Goal: Task Accomplishment & Management: Manage account settings

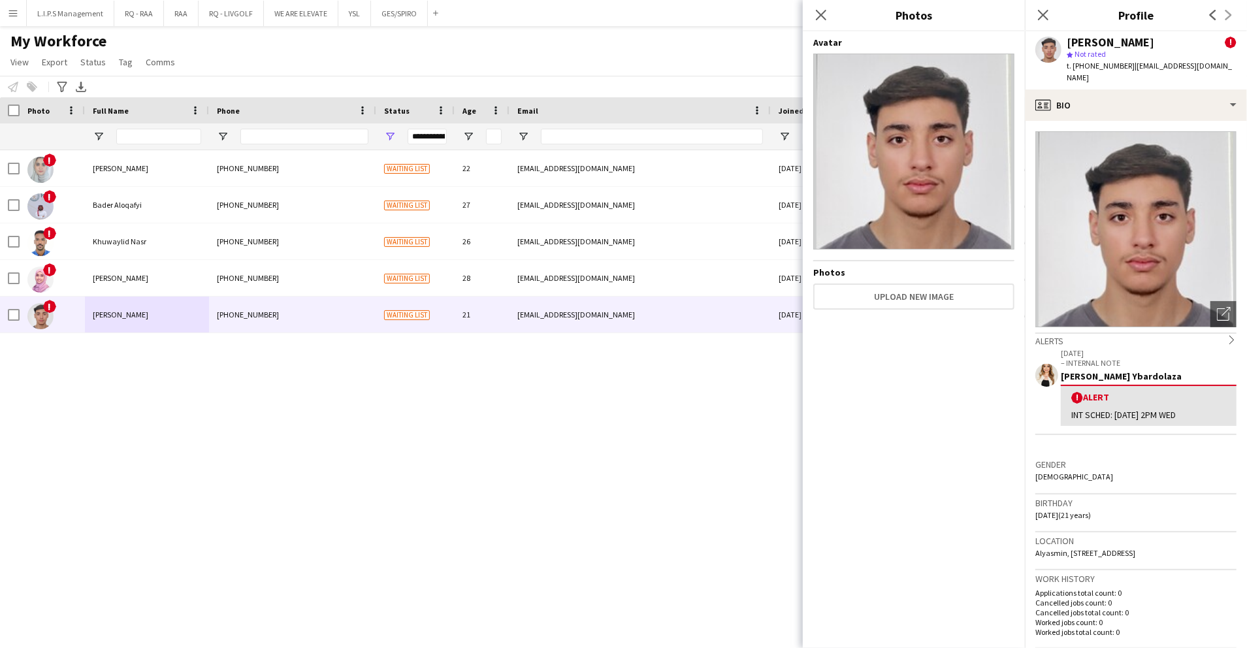
scroll to position [261, 0]
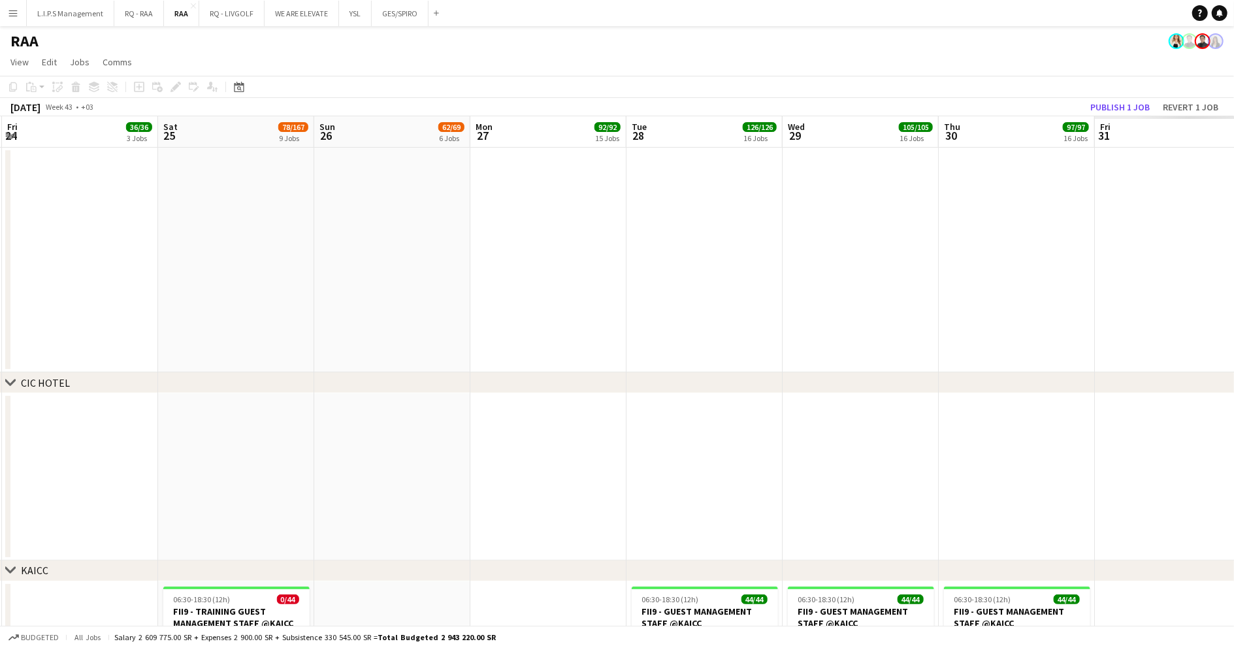
scroll to position [0, 518]
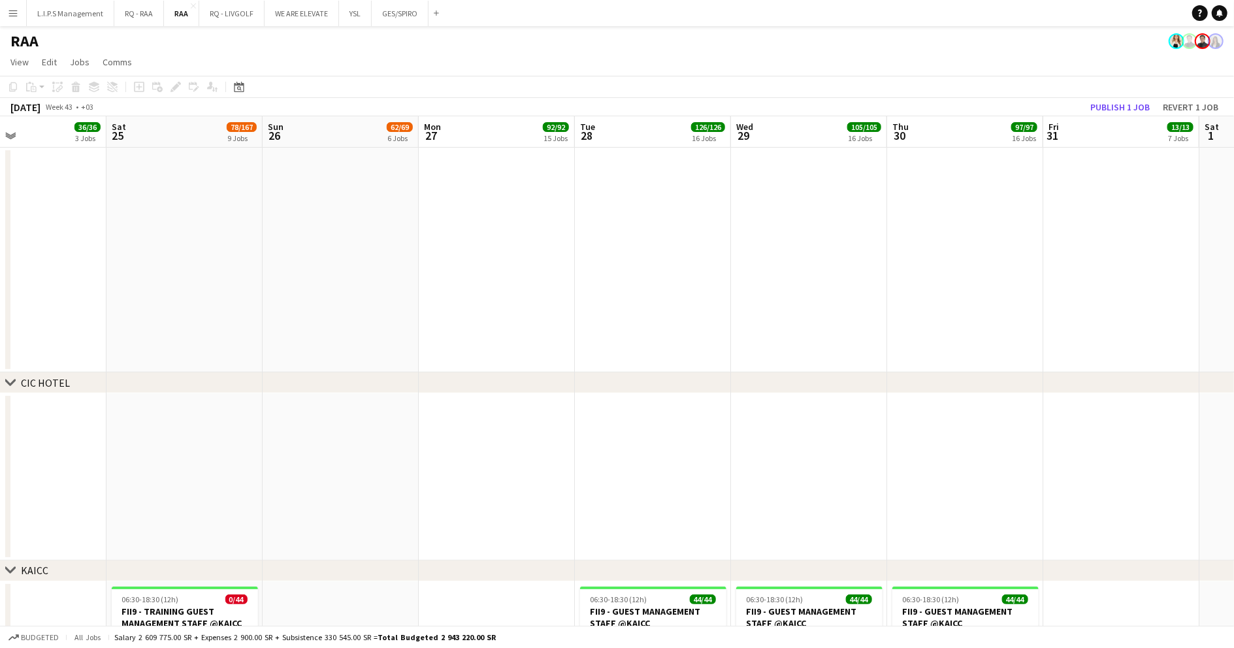
click at [449, 78] on app-toolbar "Copy Paste Paste Ctrl+V Paste with crew Ctrl+Shift+V Paste linked Job [GEOGRAPH…" at bounding box center [617, 87] width 1234 height 22
click at [888, 144] on app-board-header-date "Thu 30 97/97 16 Jobs" at bounding box center [965, 131] width 156 height 31
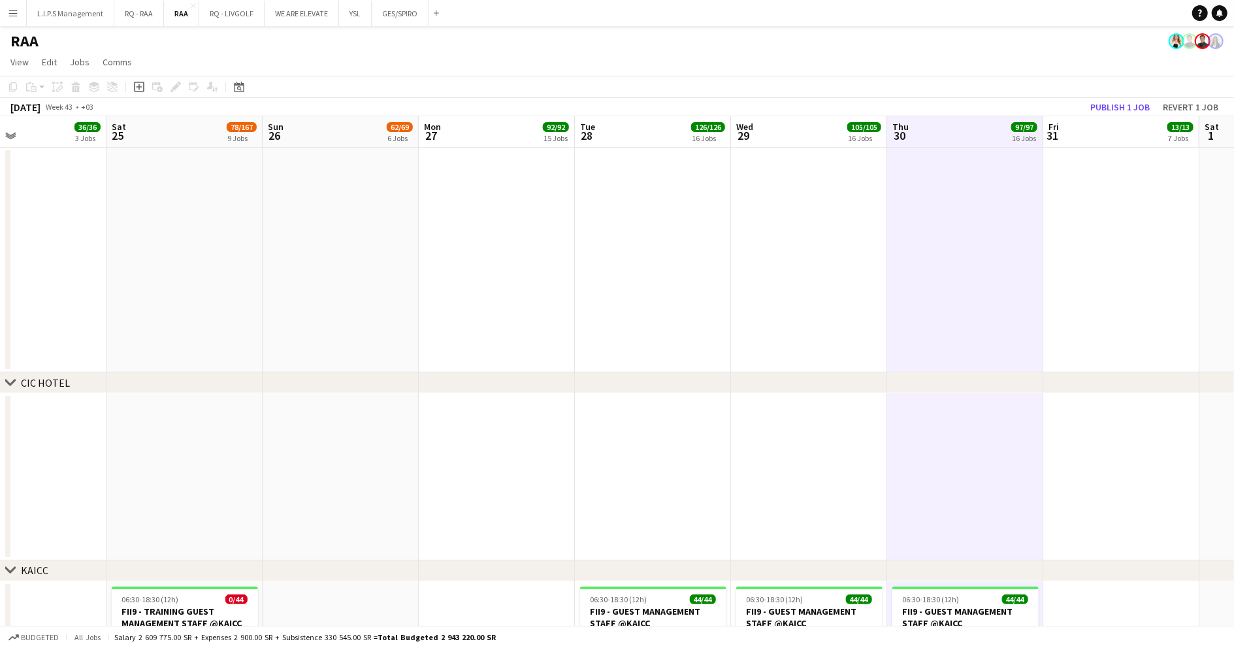
click at [888, 144] on app-board-header-date "Thu 30 97/97 16 Jobs" at bounding box center [965, 131] width 156 height 31
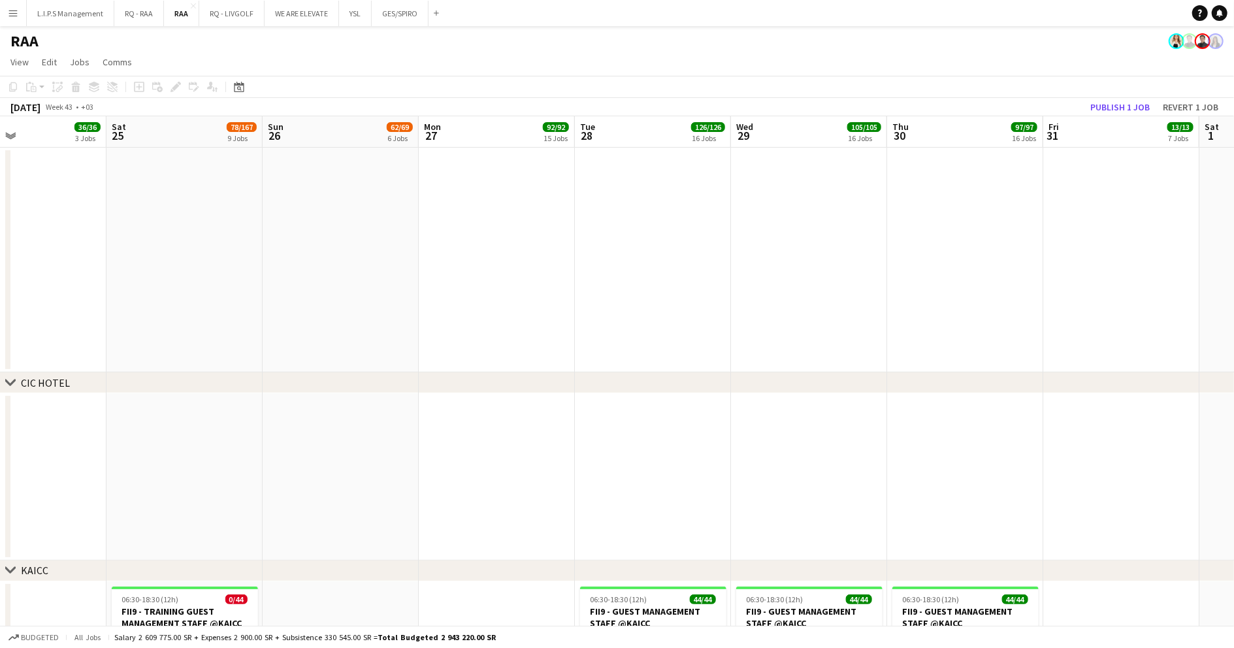
click at [422, 206] on app-date-cell at bounding box center [497, 260] width 156 height 225
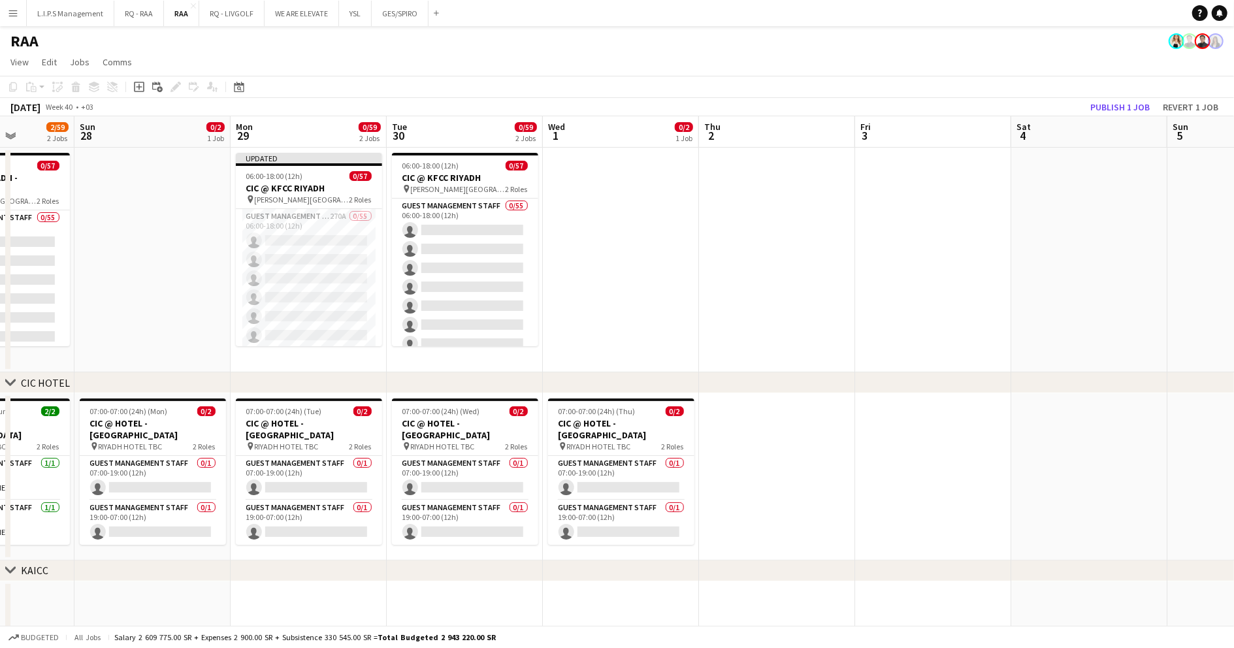
scroll to position [0, 317]
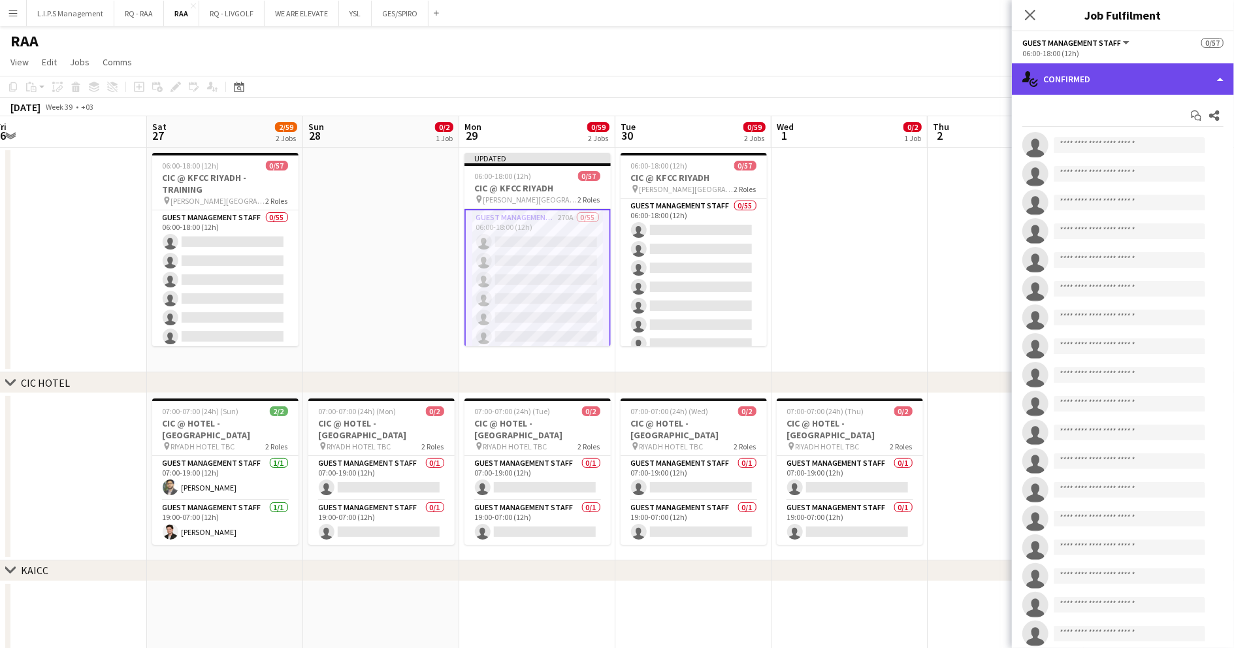
click at [1127, 78] on div "single-neutral-actions-check-2 Confirmed" at bounding box center [1123, 78] width 222 height 31
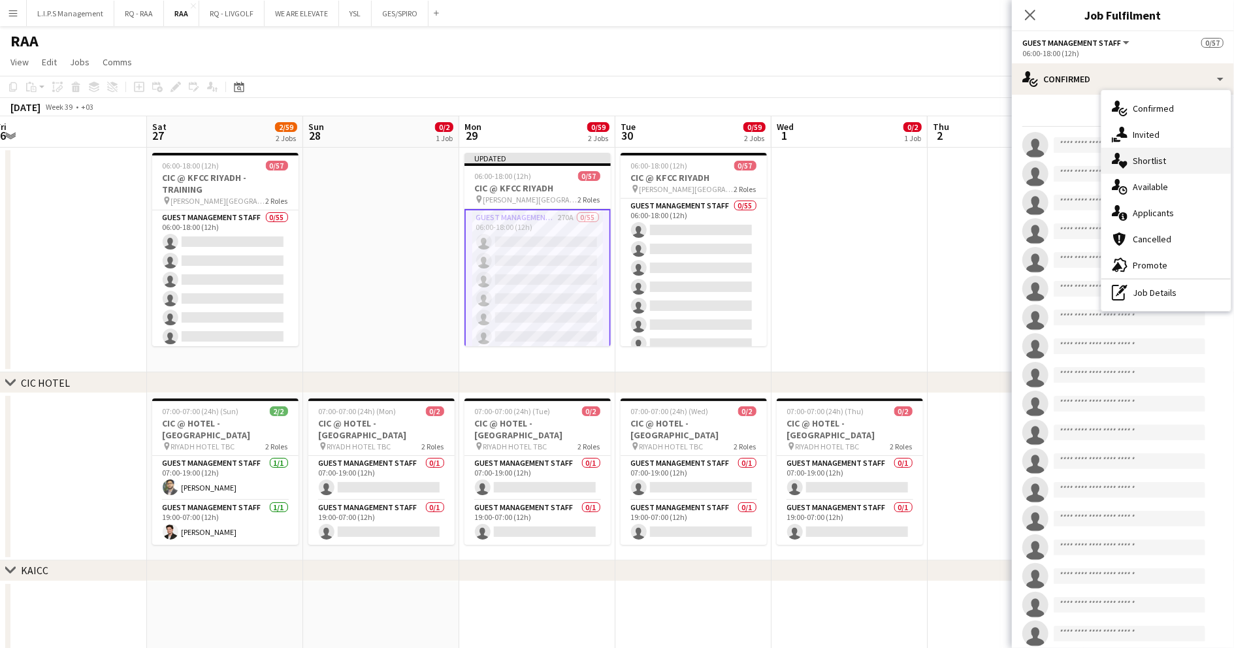
click at [1170, 159] on div "single-neutral-actions-heart Shortlist" at bounding box center [1165, 161] width 129 height 26
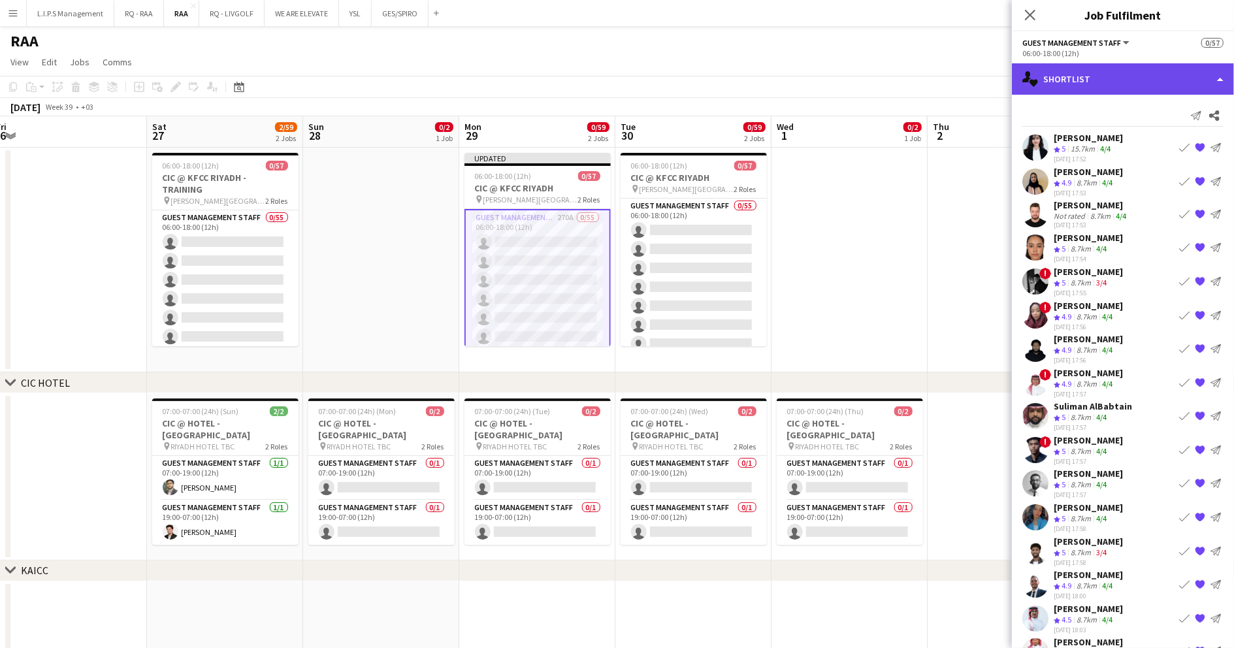
click at [1157, 77] on div "single-neutral-actions-heart Shortlist" at bounding box center [1123, 78] width 222 height 31
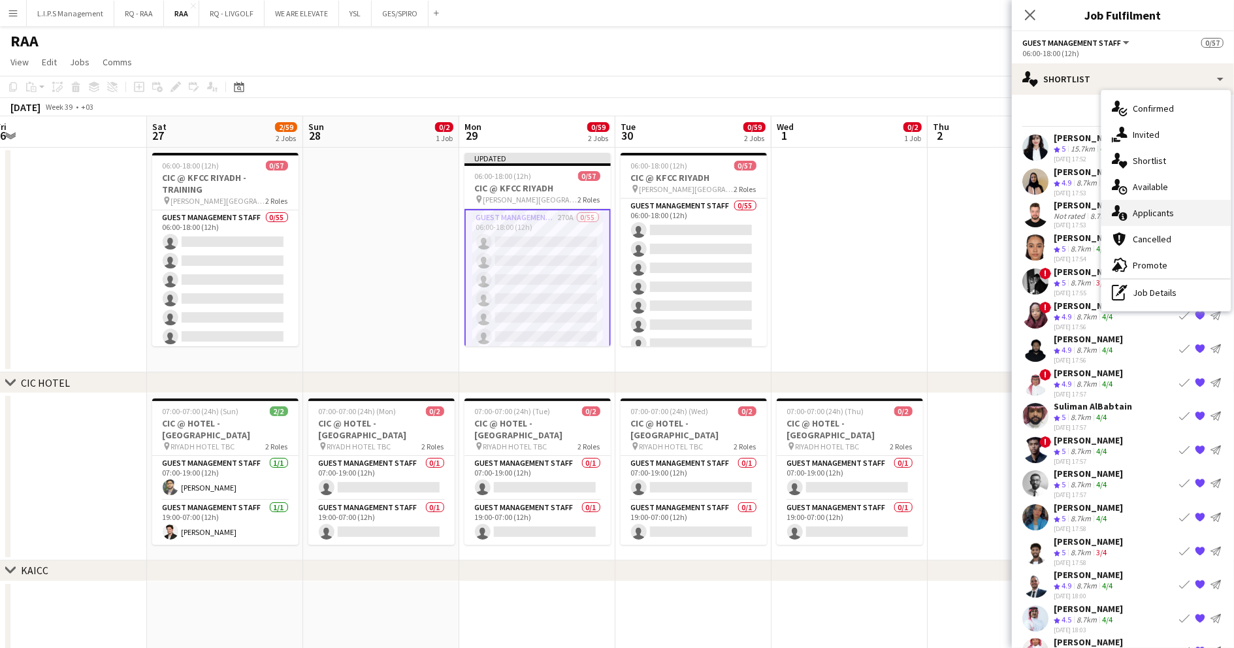
click at [1163, 210] on div "single-neutral-actions-information Applicants" at bounding box center [1165, 213] width 129 height 26
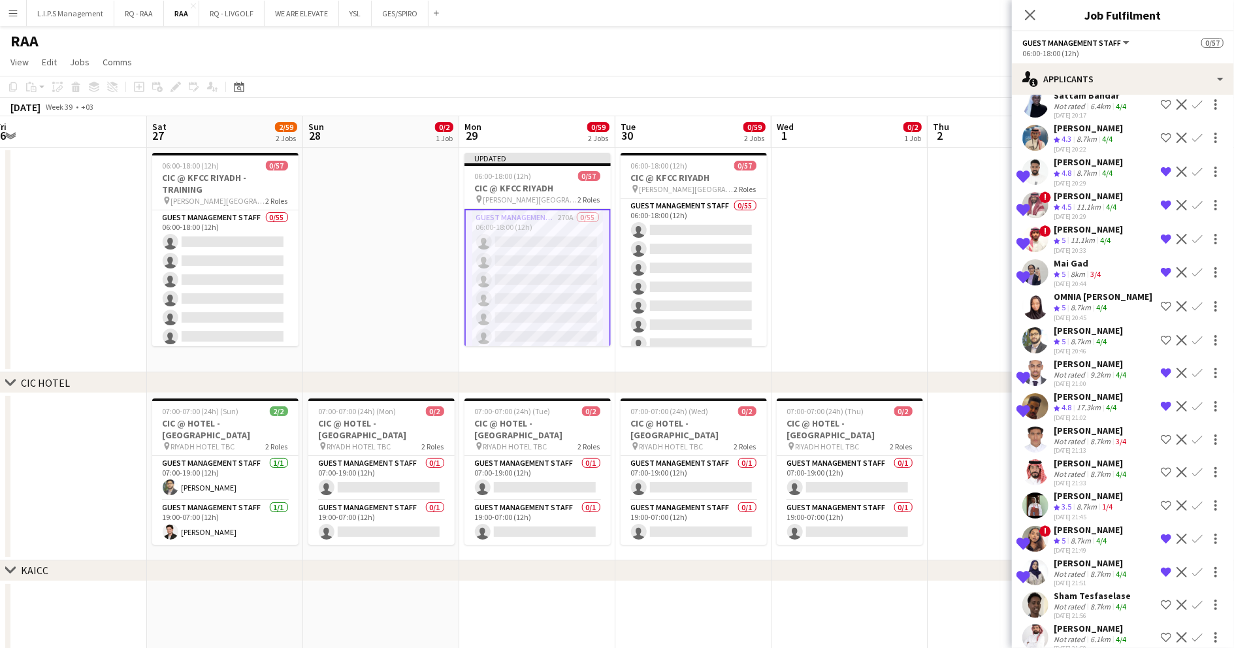
scroll to position [8621, 0]
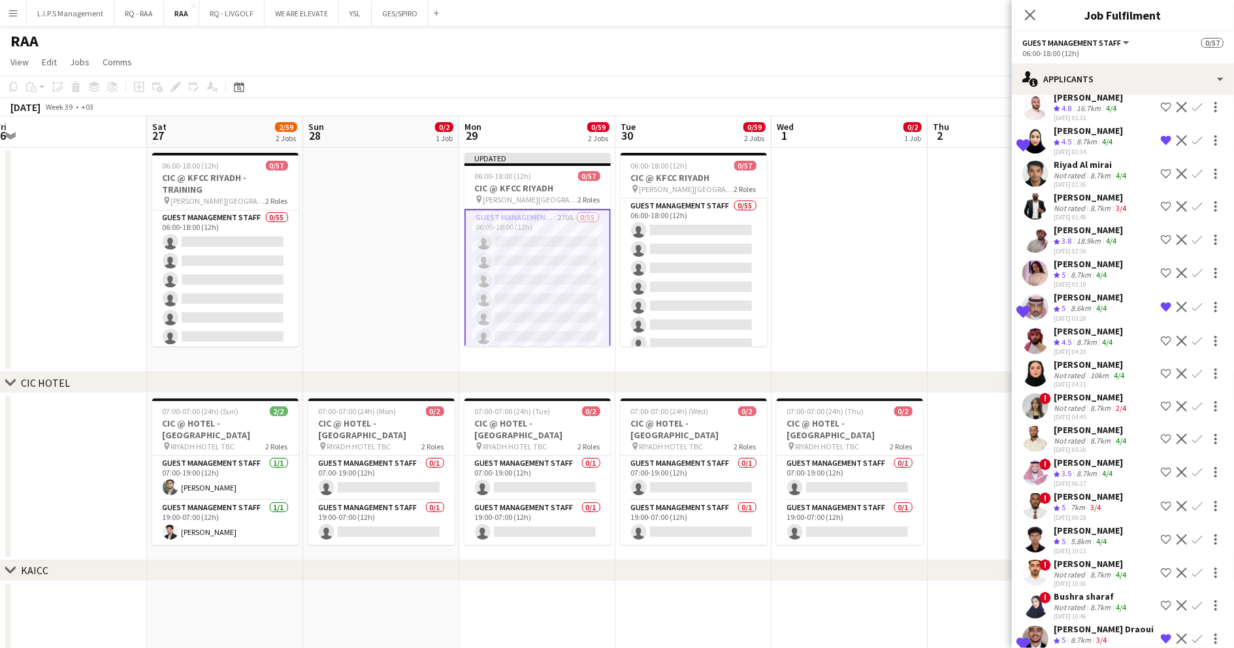
click at [1107, 502] on div "Crew rating 5 7km 3/4" at bounding box center [1088, 507] width 69 height 11
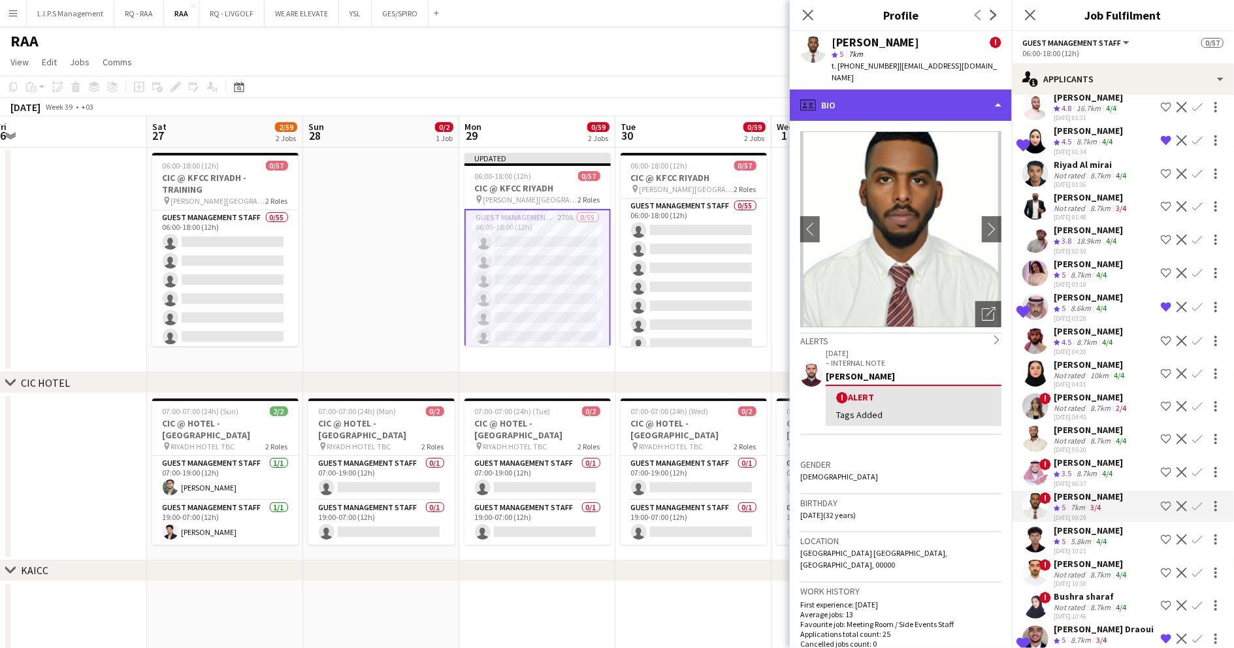
click at [903, 97] on div "profile Bio" at bounding box center [901, 104] width 222 height 31
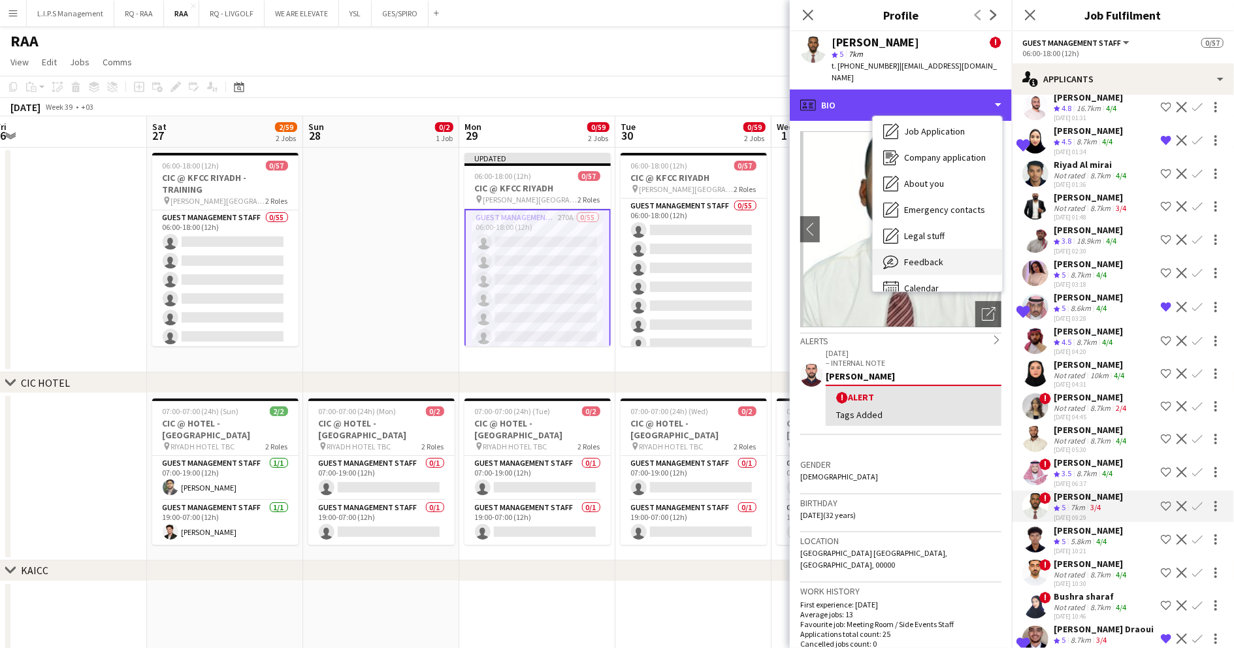
scroll to position [44, 0]
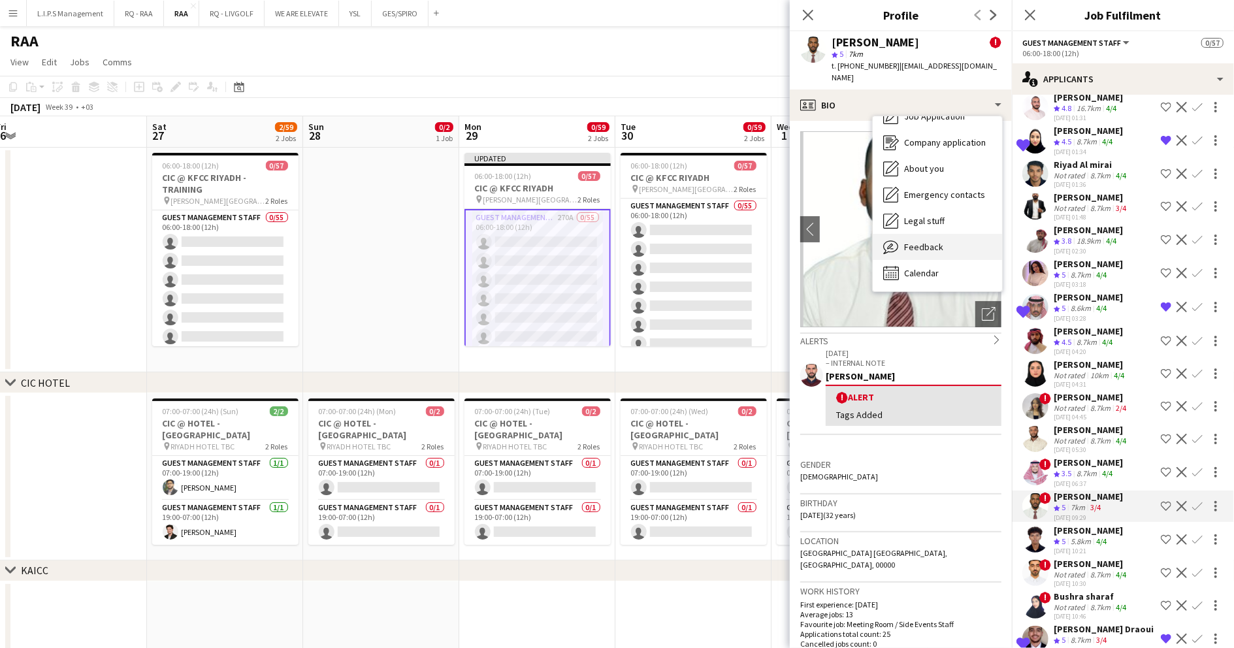
click at [922, 241] on span "Feedback" at bounding box center [923, 247] width 39 height 12
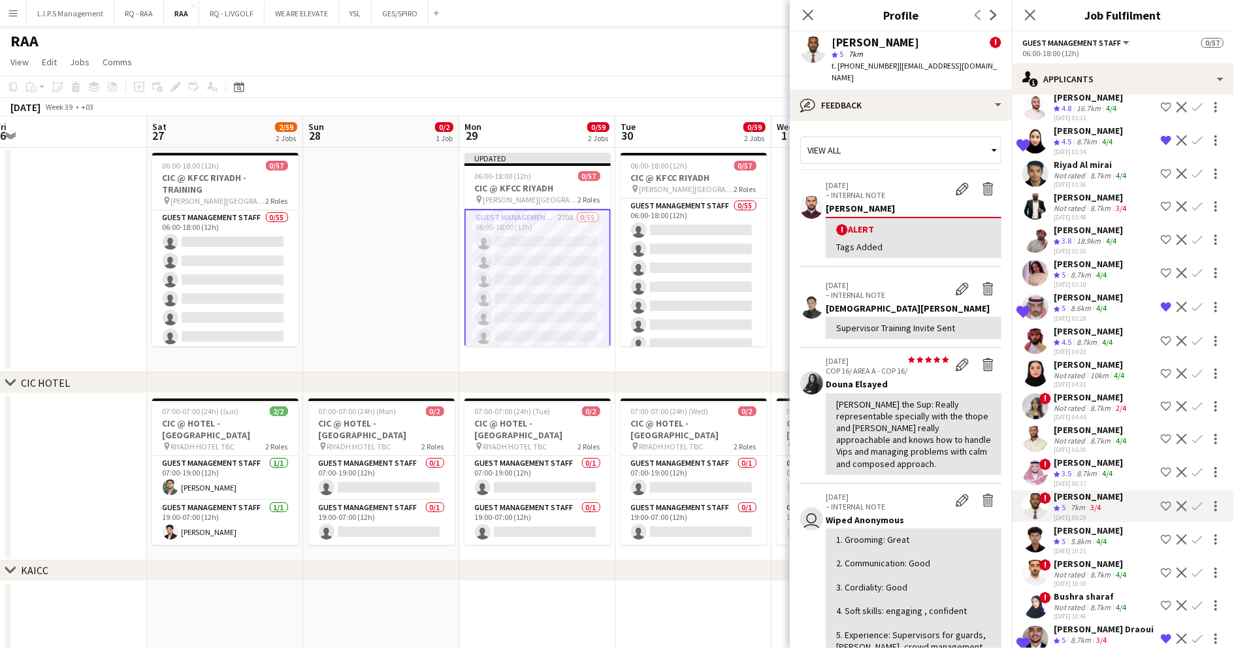
click at [1106, 468] on app-skills-label "4/4" at bounding box center [1107, 473] width 10 height 10
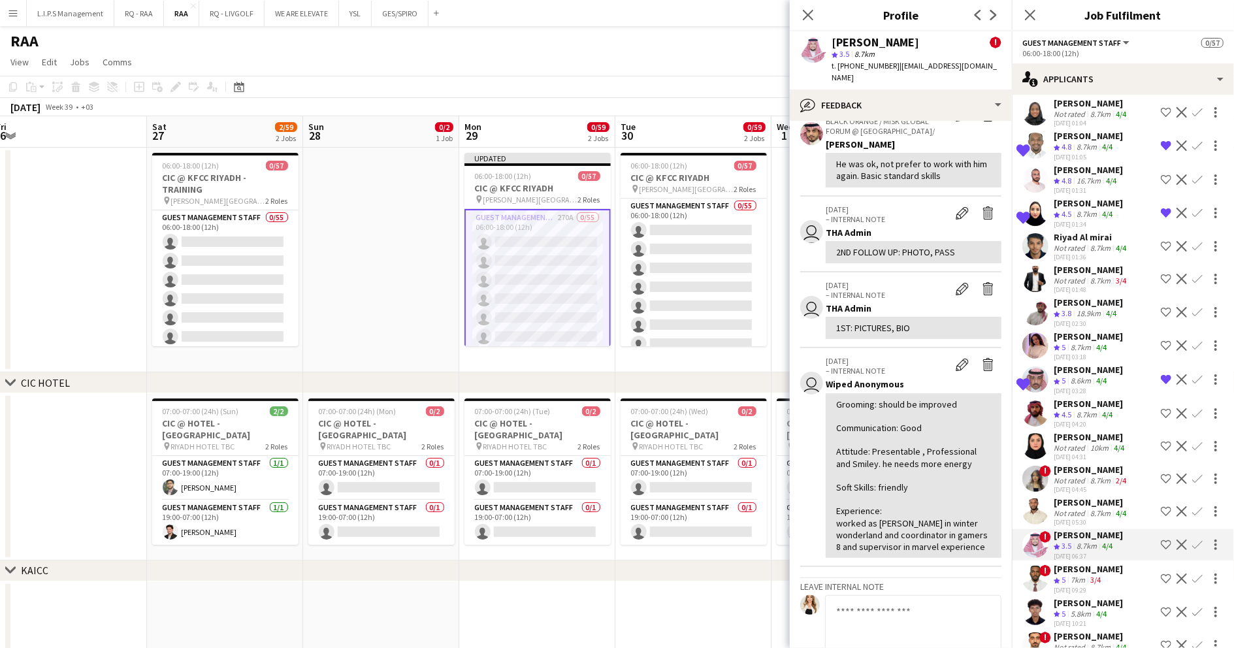
scroll to position [8534, 0]
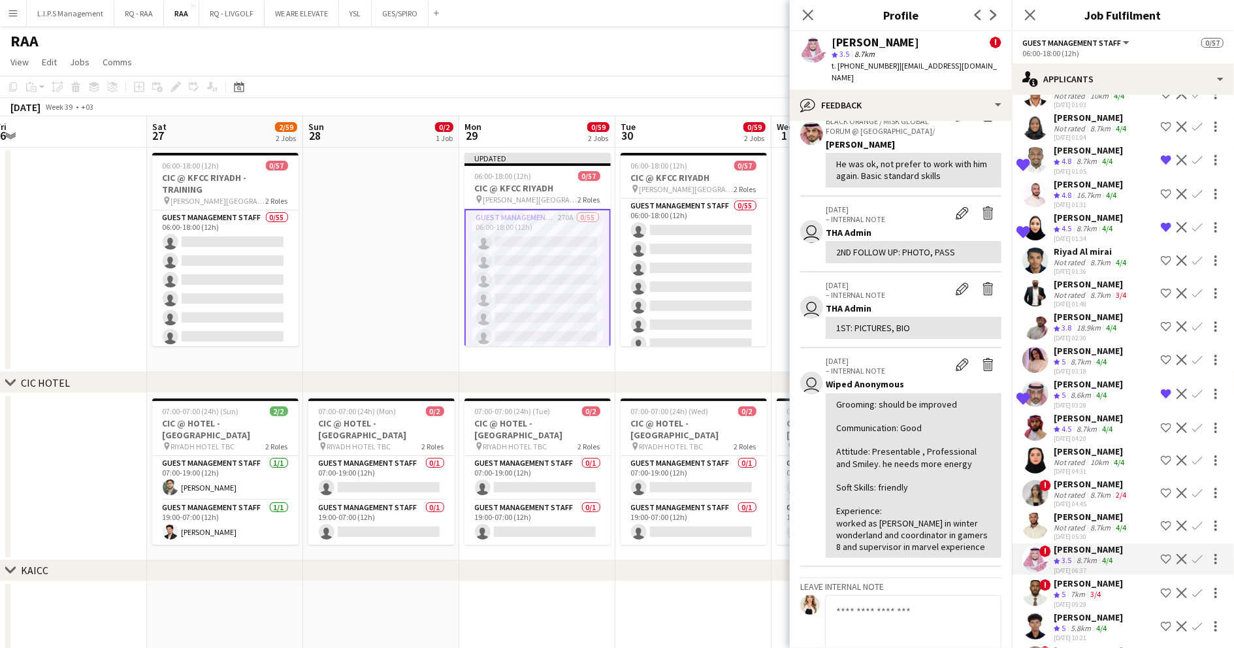
click at [1082, 212] on div "[PERSON_NAME]" at bounding box center [1088, 218] width 69 height 12
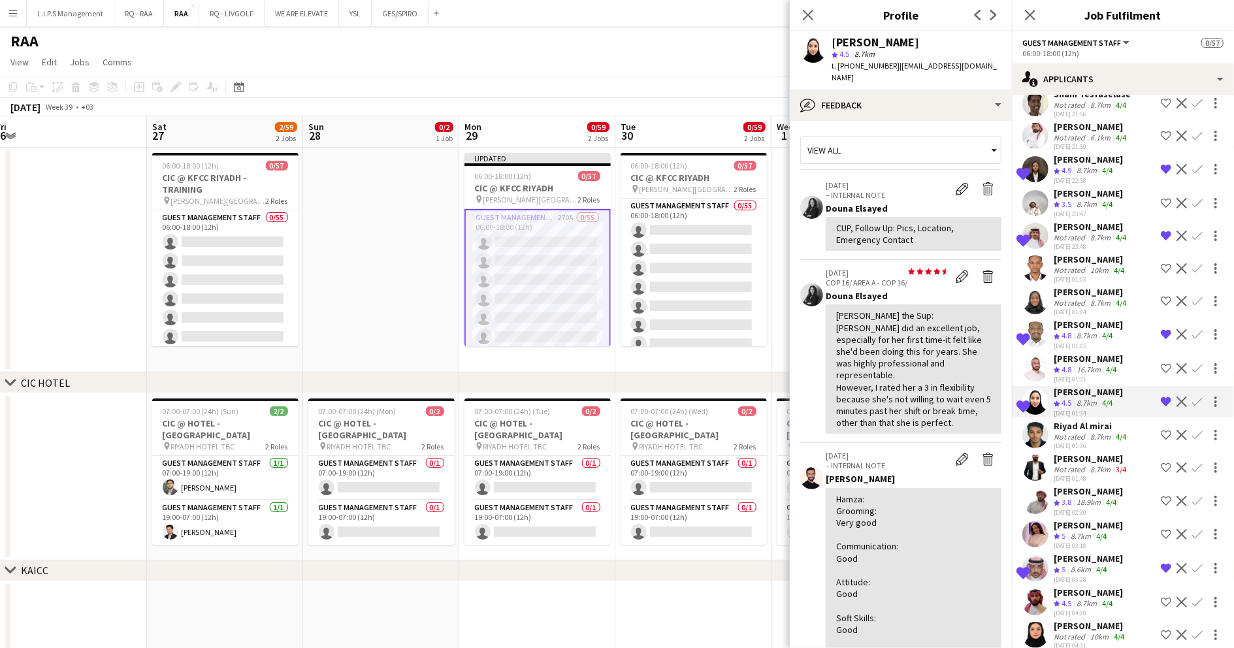
scroll to position [8272, 0]
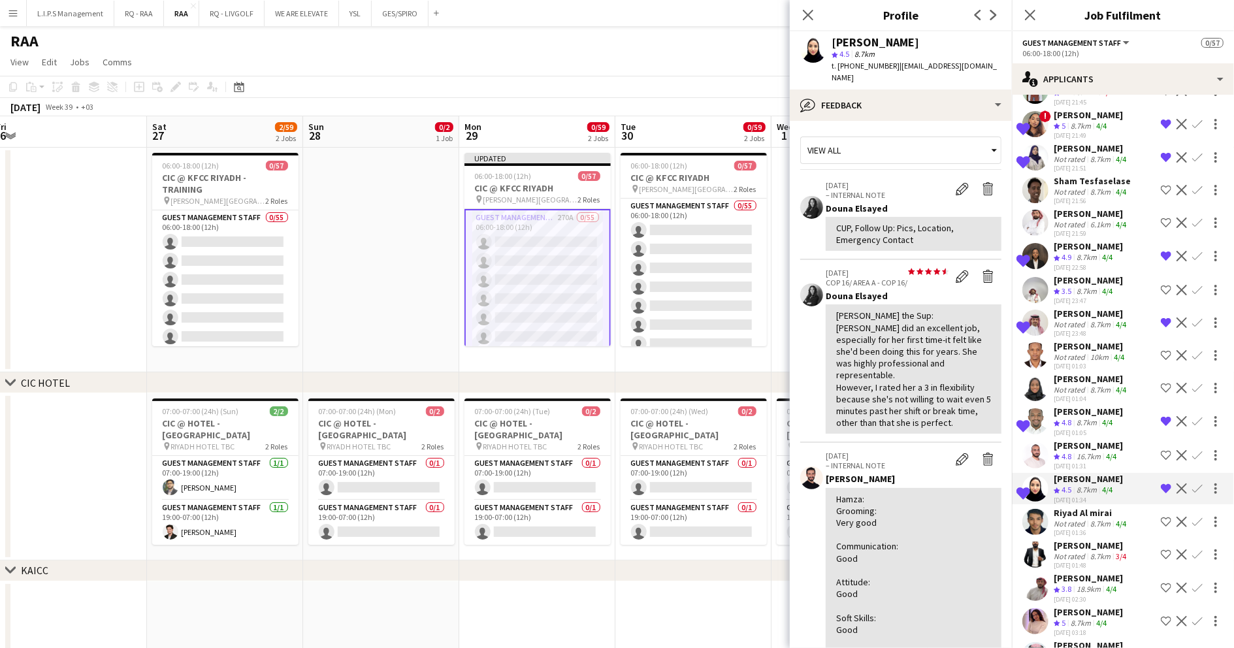
click at [1161, 483] on app-icon "Remove crew from shortlist" at bounding box center [1166, 488] width 10 height 10
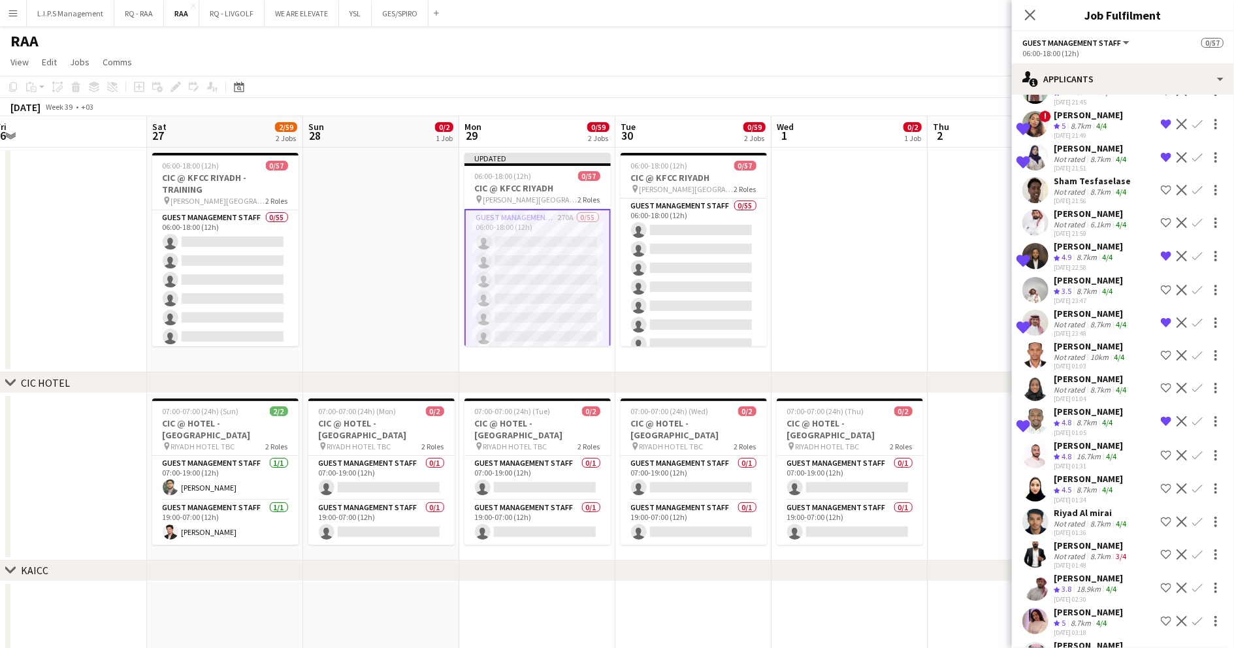
click at [1074, 319] on div "Not rated" at bounding box center [1071, 324] width 34 height 10
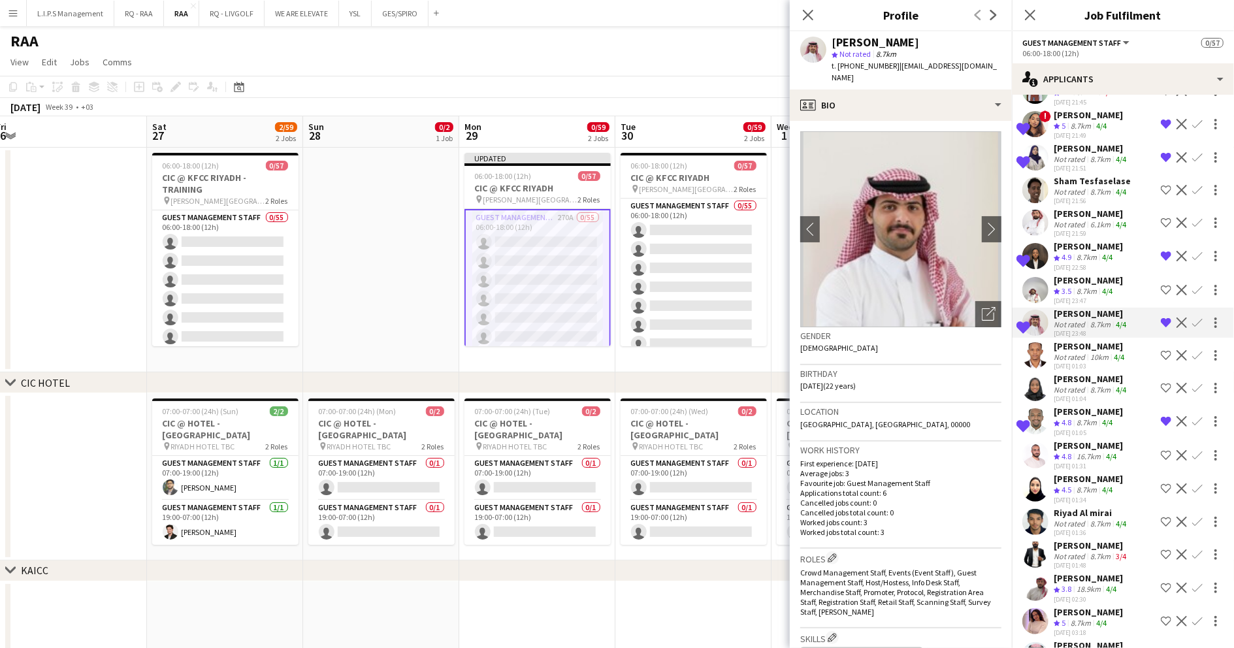
click at [926, 73] on div "[PERSON_NAME] star Not rated 8.7km t. [PHONE_NUMBER] | [EMAIL_ADDRESS][DOMAIN_N…" at bounding box center [901, 60] width 222 height 58
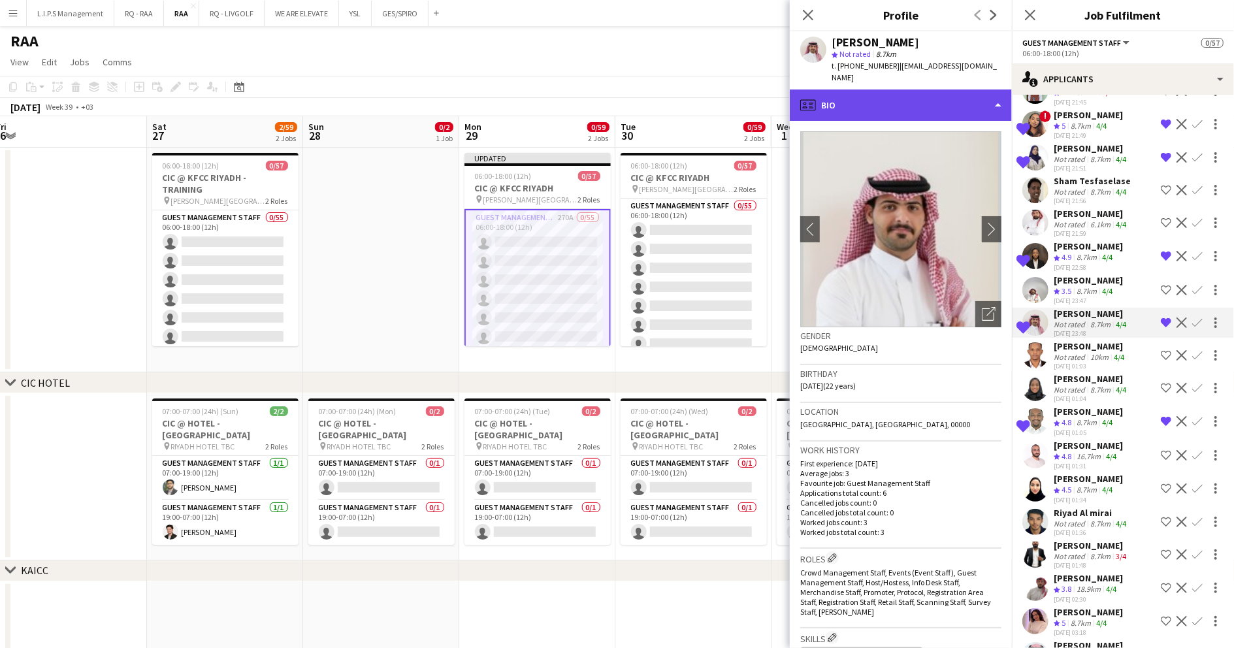
click at [926, 89] on div "profile Bio" at bounding box center [901, 104] width 222 height 31
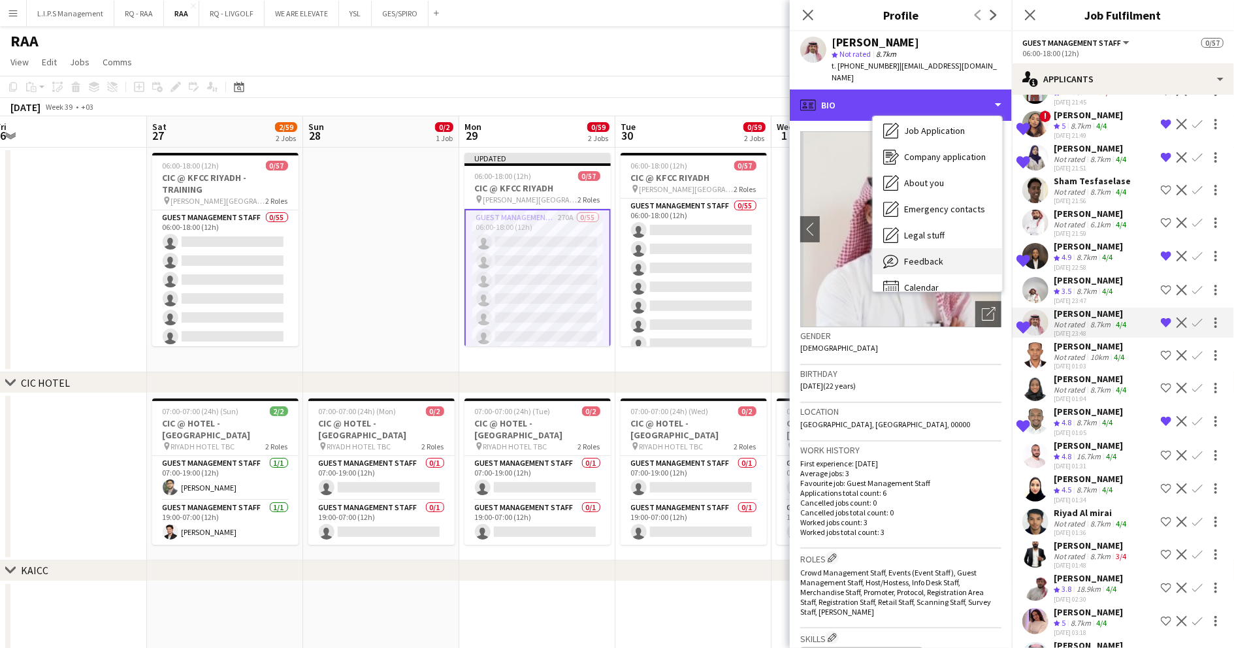
scroll to position [44, 0]
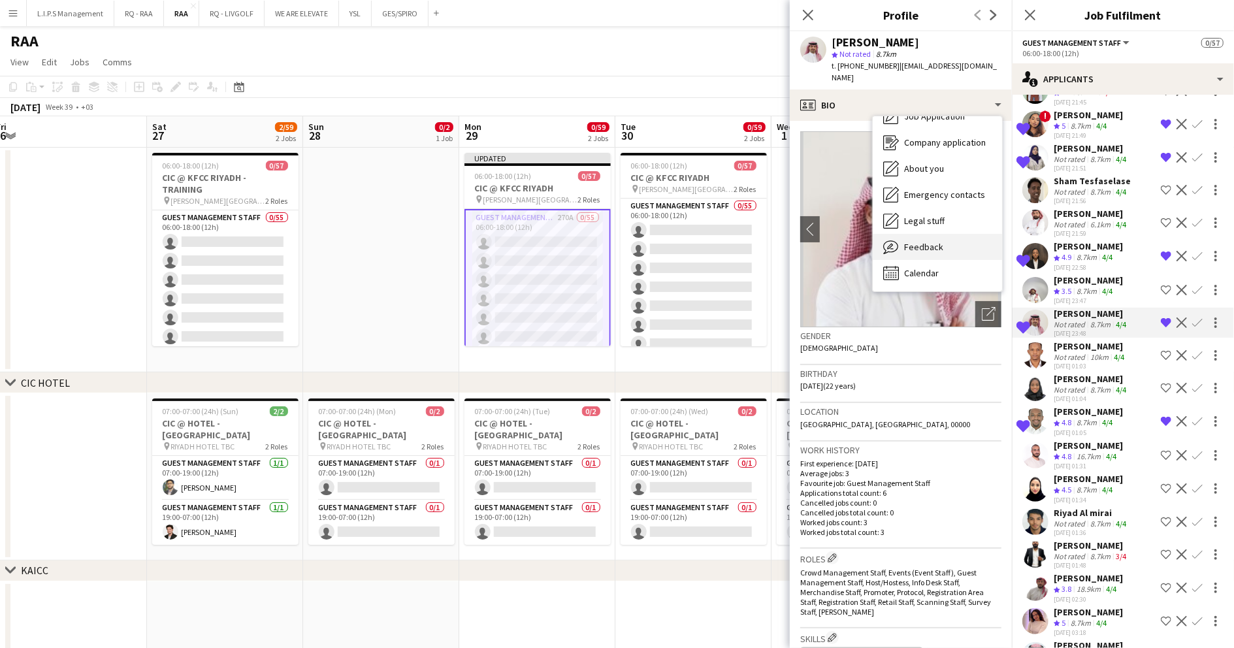
click at [928, 241] on span "Feedback" at bounding box center [923, 247] width 39 height 12
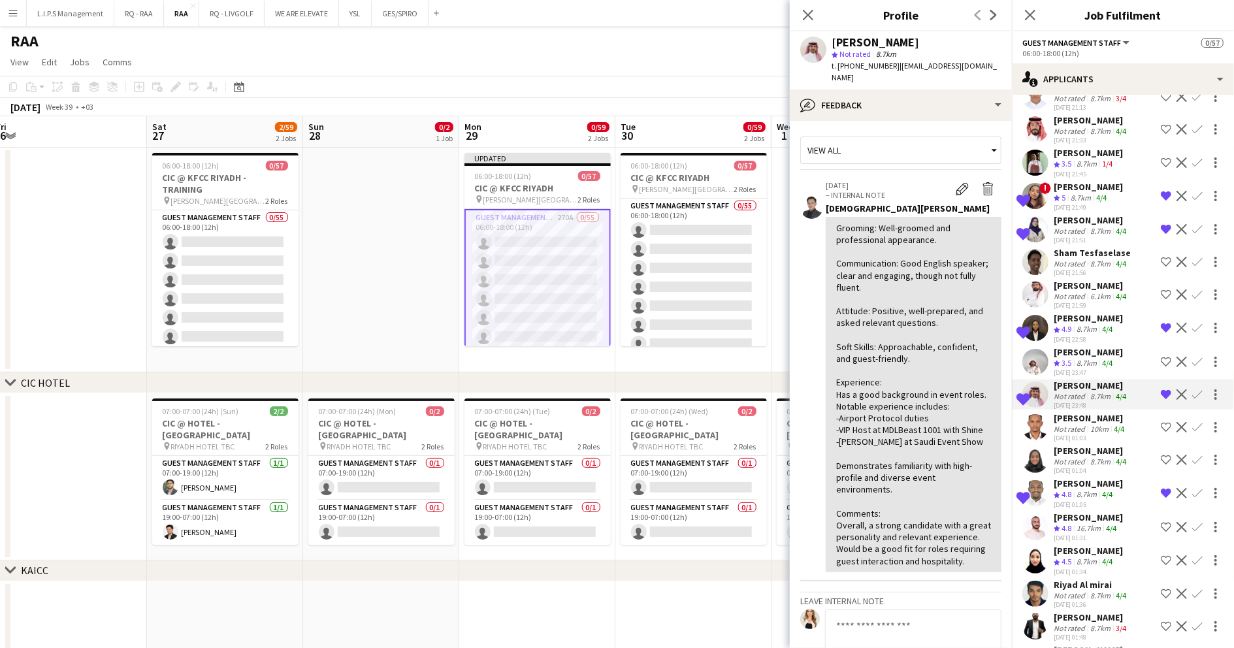
scroll to position [8186, 0]
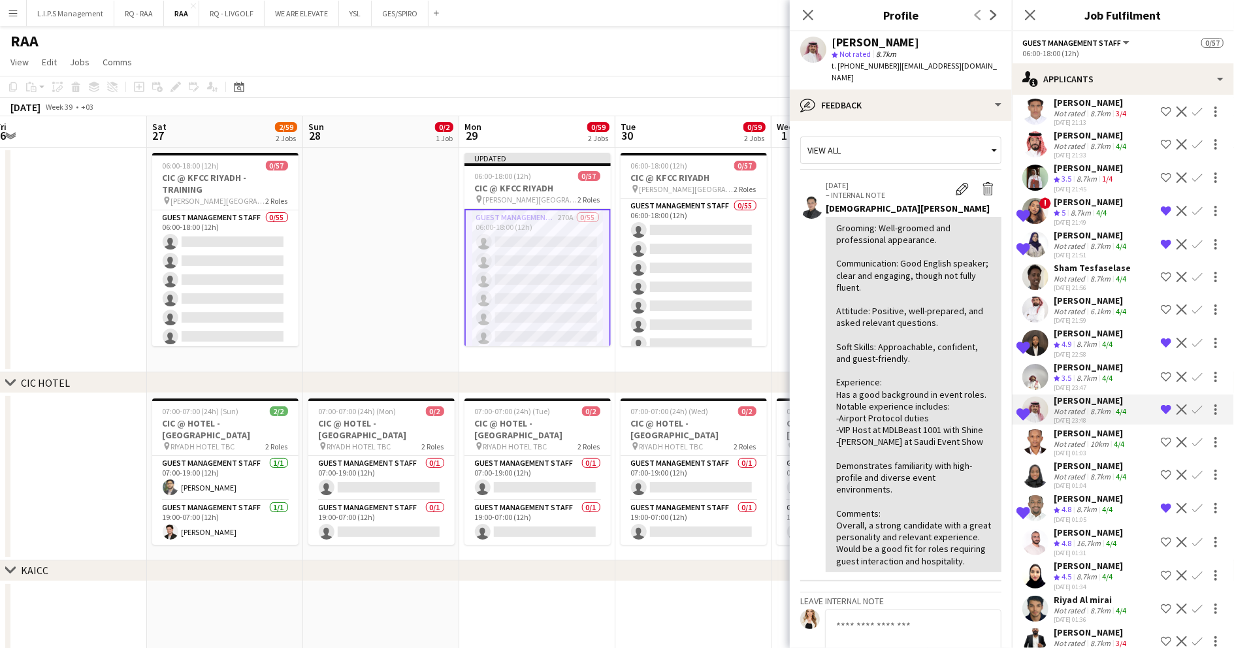
click at [1080, 241] on div "Not rated" at bounding box center [1071, 246] width 34 height 10
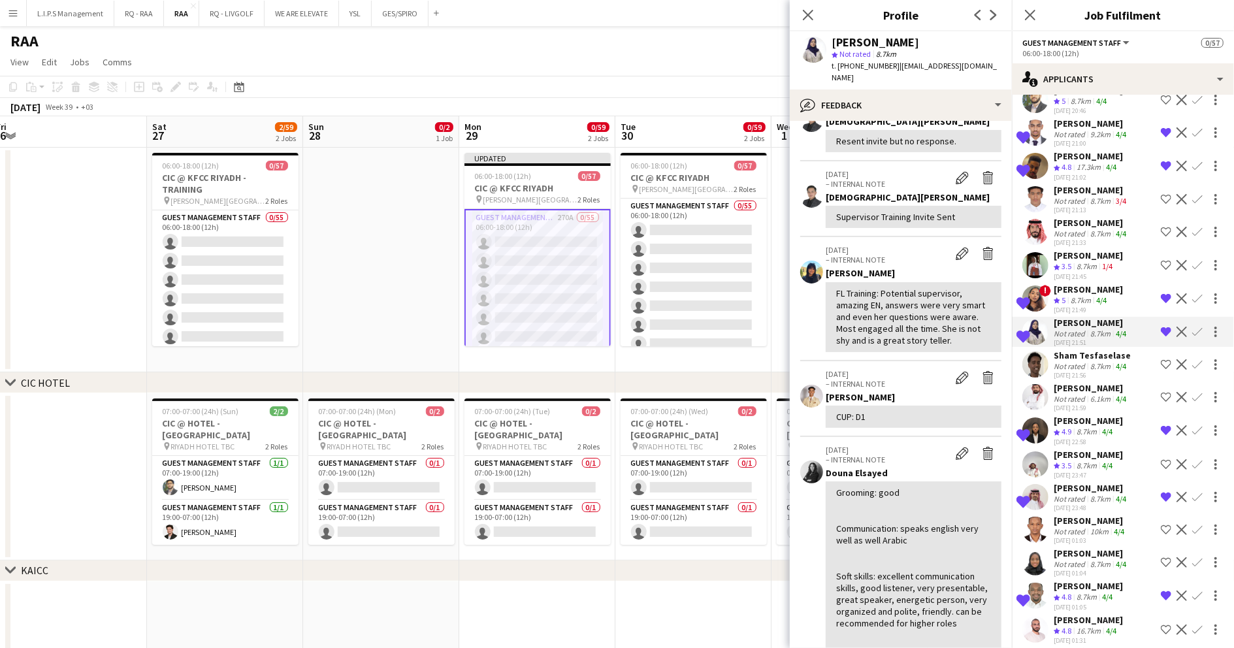
scroll to position [8011, 0]
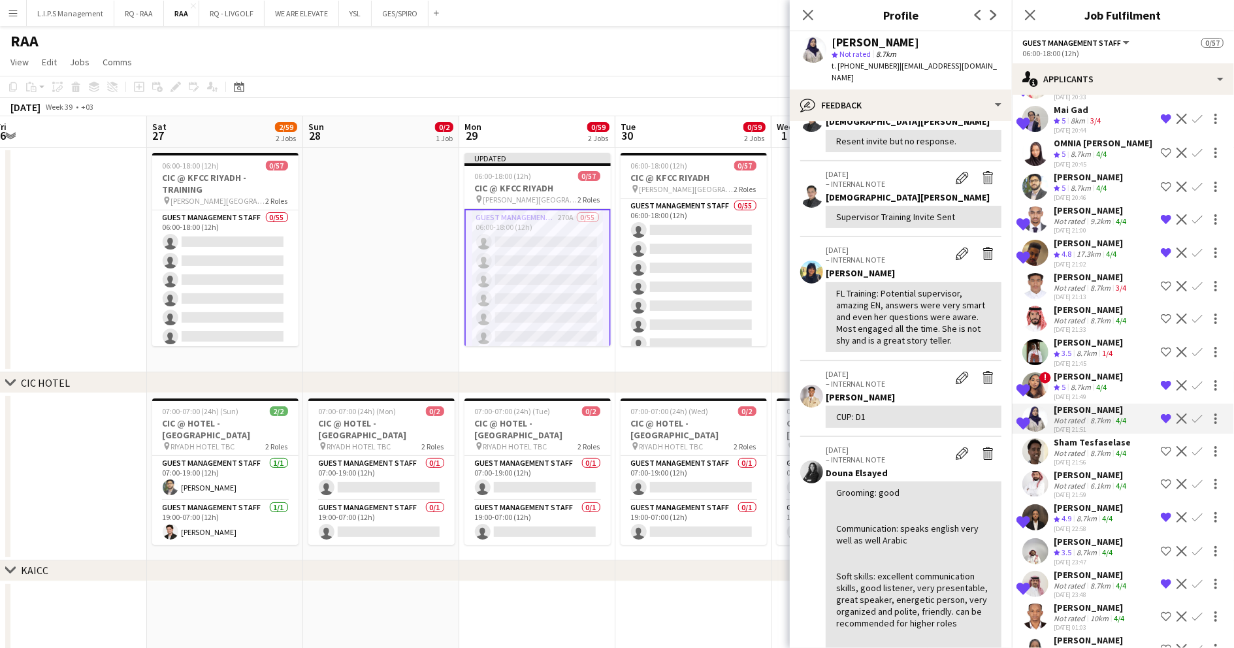
click at [1095, 249] on div "17.3km" at bounding box center [1088, 254] width 29 height 11
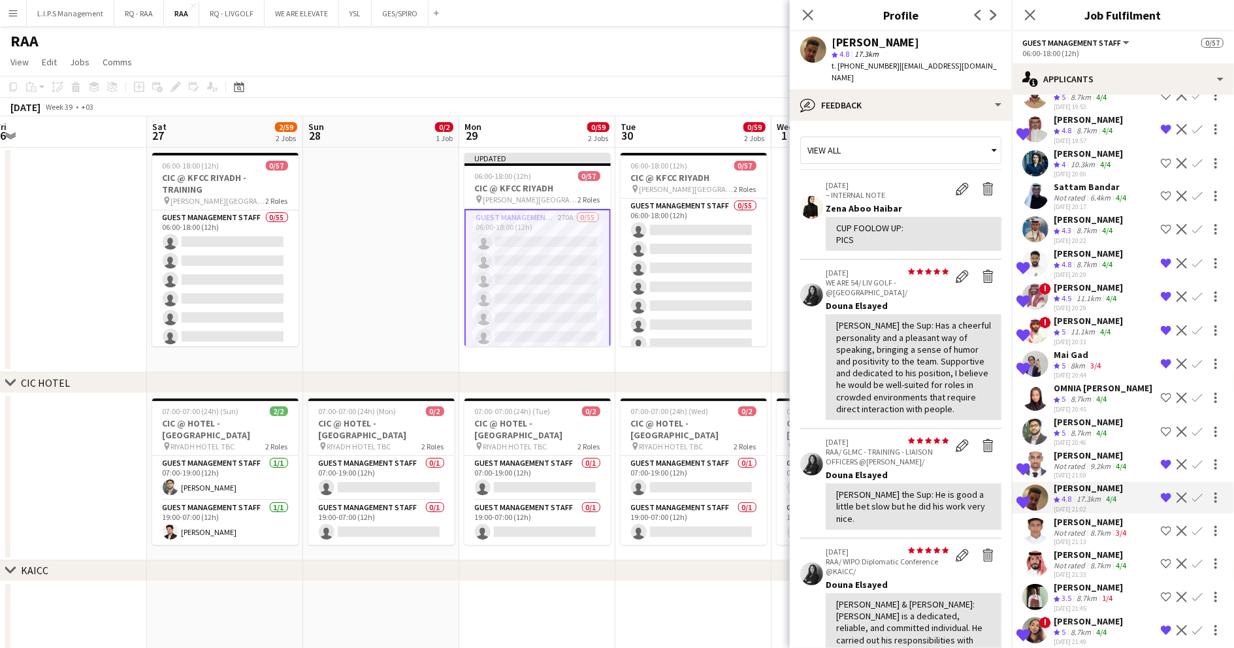
scroll to position [7750, 0]
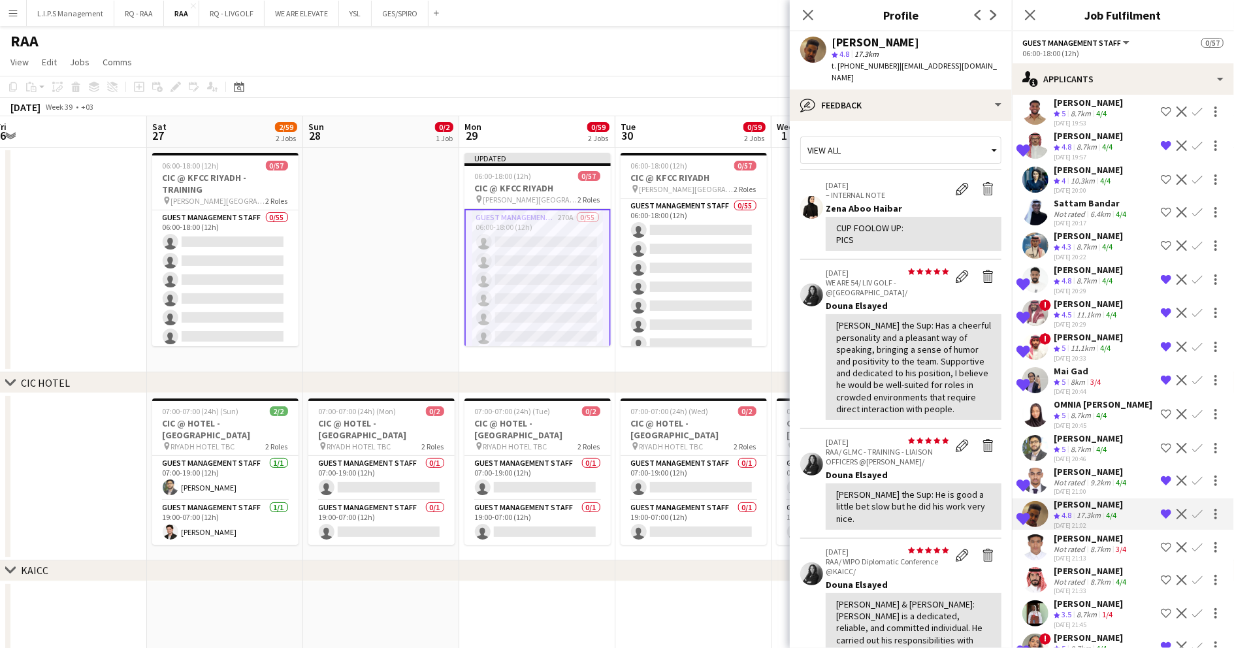
click at [1099, 242] on div "8.7km" at bounding box center [1086, 247] width 25 height 11
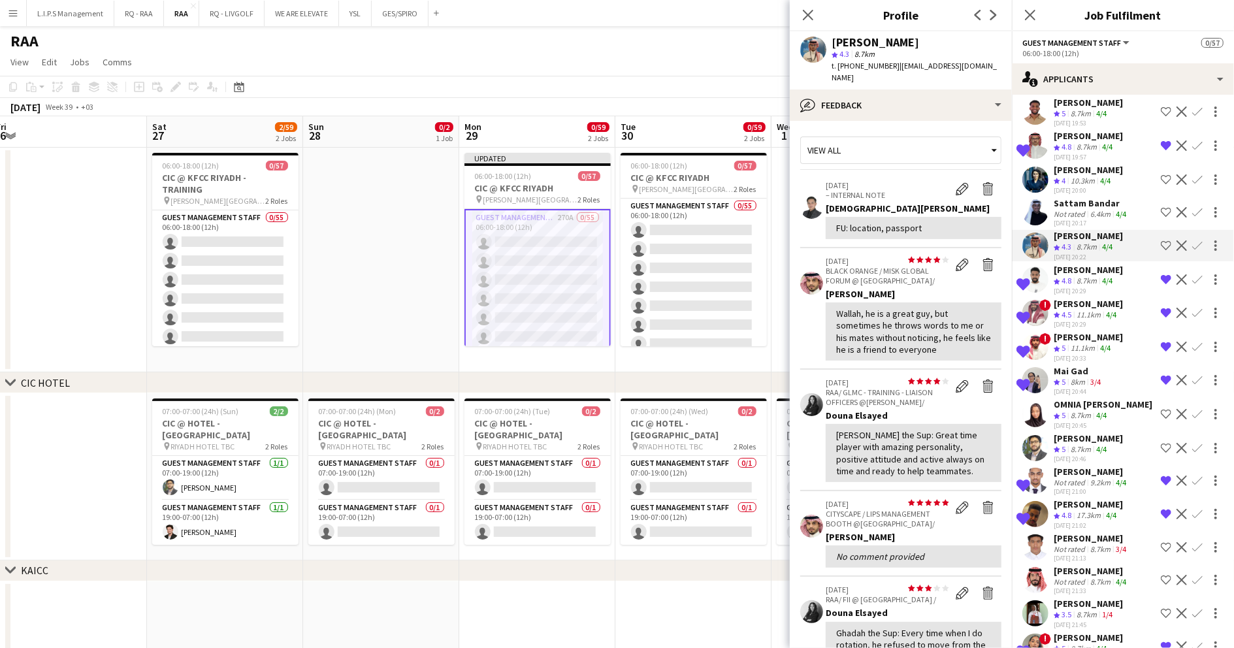
click at [1095, 209] on div "6.4km" at bounding box center [1100, 214] width 25 height 10
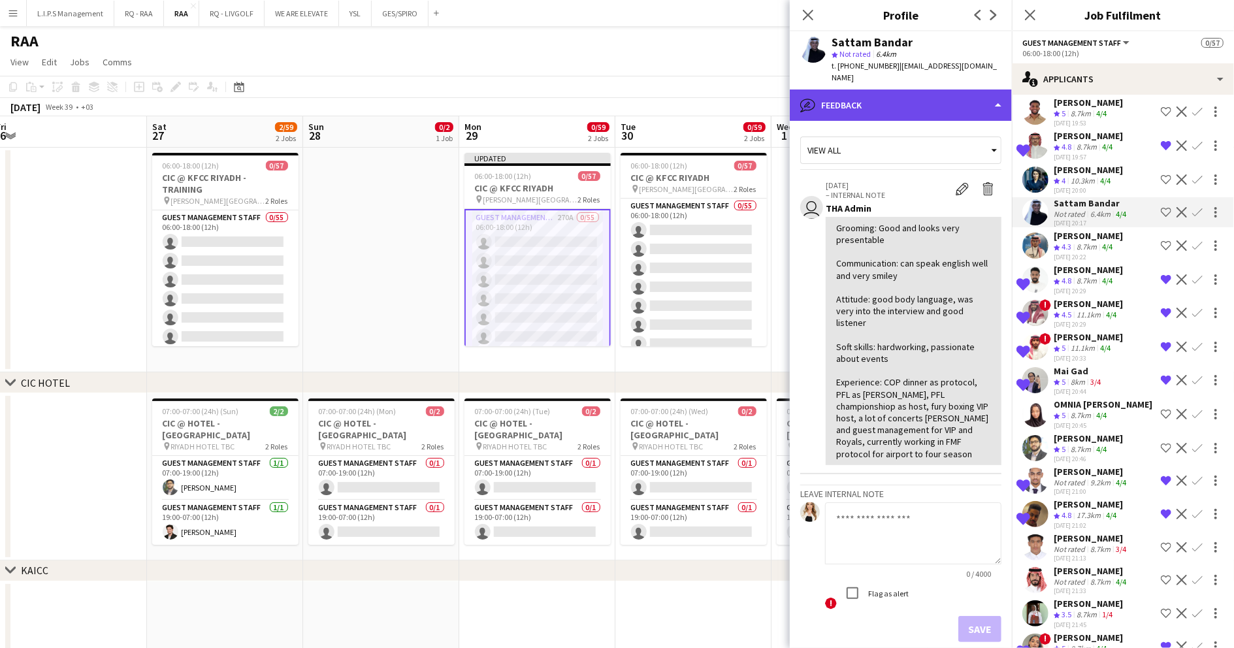
click at [950, 97] on div "bubble-pencil Feedback" at bounding box center [901, 104] width 222 height 31
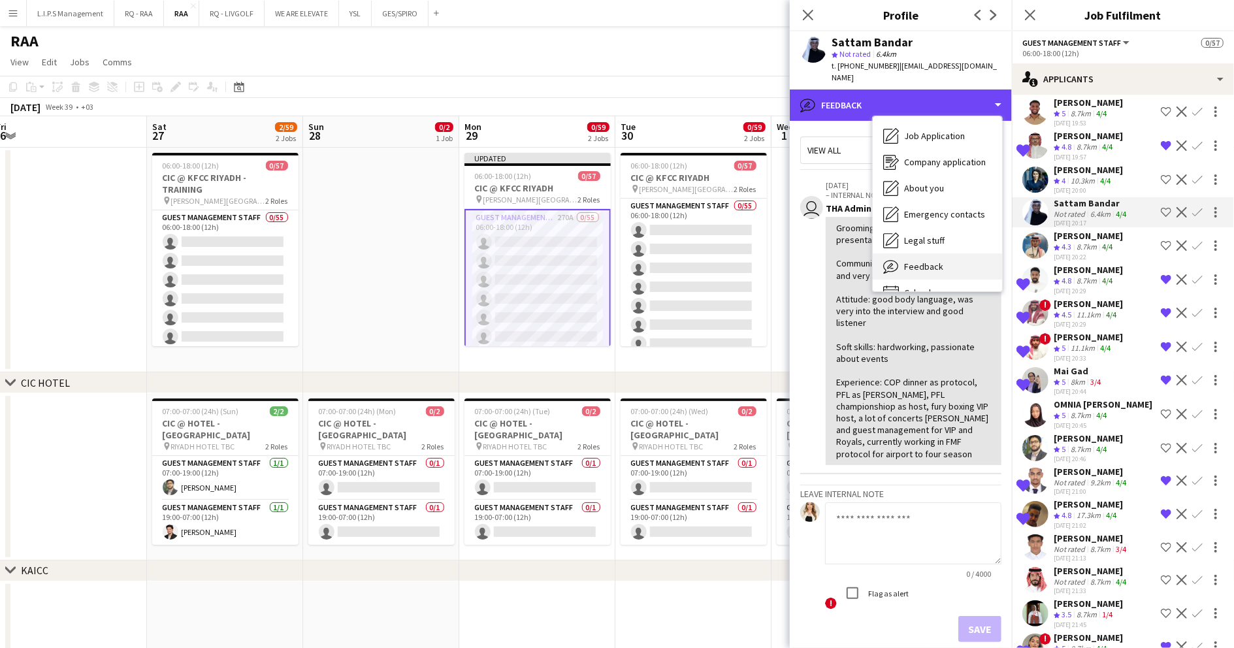
scroll to position [44, 0]
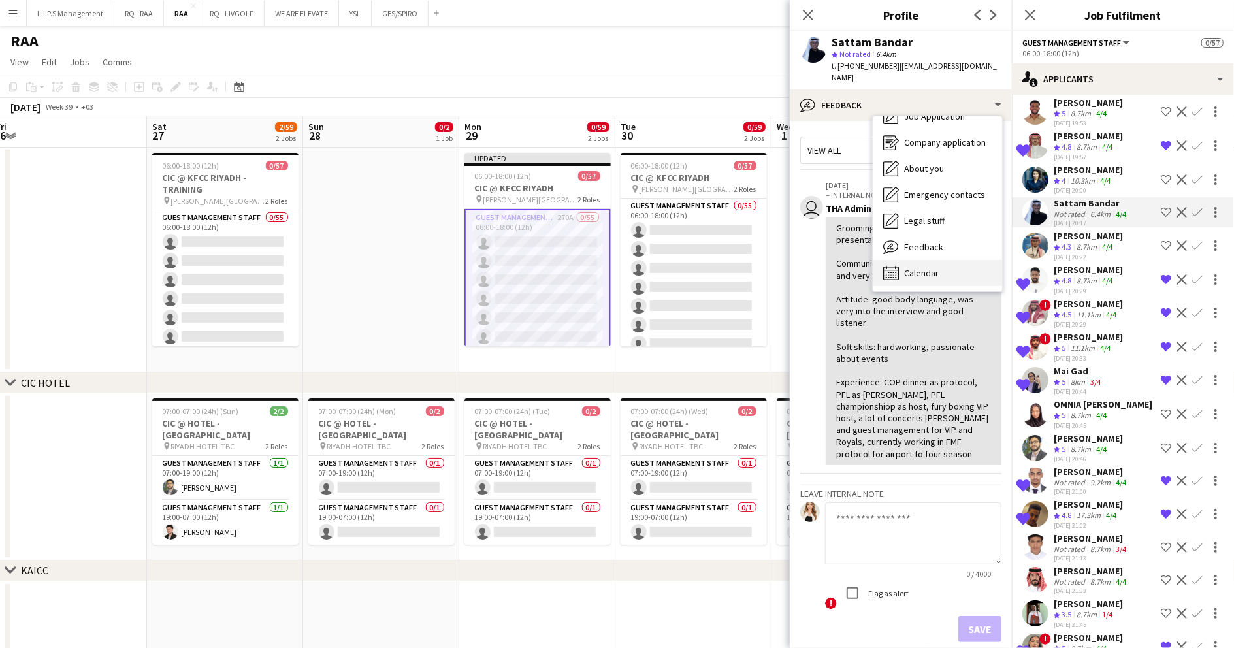
click at [929, 260] on div "Calendar Calendar" at bounding box center [937, 273] width 129 height 26
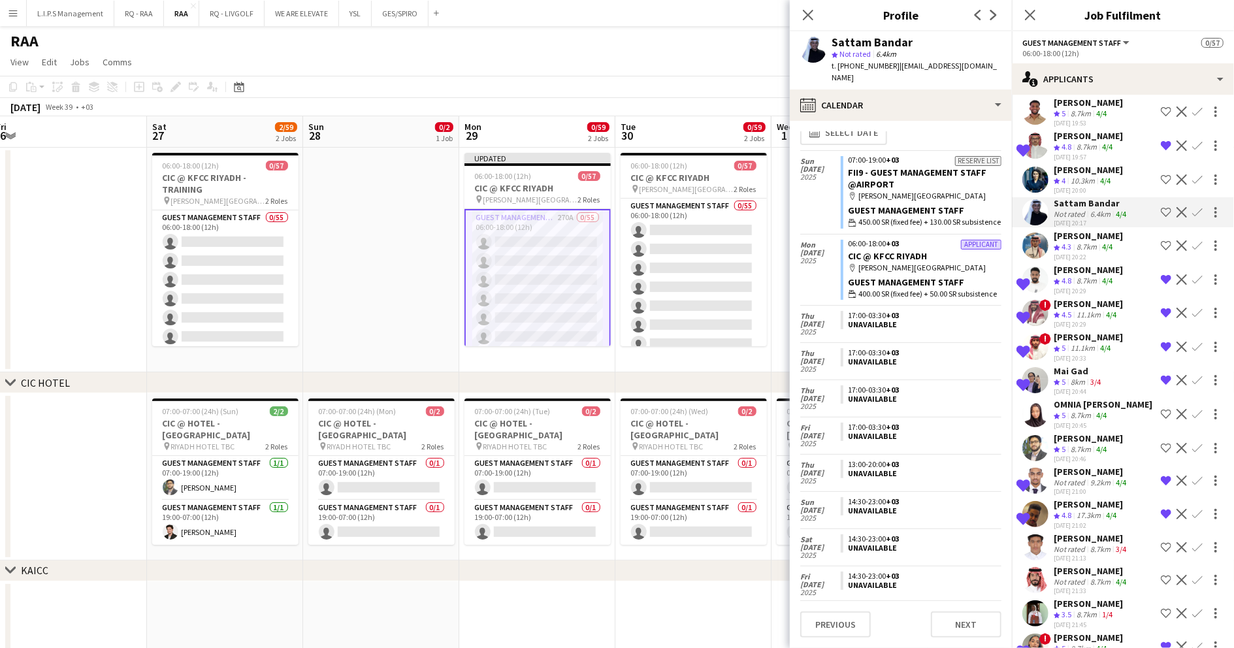
scroll to position [0, 0]
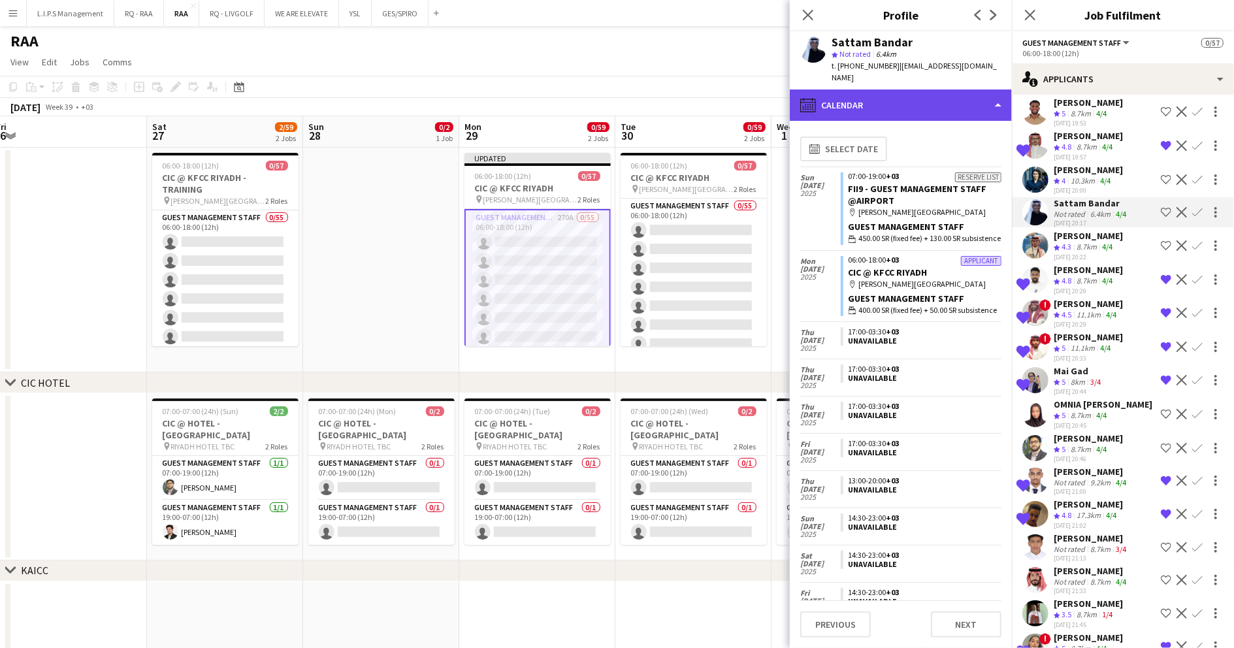
drag, startPoint x: 956, startPoint y: 90, endPoint x: 956, endPoint y: 100, distance: 9.8
click at [956, 93] on div "calendar-full Calendar" at bounding box center [901, 104] width 222 height 31
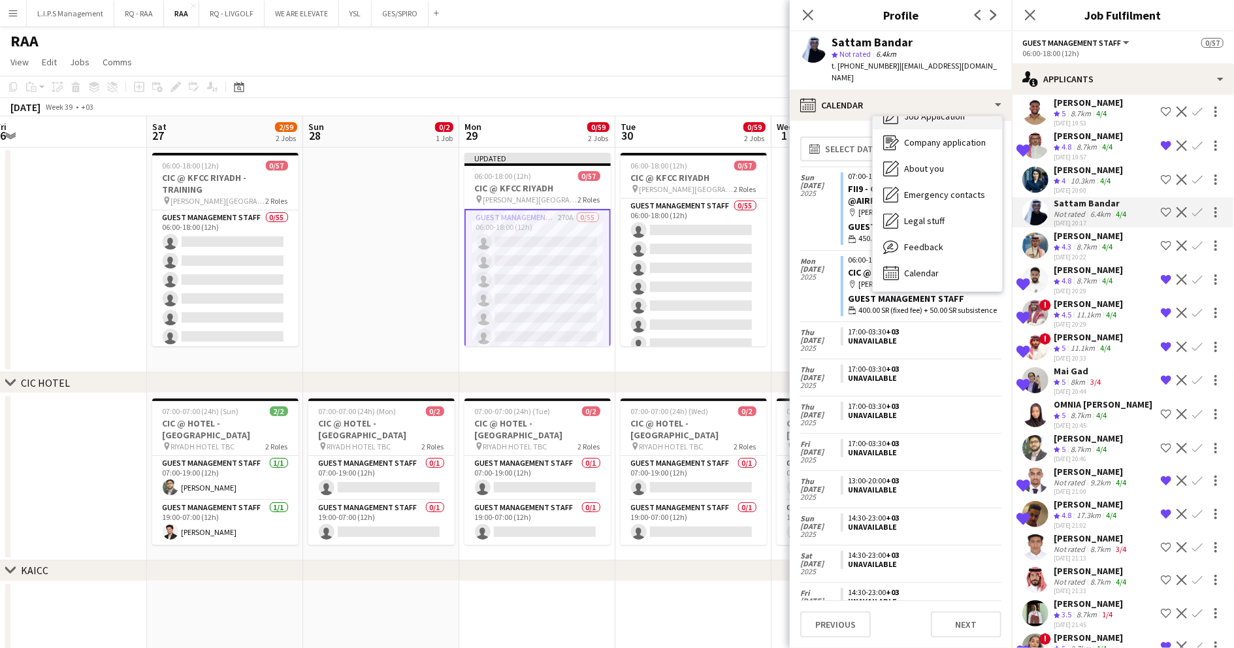
click at [956, 112] on div "Job Application Job Application" at bounding box center [937, 116] width 129 height 26
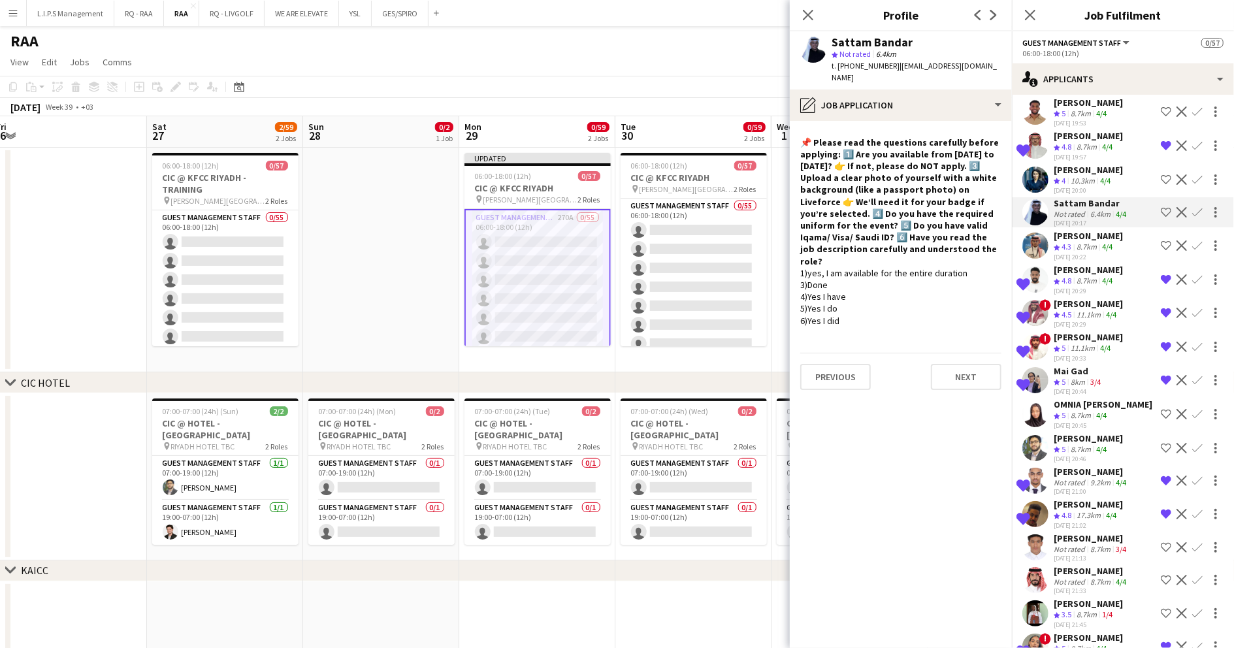
click at [1161, 207] on app-icon "Shortlist crew" at bounding box center [1166, 212] width 10 height 10
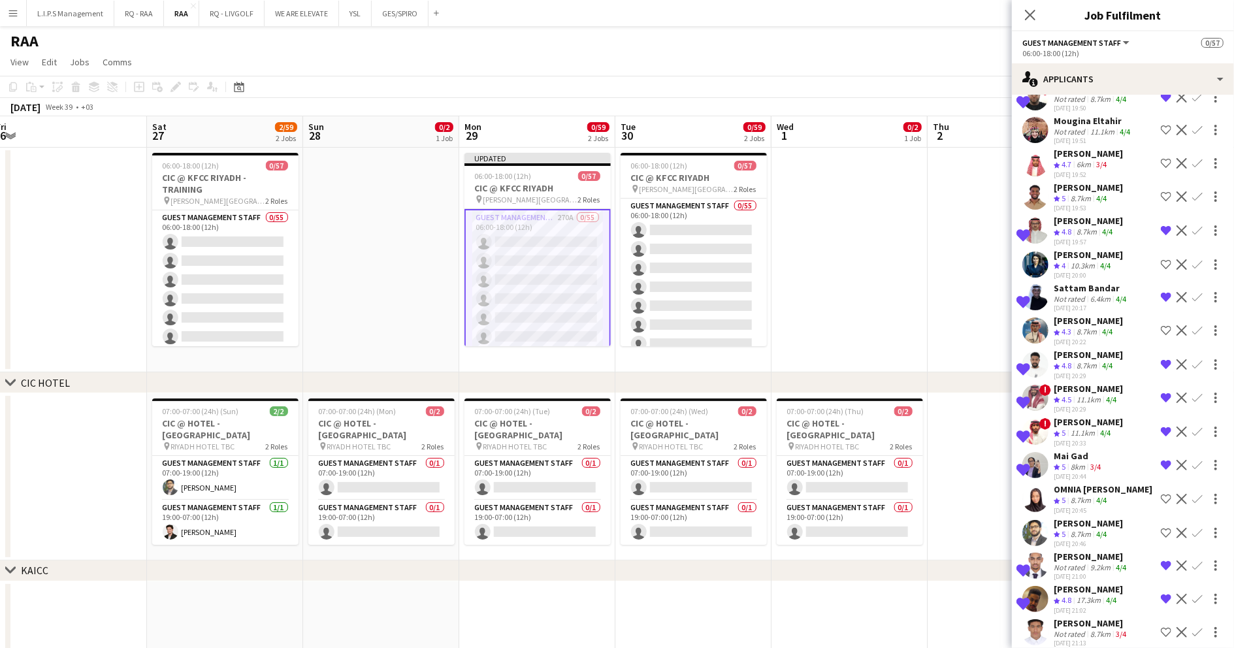
scroll to position [7663, 0]
click at [1077, 229] on div "8.7km" at bounding box center [1086, 234] width 25 height 11
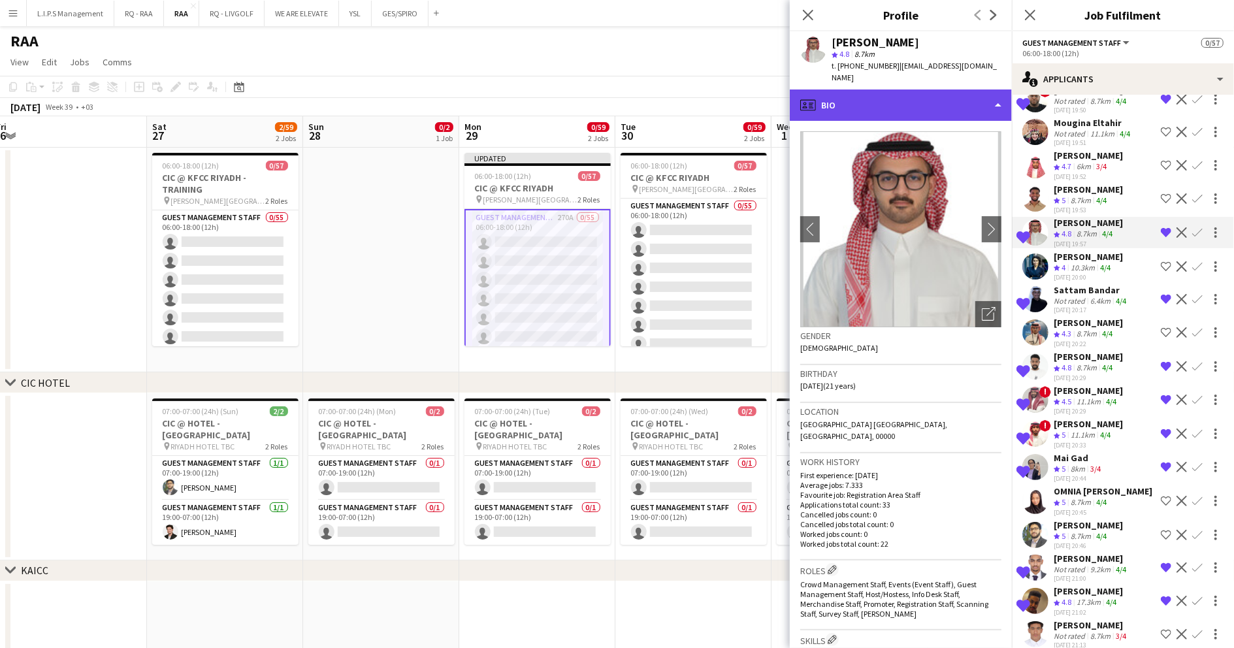
click at [930, 90] on div "profile Bio" at bounding box center [901, 104] width 222 height 31
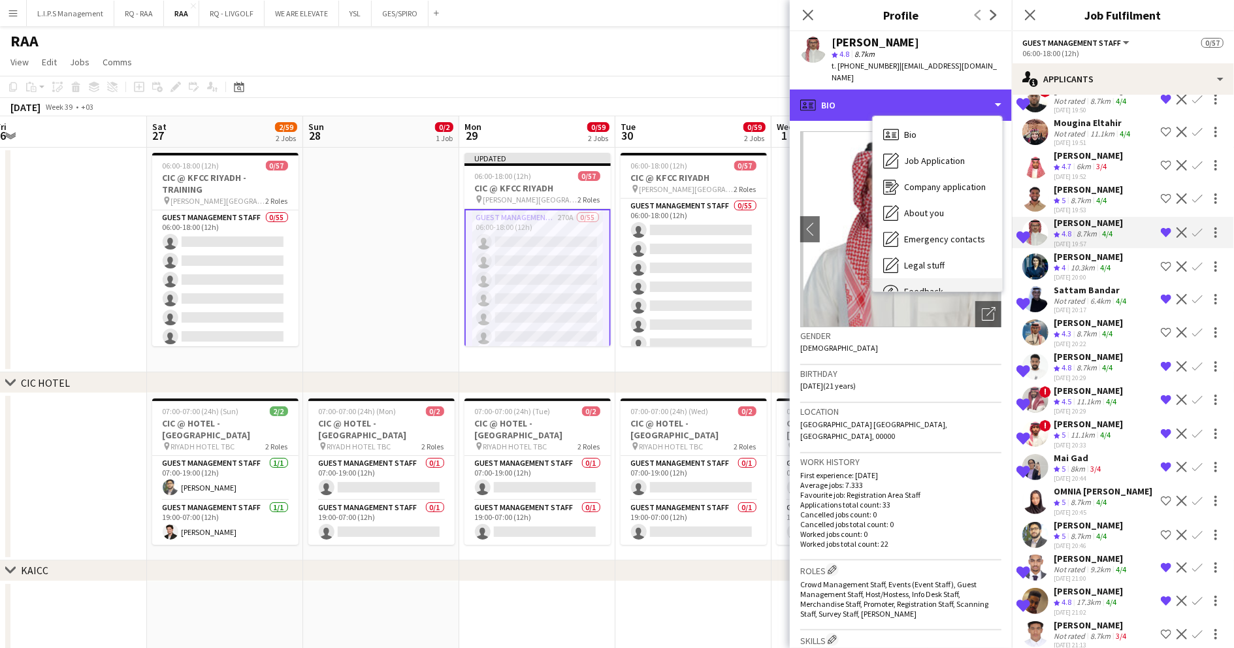
scroll to position [44, 0]
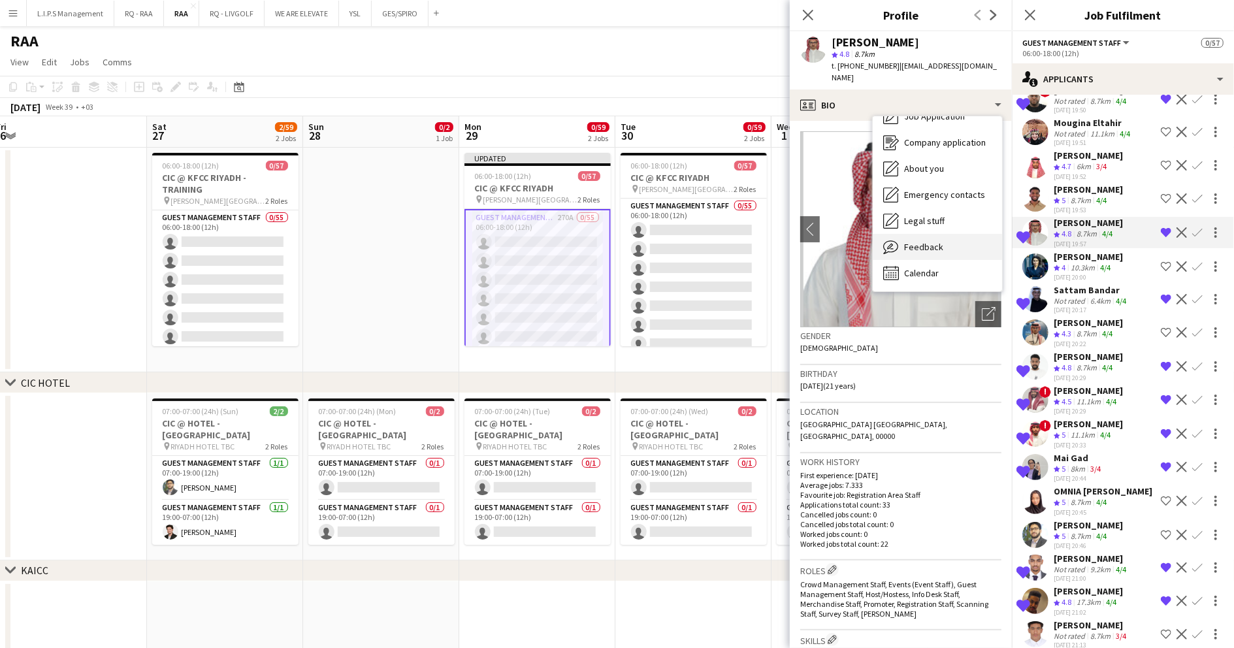
click at [944, 239] on div "Feedback Feedback" at bounding box center [937, 247] width 129 height 26
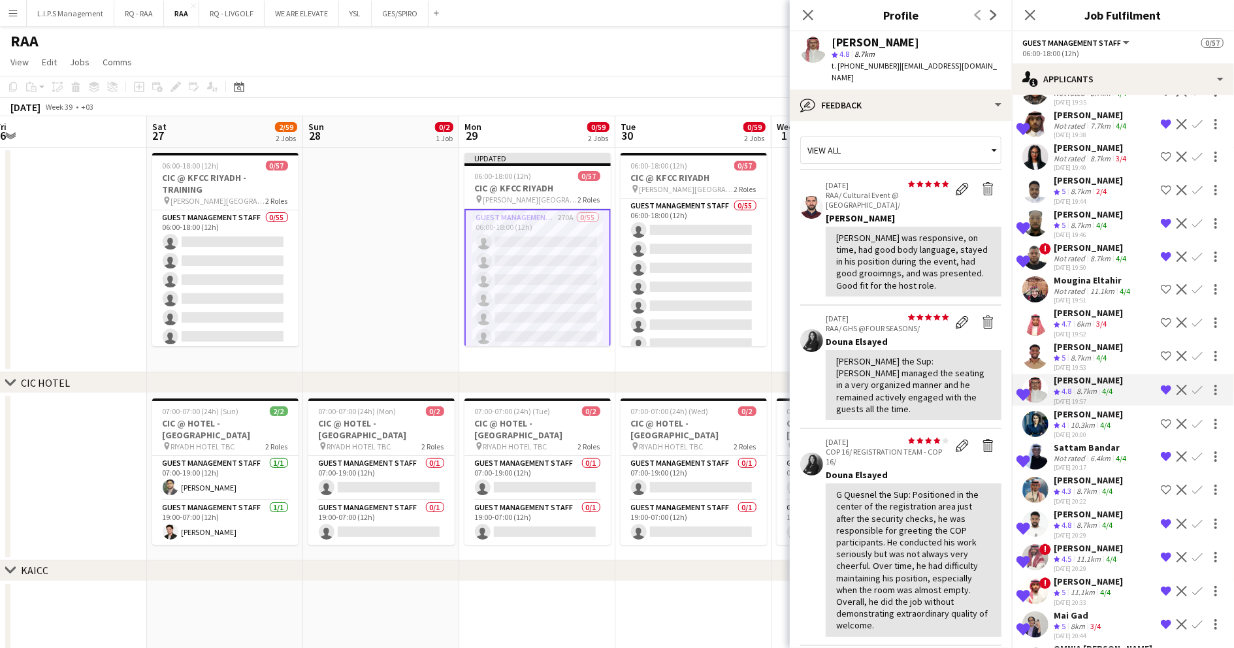
scroll to position [7489, 0]
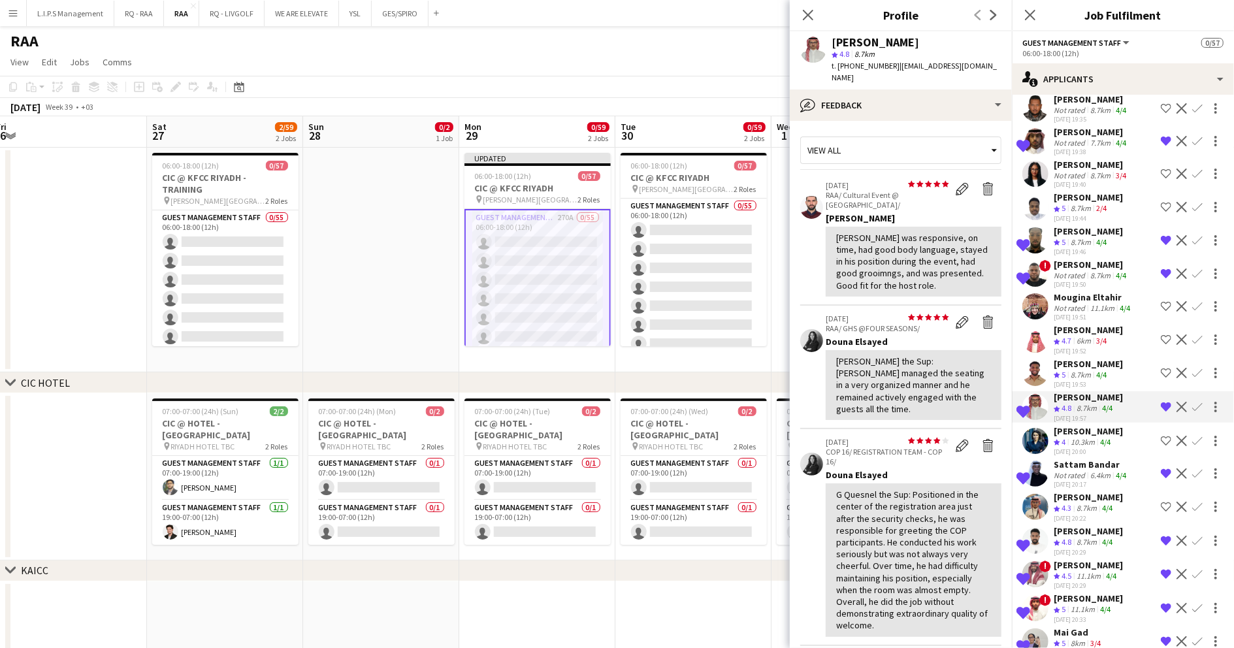
click at [1084, 270] on div "Not rated" at bounding box center [1071, 275] width 34 height 10
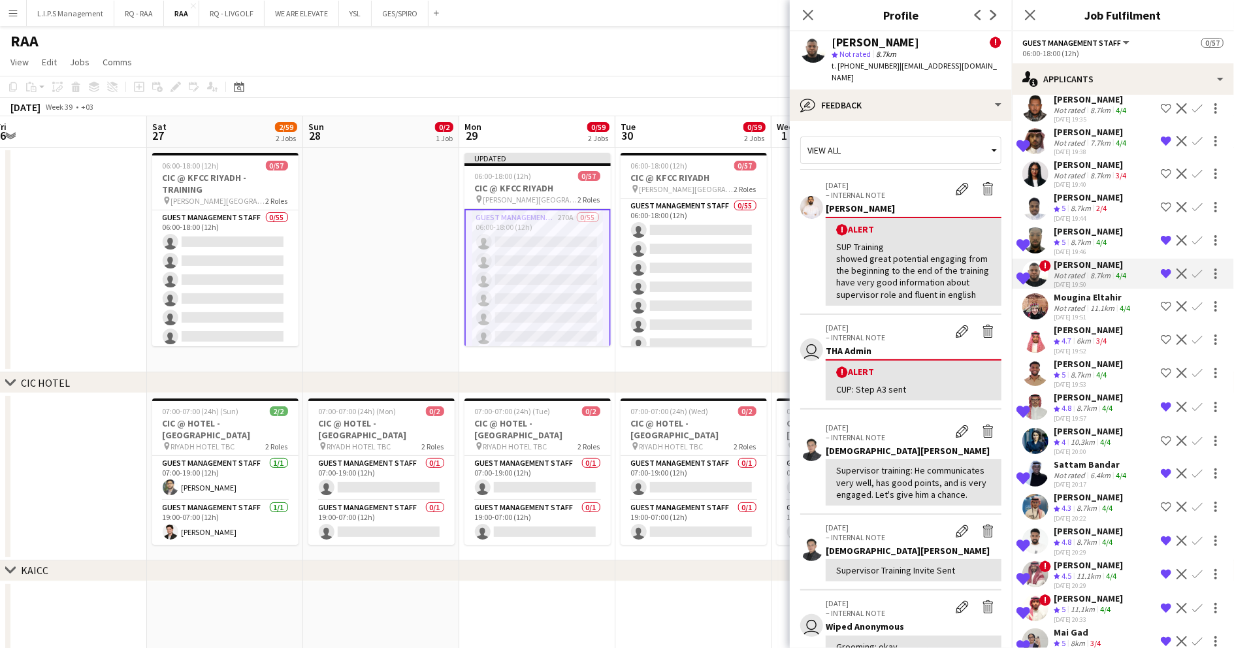
click at [1097, 237] on app-skills-label "4/4" at bounding box center [1101, 242] width 10 height 10
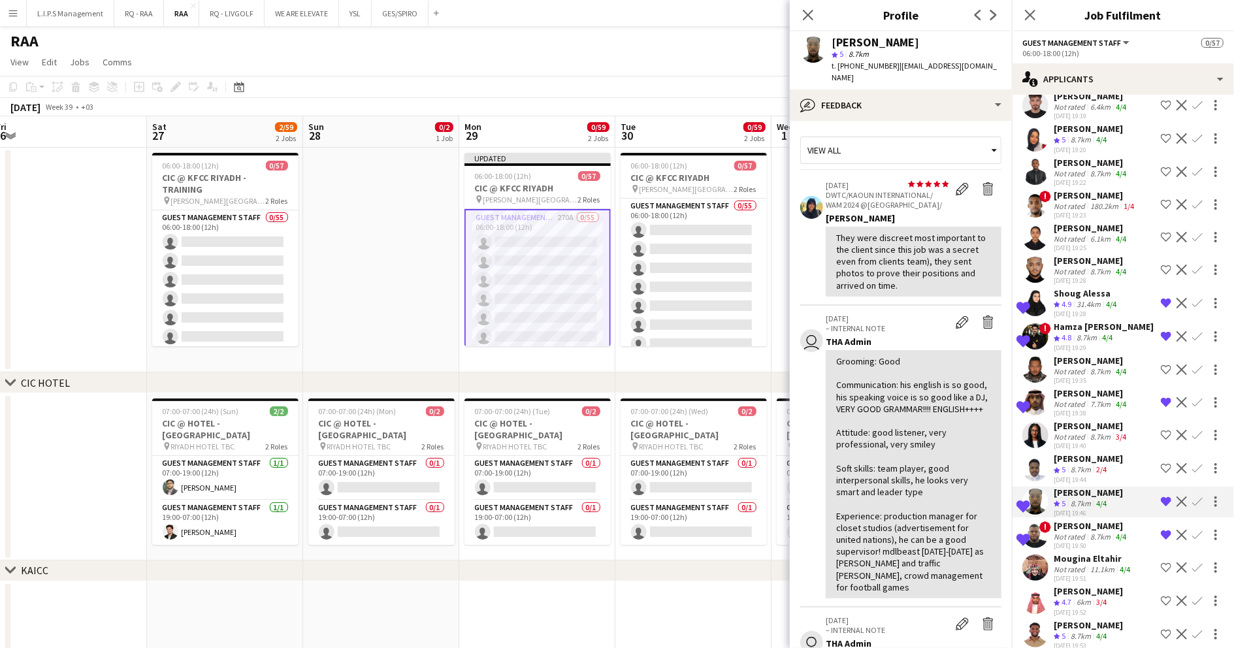
scroll to position [7141, 0]
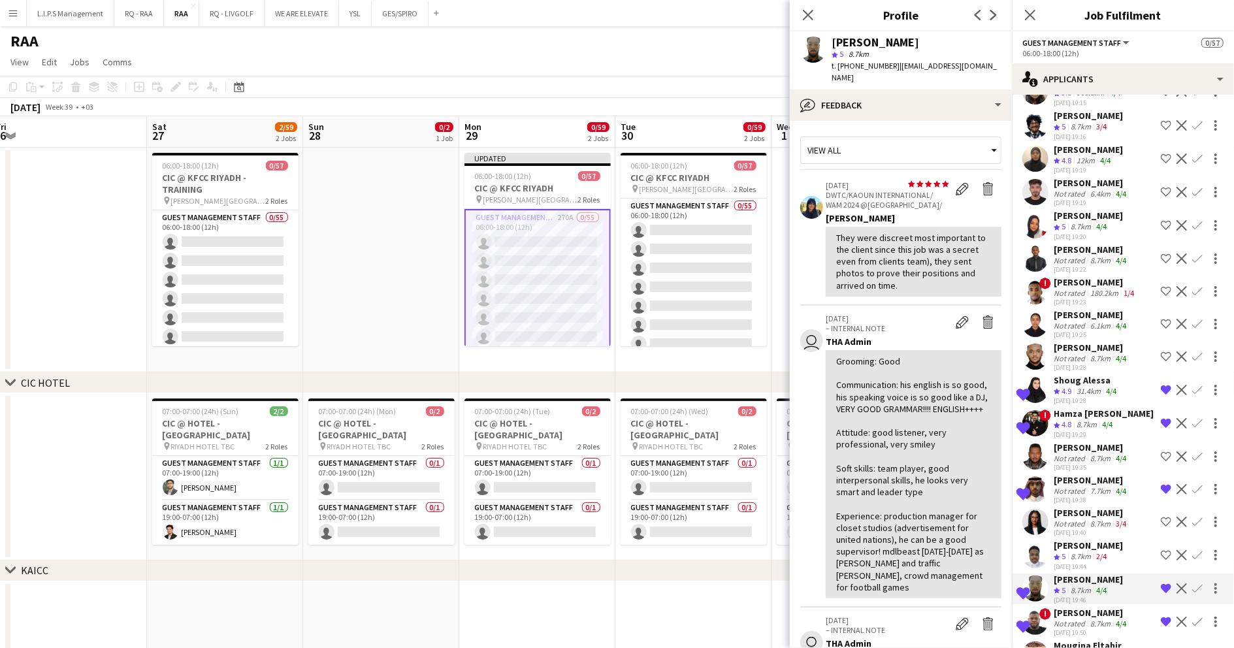
click at [1078, 374] on div "Shoug Alessa" at bounding box center [1086, 380] width 65 height 12
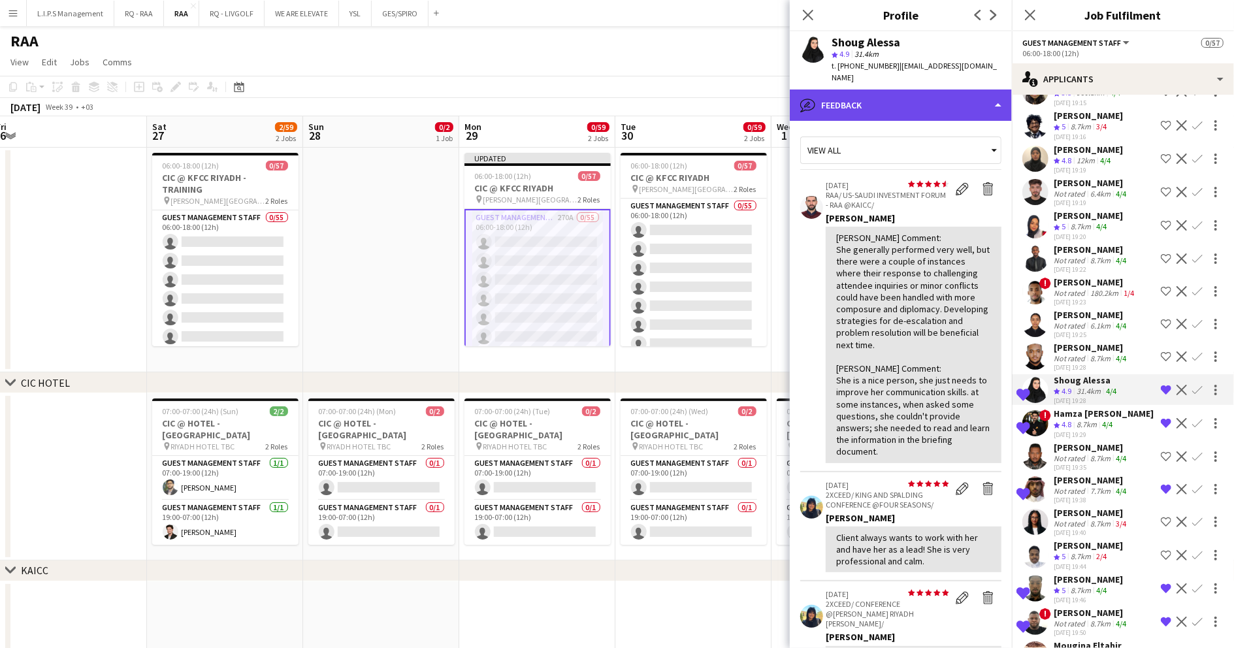
click at [932, 89] on div "bubble-pencil Feedback" at bounding box center [901, 104] width 222 height 31
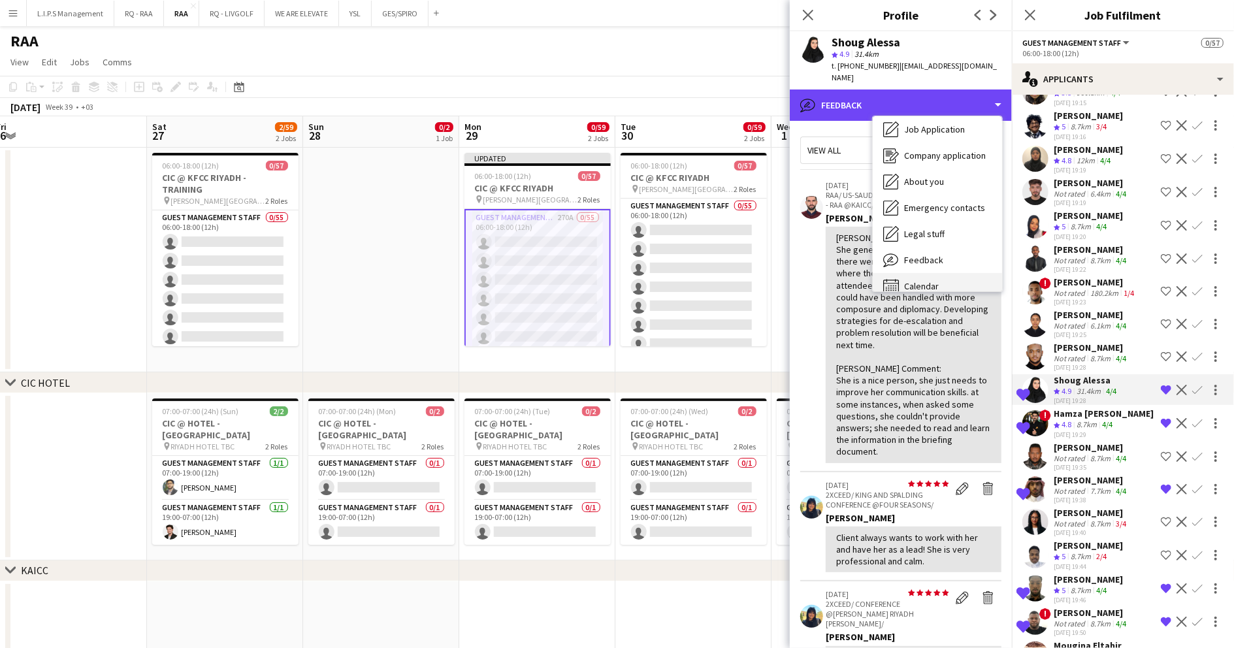
scroll to position [44, 0]
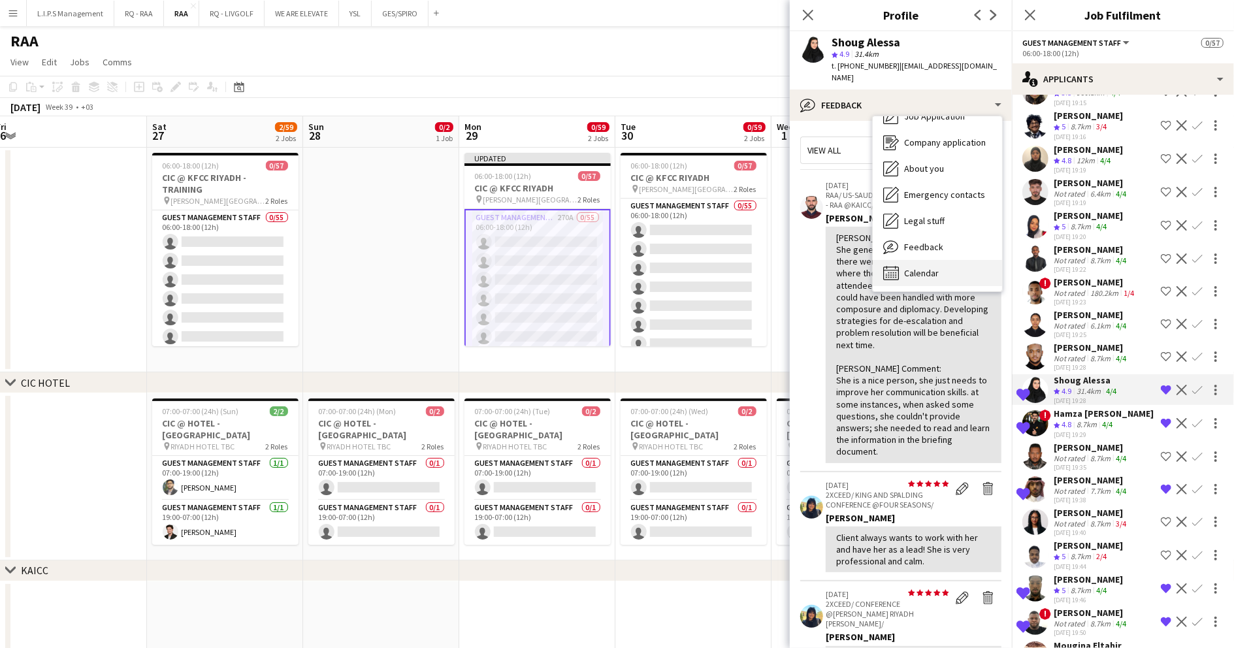
click at [957, 260] on div "Calendar Calendar" at bounding box center [937, 273] width 129 height 26
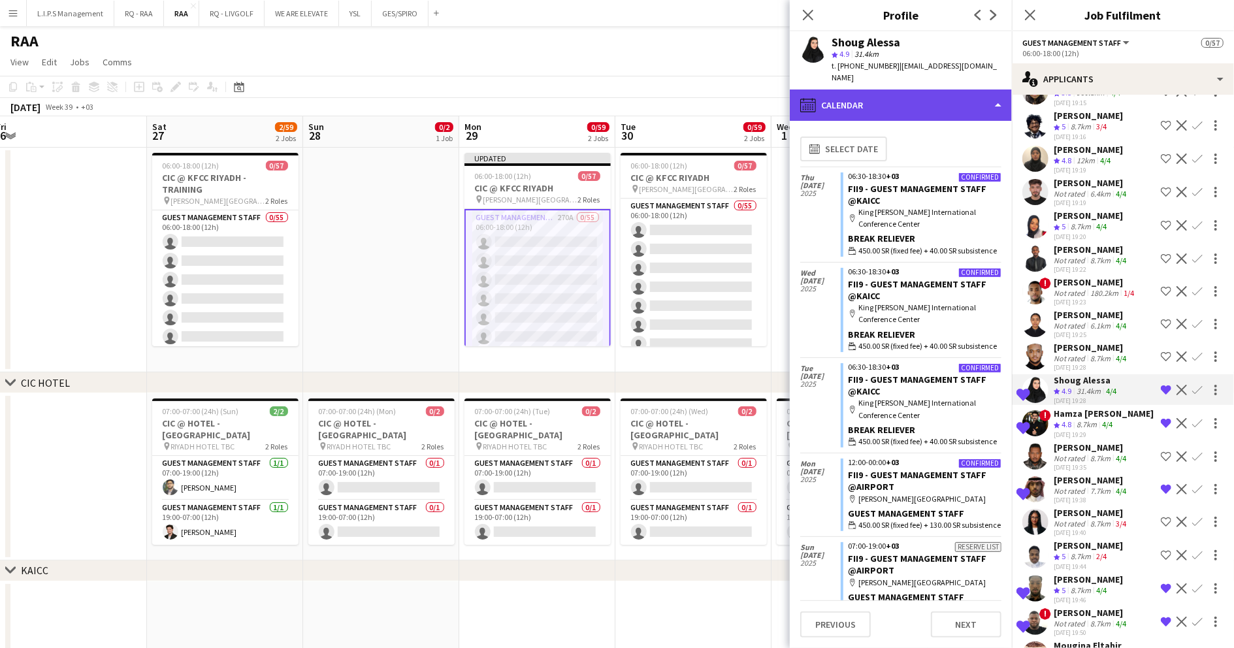
click at [944, 92] on div "calendar-full Calendar" at bounding box center [901, 104] width 222 height 31
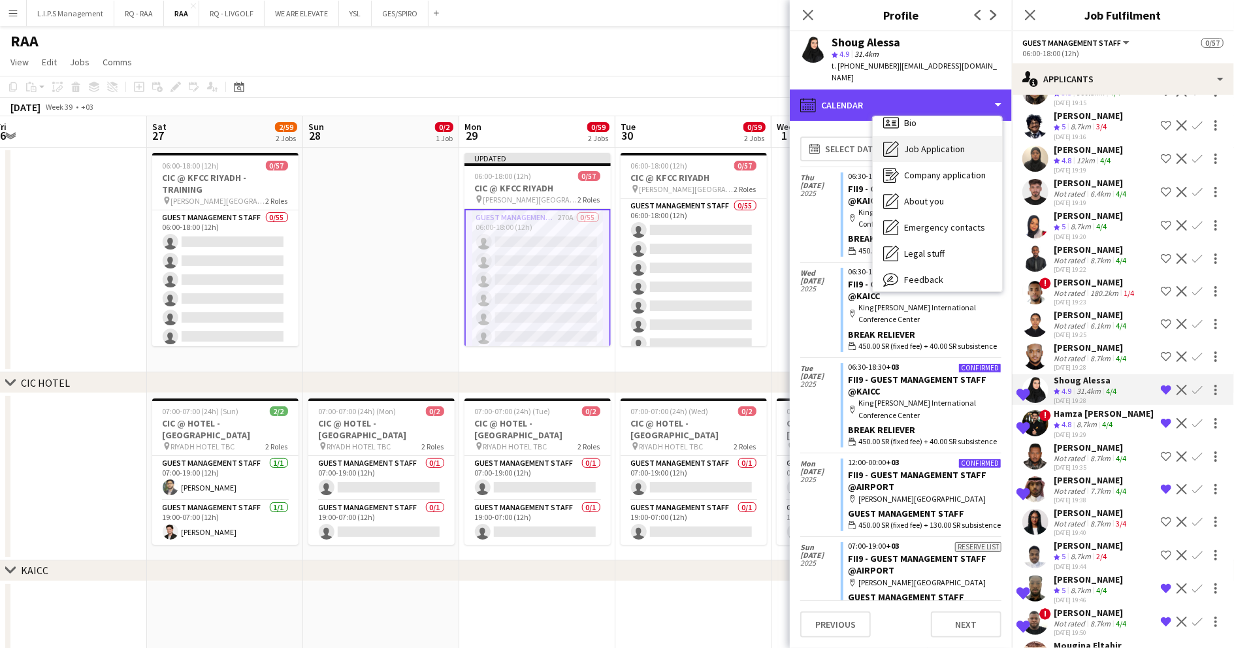
scroll to position [0, 0]
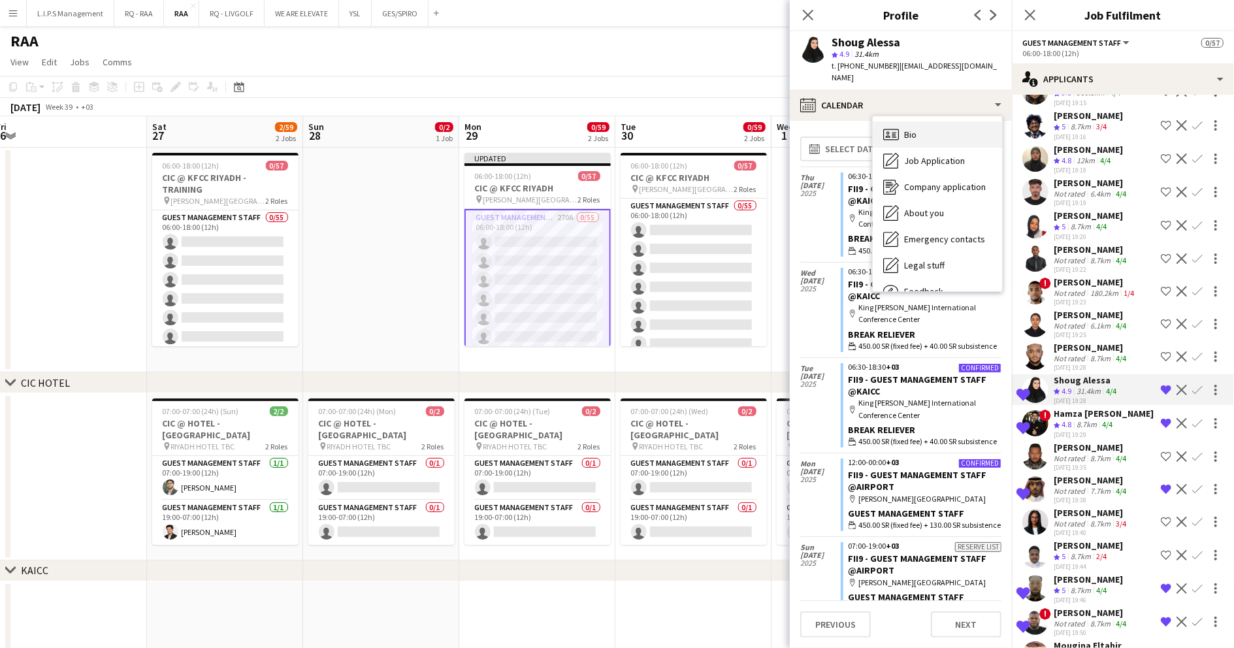
click at [947, 121] on div "Bio Bio" at bounding box center [937, 134] width 129 height 26
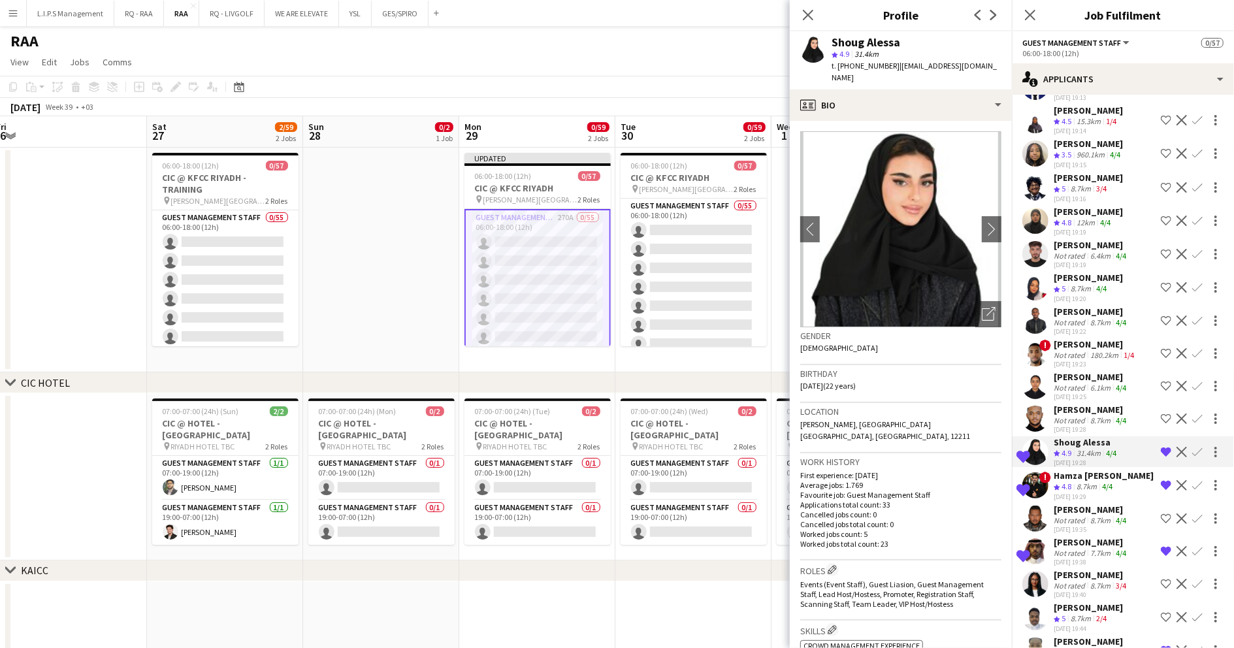
scroll to position [7053, 0]
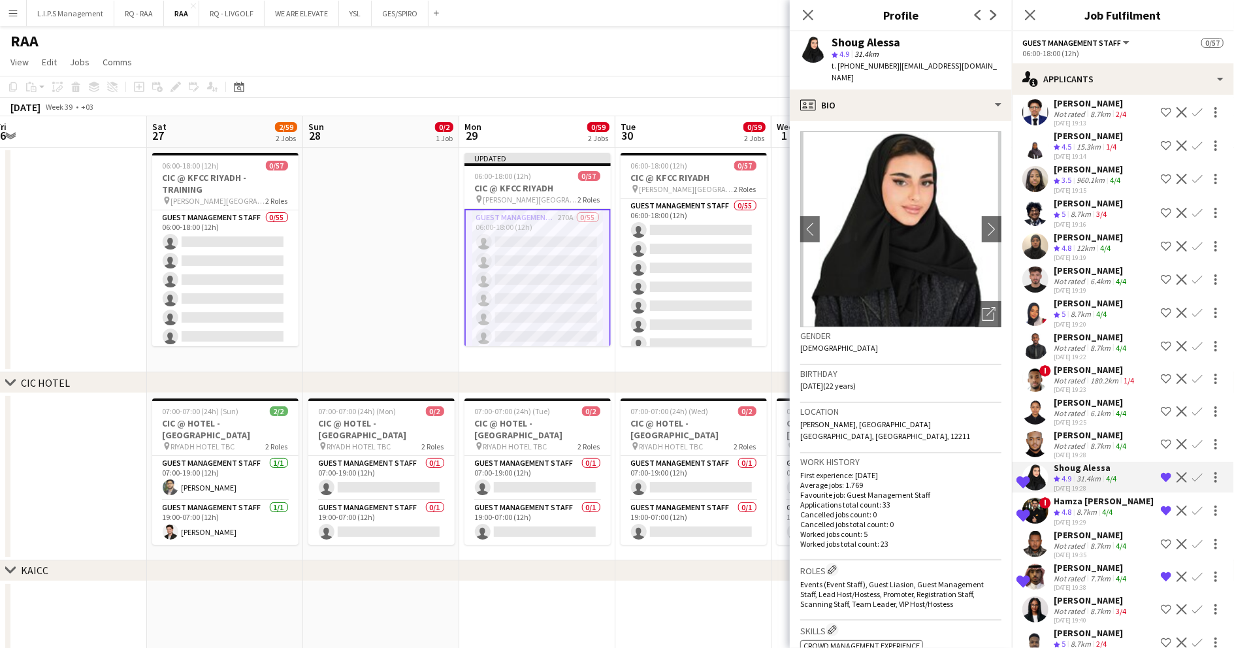
click at [1161, 472] on app-icon "Remove crew from shortlist" at bounding box center [1166, 477] width 10 height 10
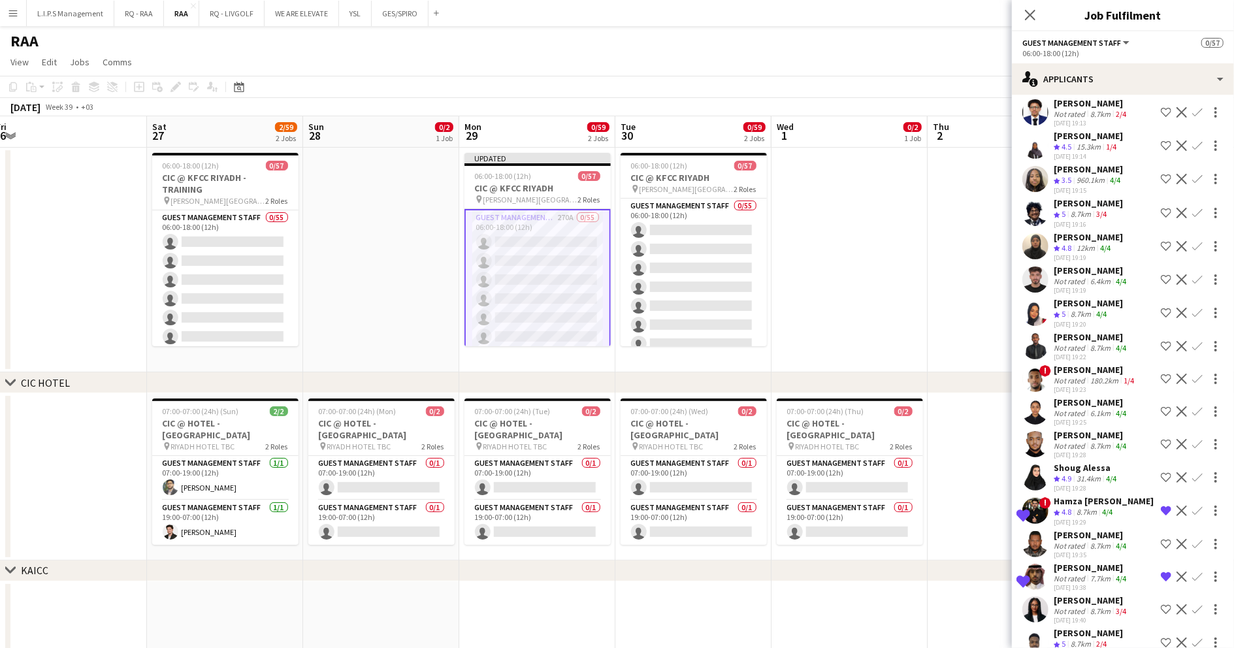
click at [1084, 231] on div "[PERSON_NAME]" at bounding box center [1088, 237] width 69 height 12
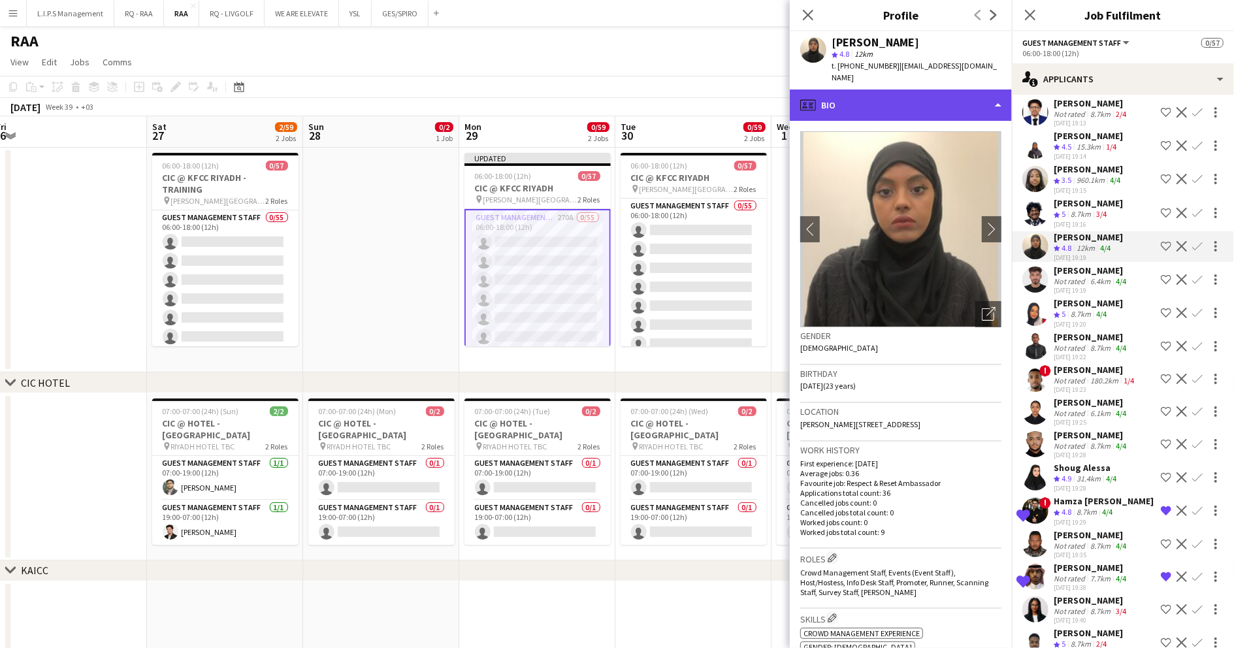
click at [920, 96] on div "profile Bio" at bounding box center [901, 104] width 222 height 31
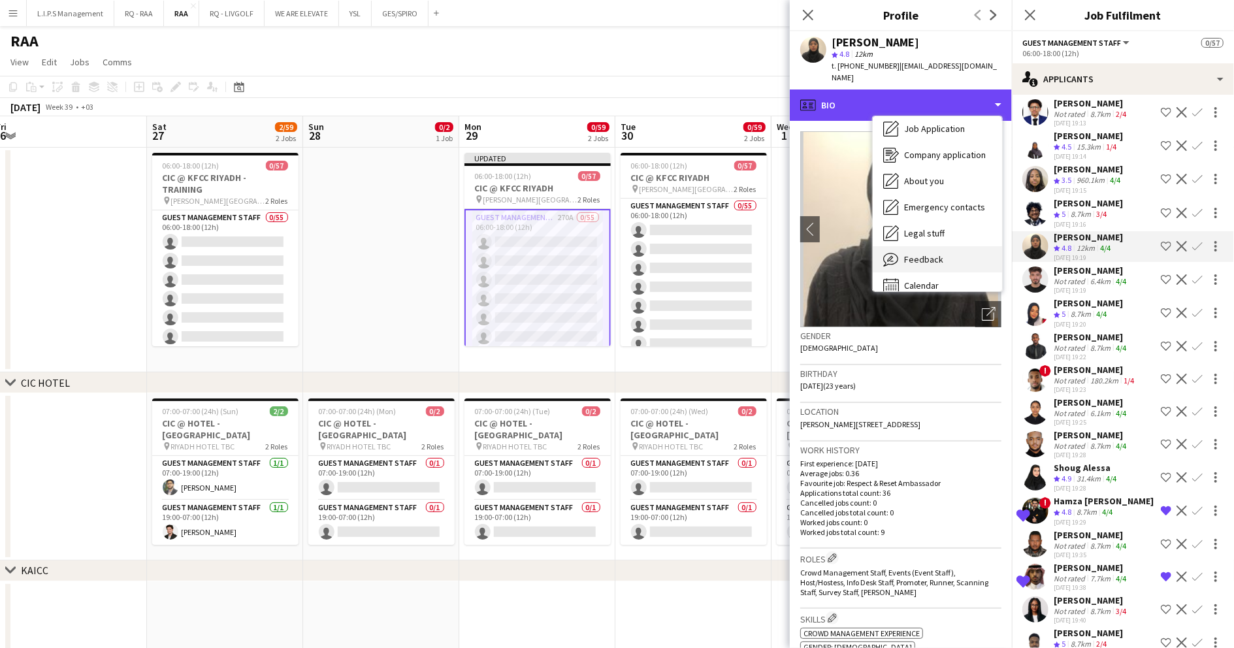
scroll to position [44, 0]
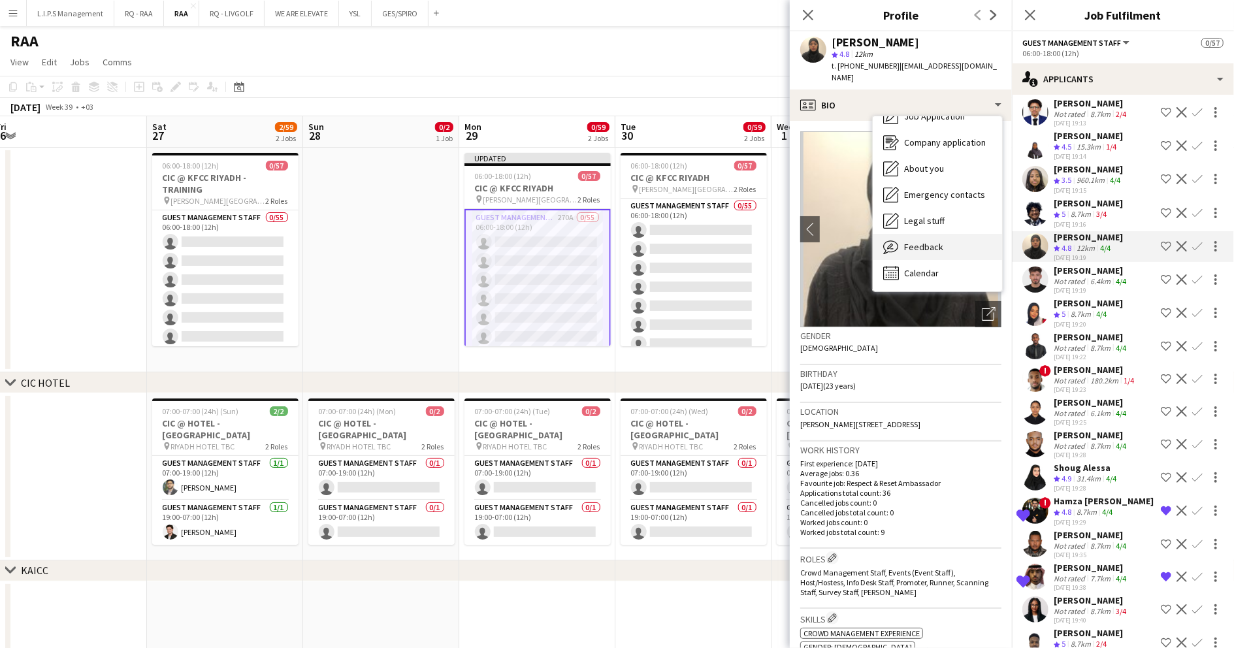
click at [928, 246] on div "Feedback Feedback" at bounding box center [937, 247] width 129 height 26
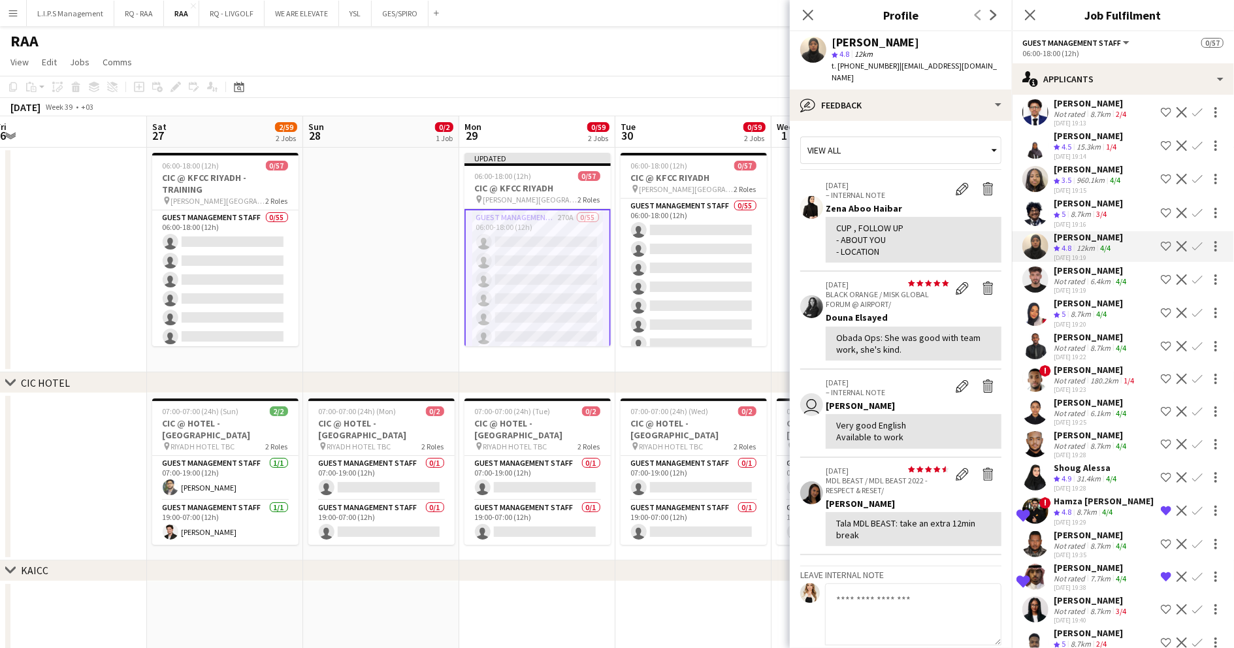
scroll to position [6966, 0]
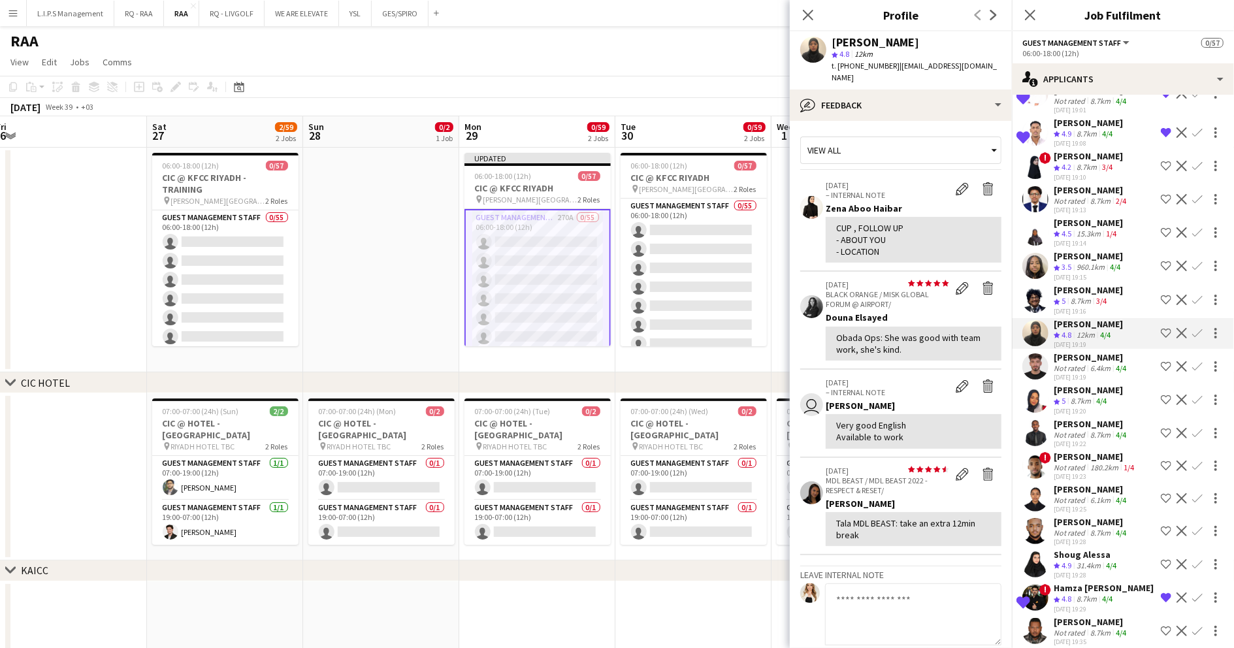
click at [1084, 296] on div "8.7km" at bounding box center [1080, 301] width 25 height 11
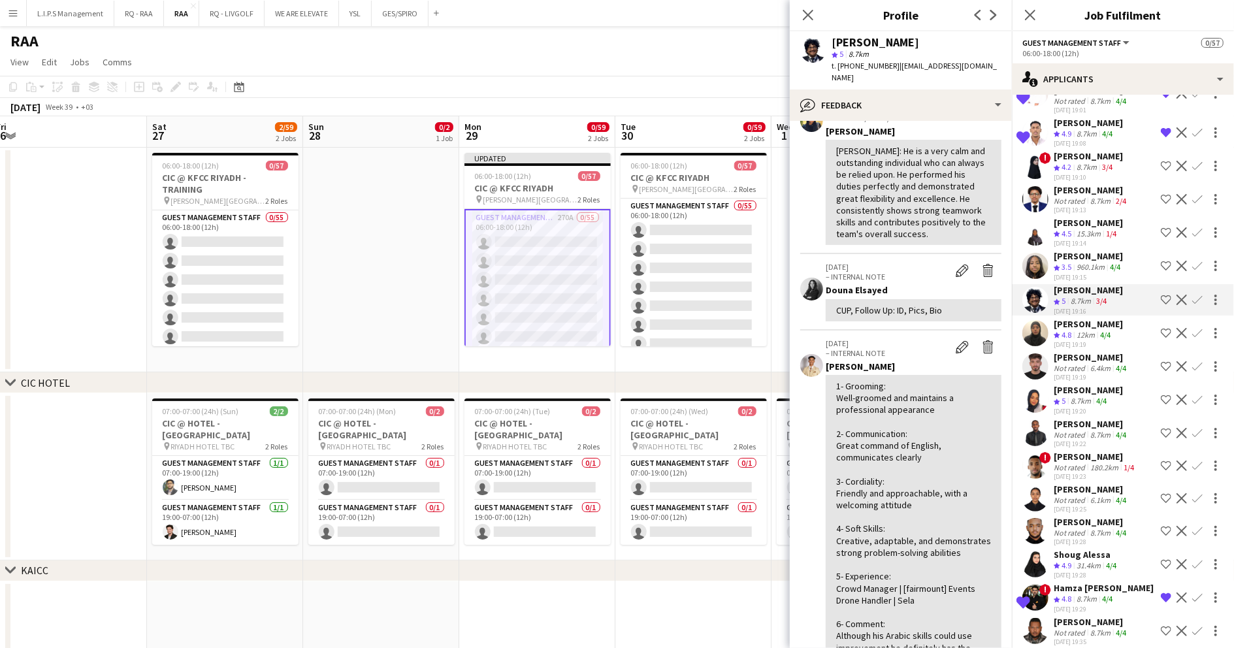
scroll to position [6879, 0]
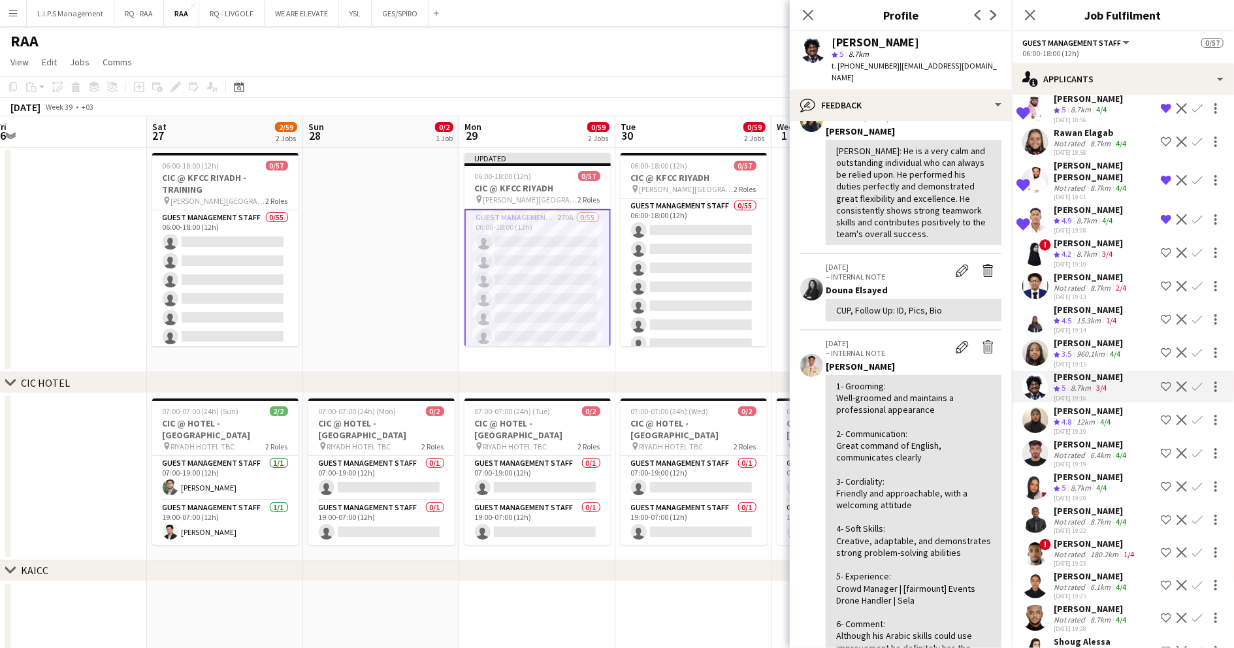
click at [1102, 315] on div "15.3km" at bounding box center [1088, 320] width 29 height 11
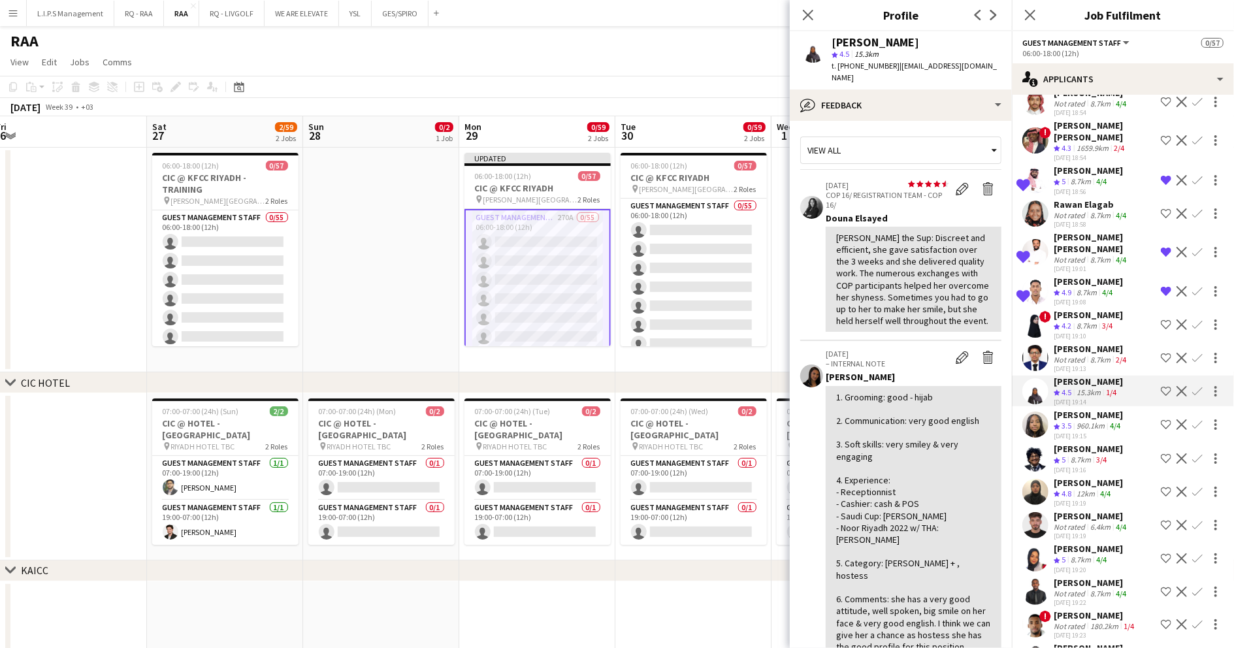
scroll to position [6792, 0]
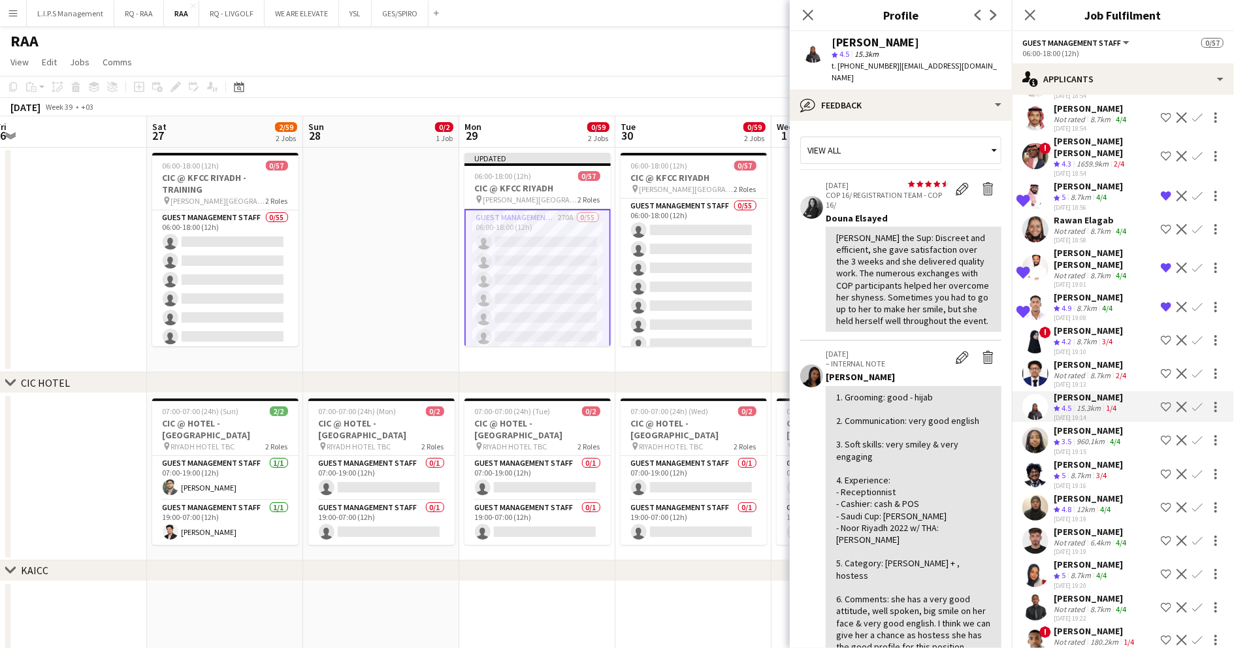
click at [1096, 247] on div "[PERSON_NAME] [PERSON_NAME]" at bounding box center [1105, 259] width 102 height 24
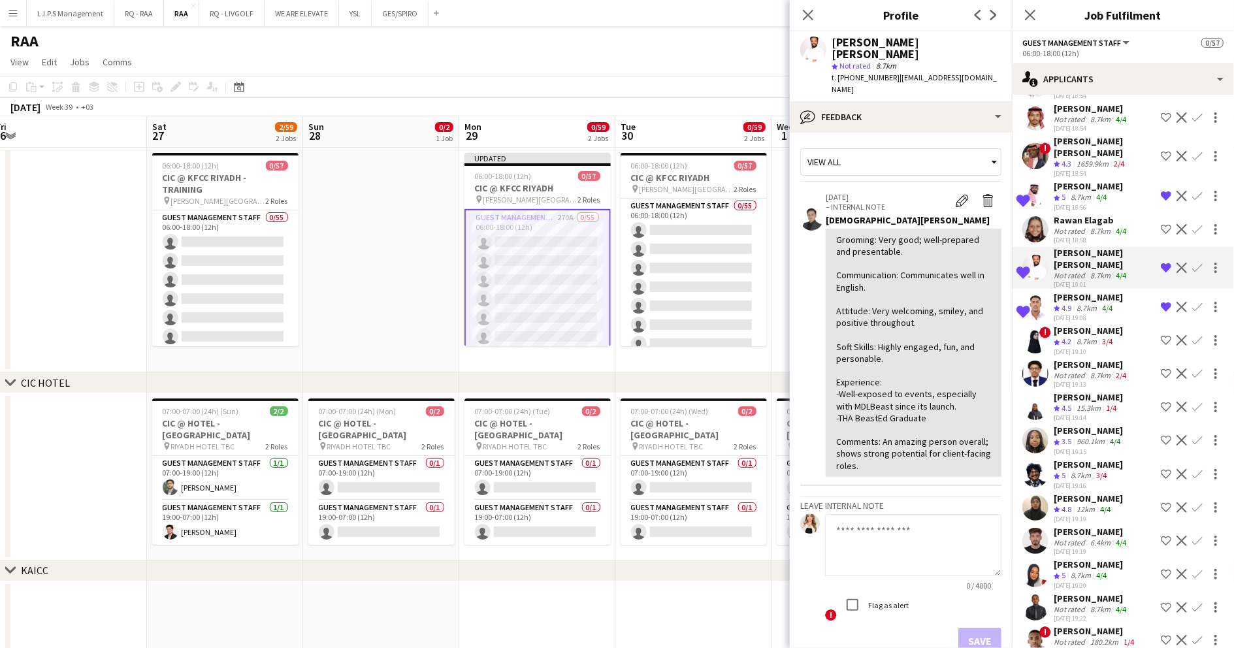
scroll to position [6705, 0]
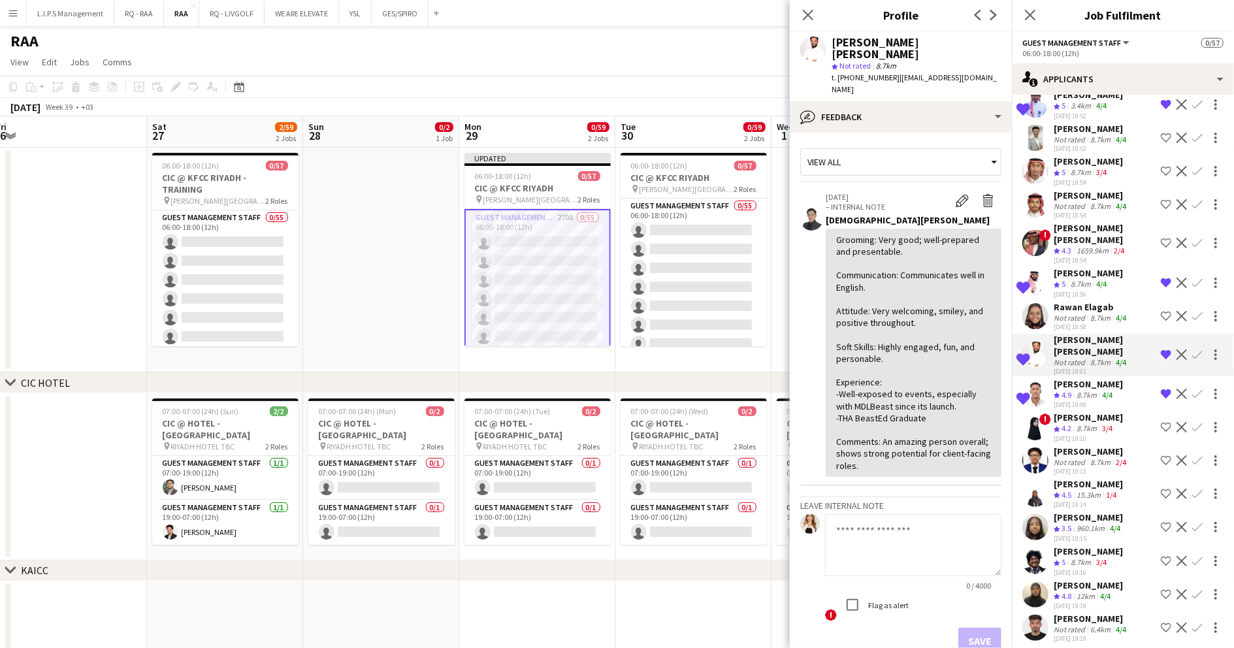
click at [1091, 279] on div "8.7km" at bounding box center [1080, 284] width 25 height 11
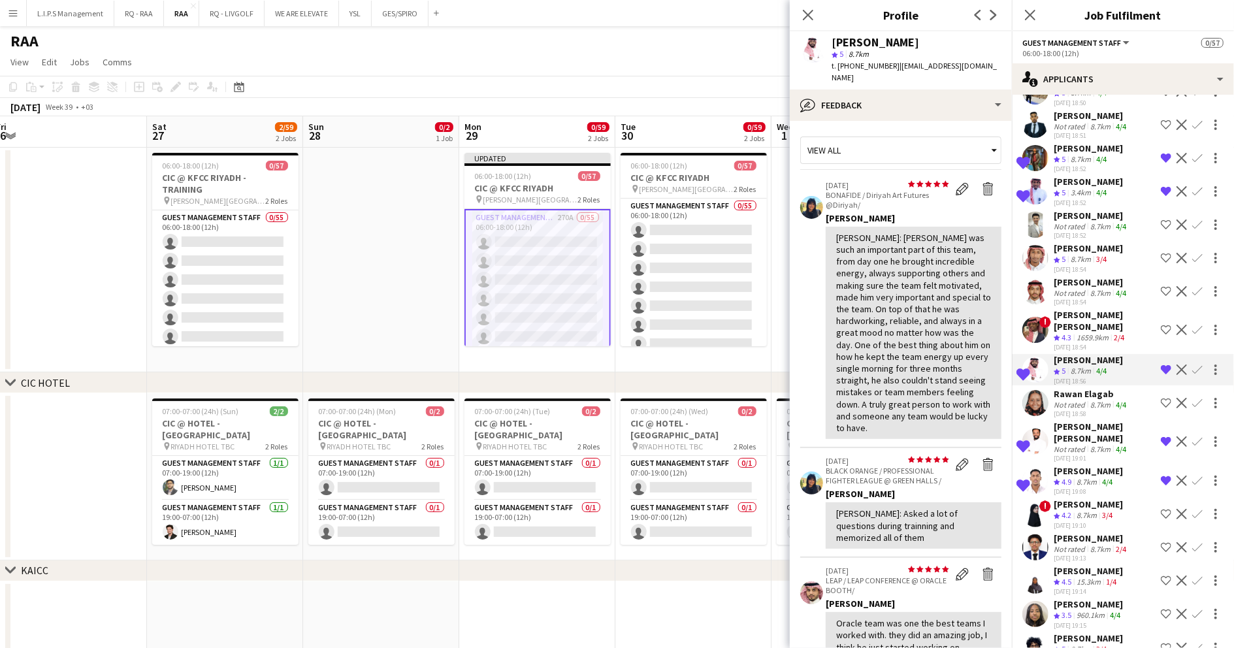
scroll to position [6530, 0]
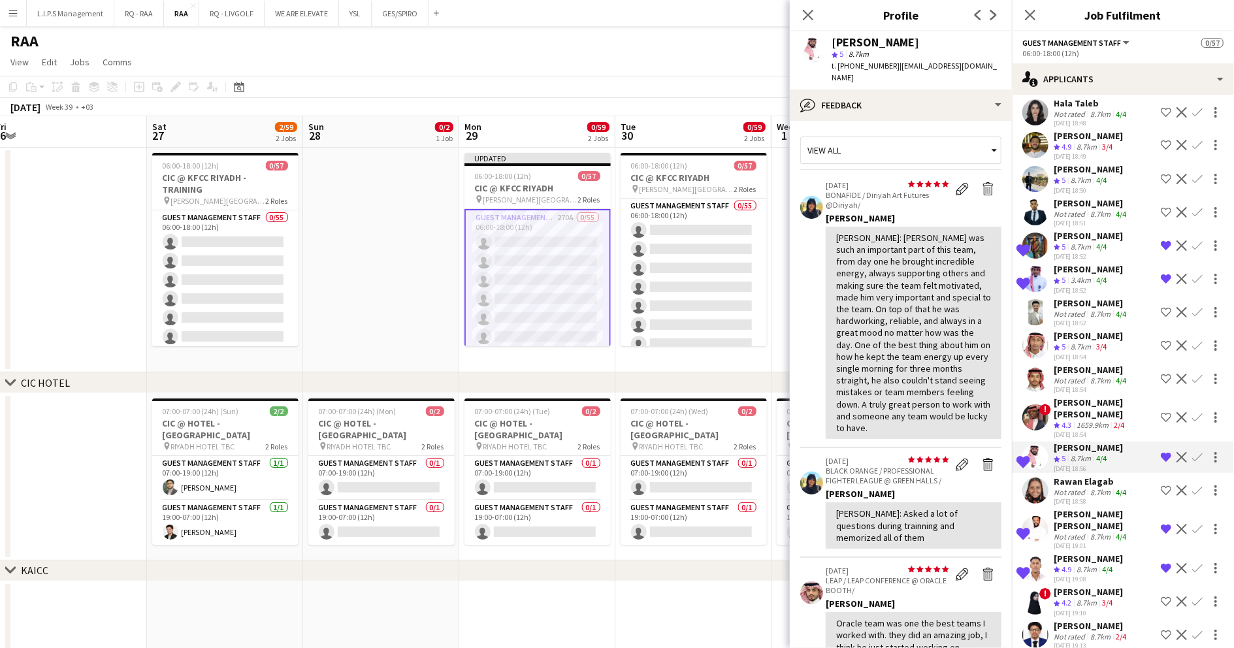
click at [1093, 245] on div "8.7km" at bounding box center [1080, 247] width 25 height 11
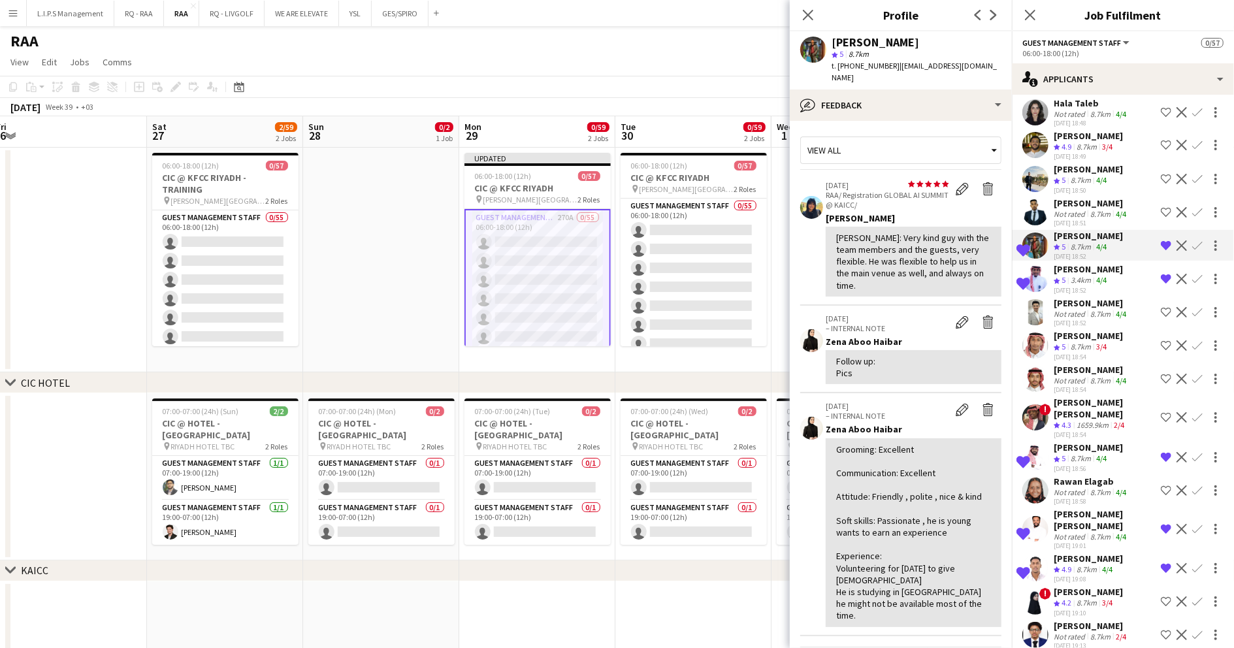
click at [1099, 278] on app-skills-label "4/4" at bounding box center [1101, 280] width 10 height 10
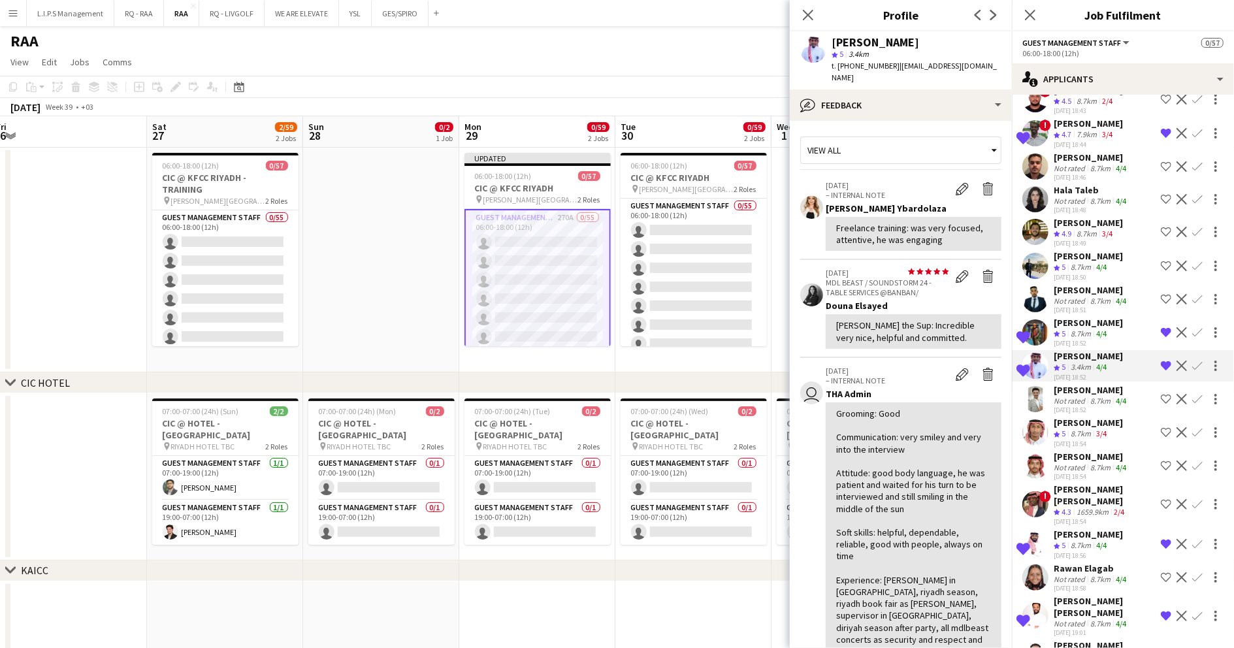
scroll to position [6357, 0]
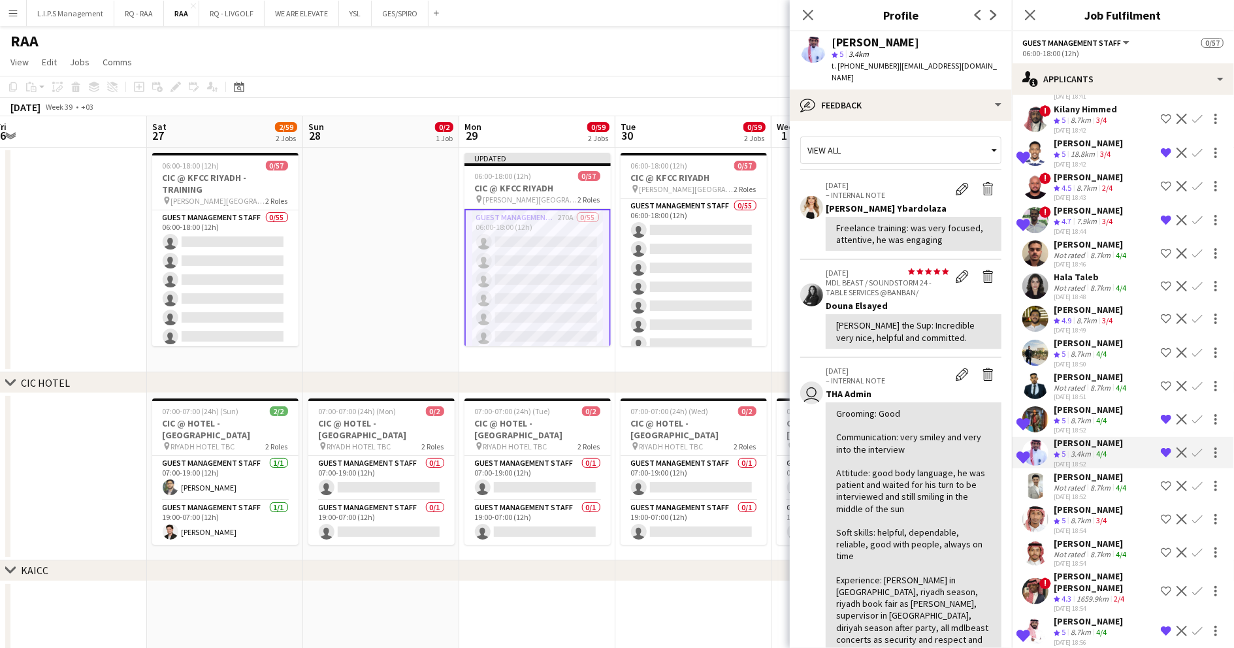
click at [1106, 251] on div "8.7km" at bounding box center [1100, 255] width 25 height 10
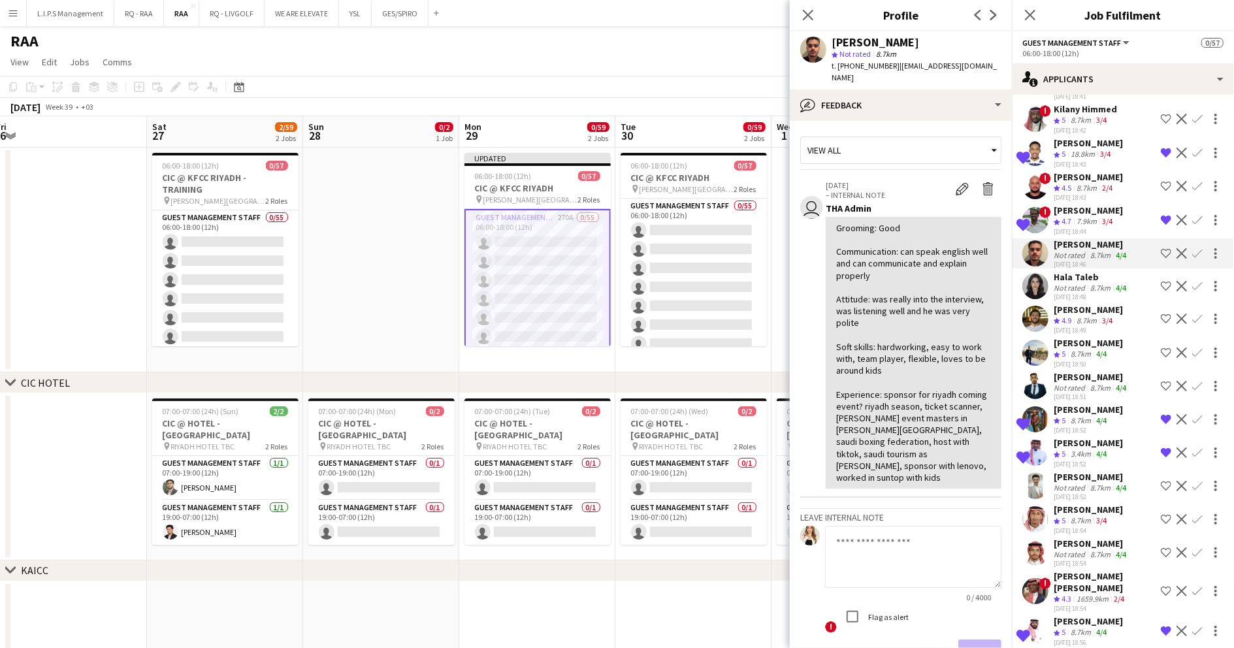
scroll to position [6269, 0]
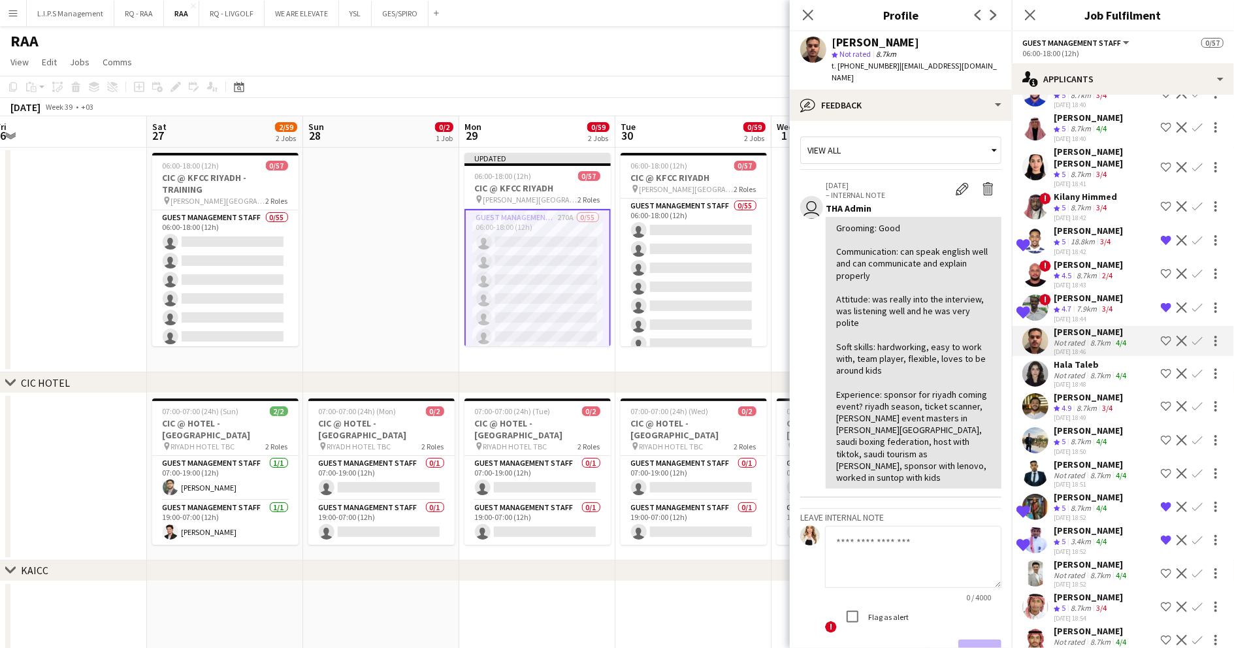
click at [1097, 311] on div "7.9km" at bounding box center [1086, 309] width 25 height 11
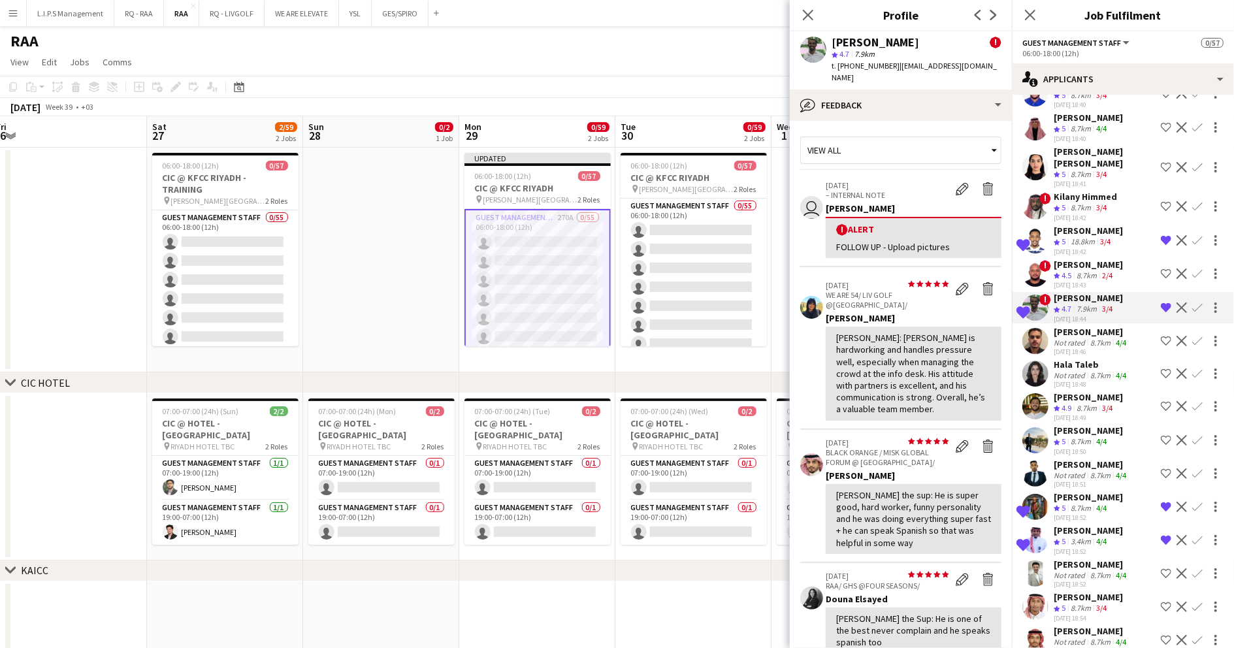
click at [1097, 238] on div "18.8km" at bounding box center [1082, 241] width 29 height 11
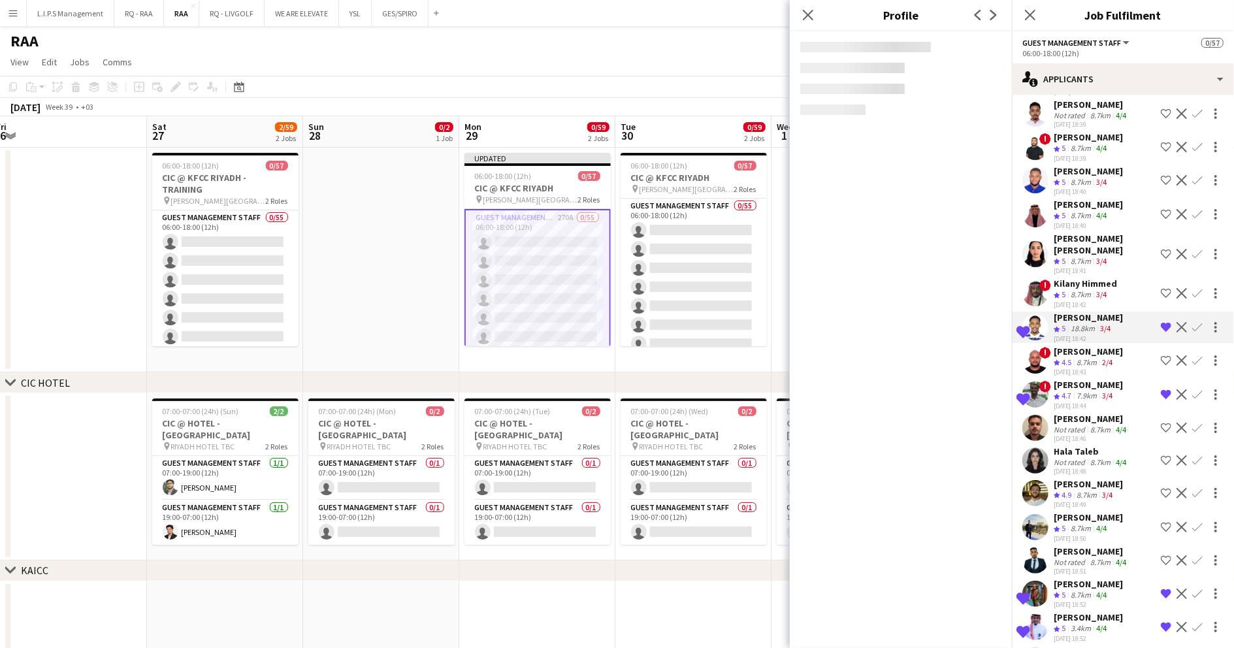
scroll to position [6095, 0]
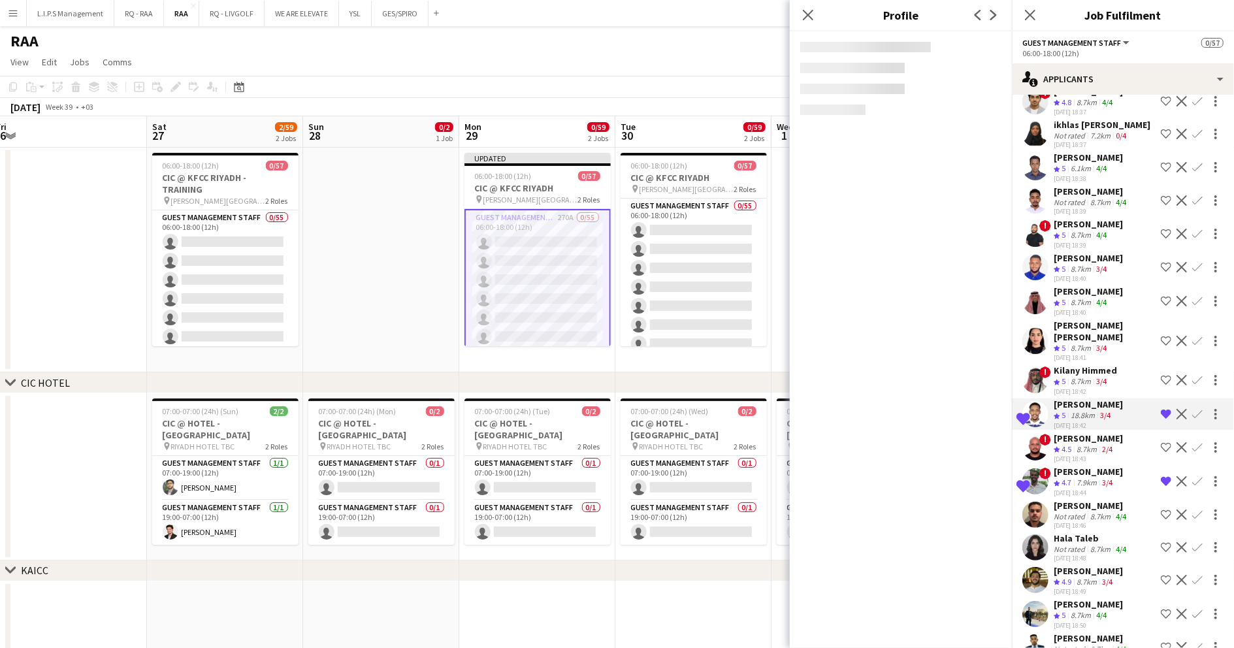
click at [1161, 229] on app-icon "Shortlist crew" at bounding box center [1166, 234] width 10 height 10
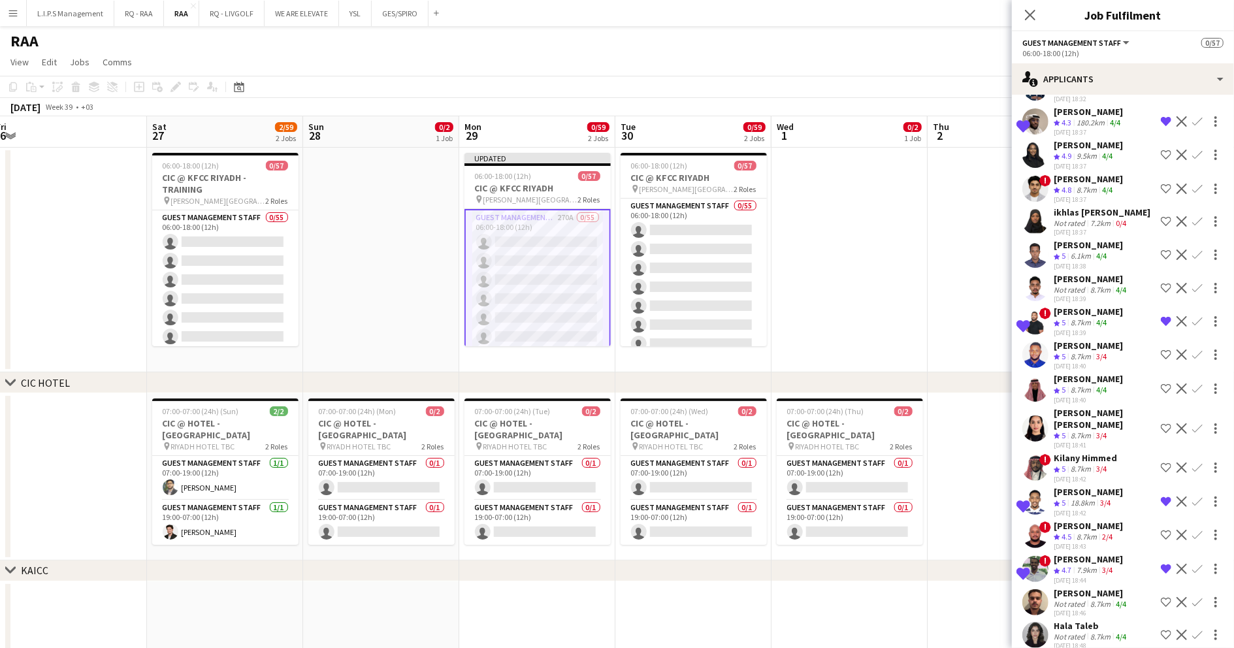
scroll to position [5921, 0]
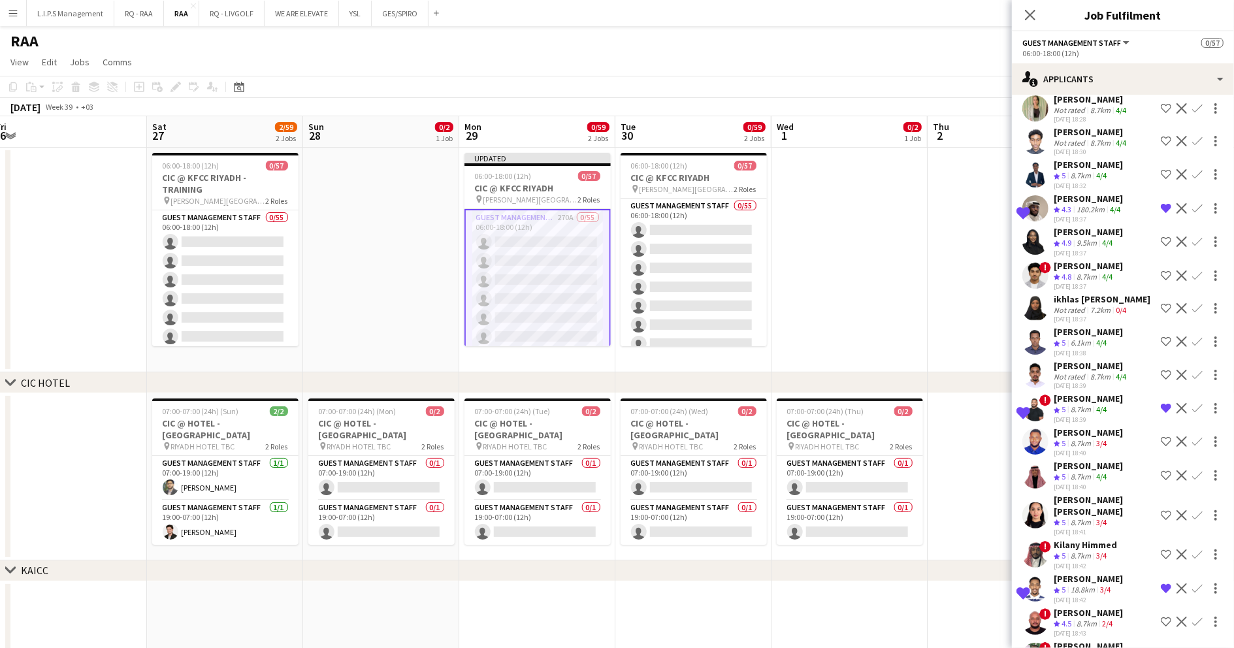
click at [1100, 215] on div "[DATE] 18:37" at bounding box center [1088, 219] width 69 height 8
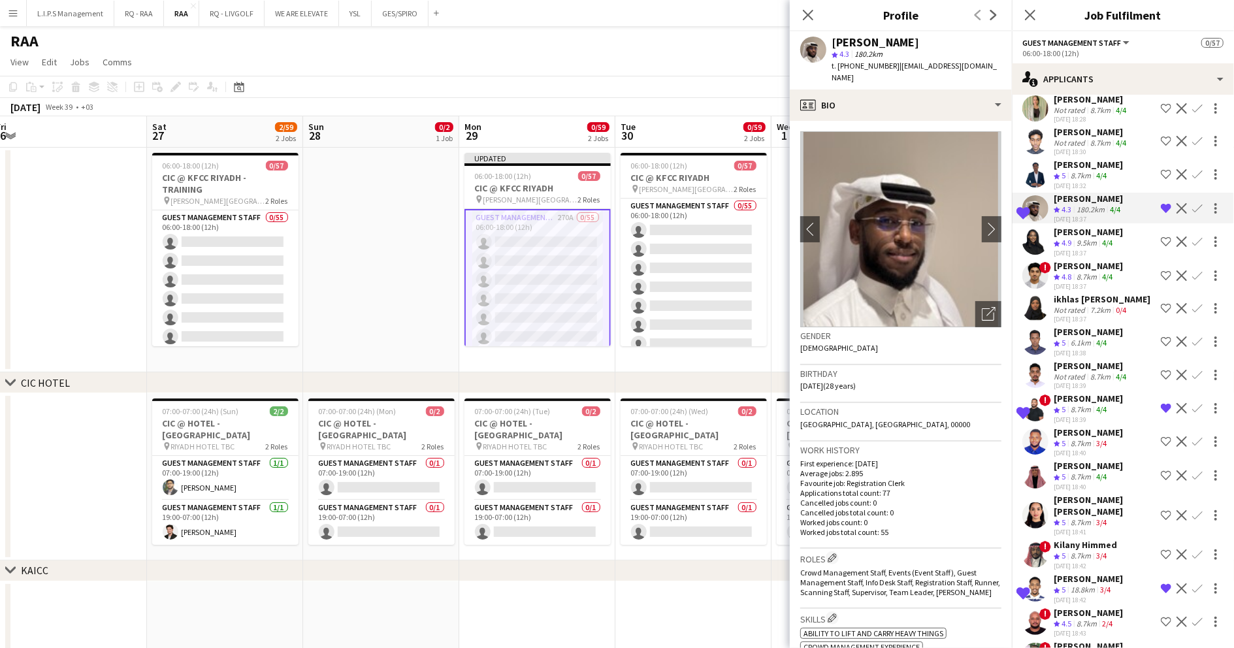
click at [1161, 203] on app-icon "Remove crew from shortlist" at bounding box center [1166, 208] width 10 height 10
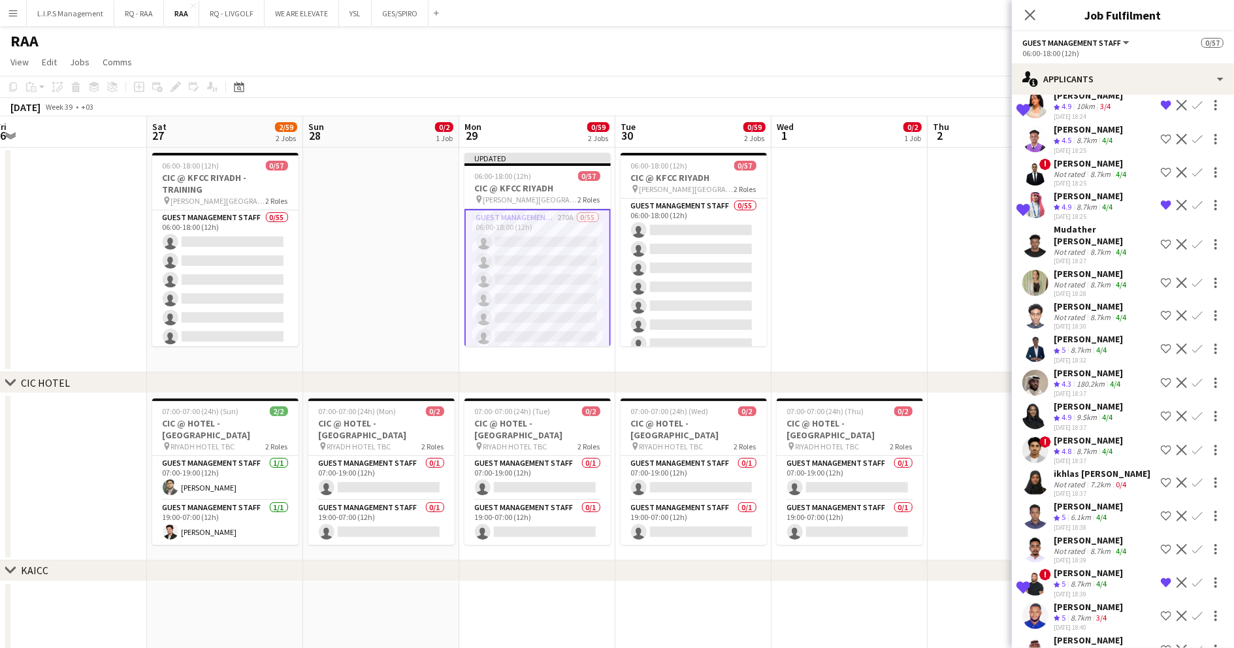
scroll to position [5660, 0]
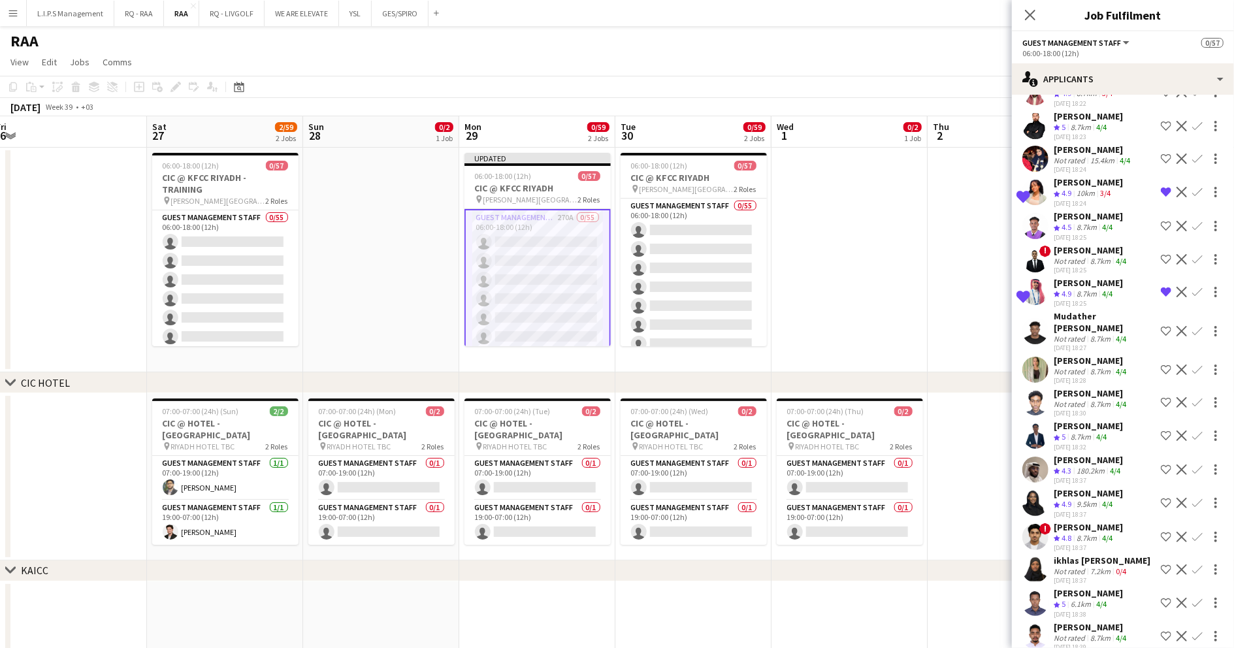
click at [1099, 222] on div "8.7km" at bounding box center [1086, 227] width 25 height 11
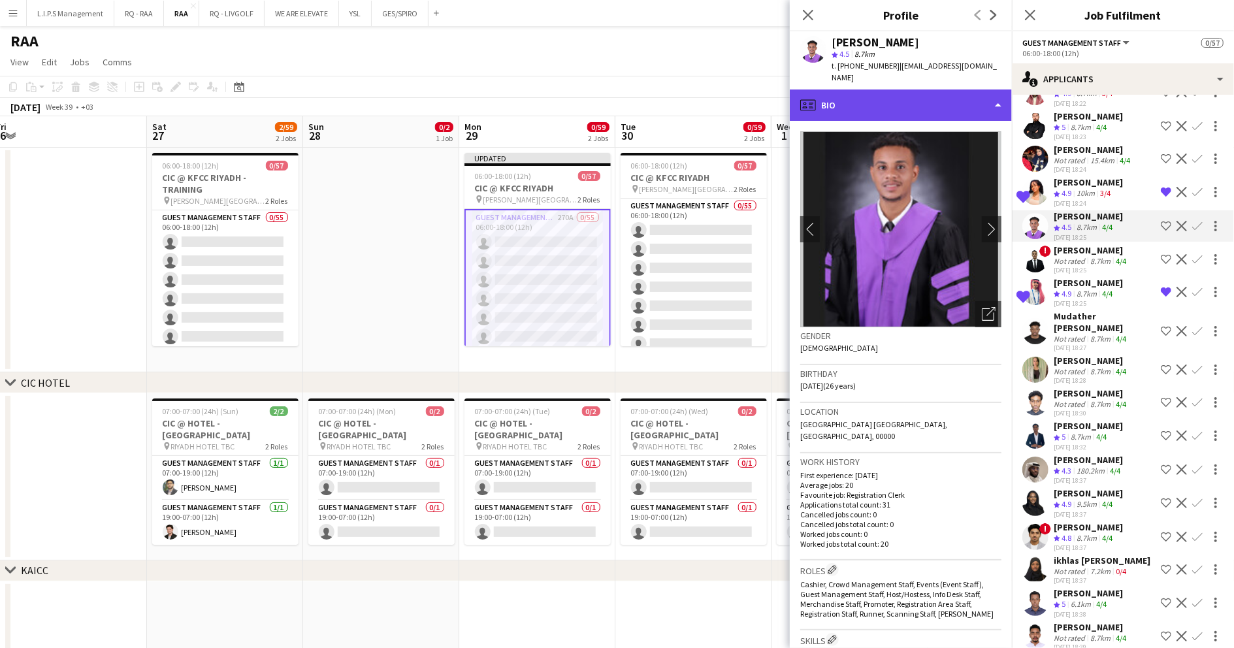
click at [935, 89] on div "profile Bio" at bounding box center [901, 104] width 222 height 31
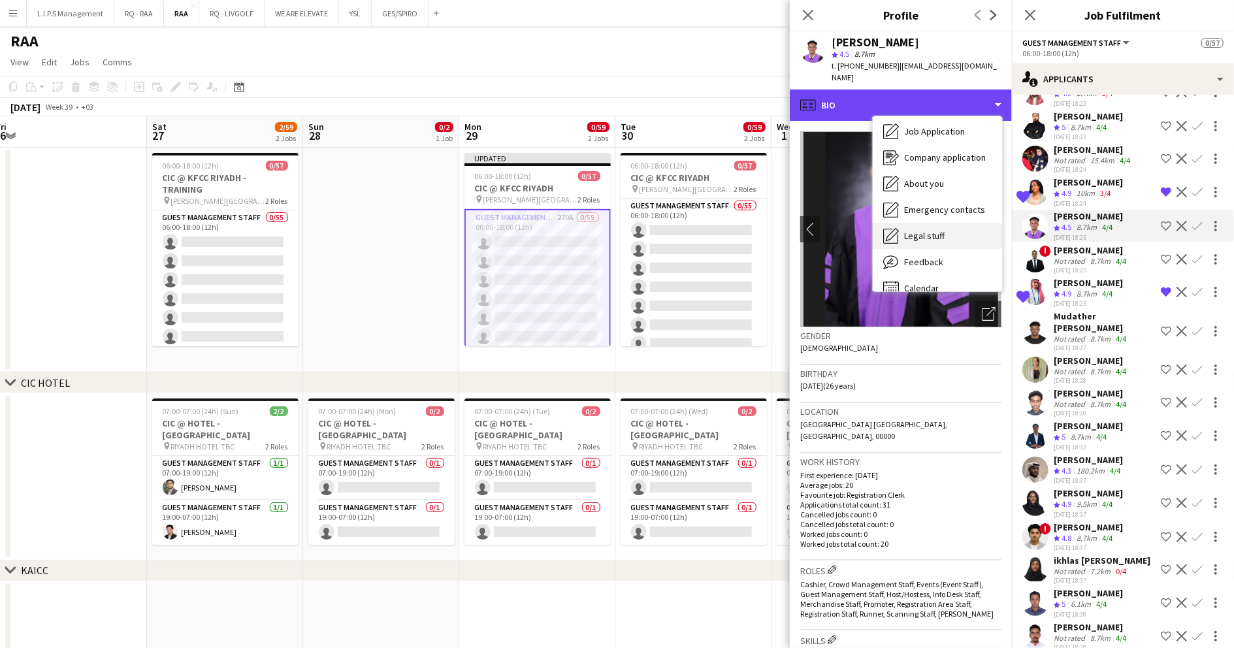
scroll to position [44, 0]
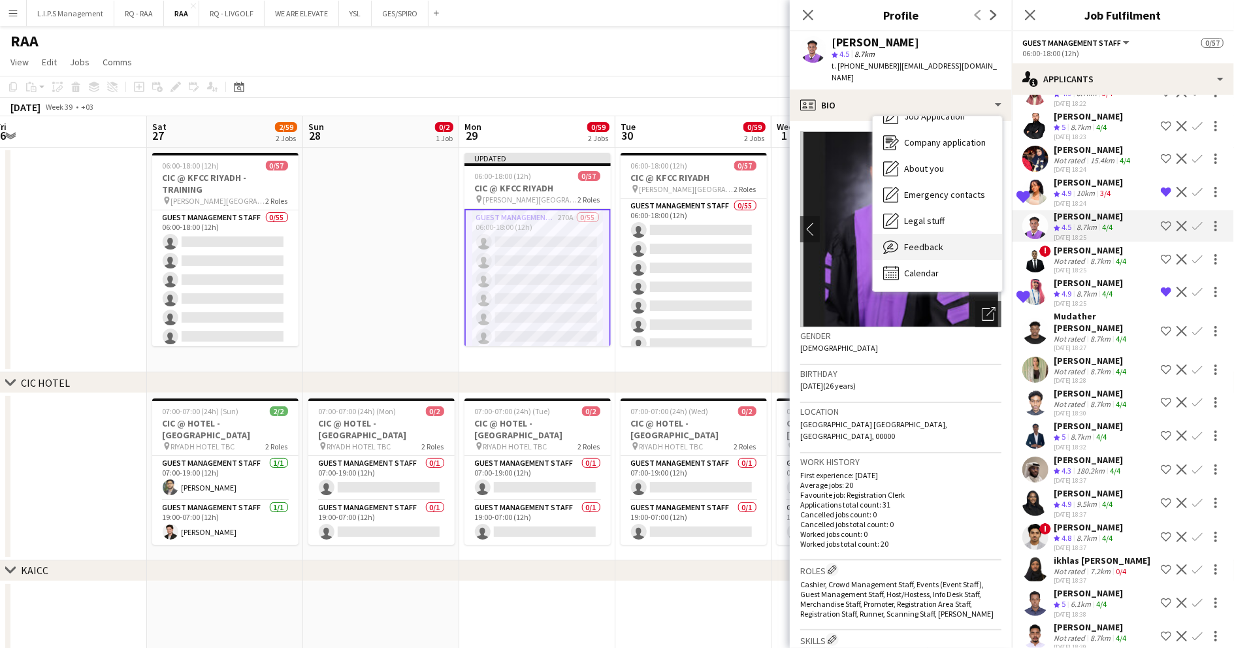
click at [943, 234] on div "Feedback Feedback" at bounding box center [937, 247] width 129 height 26
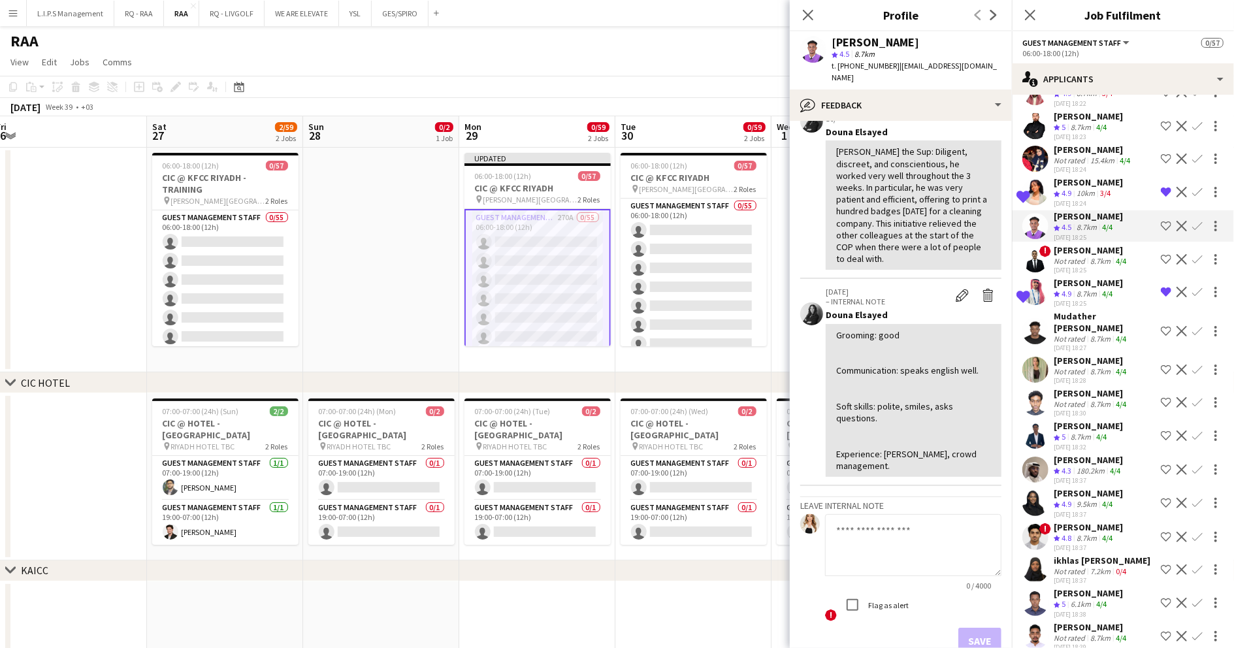
scroll to position [5573, 0]
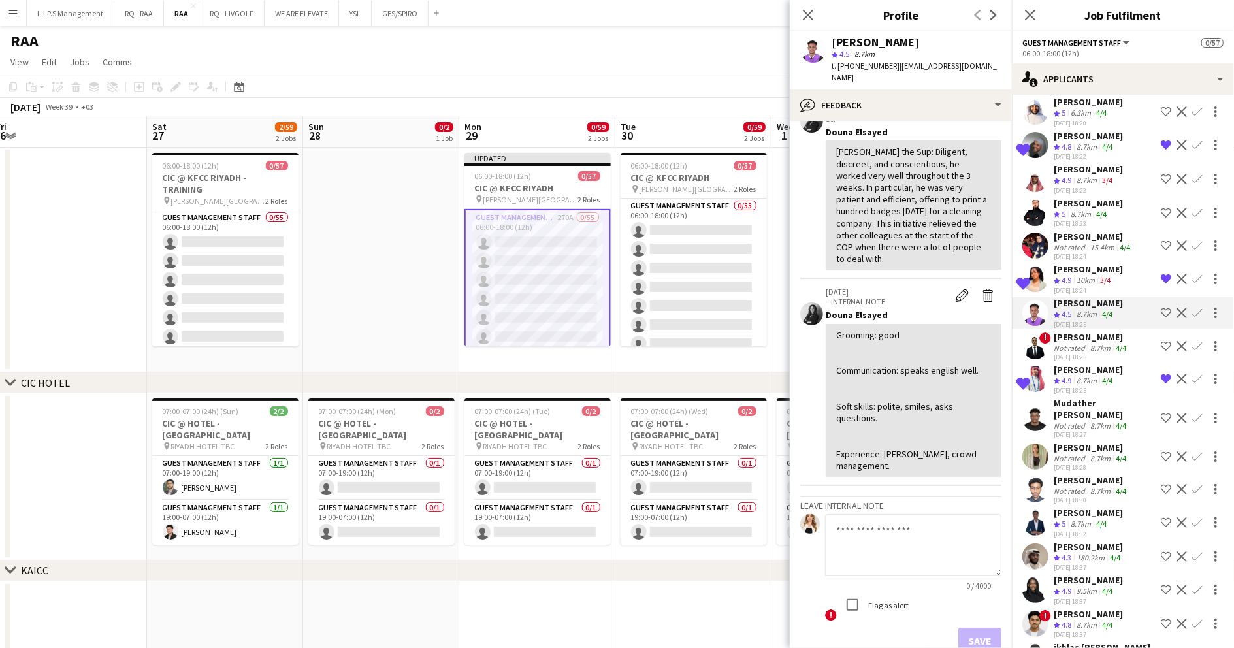
click at [1101, 242] on div "15.4km" at bounding box center [1102, 247] width 29 height 10
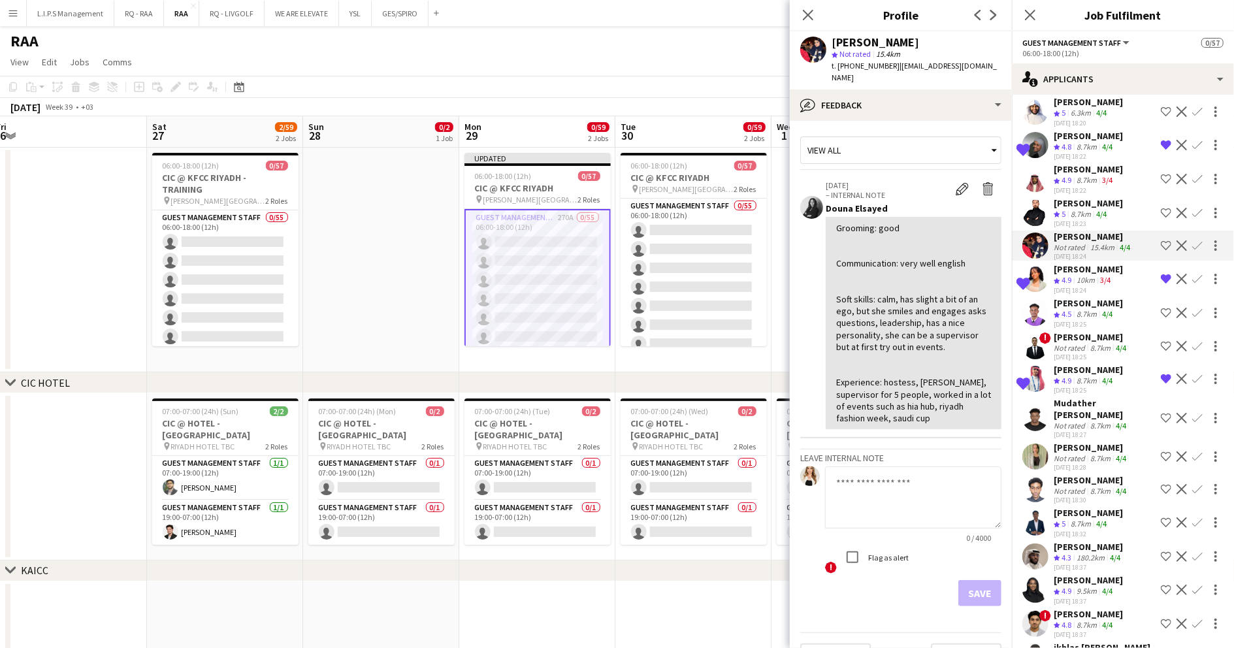
scroll to position [5485, 0]
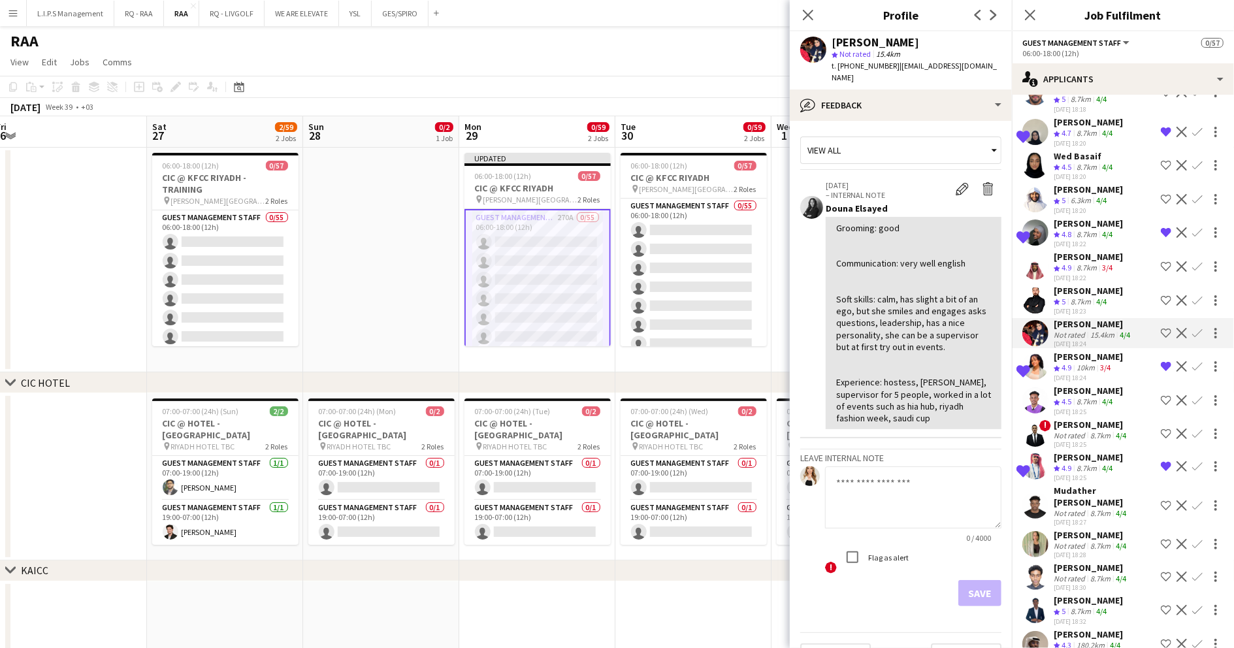
click at [1096, 297] on div "4/4" at bounding box center [1101, 302] width 16 height 11
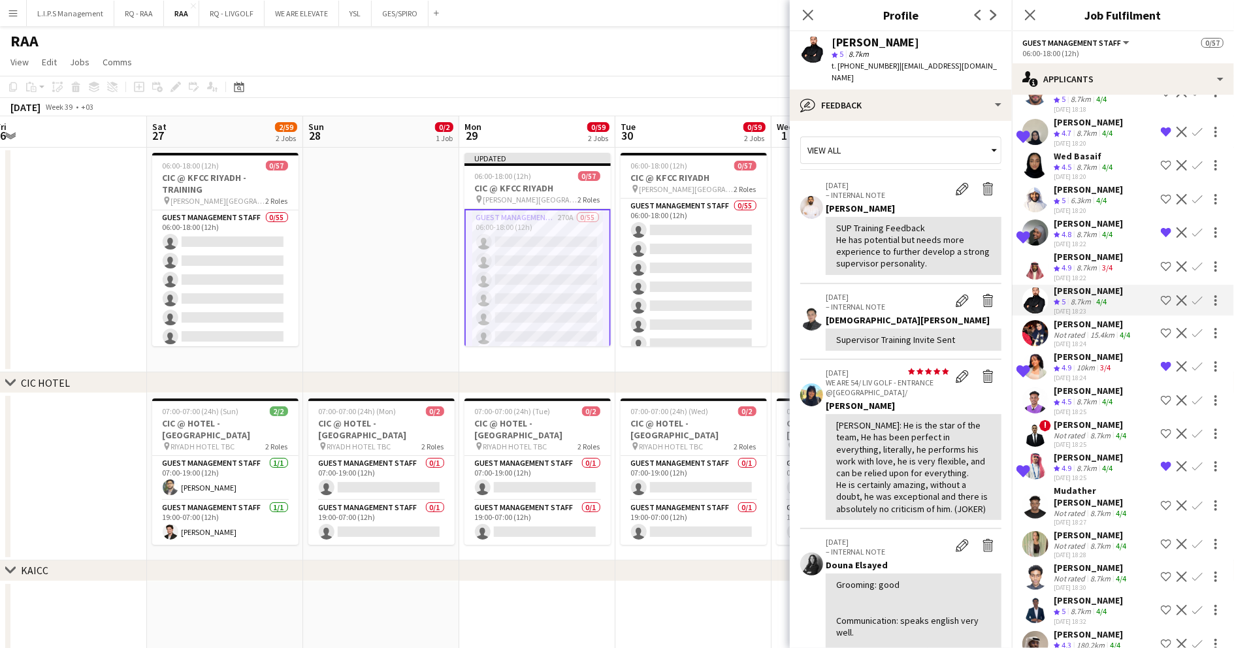
click at [1161, 295] on app-icon "Shortlist crew" at bounding box center [1166, 300] width 10 height 10
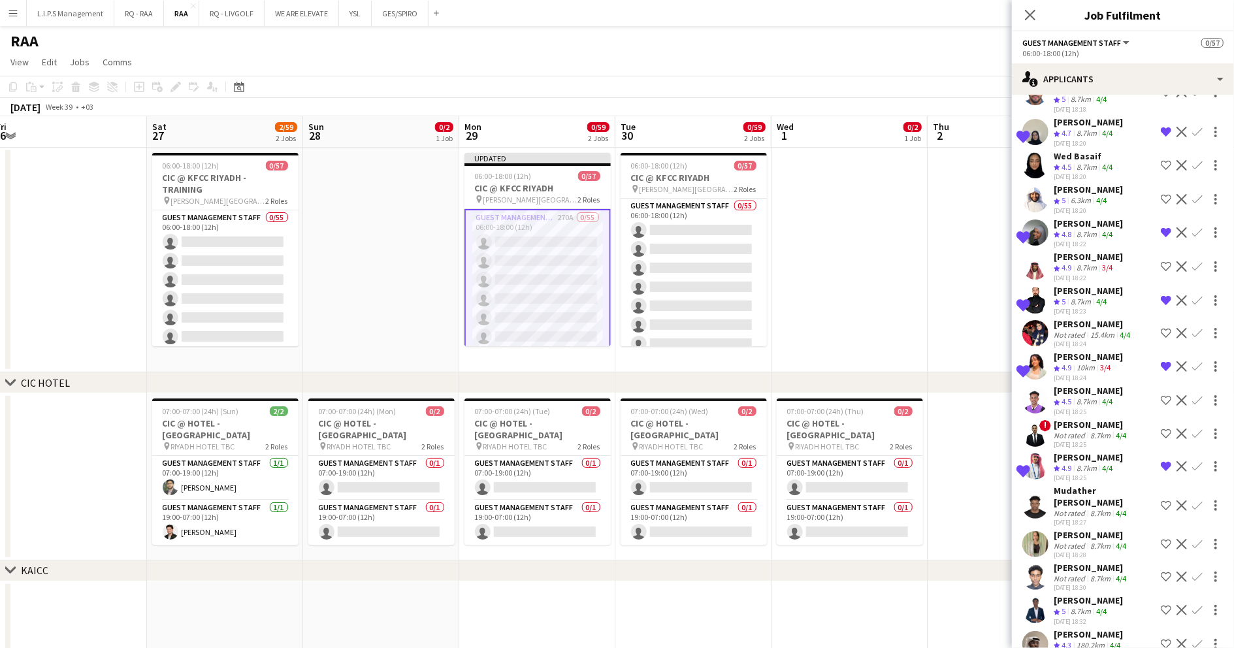
click at [1113, 188] on div "[PERSON_NAME] Crew rating 5 6.3km 4/4 [DATE] 18:20 Shortlist crew Decline Confi…" at bounding box center [1123, 199] width 222 height 31
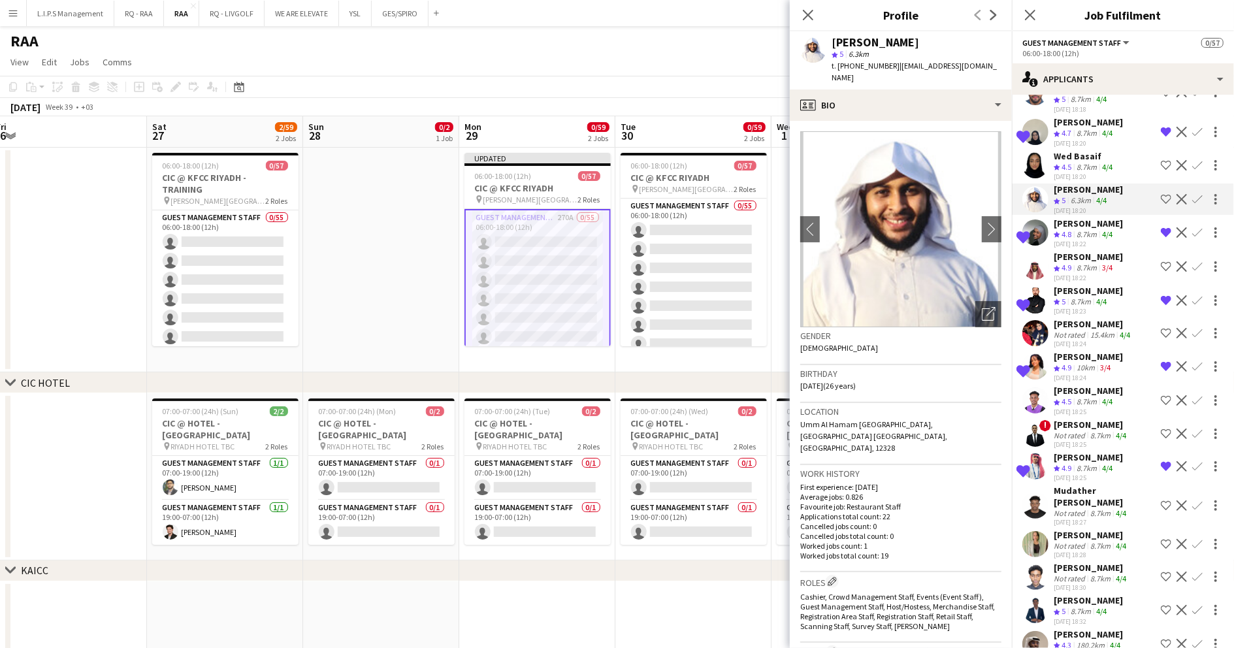
click at [1161, 194] on app-icon "Shortlist crew" at bounding box center [1166, 199] width 10 height 10
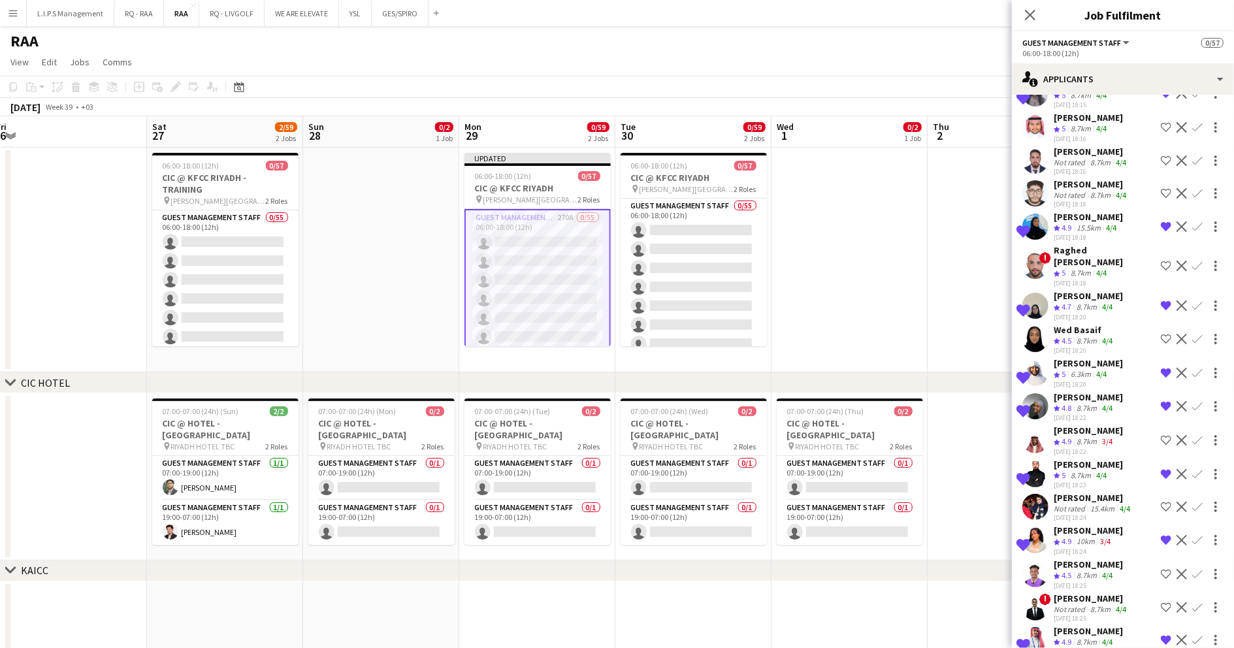
scroll to position [5224, 0]
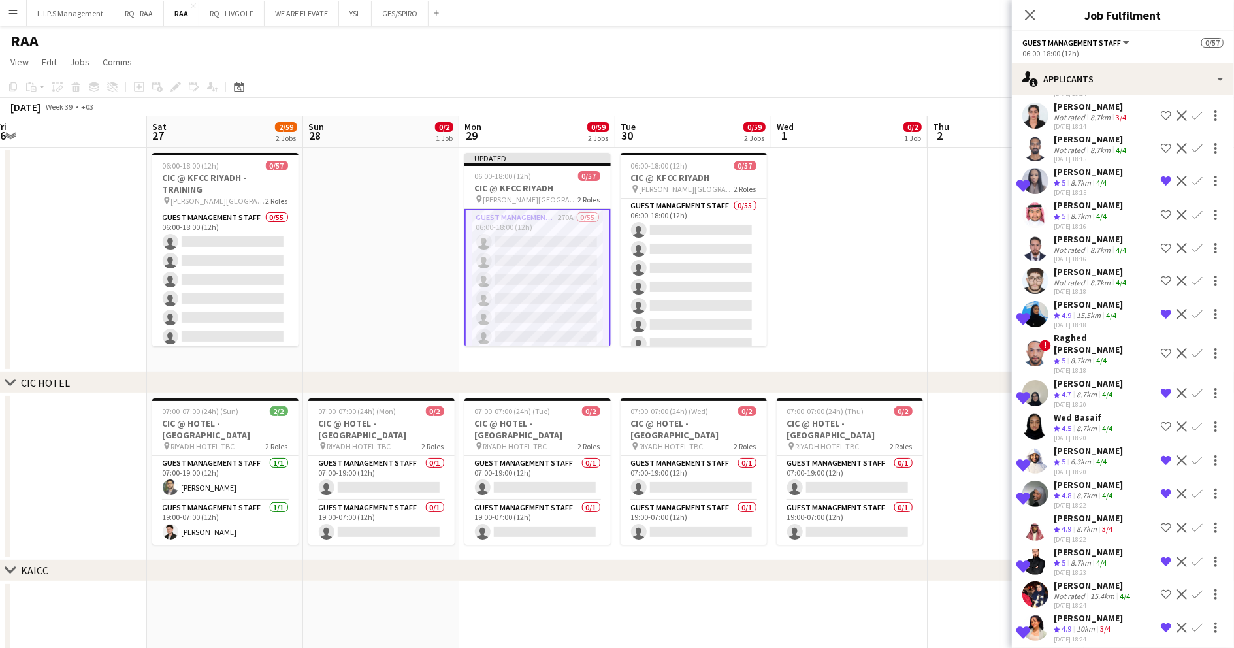
click at [1101, 219] on app-skills-label "4/4" at bounding box center [1101, 216] width 10 height 10
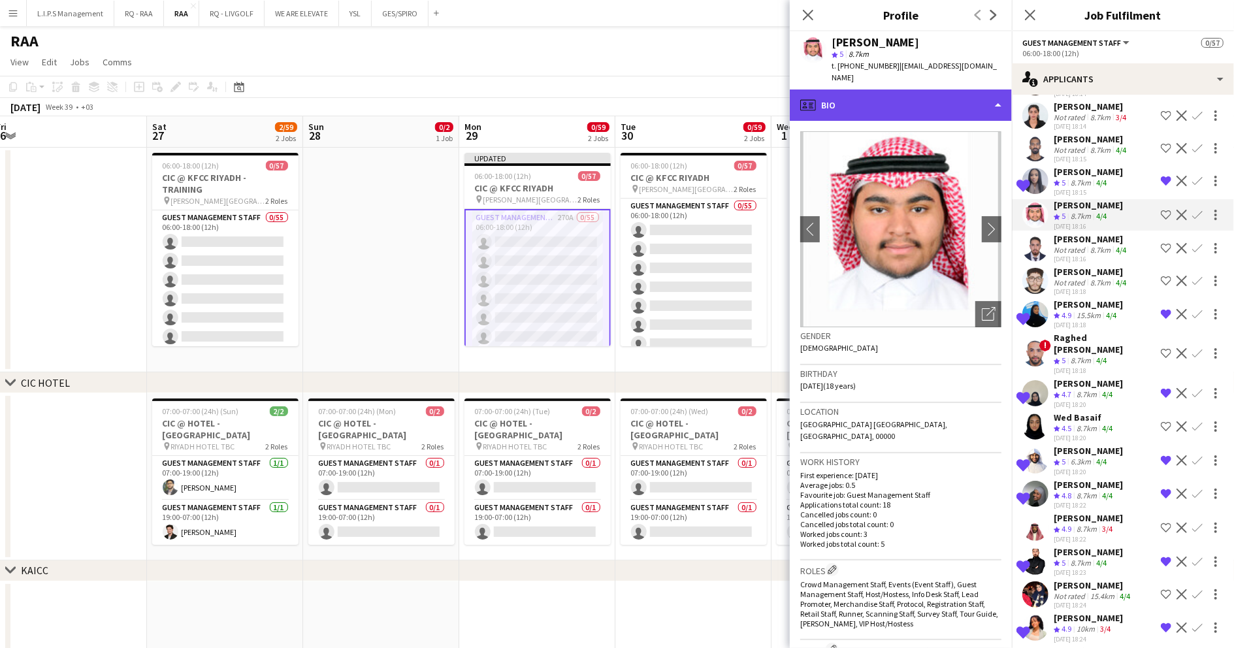
click at [943, 90] on div "profile Bio" at bounding box center [901, 104] width 222 height 31
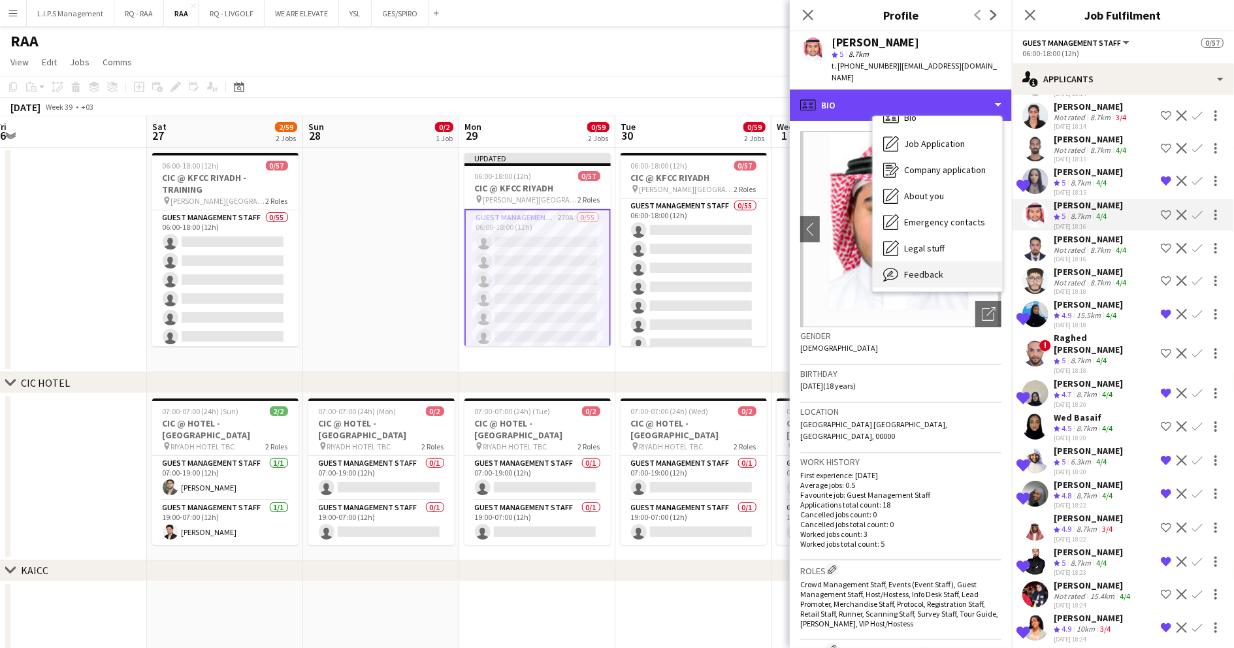
scroll to position [44, 0]
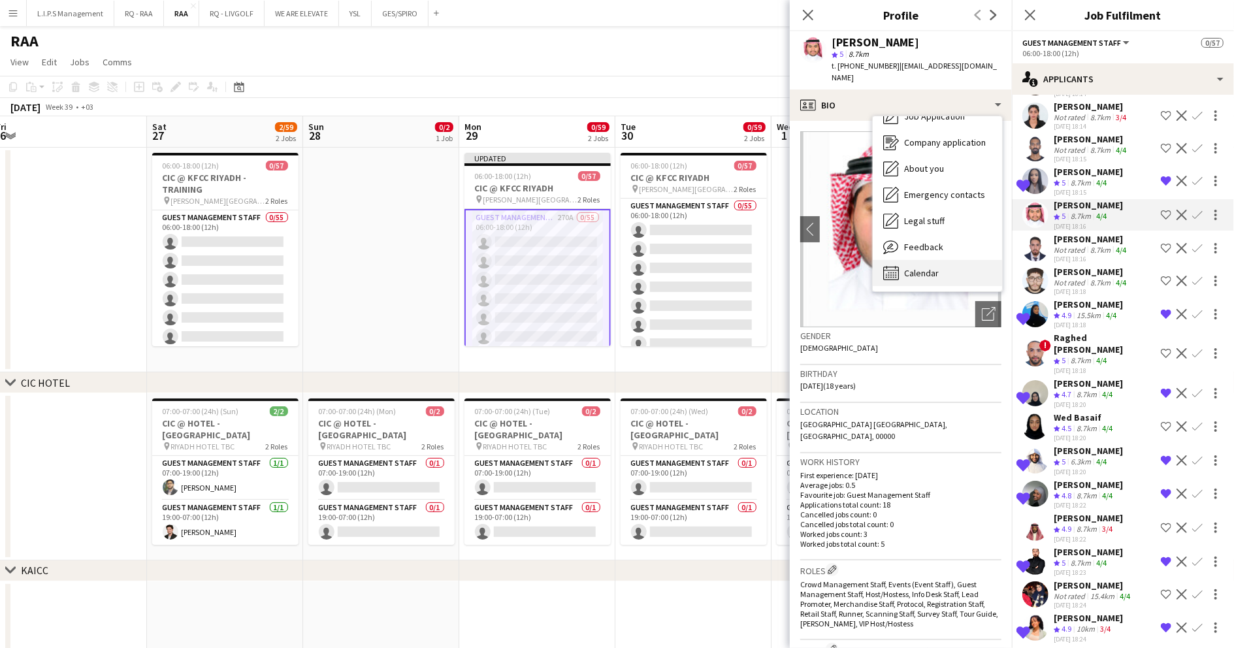
click at [941, 260] on div "Calendar Calendar" at bounding box center [937, 273] width 129 height 26
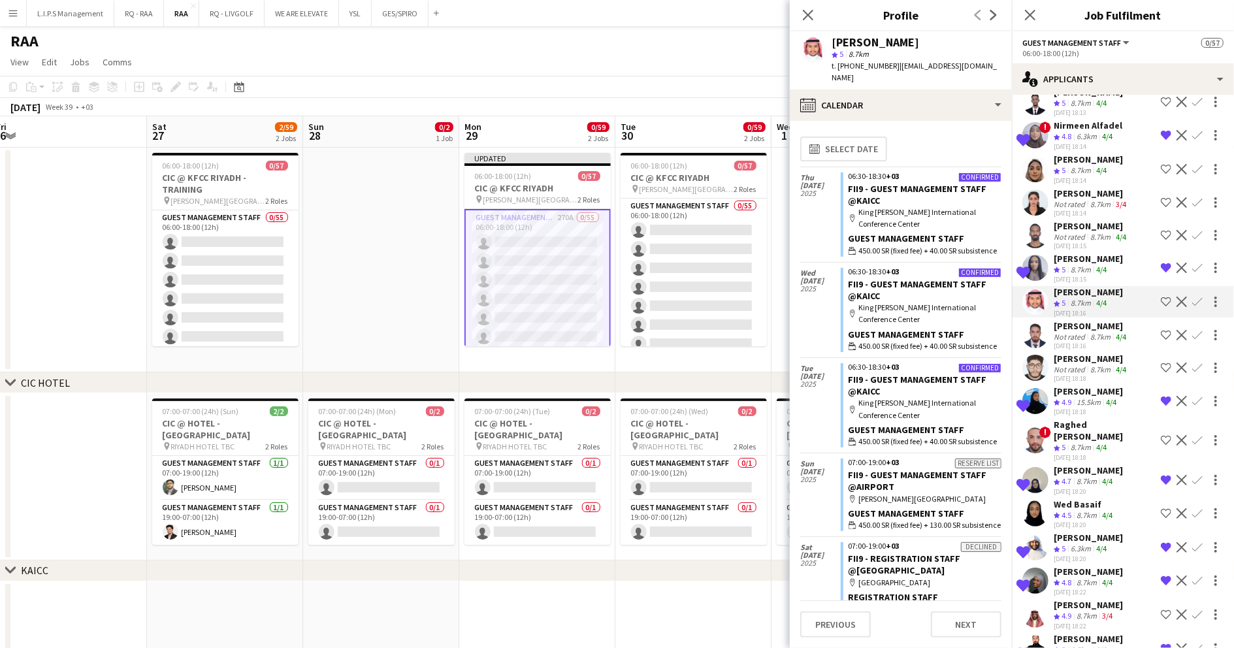
scroll to position [5050, 0]
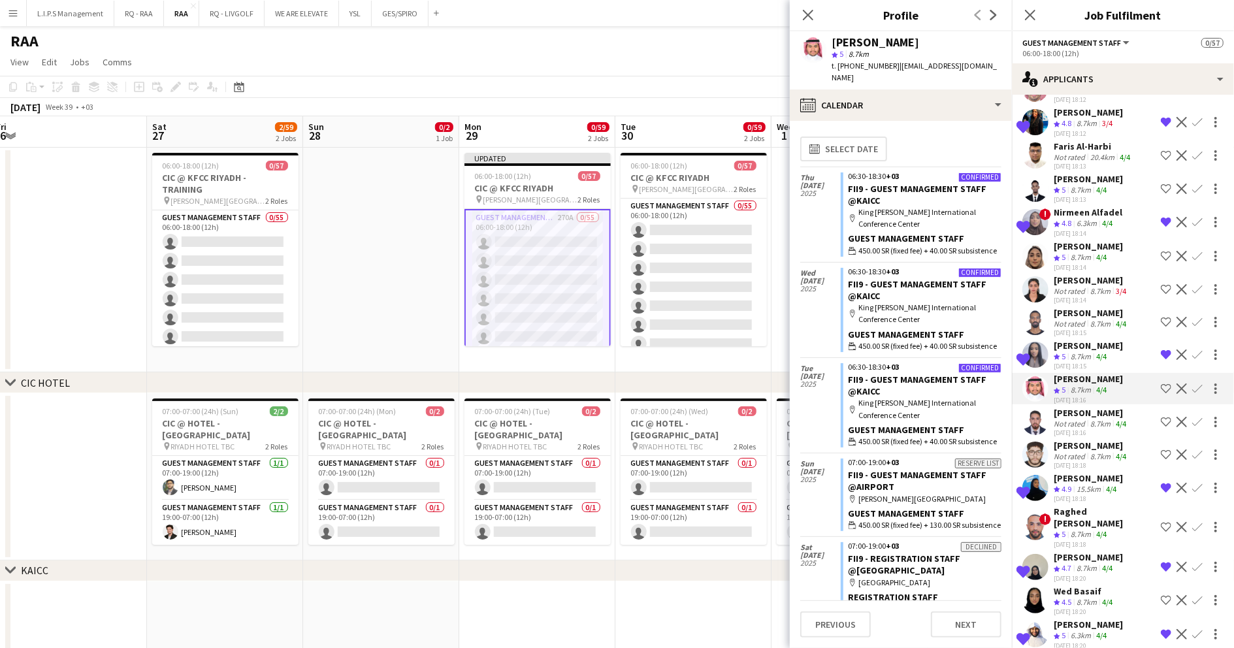
click at [1092, 200] on div "[DATE] 18:13" at bounding box center [1088, 199] width 69 height 8
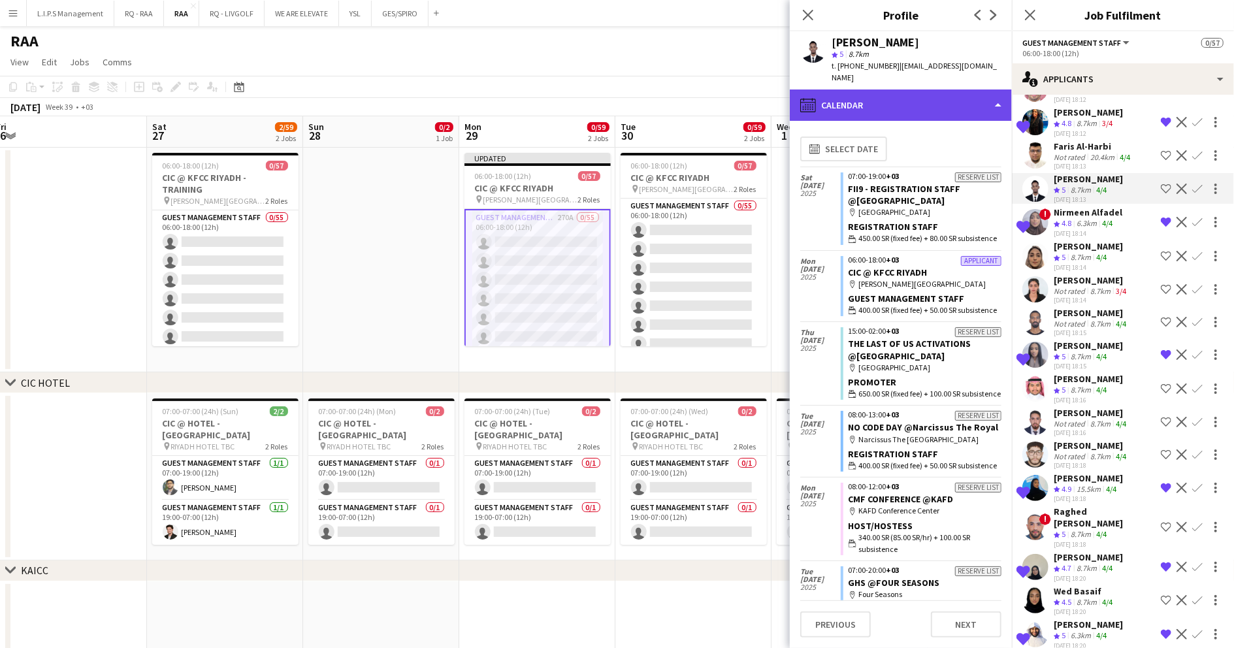
click at [955, 89] on div "calendar-full Calendar" at bounding box center [901, 104] width 222 height 31
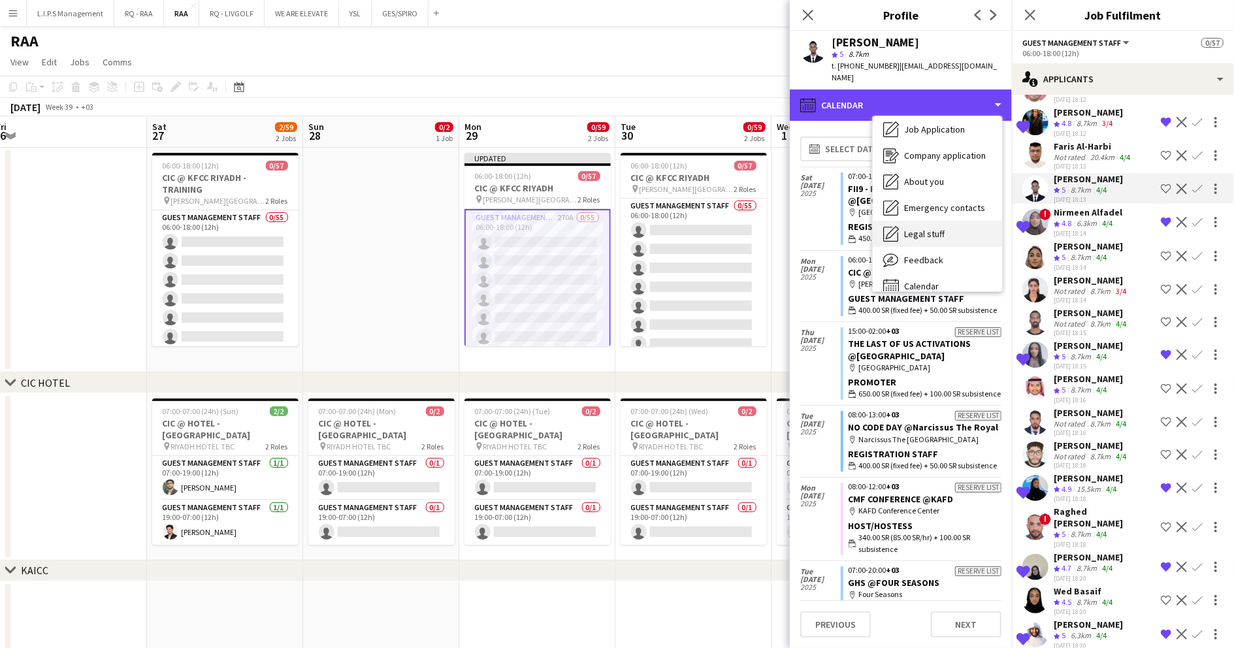
scroll to position [44, 0]
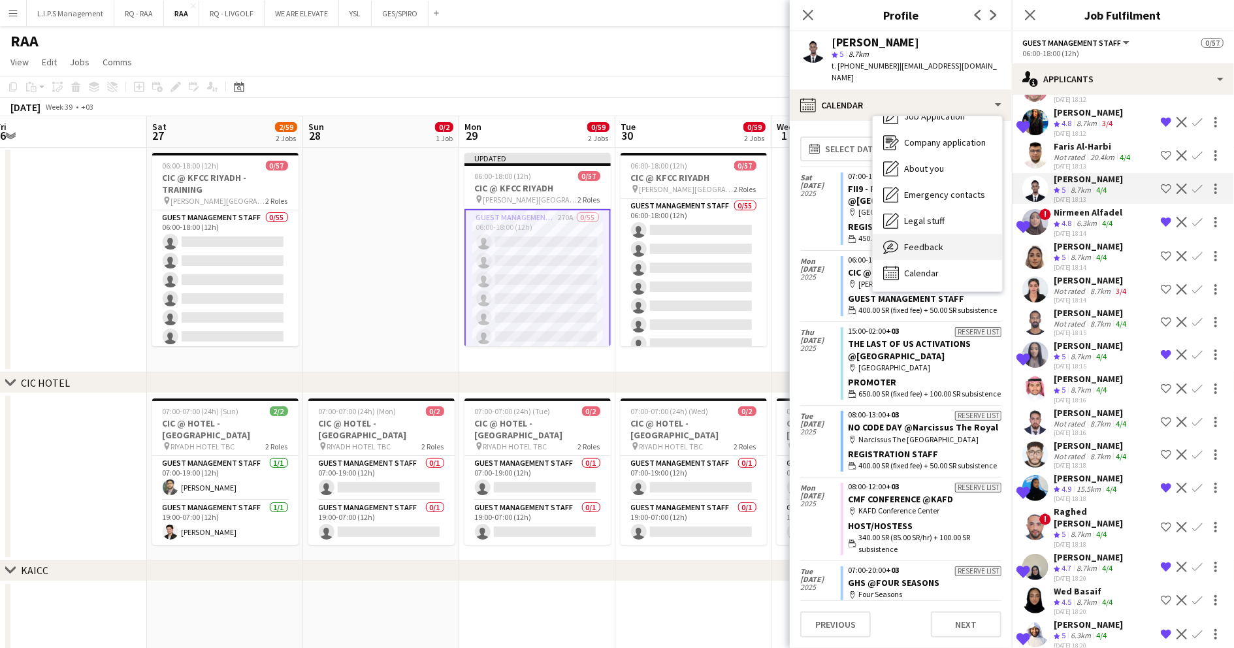
click at [945, 234] on div "Feedback Feedback" at bounding box center [937, 247] width 129 height 26
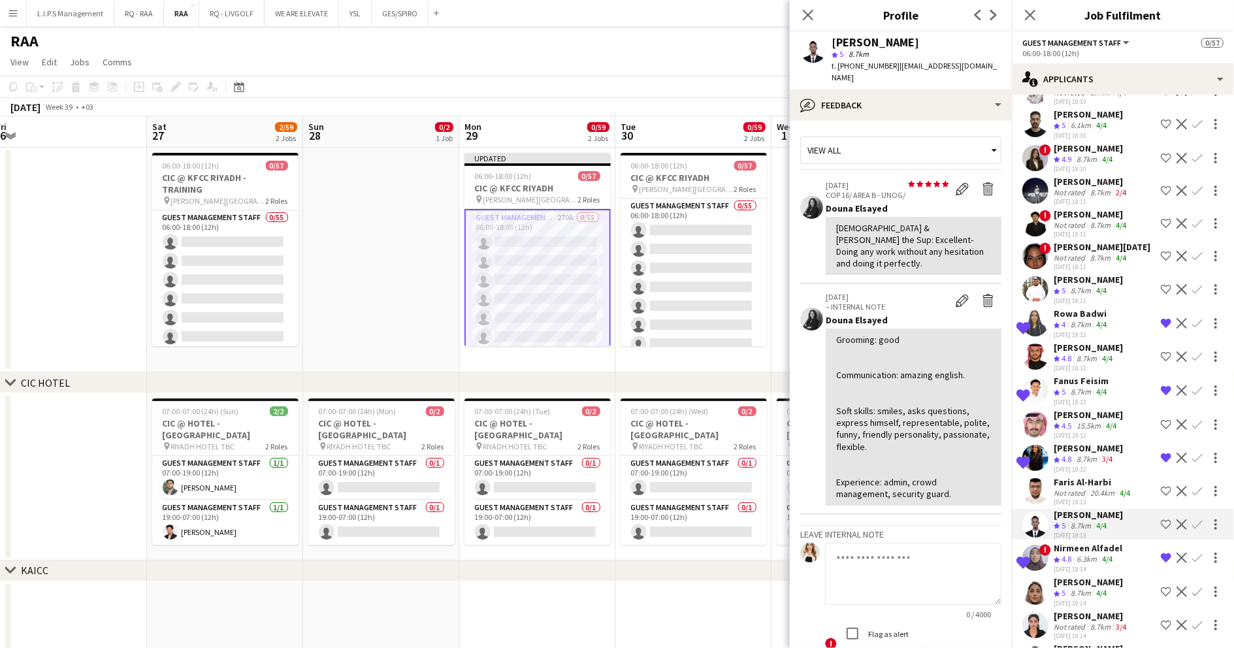
scroll to position [4702, 0]
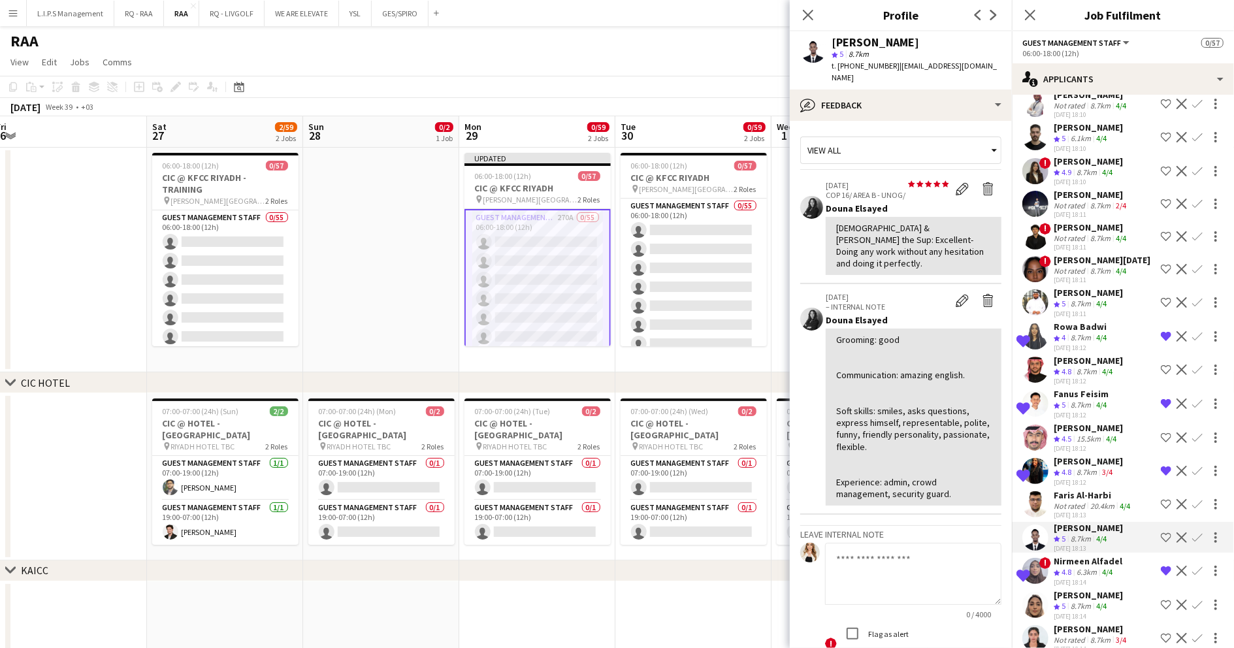
click at [1096, 233] on div "8.7km" at bounding box center [1100, 238] width 25 height 10
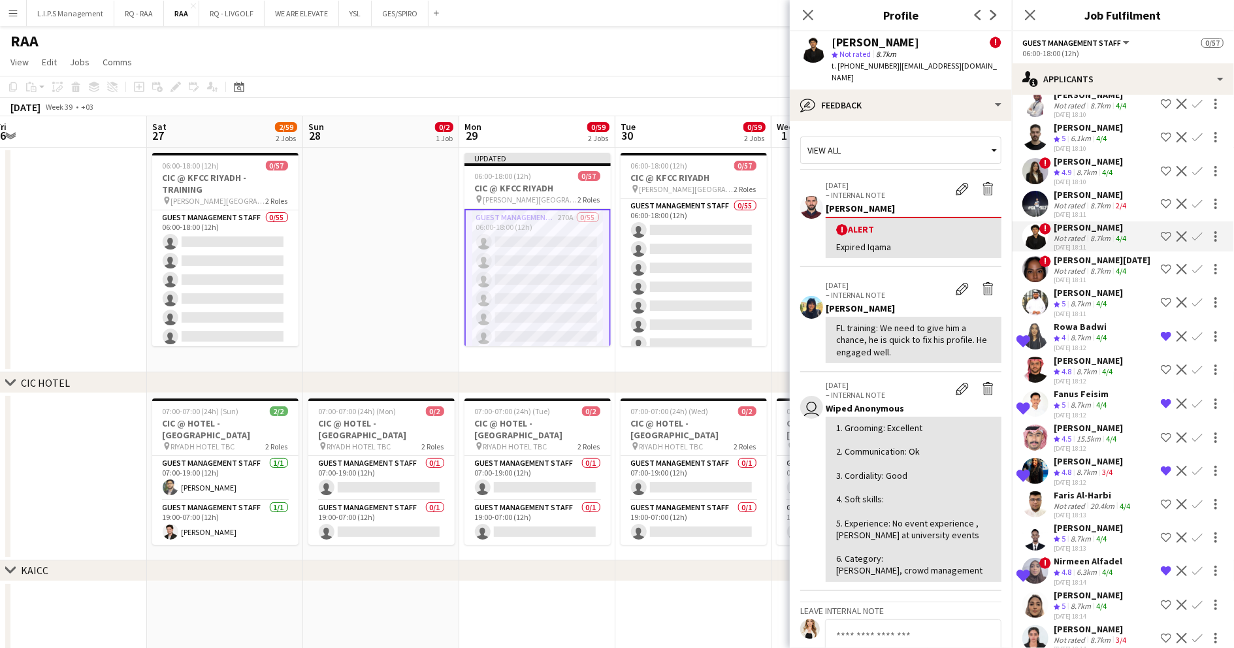
click at [1099, 266] on div "8.7km" at bounding box center [1100, 271] width 25 height 10
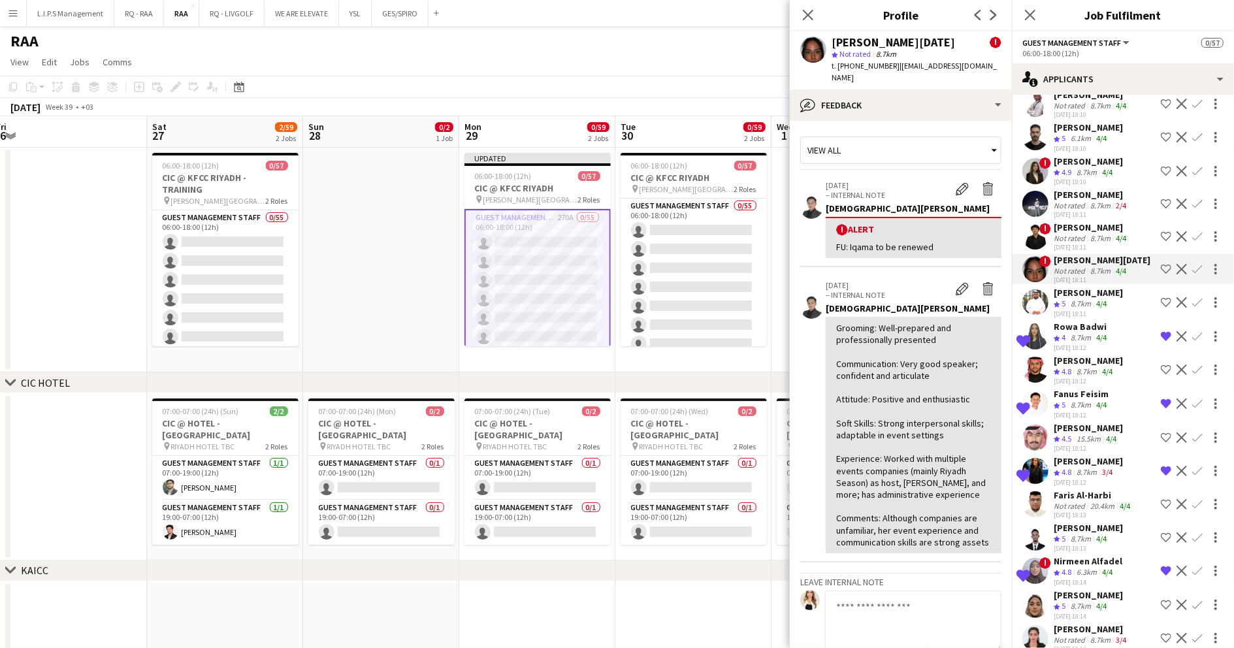
scroll to position [4615, 0]
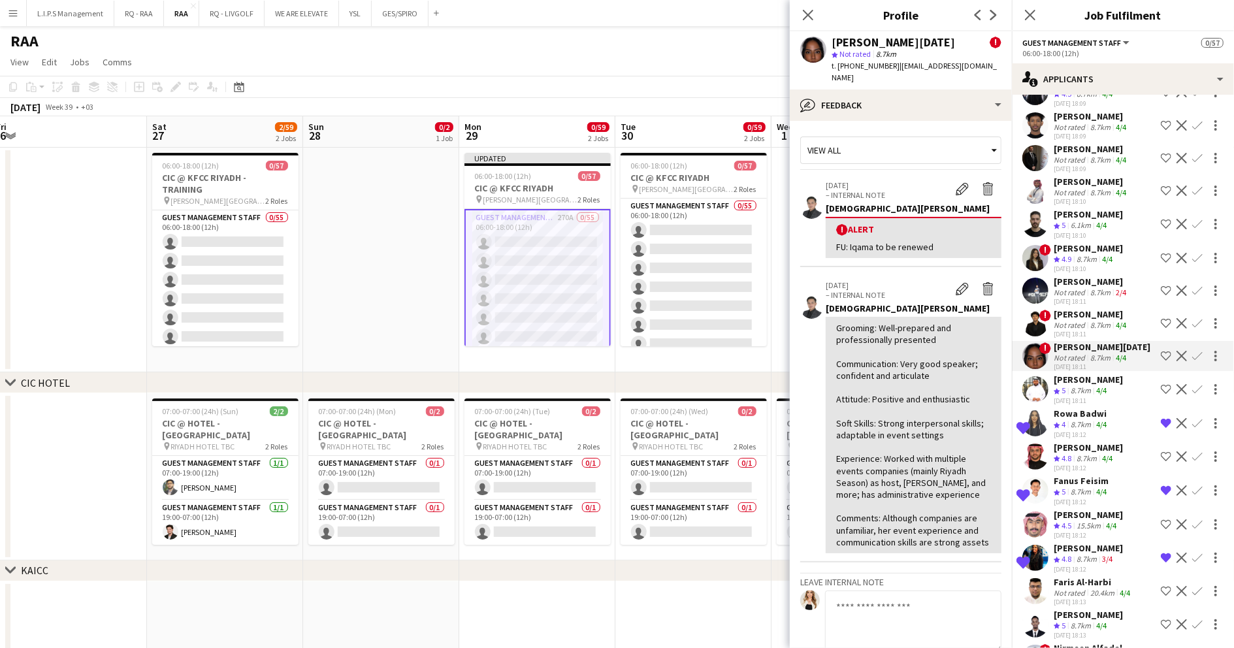
click at [1106, 220] on app-skills-label "4/4" at bounding box center [1101, 225] width 10 height 10
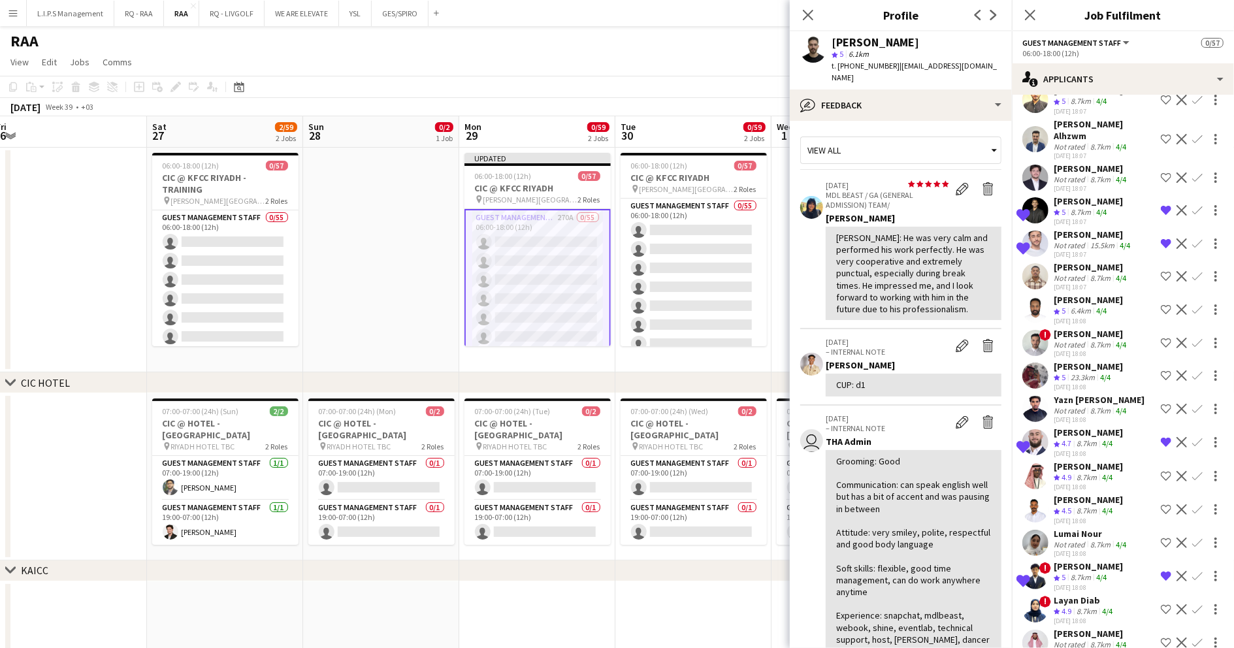
scroll to position [3918, 0]
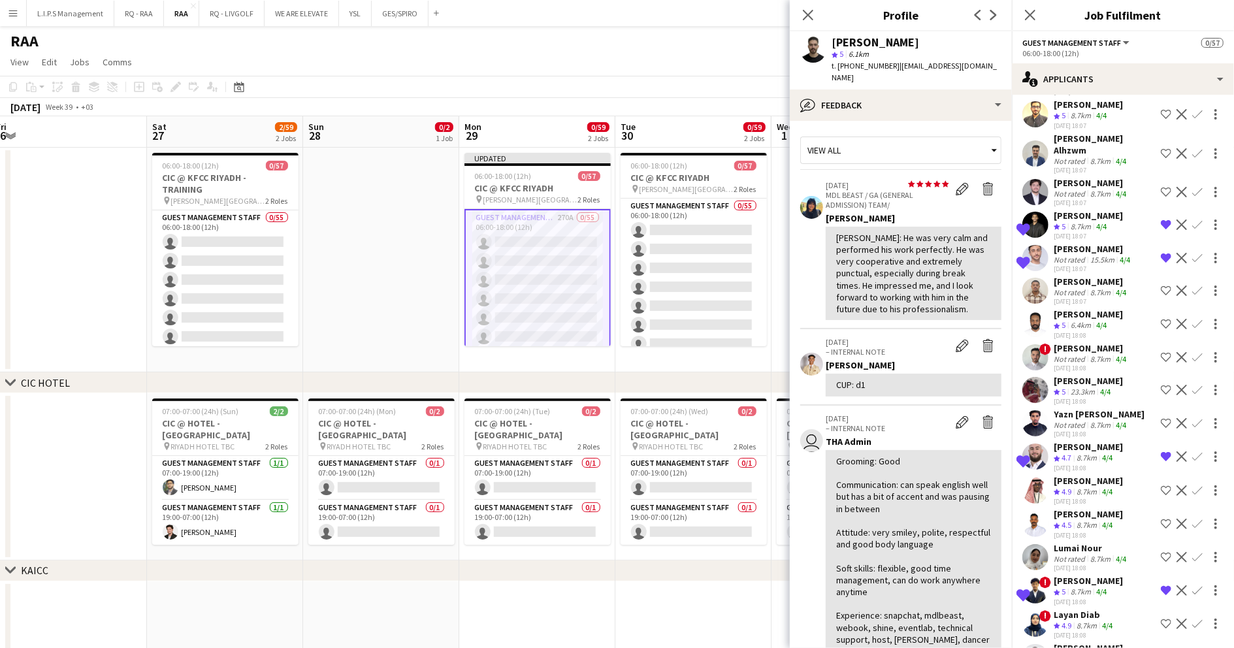
click at [1093, 221] on div "8.7km" at bounding box center [1080, 226] width 25 height 11
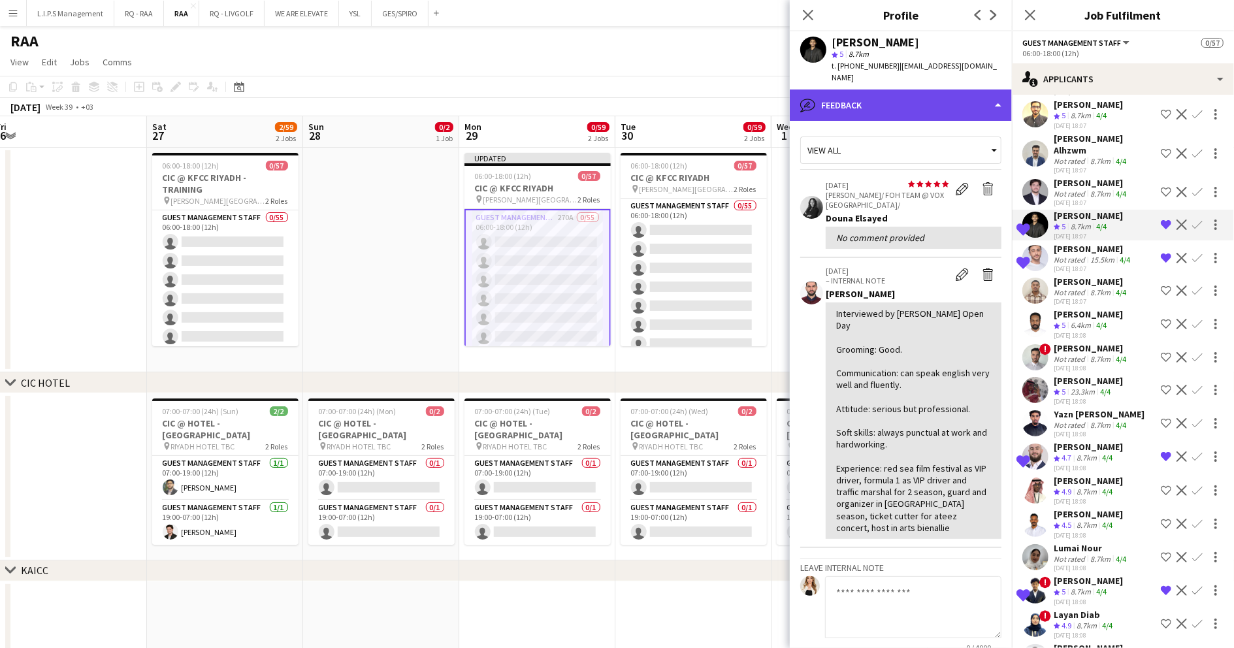
click at [960, 97] on div "bubble-pencil Feedback" at bounding box center [901, 104] width 222 height 31
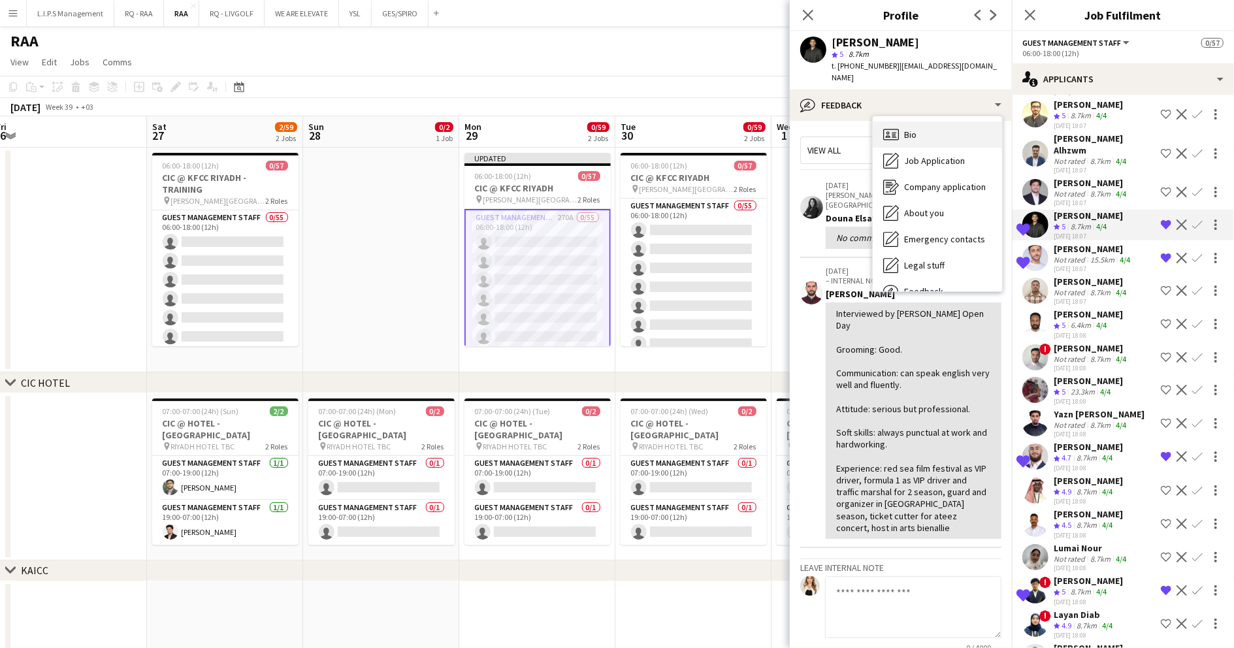
click at [963, 121] on div "Bio Bio" at bounding box center [937, 134] width 129 height 26
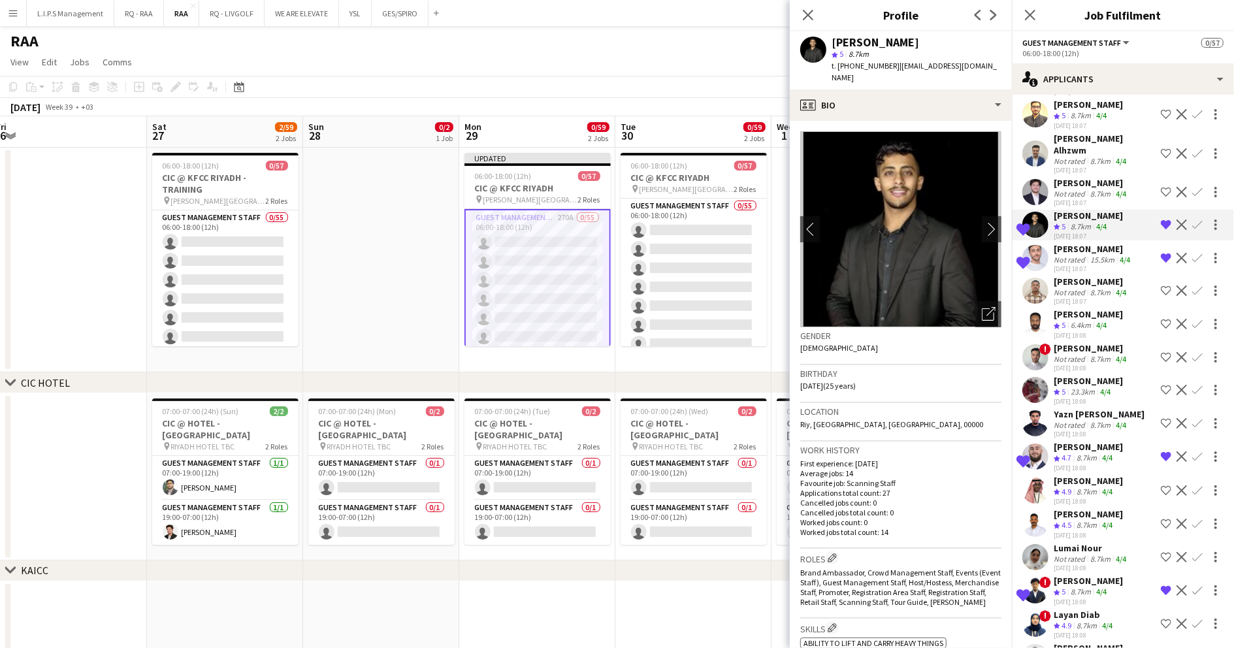
scroll to position [3831, 0]
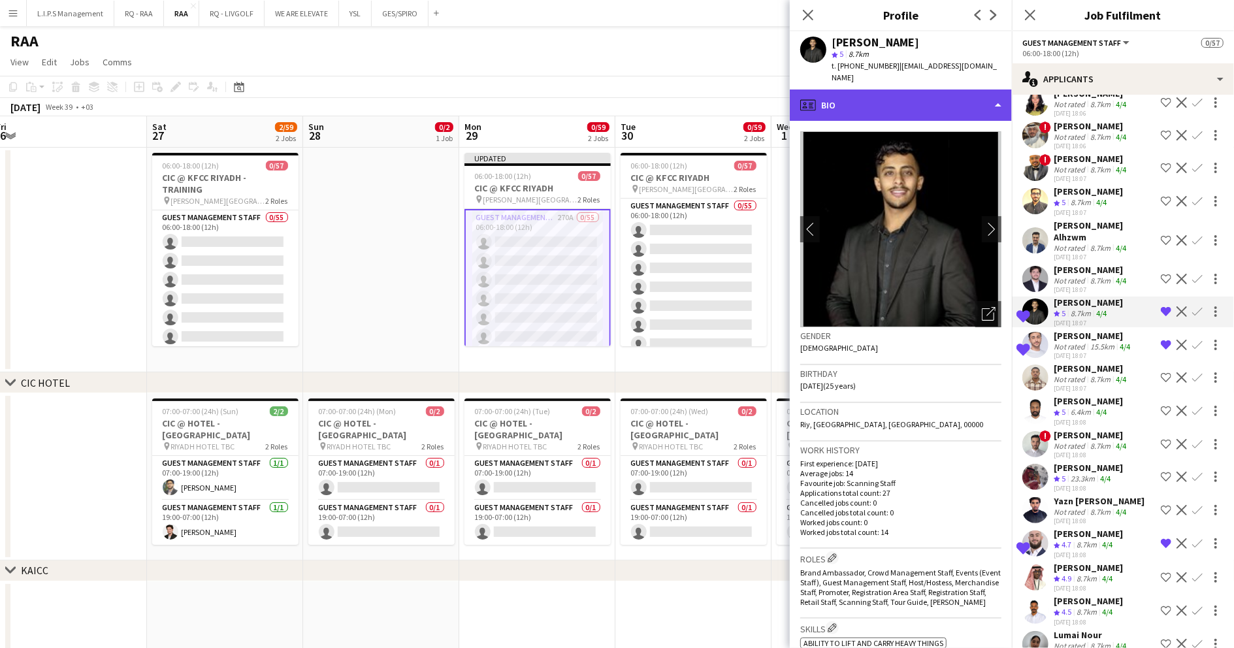
click at [972, 102] on div "profile Bio" at bounding box center [901, 104] width 222 height 31
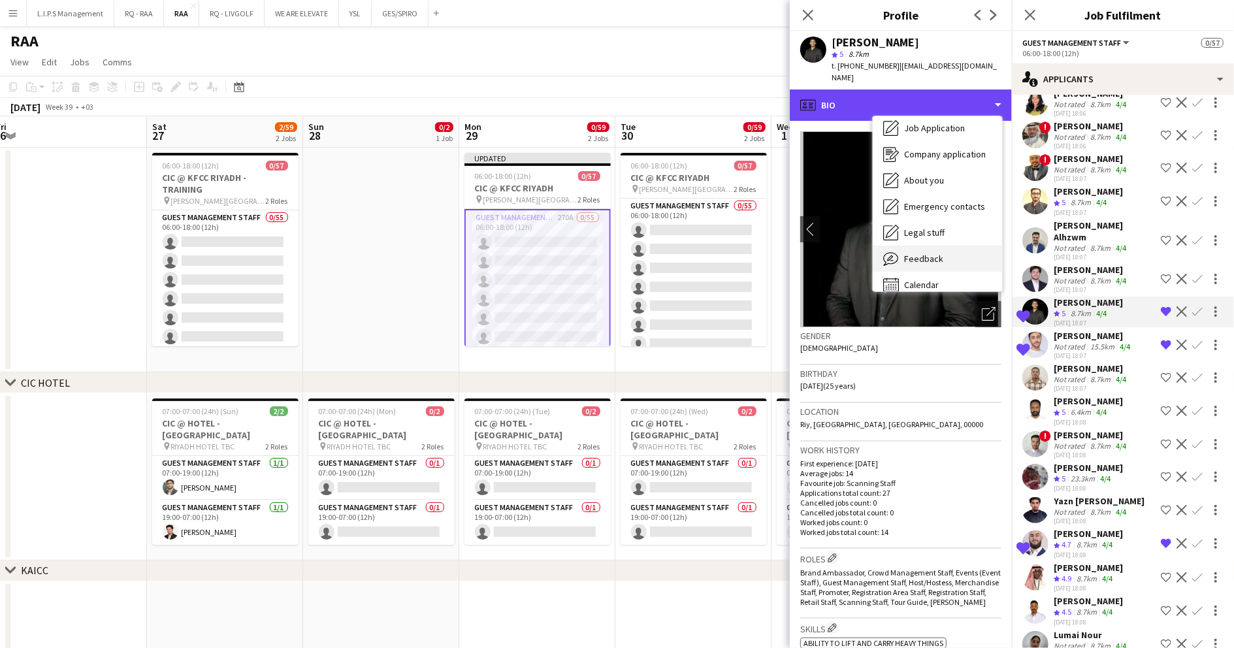
scroll to position [44, 0]
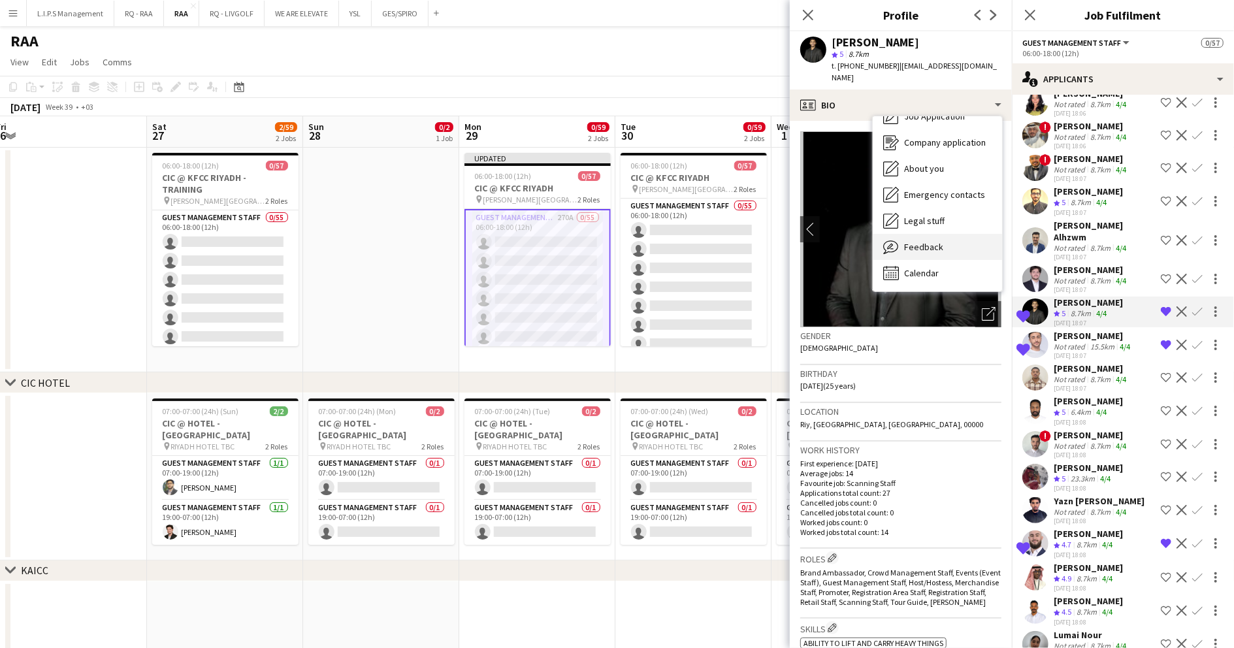
click at [931, 241] on span "Feedback" at bounding box center [923, 247] width 39 height 12
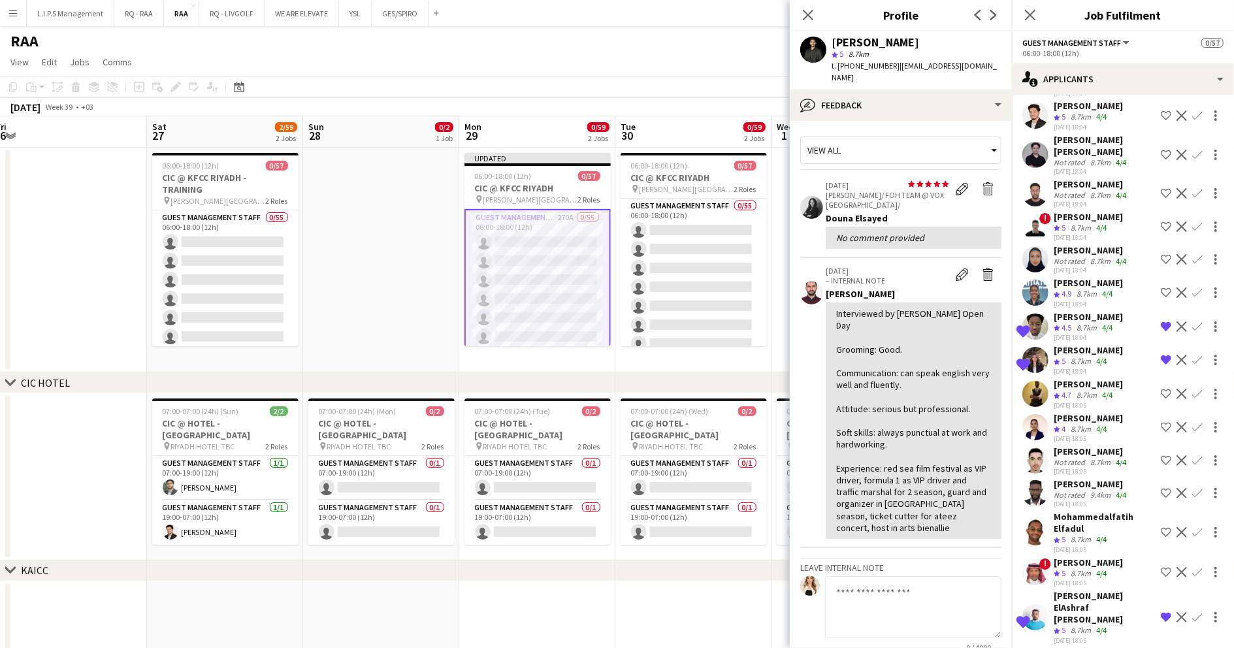
scroll to position [3221, 0]
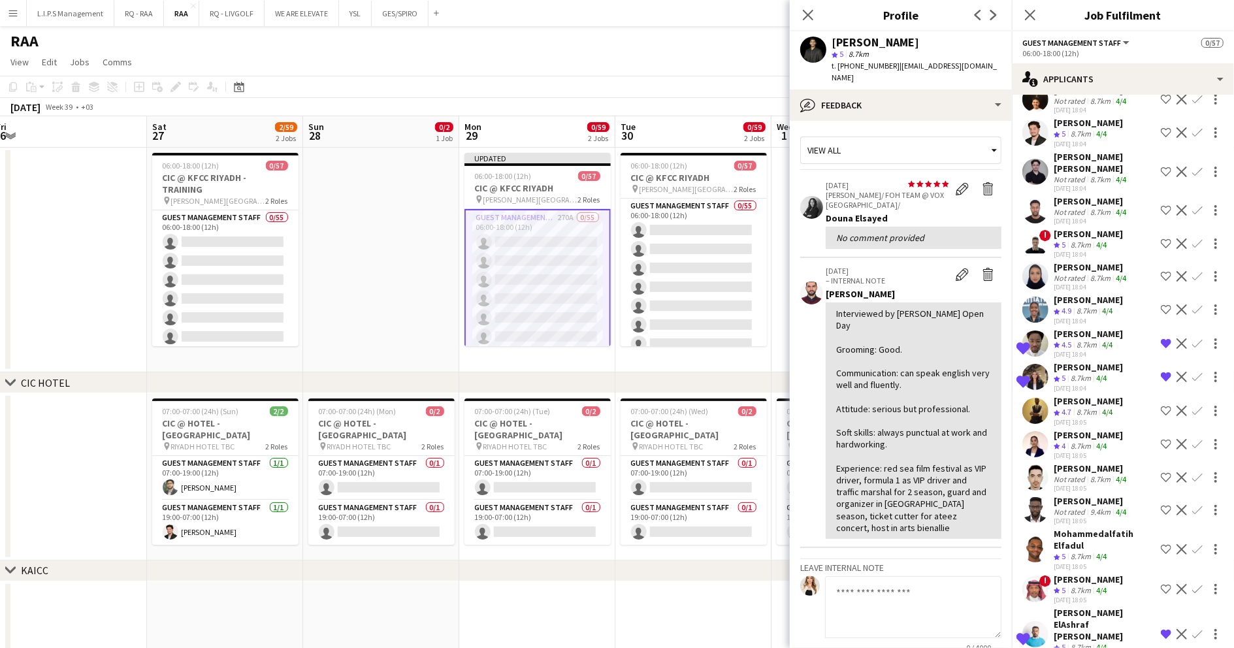
click at [1082, 242] on div "8.7km" at bounding box center [1080, 245] width 25 height 11
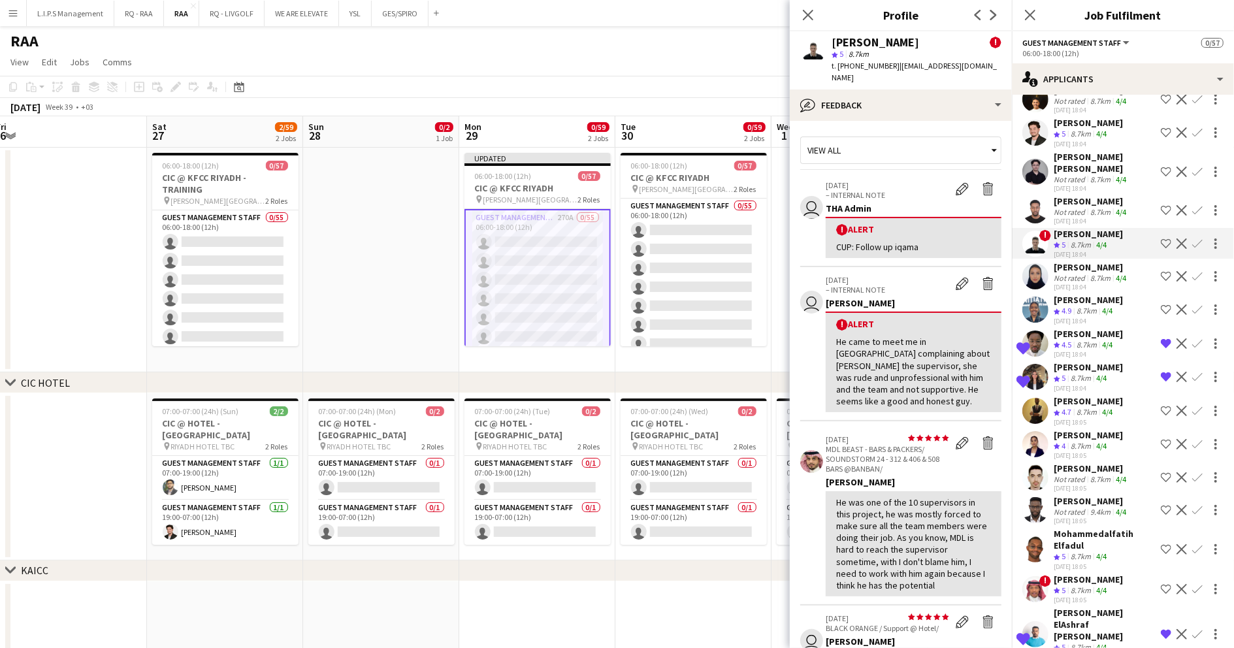
click at [1161, 243] on app-icon "Shortlist crew" at bounding box center [1166, 243] width 10 height 10
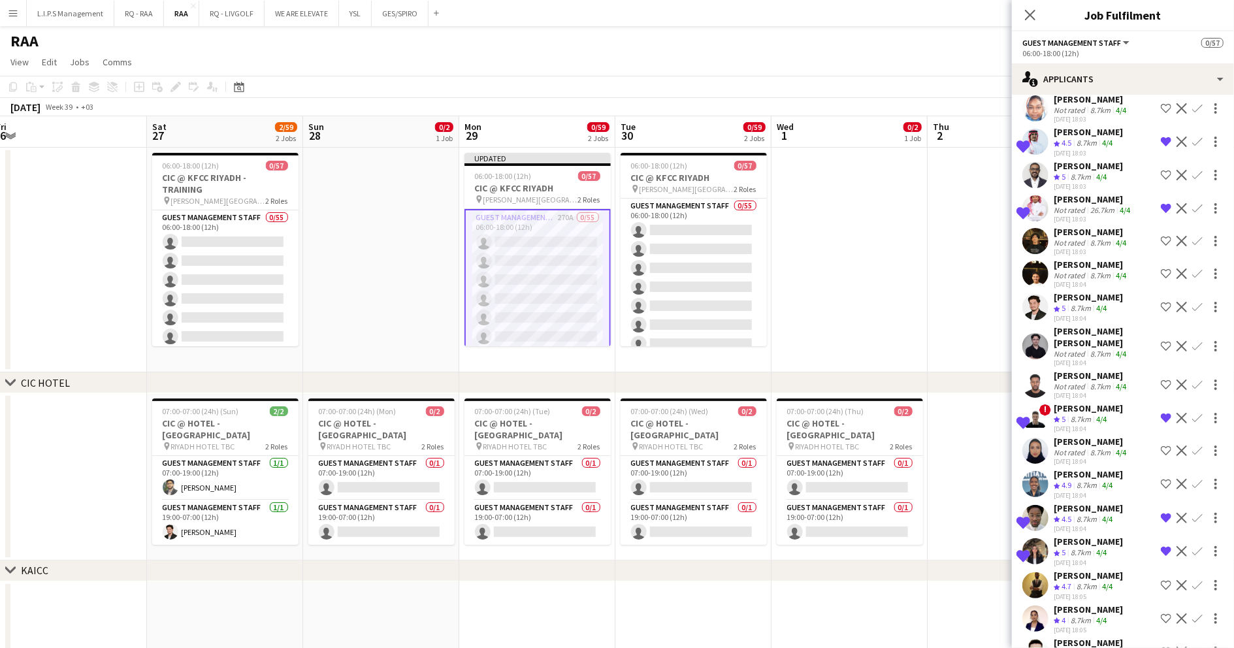
scroll to position [2960, 0]
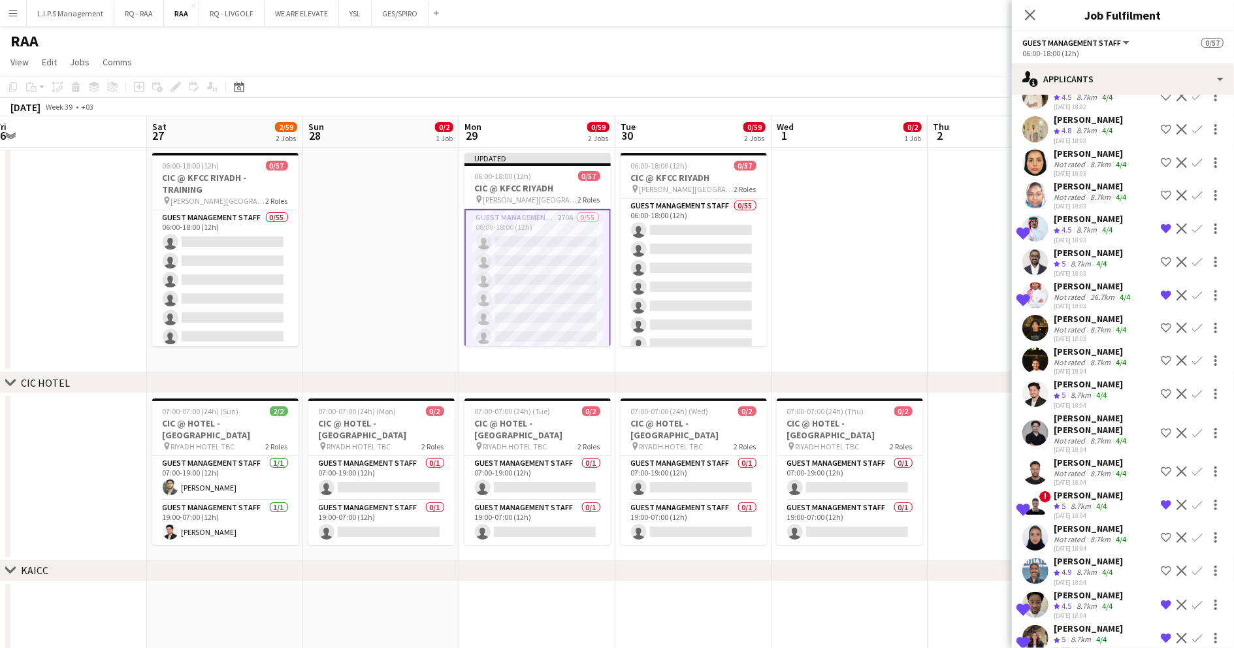
click at [1080, 148] on div "[PERSON_NAME]" at bounding box center [1091, 154] width 75 height 12
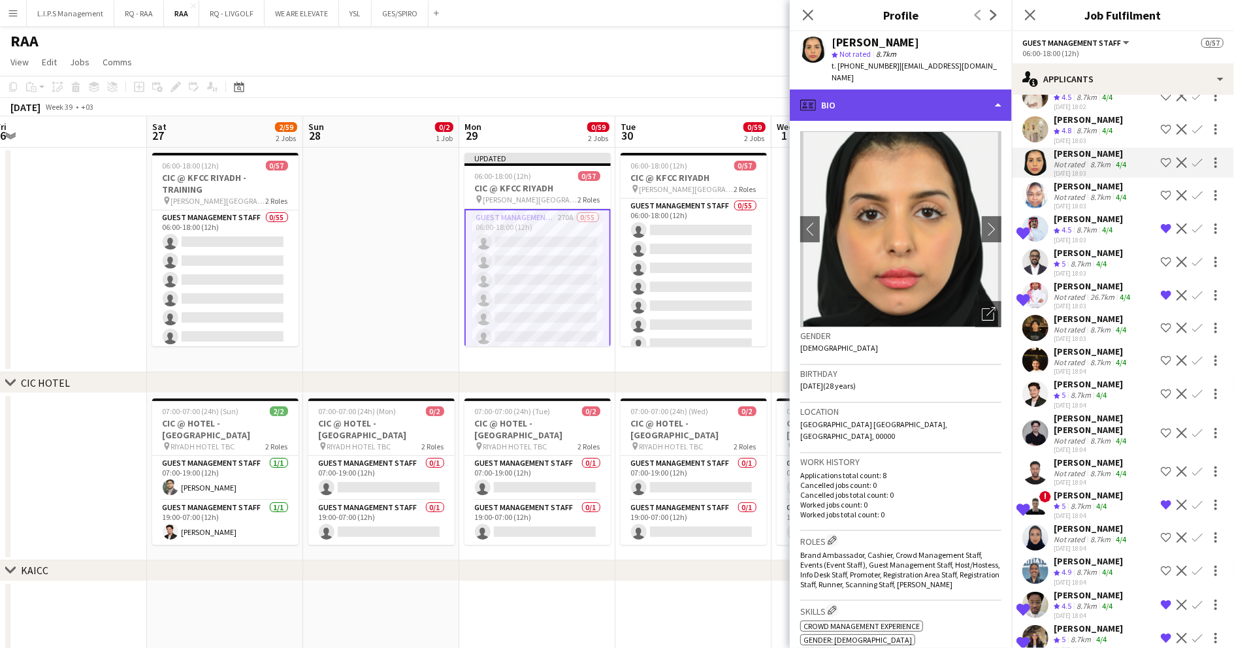
click at [922, 95] on div "profile Bio" at bounding box center [901, 104] width 222 height 31
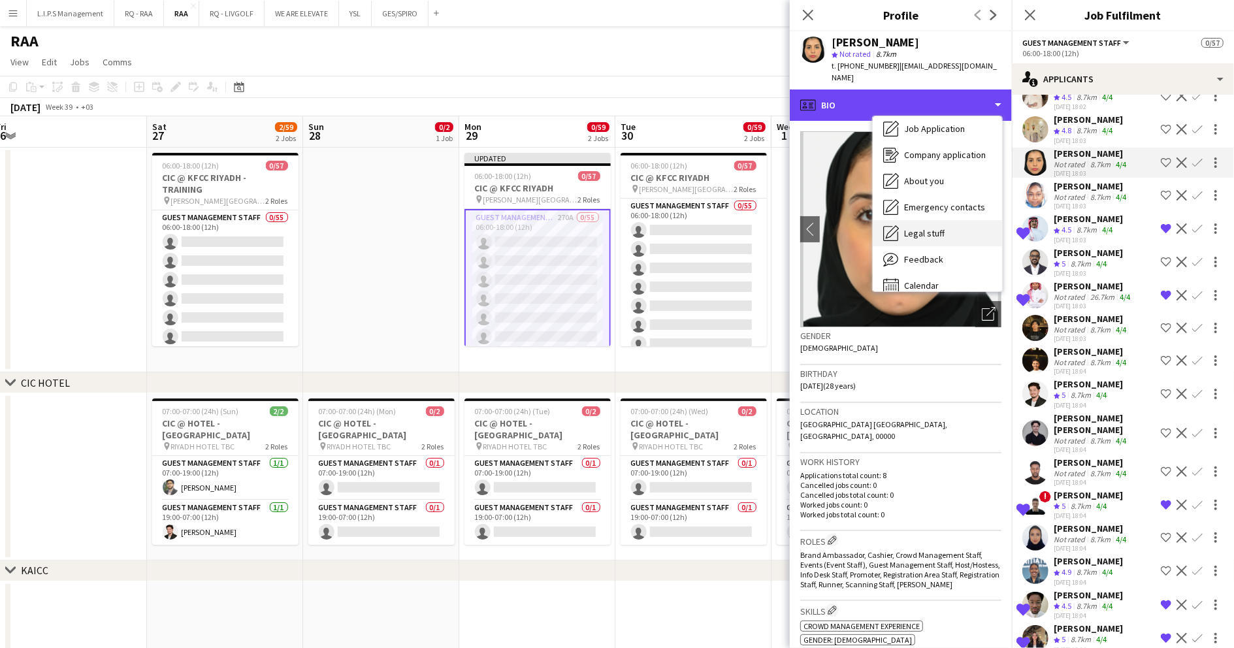
scroll to position [44, 0]
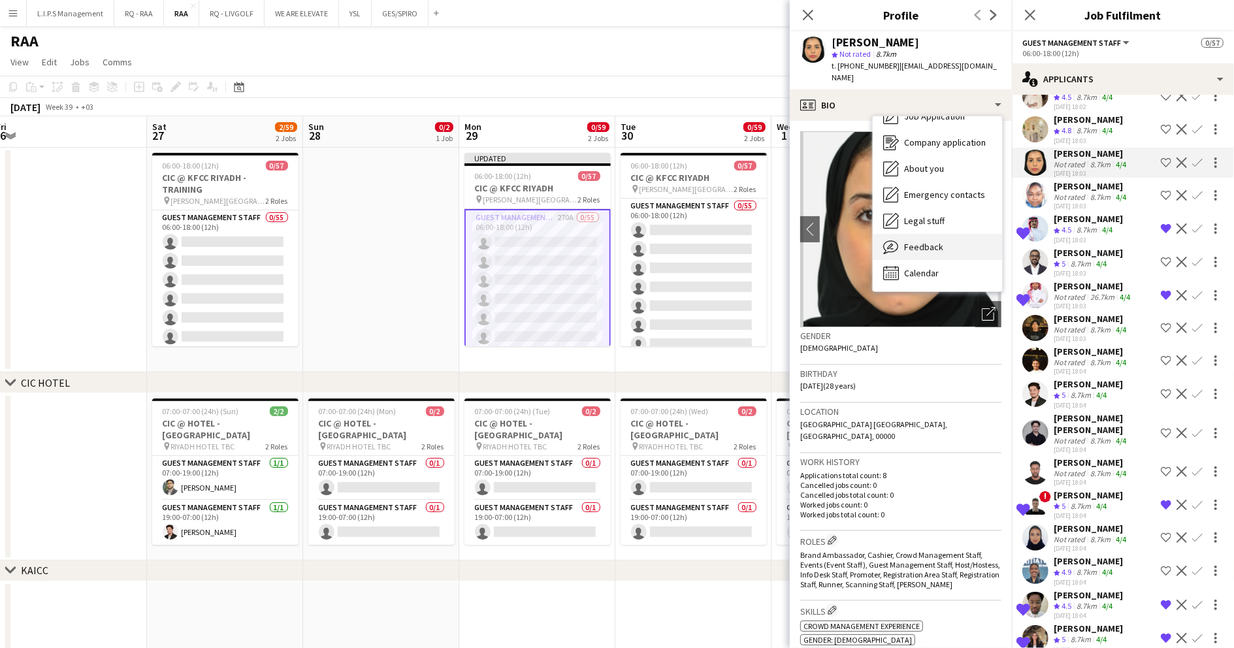
click at [946, 234] on div "Feedback Feedback" at bounding box center [937, 247] width 129 height 26
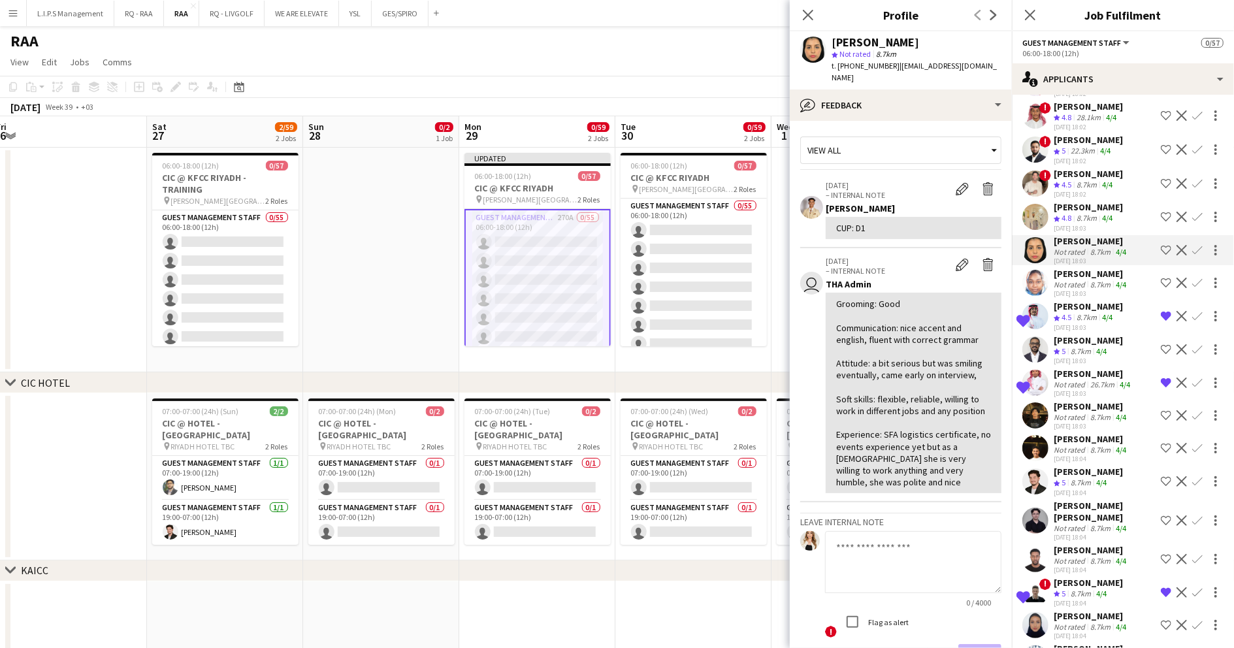
scroll to position [2786, 0]
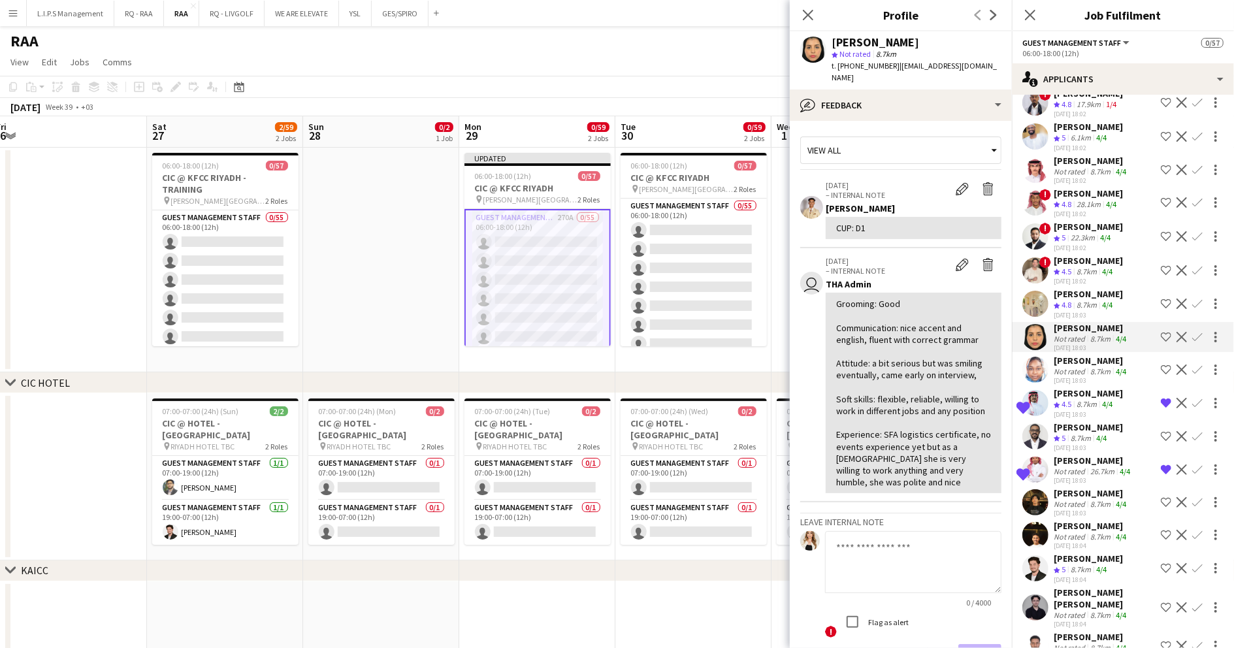
click at [1093, 256] on div "[PERSON_NAME]" at bounding box center [1088, 261] width 69 height 12
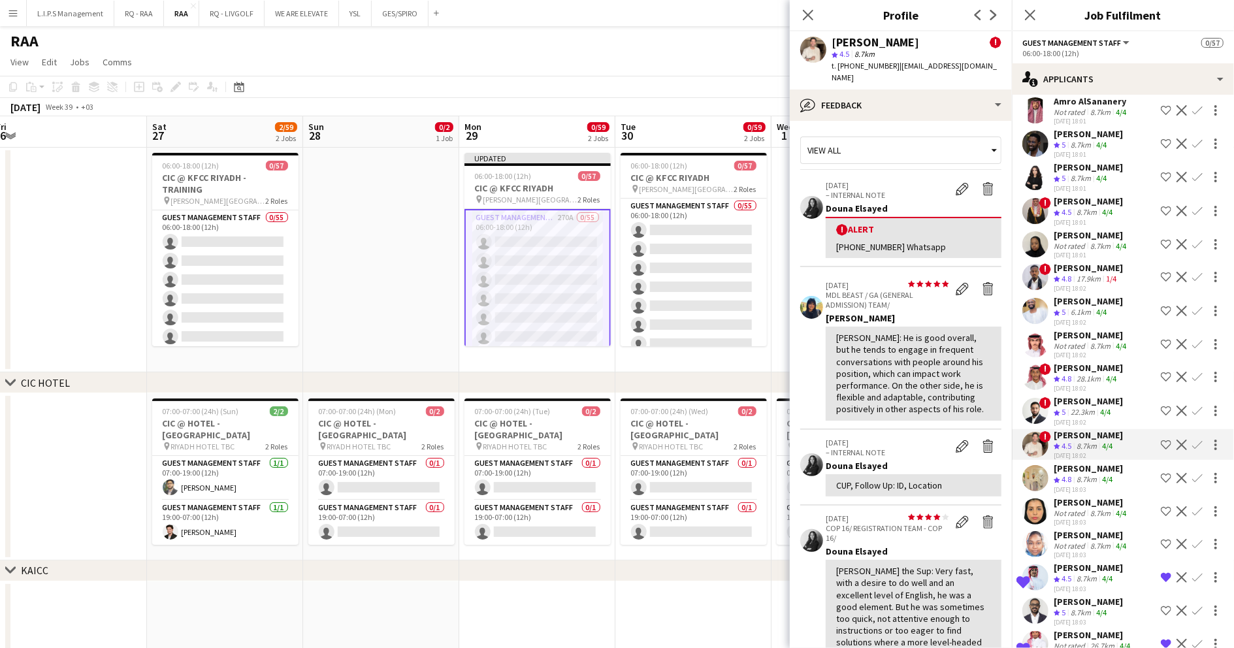
scroll to position [2525, 0]
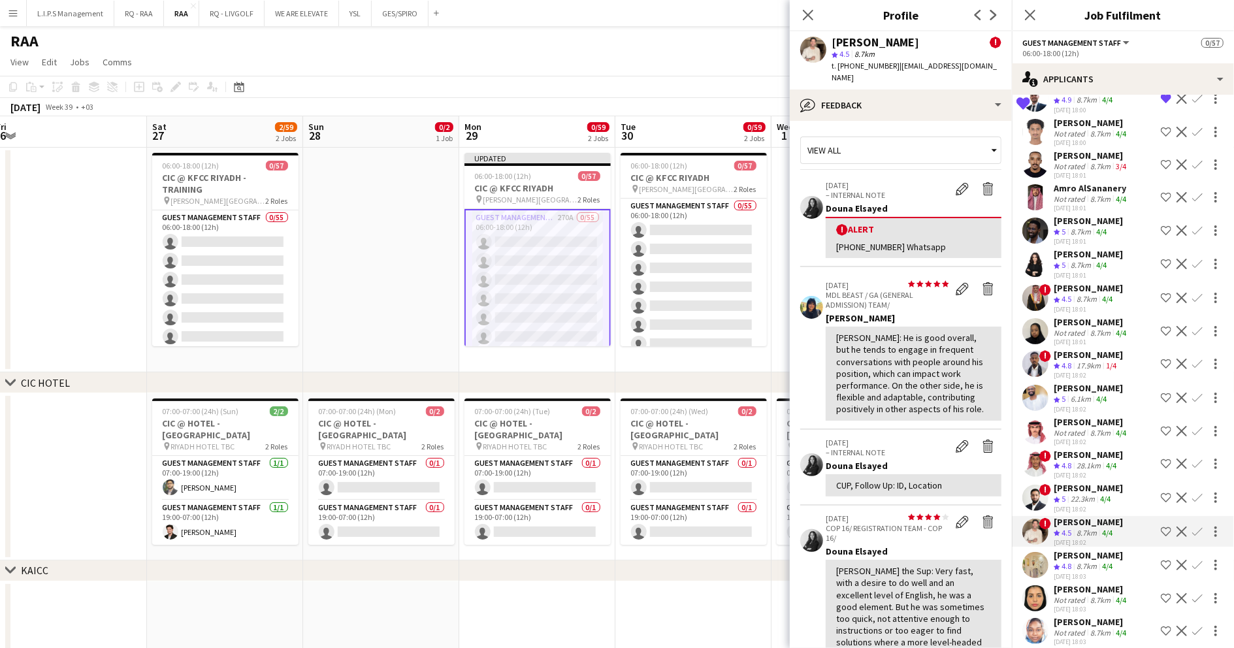
click at [1096, 260] on div "4/4" at bounding box center [1101, 265] width 16 height 11
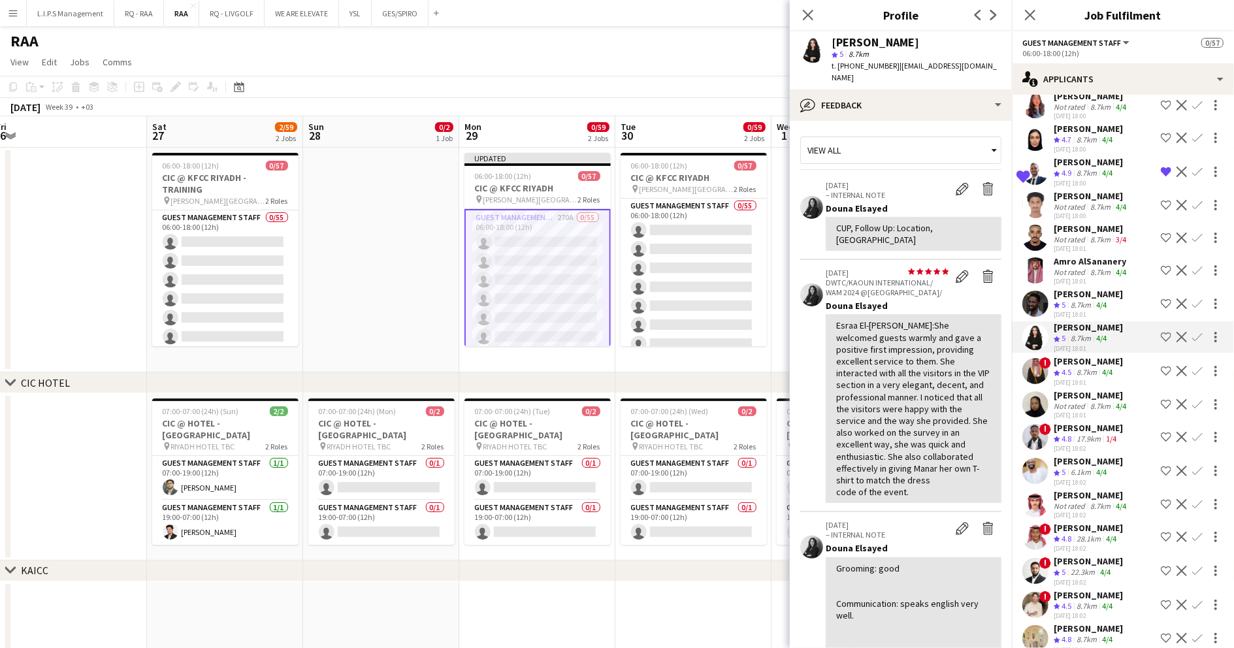
scroll to position [2438, 0]
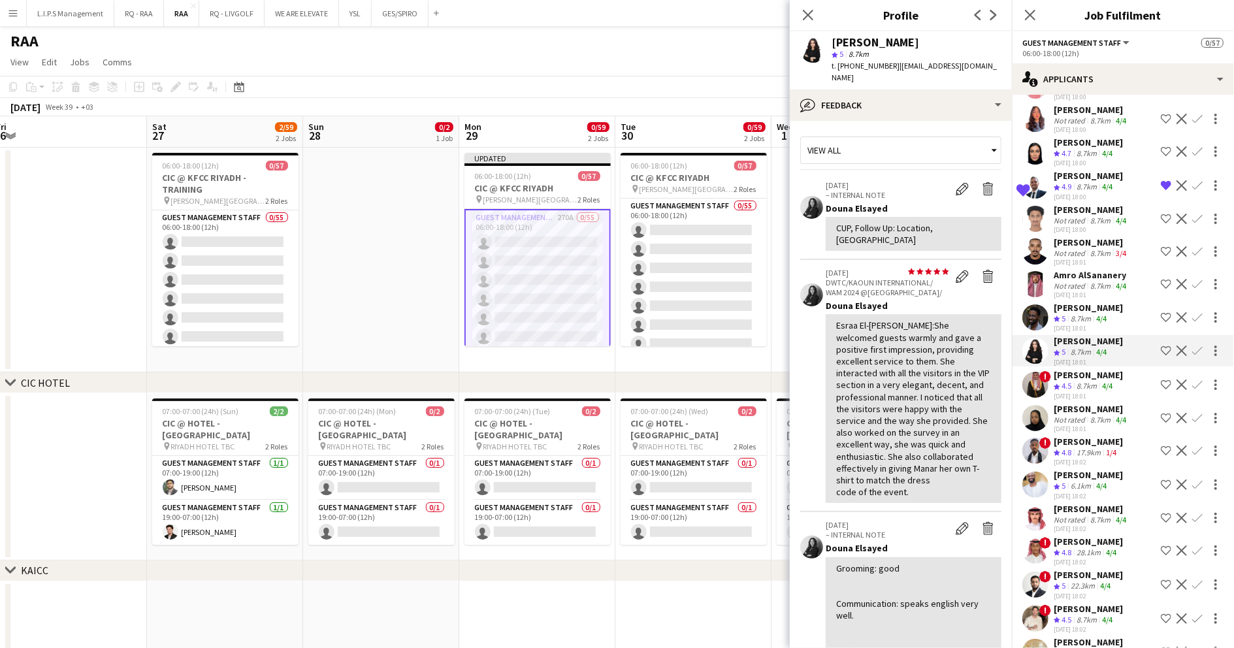
click at [1103, 243] on div "[PERSON_NAME] Not rated 8.7km 3/4 [DATE] 18:01" at bounding box center [1091, 251] width 75 height 30
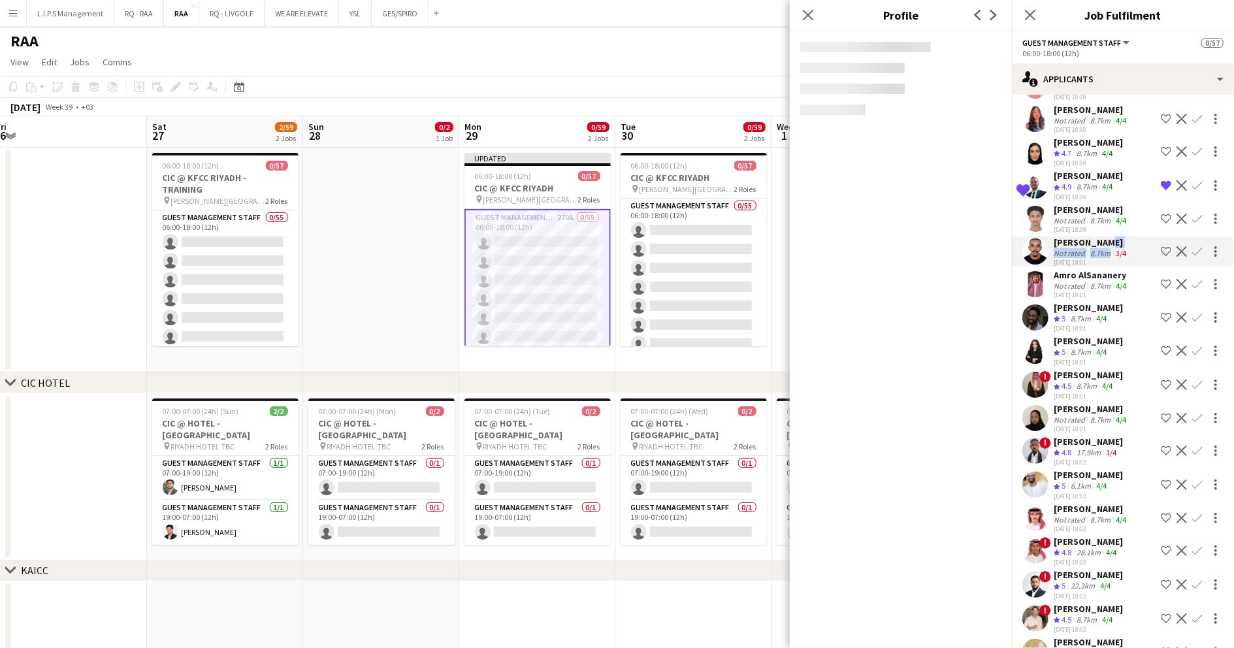
scroll to position [0, 0]
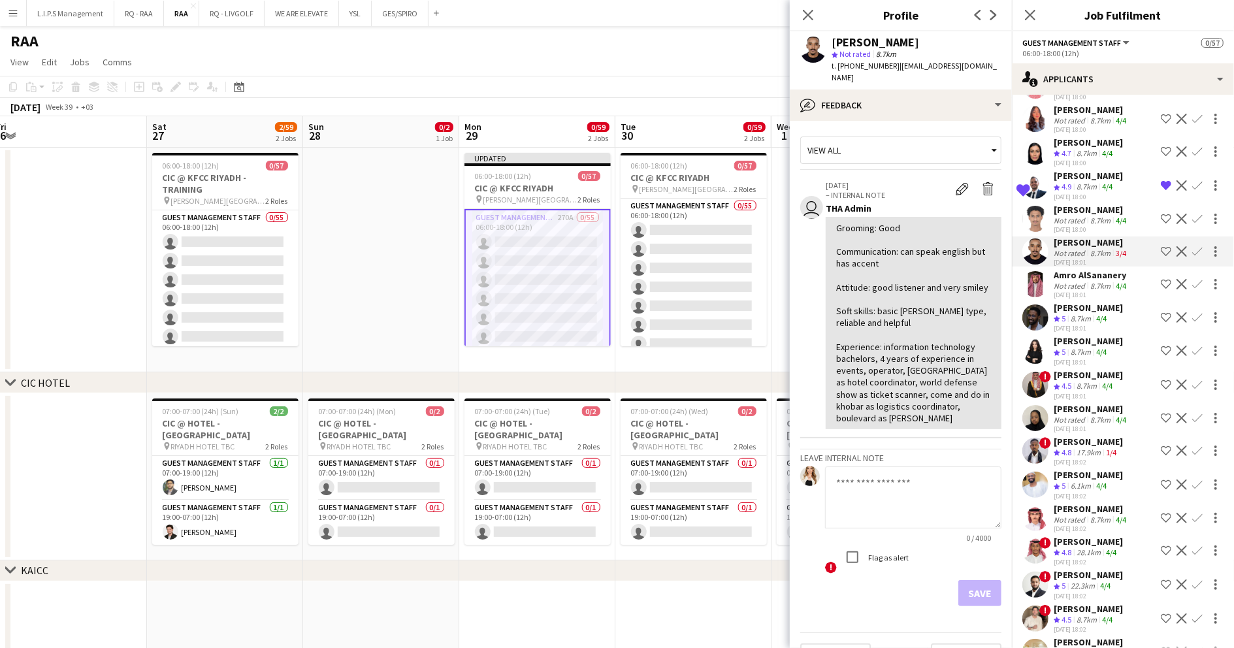
click at [1074, 186] on div "Crew rating 4.9" at bounding box center [1064, 187] width 20 height 11
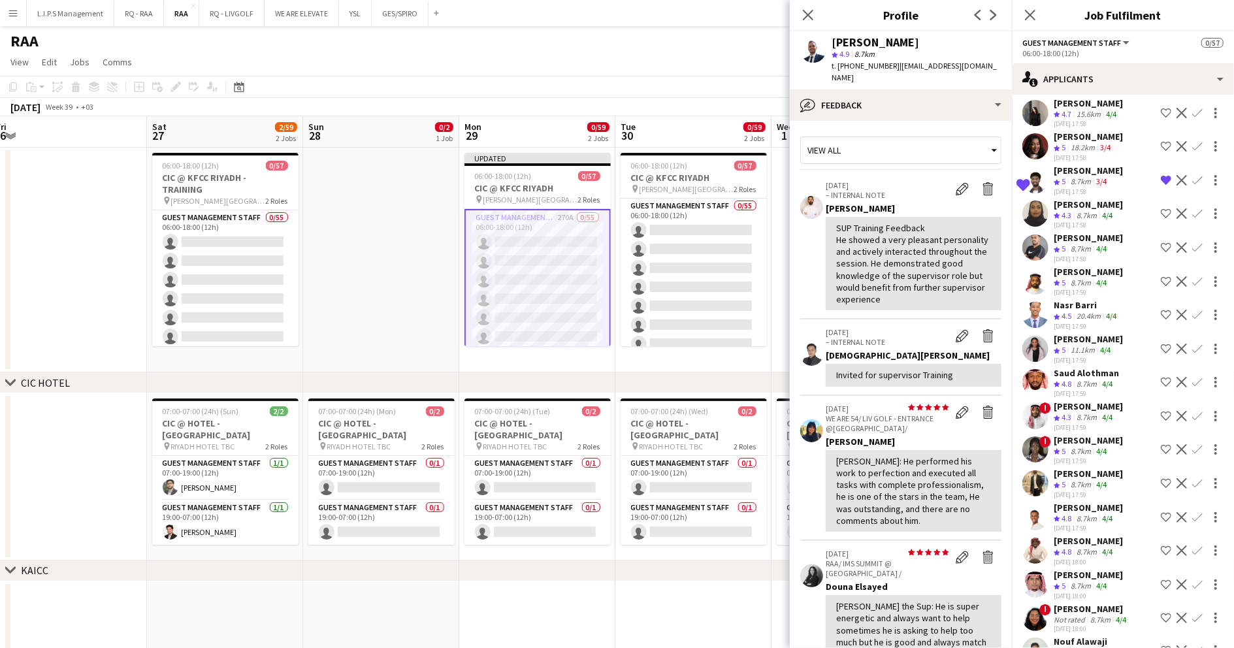
scroll to position [1654, 0]
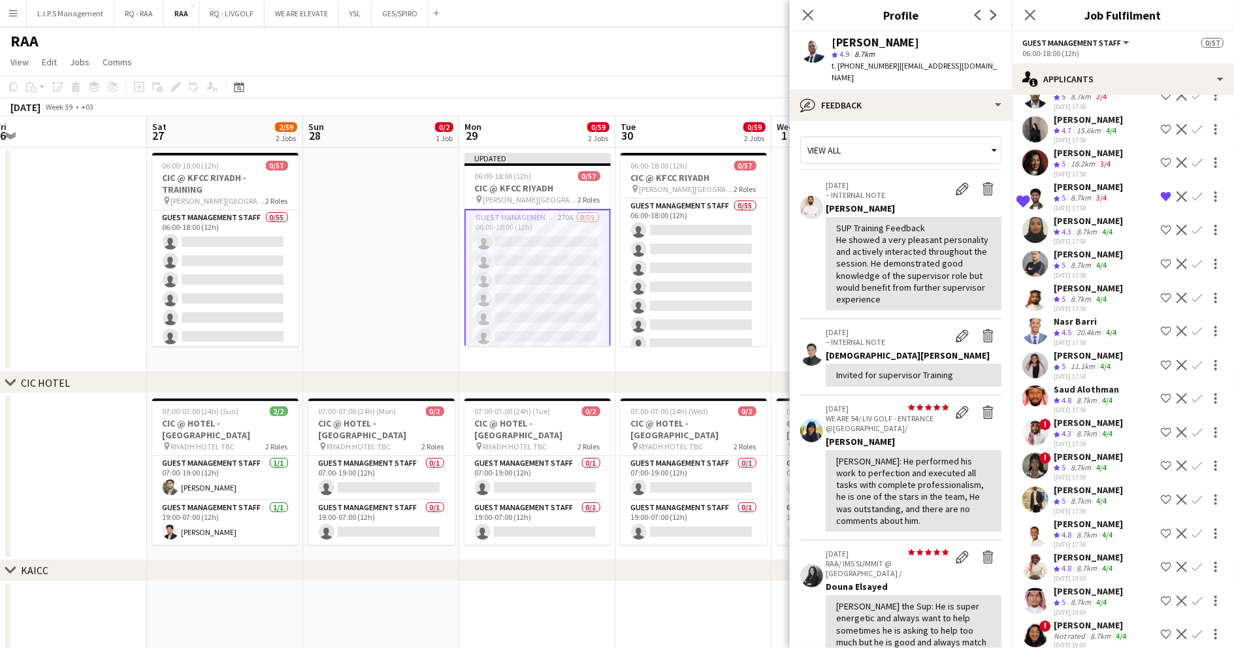
click at [1089, 261] on div "8.7km" at bounding box center [1080, 265] width 25 height 11
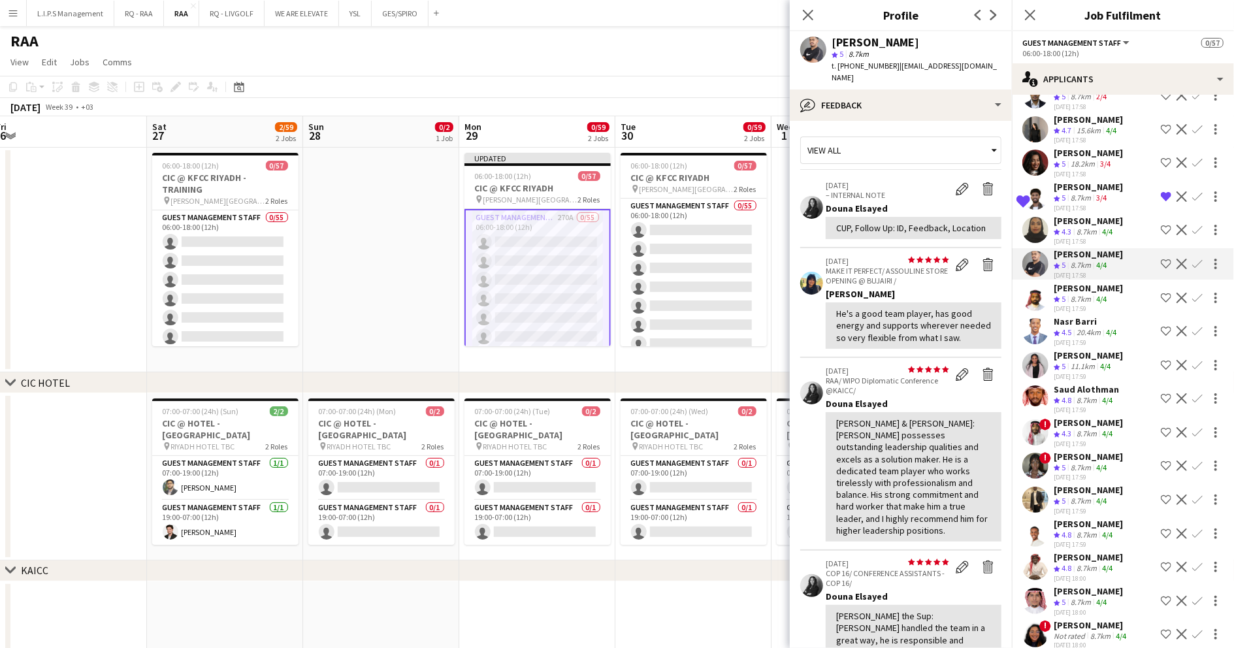
click at [1161, 259] on app-icon "Shortlist crew" at bounding box center [1166, 264] width 10 height 10
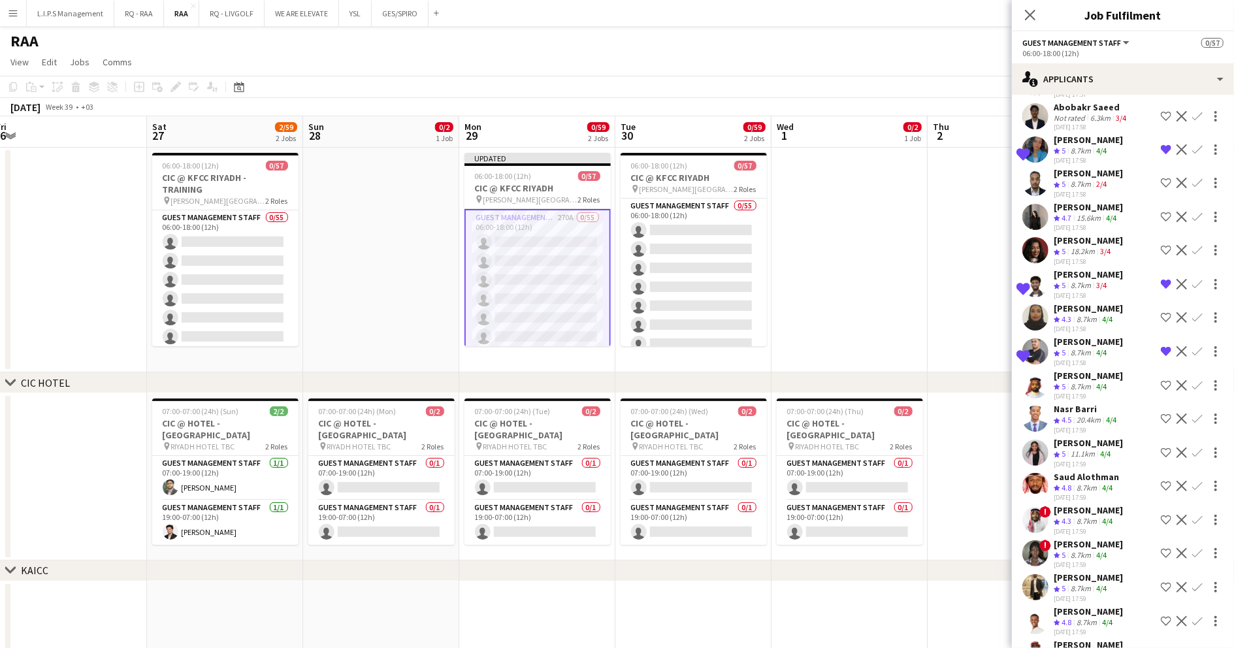
scroll to position [1479, 0]
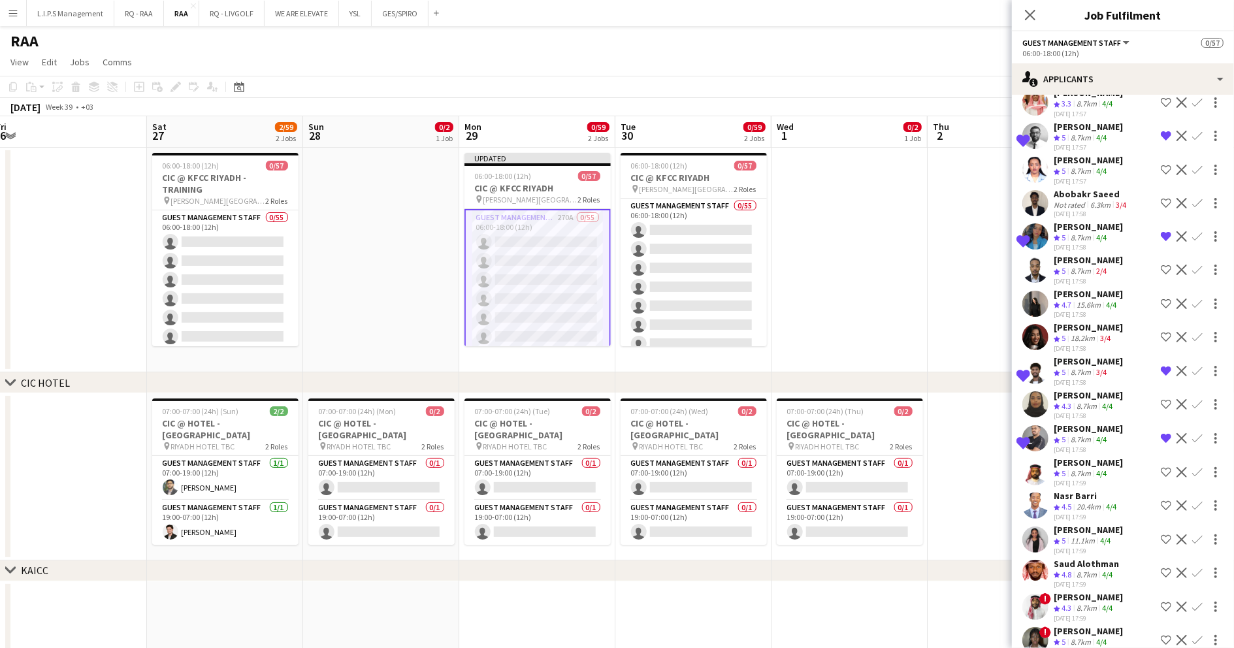
click at [1100, 243] on div "[DATE] 17:58" at bounding box center [1088, 247] width 69 height 8
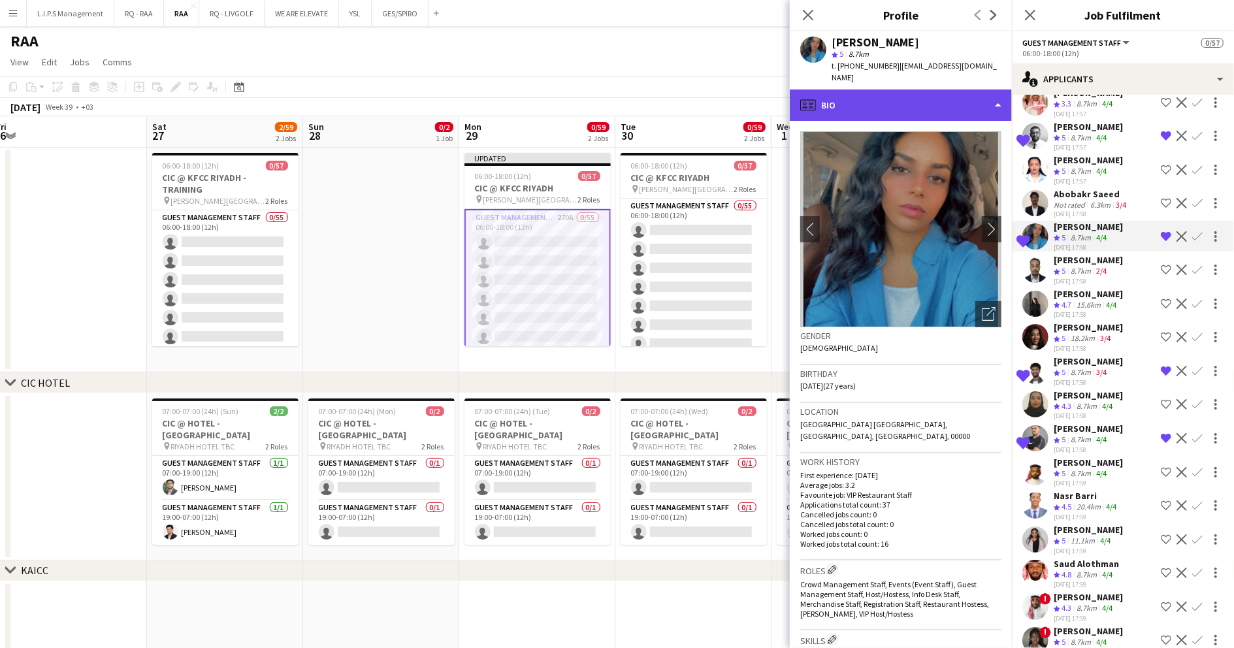
click at [932, 89] on div "profile Bio" at bounding box center [901, 104] width 222 height 31
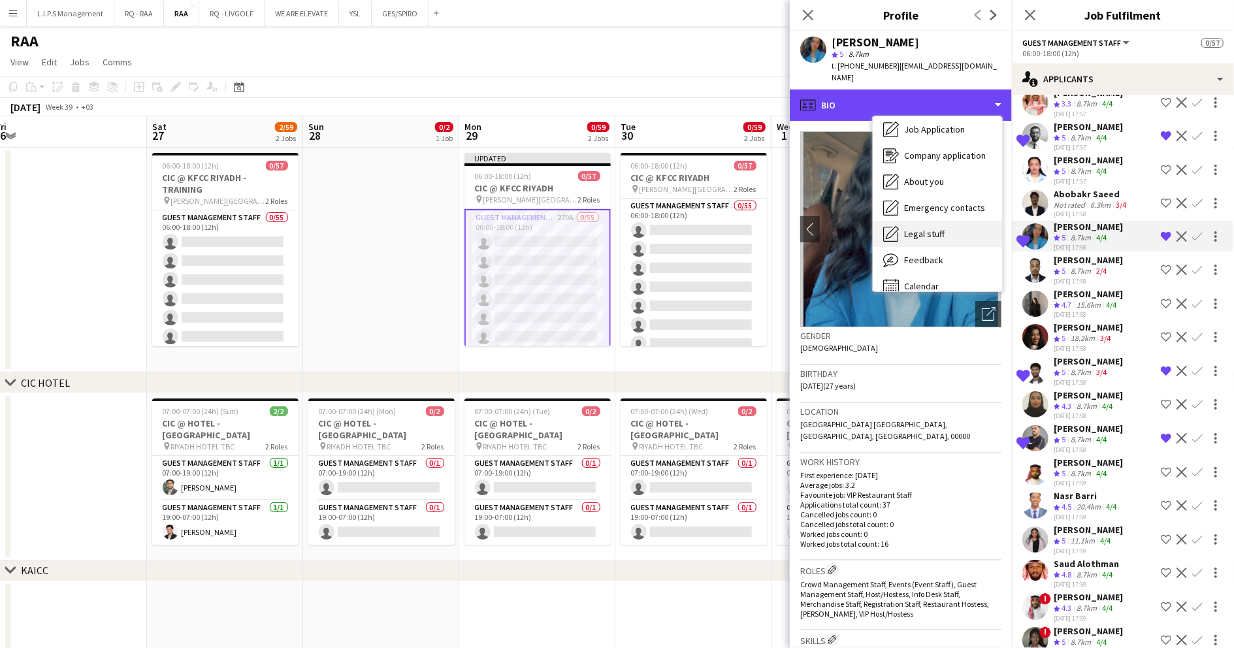
scroll to position [44, 0]
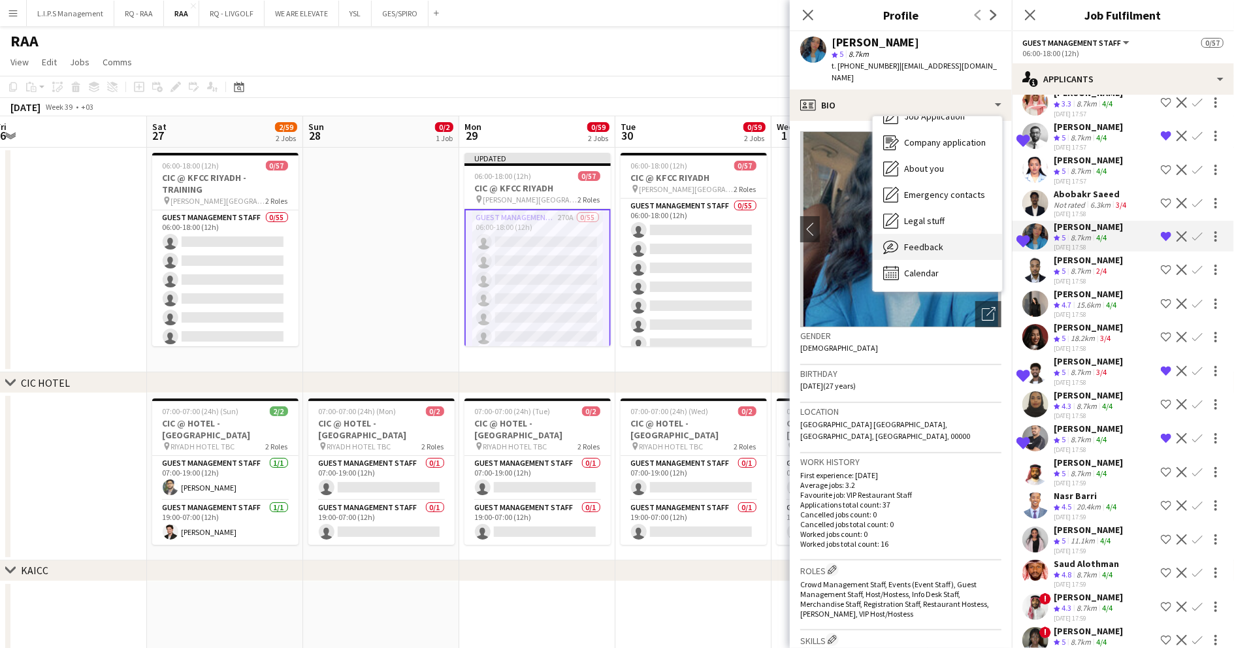
click at [933, 241] on span "Feedback" at bounding box center [923, 247] width 39 height 12
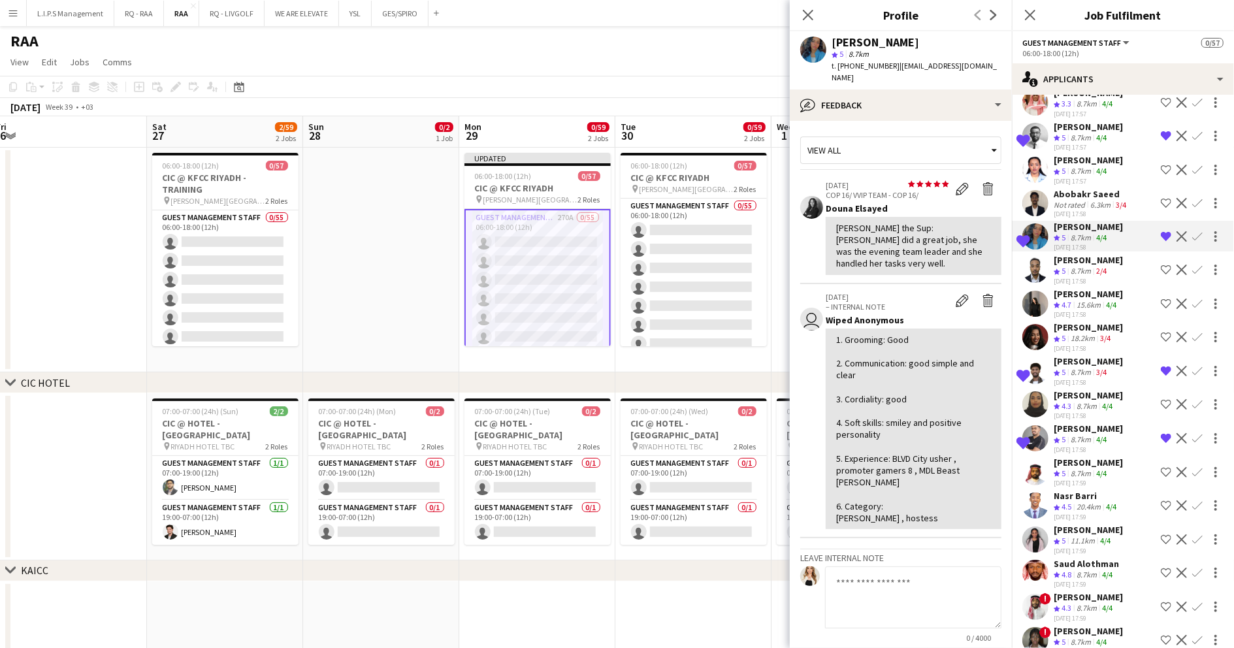
click at [1158, 229] on button "Remove crew from shortlist" at bounding box center [1166, 237] width 16 height 16
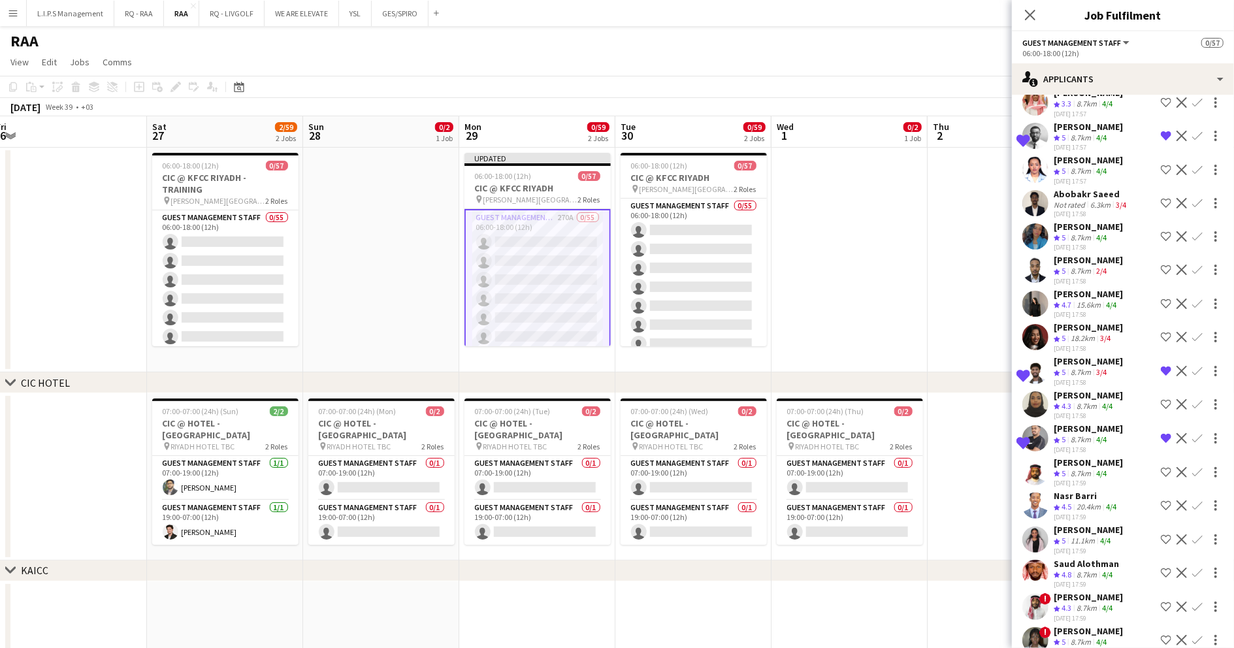
click at [1099, 355] on div "[PERSON_NAME]" at bounding box center [1088, 361] width 69 height 12
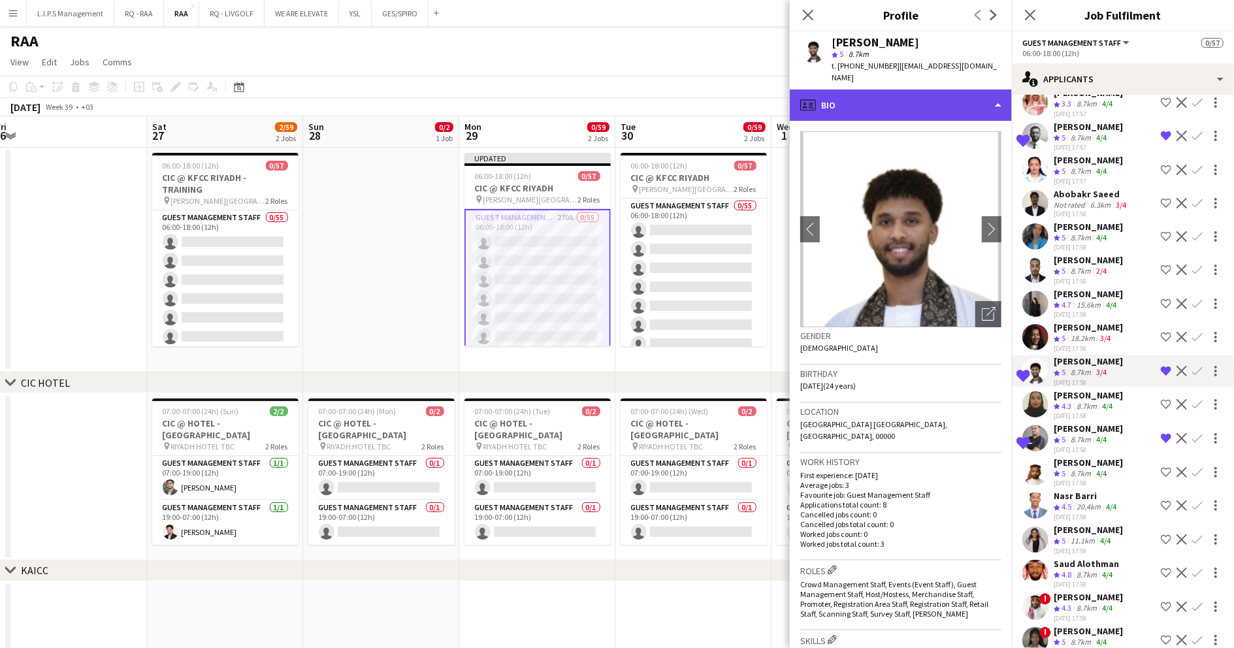
click at [923, 101] on div "profile Bio" at bounding box center [901, 104] width 222 height 31
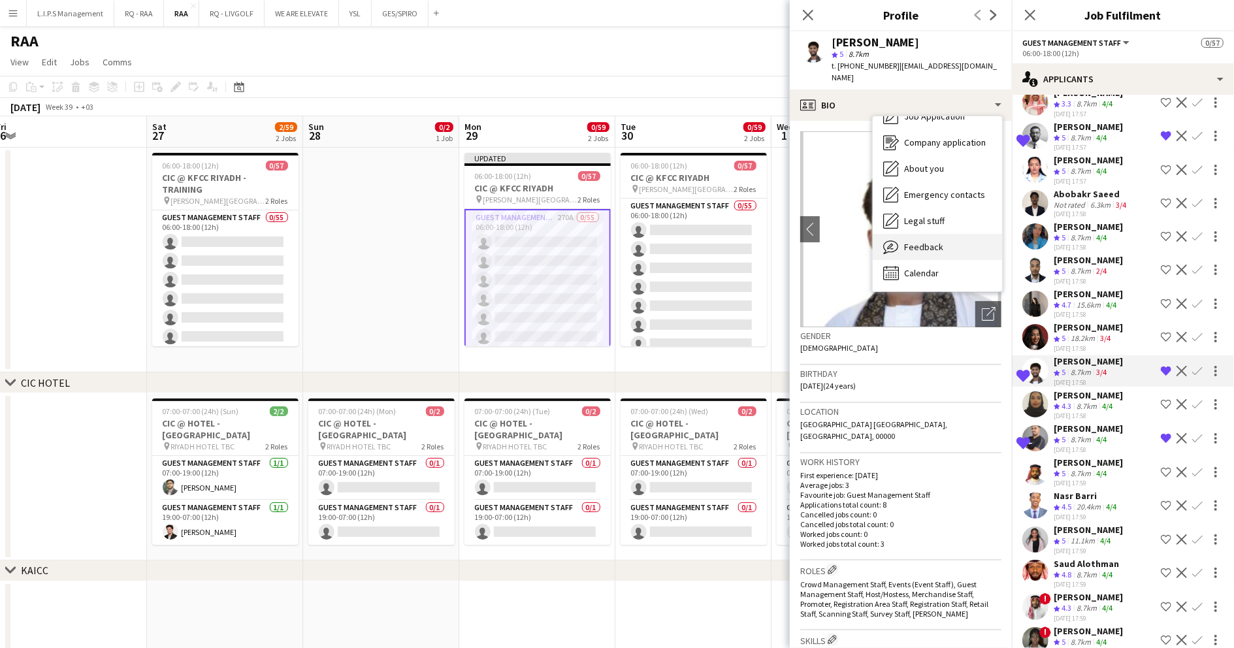
click at [936, 241] on span "Feedback" at bounding box center [923, 247] width 39 height 12
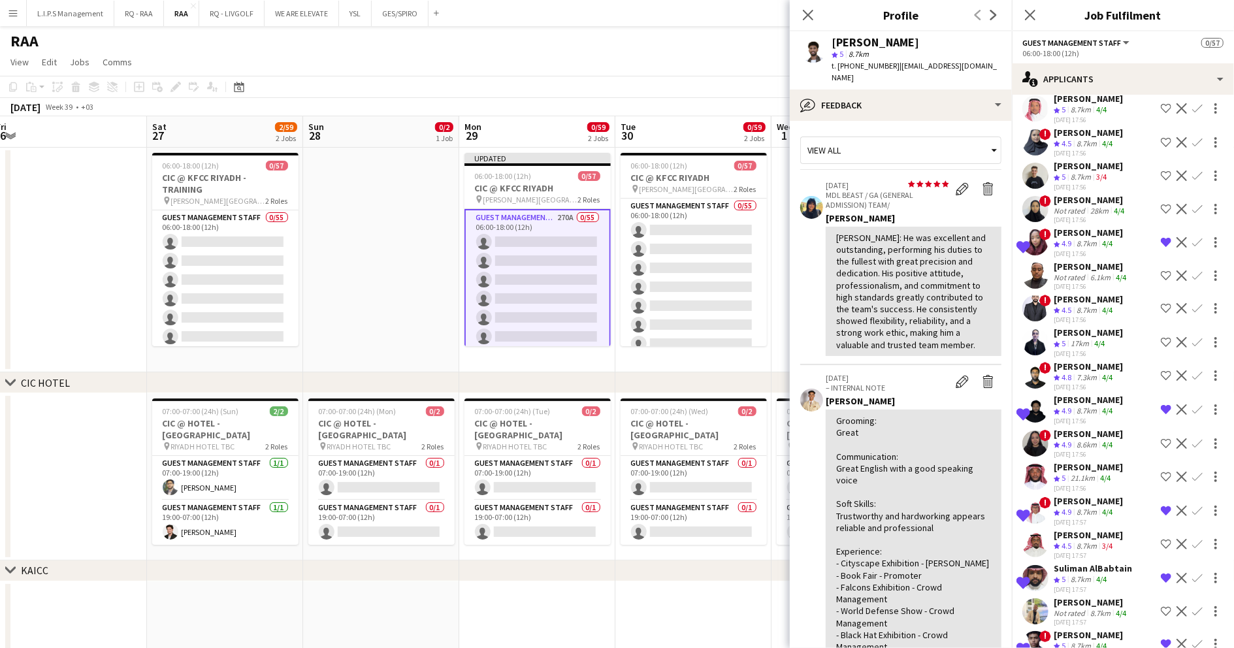
scroll to position [783, 0]
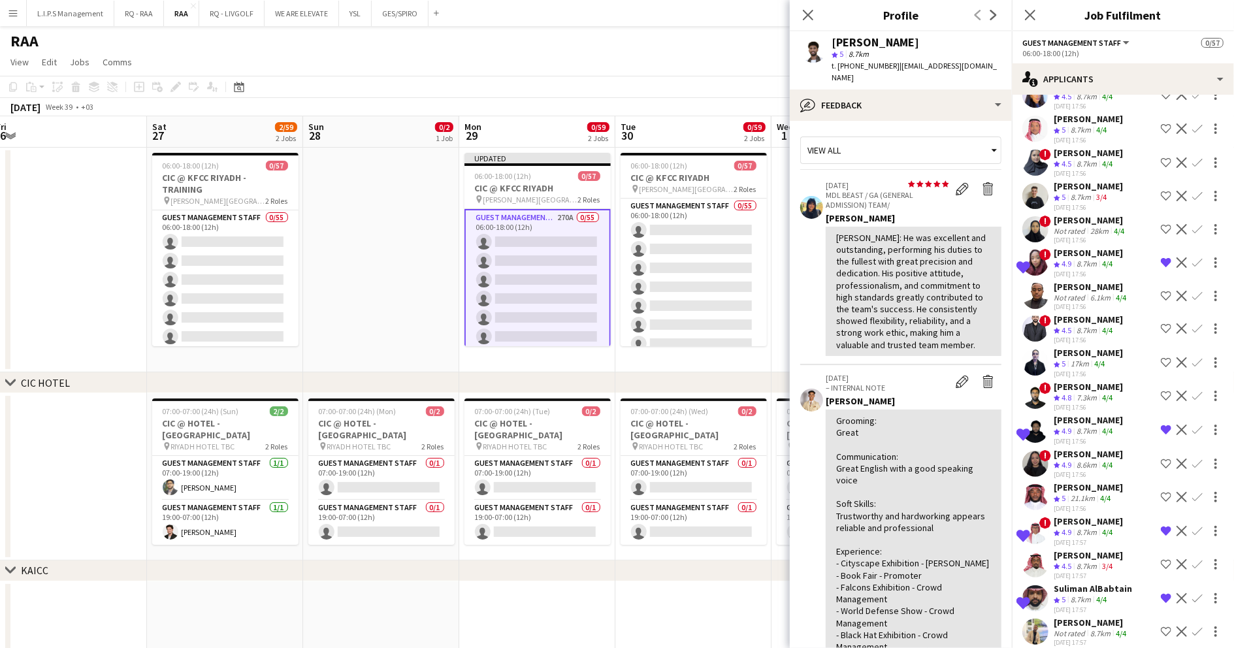
click at [1099, 259] on div "8.7km" at bounding box center [1086, 264] width 25 height 11
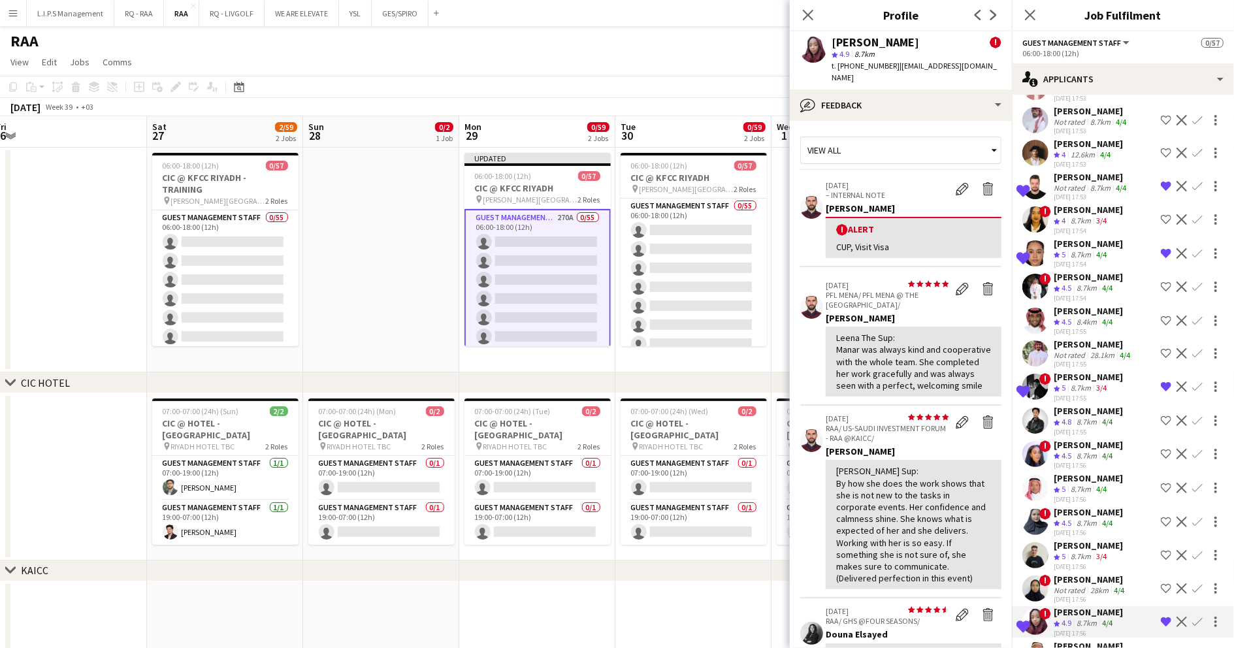
scroll to position [434, 0]
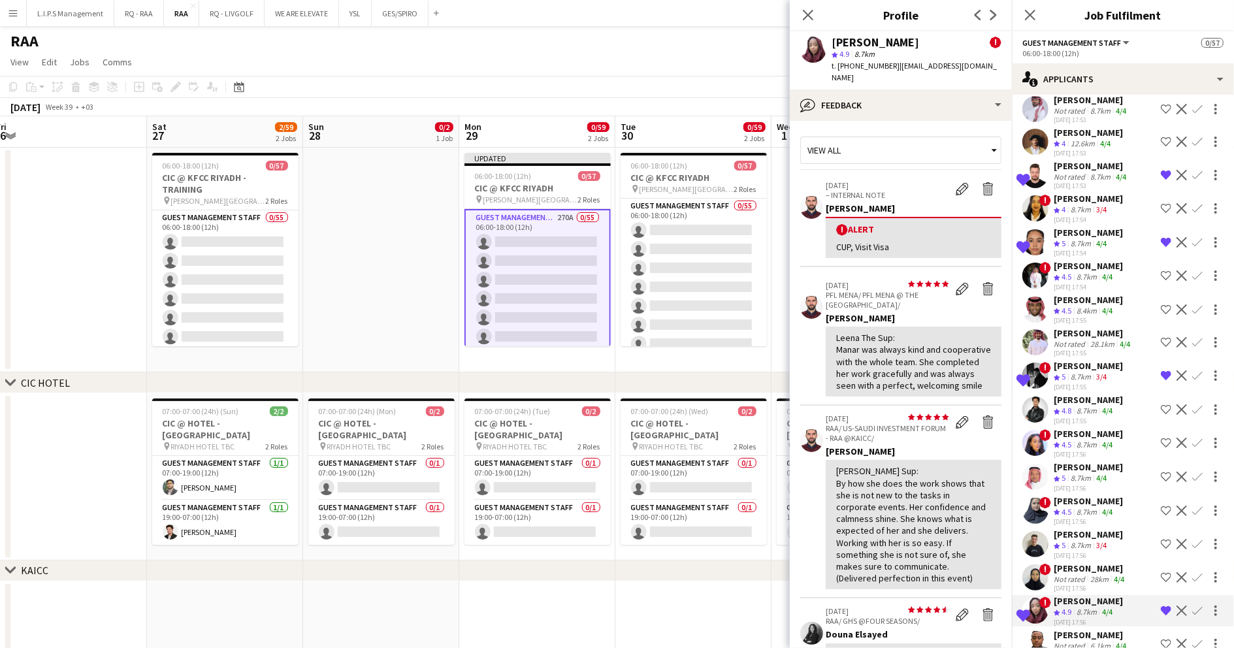
click at [1161, 605] on app-icon "Remove crew from shortlist" at bounding box center [1166, 610] width 10 height 10
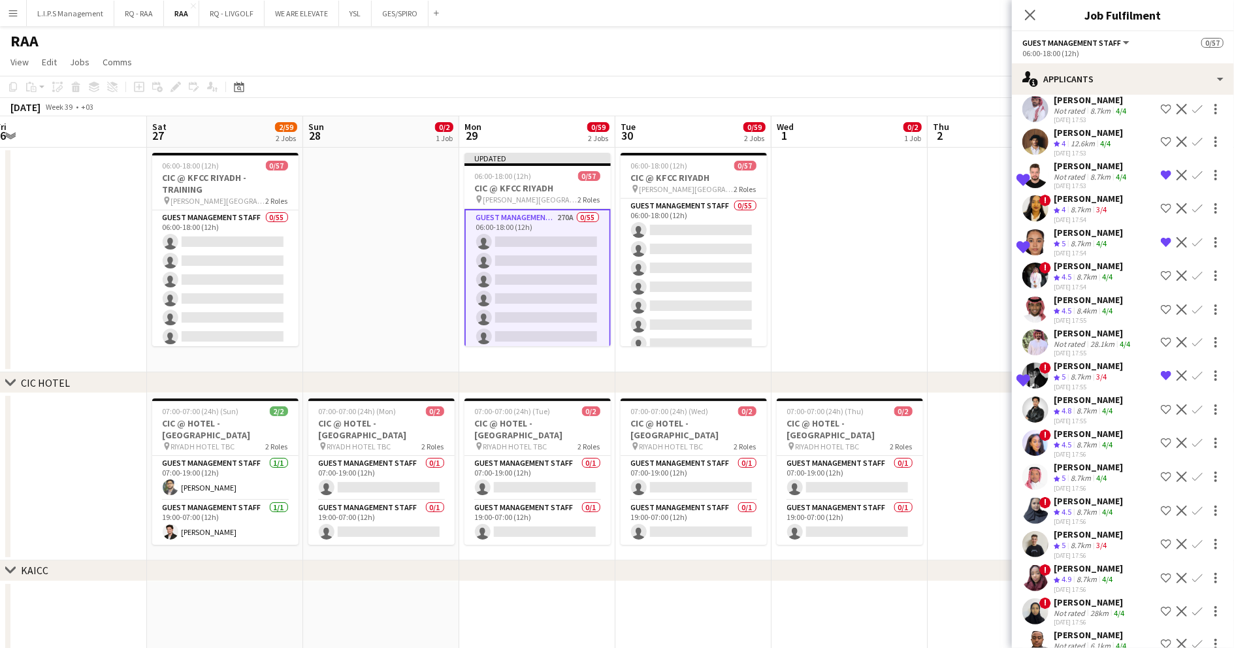
click at [1106, 372] on app-skills-label "3/4" at bounding box center [1101, 377] width 10 height 10
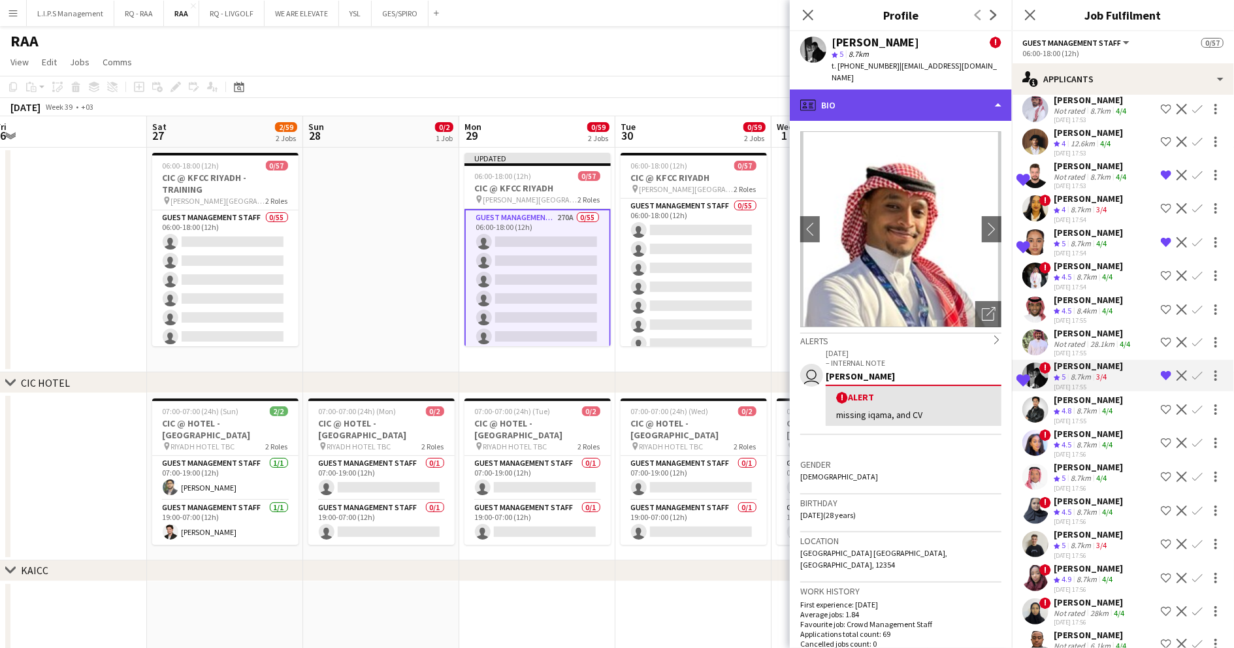
click at [928, 89] on div "profile Bio" at bounding box center [901, 104] width 222 height 31
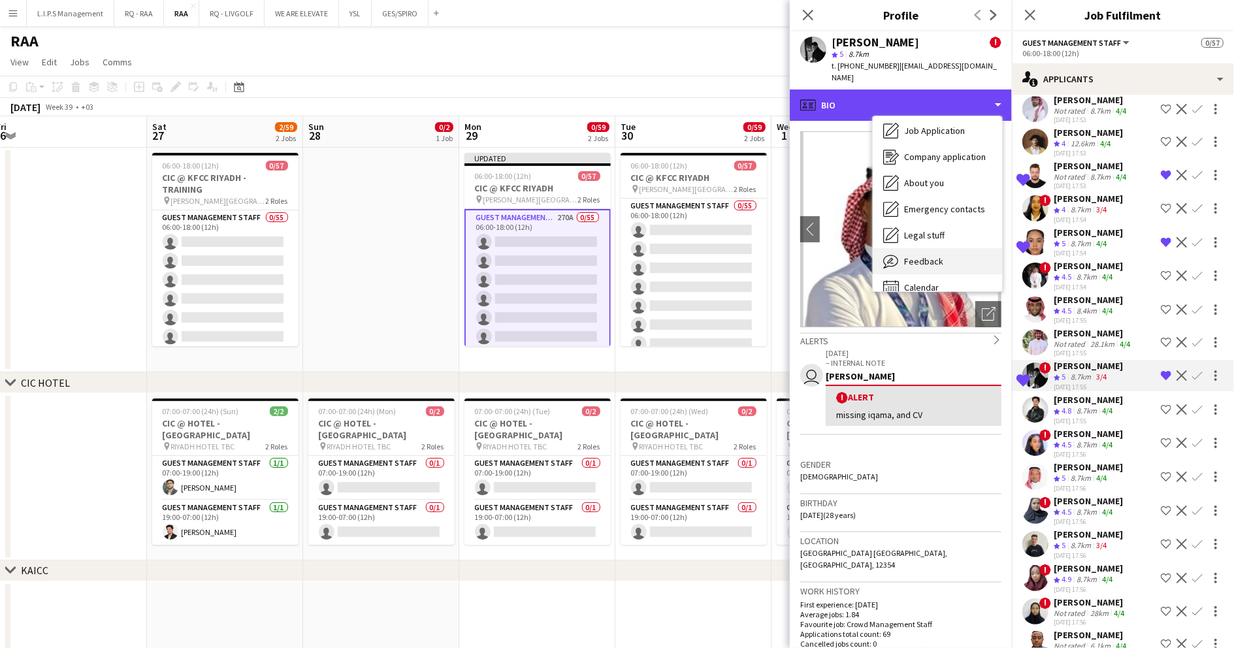
scroll to position [44, 0]
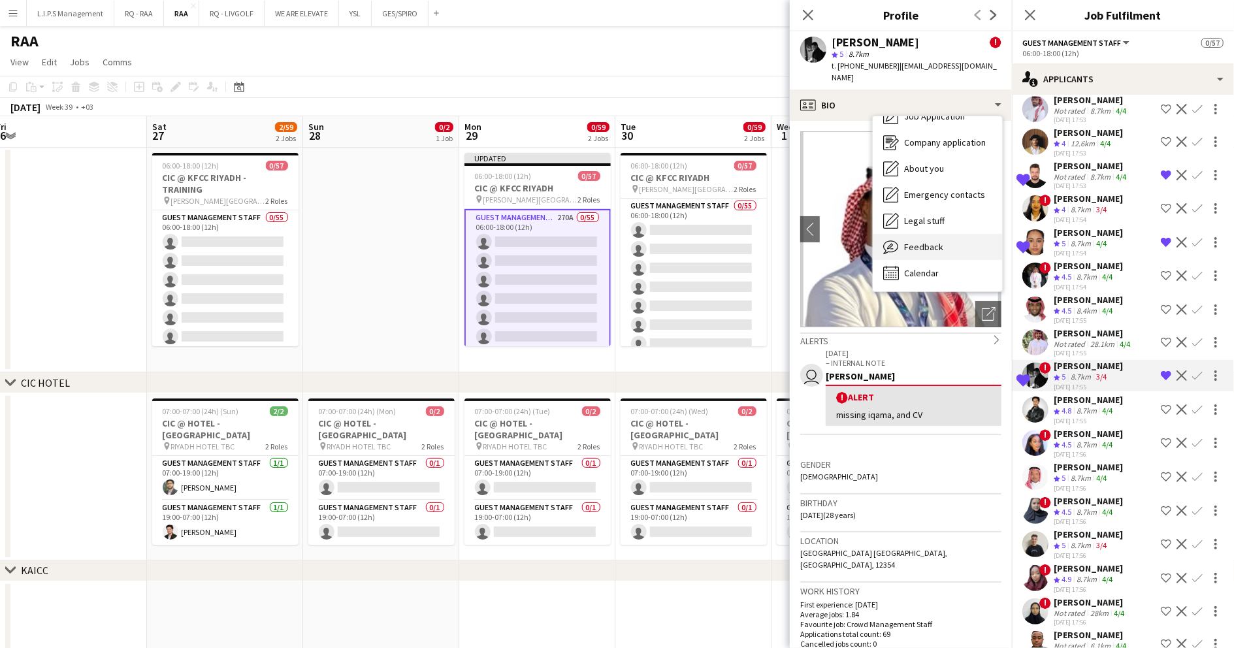
click at [928, 234] on div "Feedback Feedback" at bounding box center [937, 247] width 129 height 26
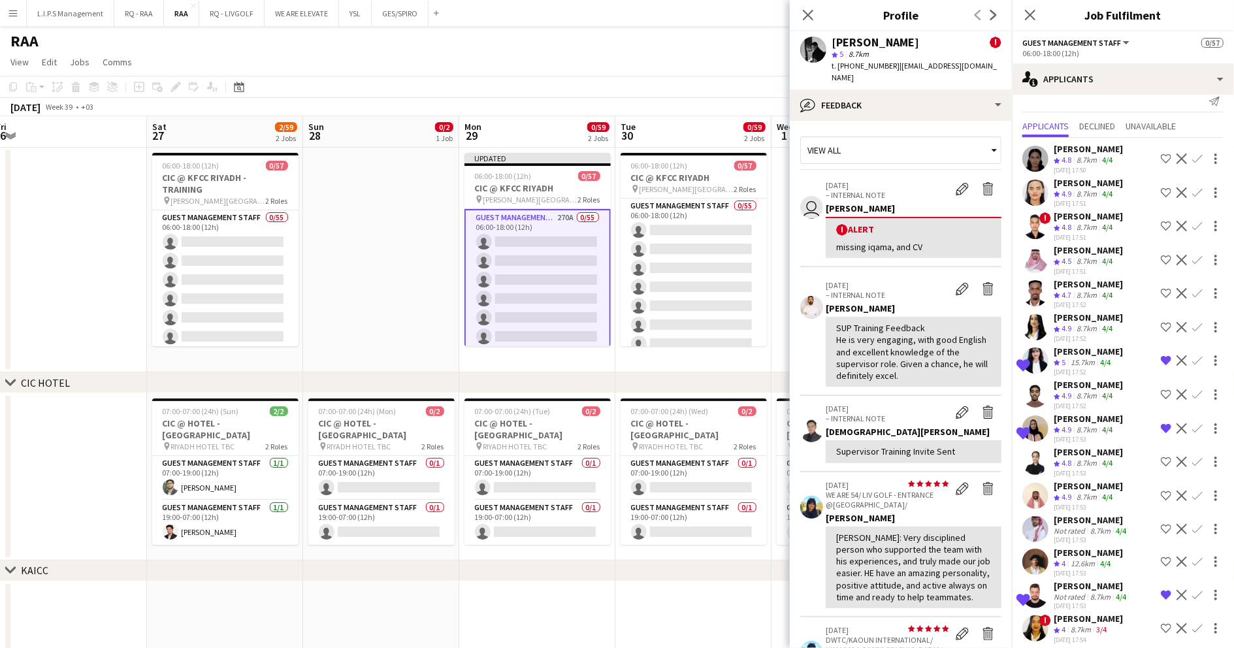
scroll to position [0, 0]
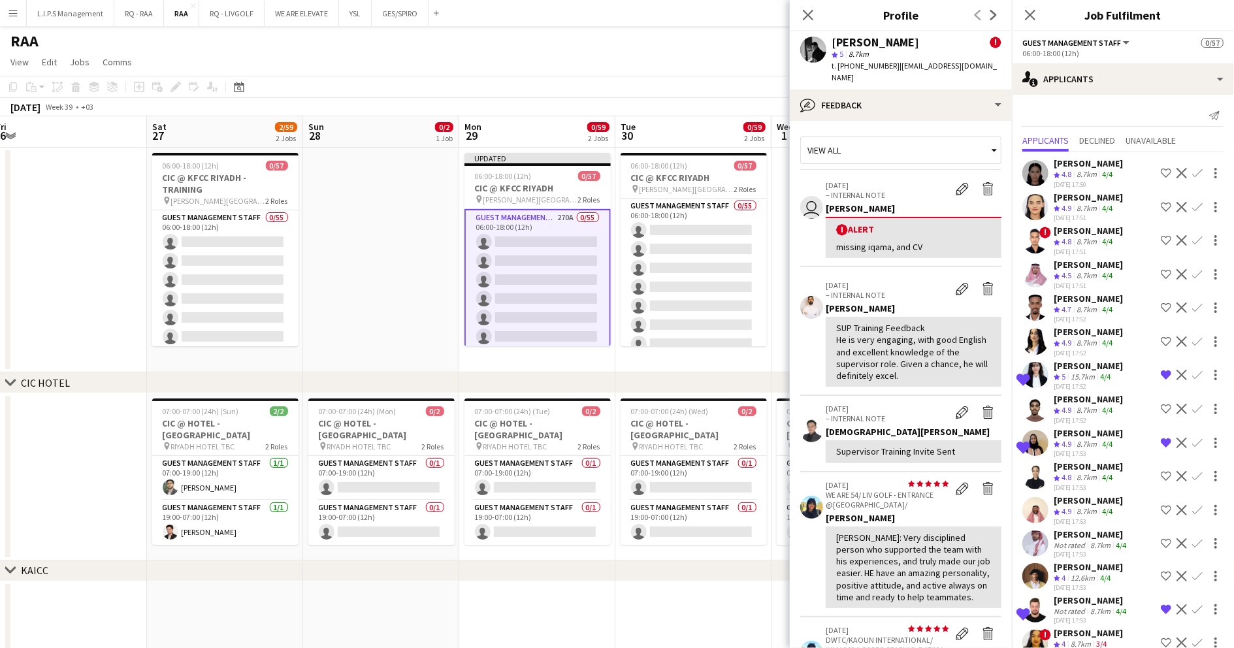
click at [1103, 169] on div "4/4" at bounding box center [1107, 174] width 16 height 11
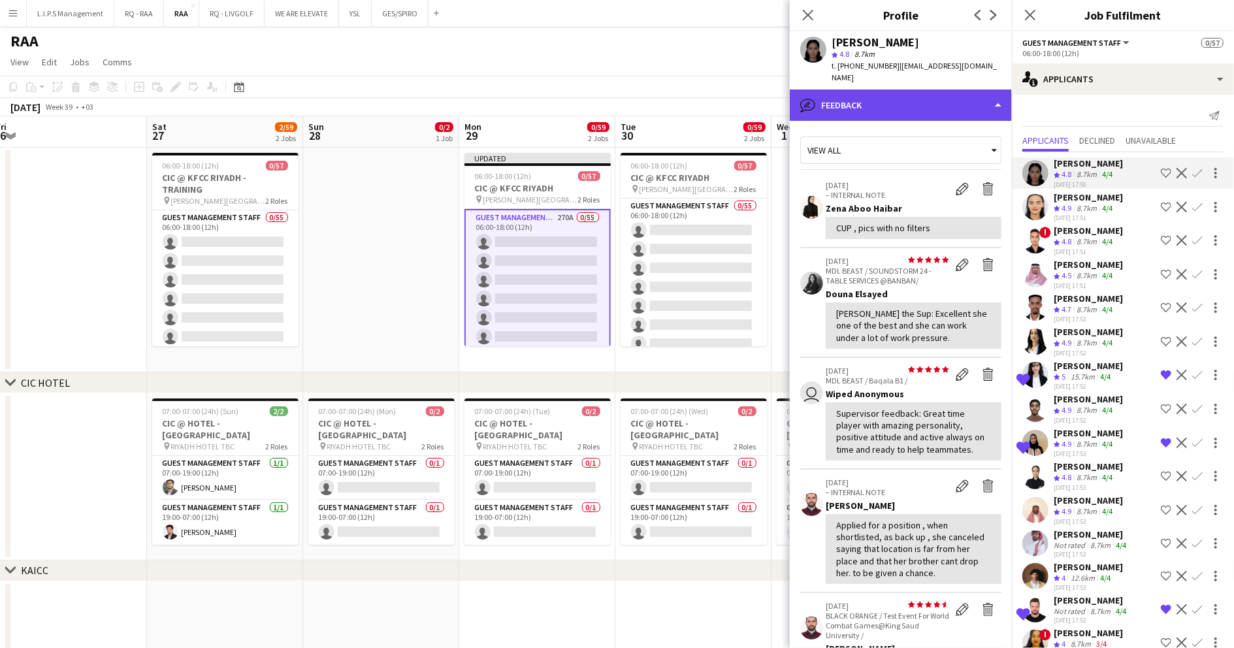
click at [943, 89] on div "bubble-pencil Feedback" at bounding box center [901, 104] width 222 height 31
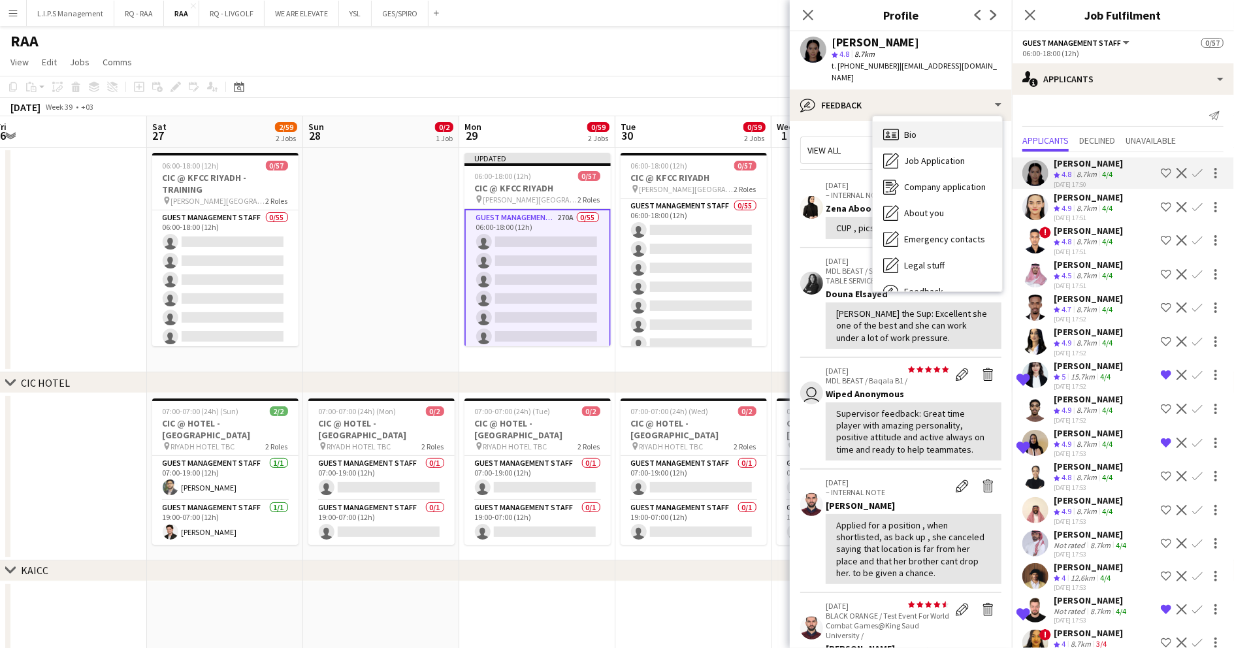
click at [949, 121] on div "Bio Bio" at bounding box center [937, 134] width 129 height 26
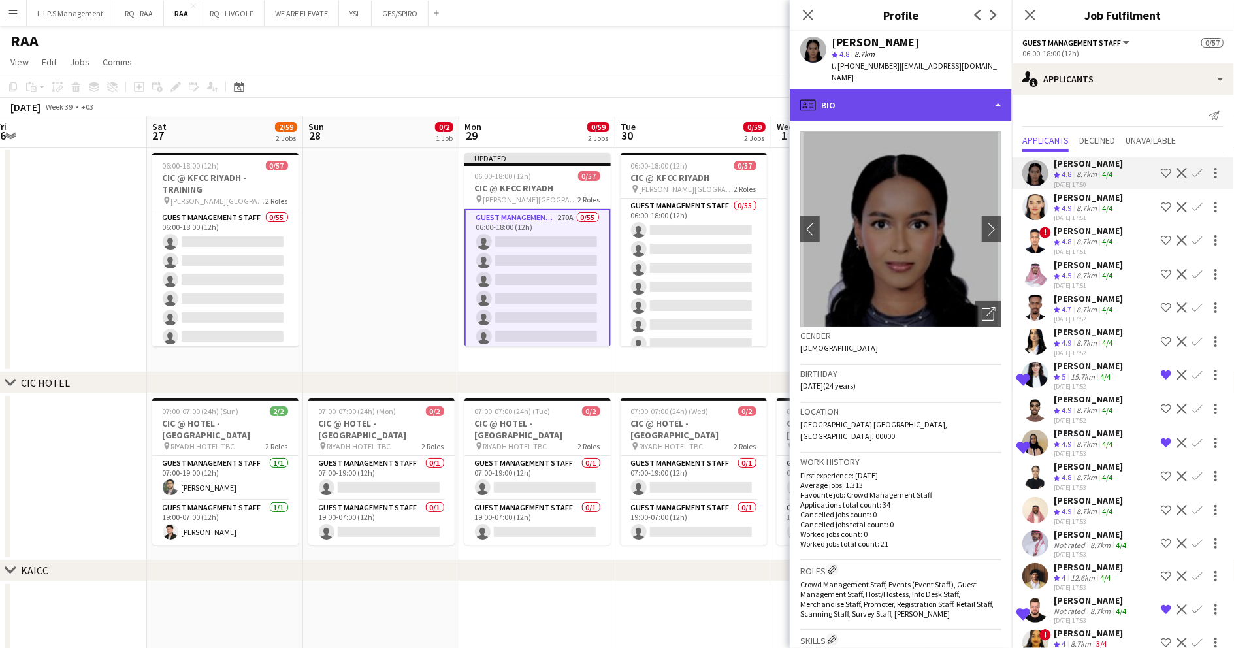
click at [912, 89] on div "profile Bio" at bounding box center [901, 104] width 222 height 31
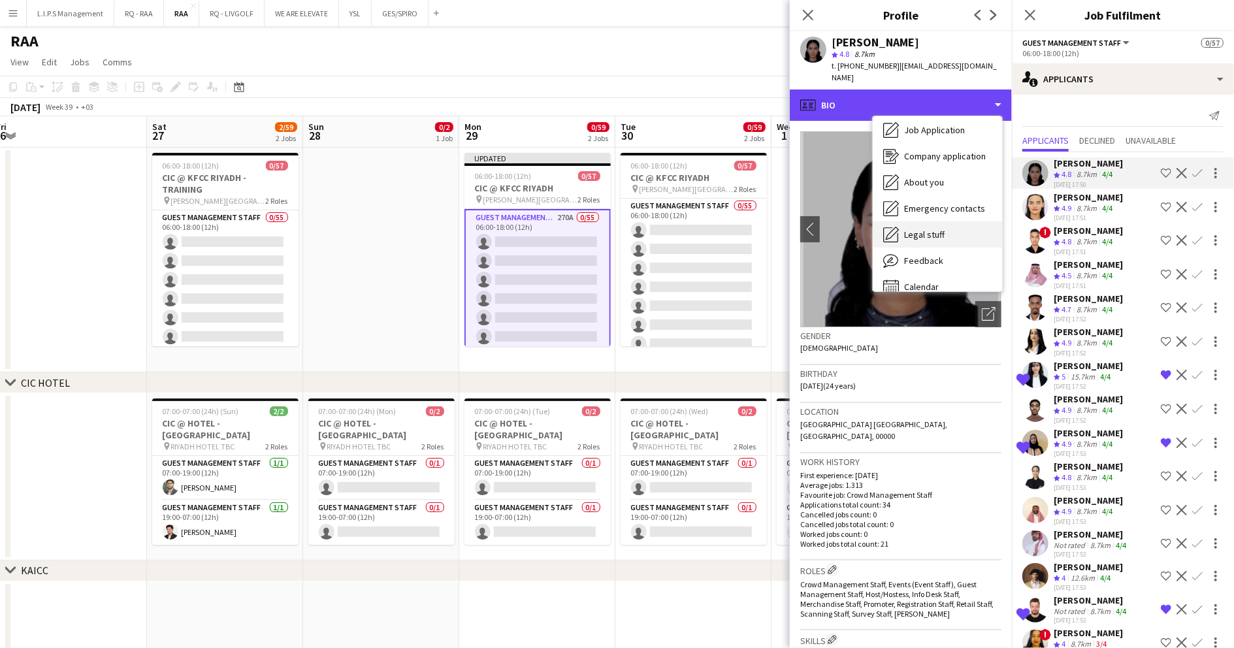
scroll to position [44, 0]
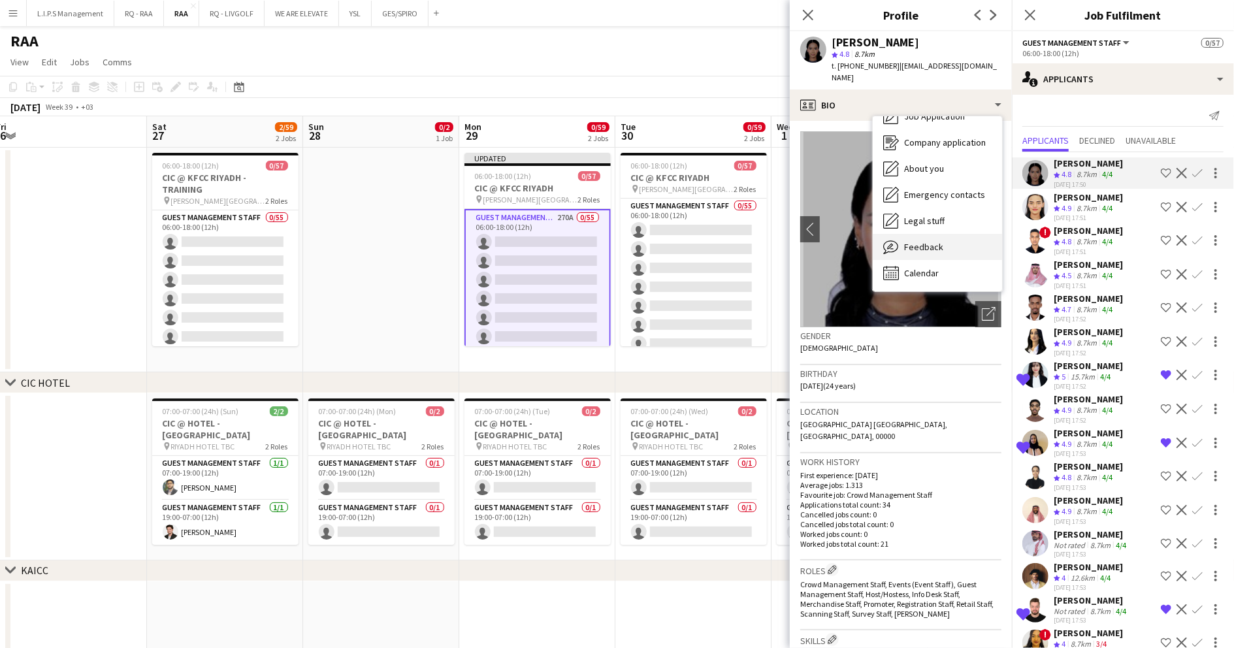
click at [932, 241] on span "Feedback" at bounding box center [923, 247] width 39 height 12
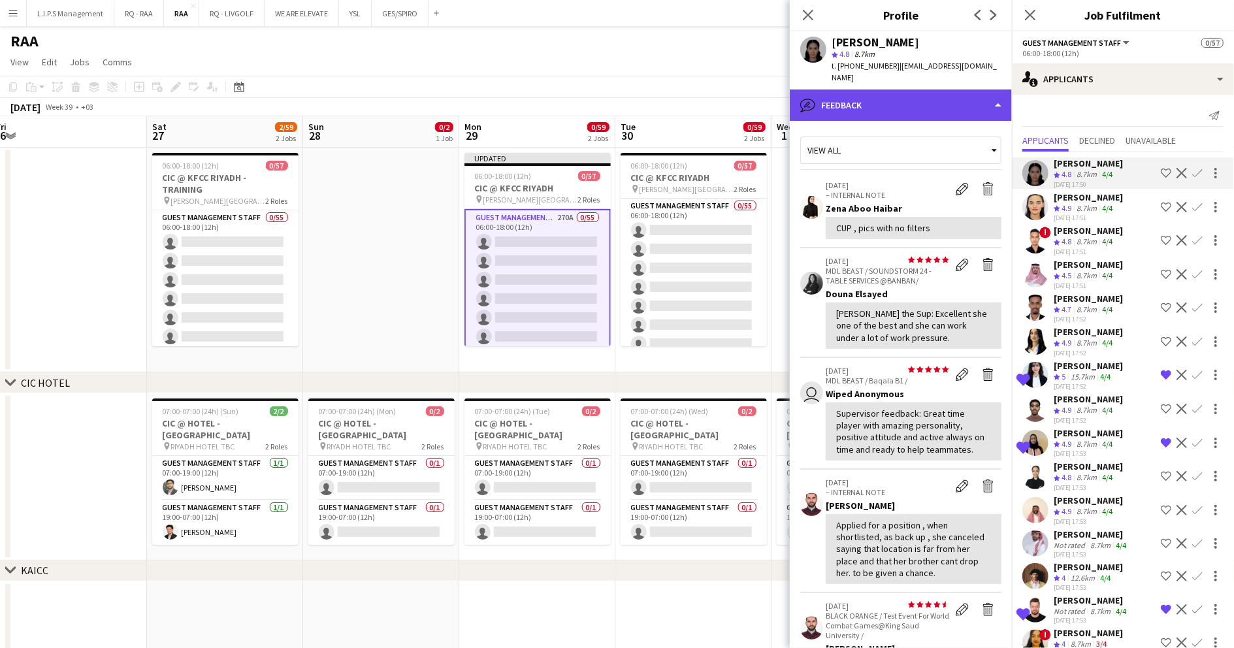
click at [941, 89] on div "bubble-pencil Feedback" at bounding box center [901, 104] width 222 height 31
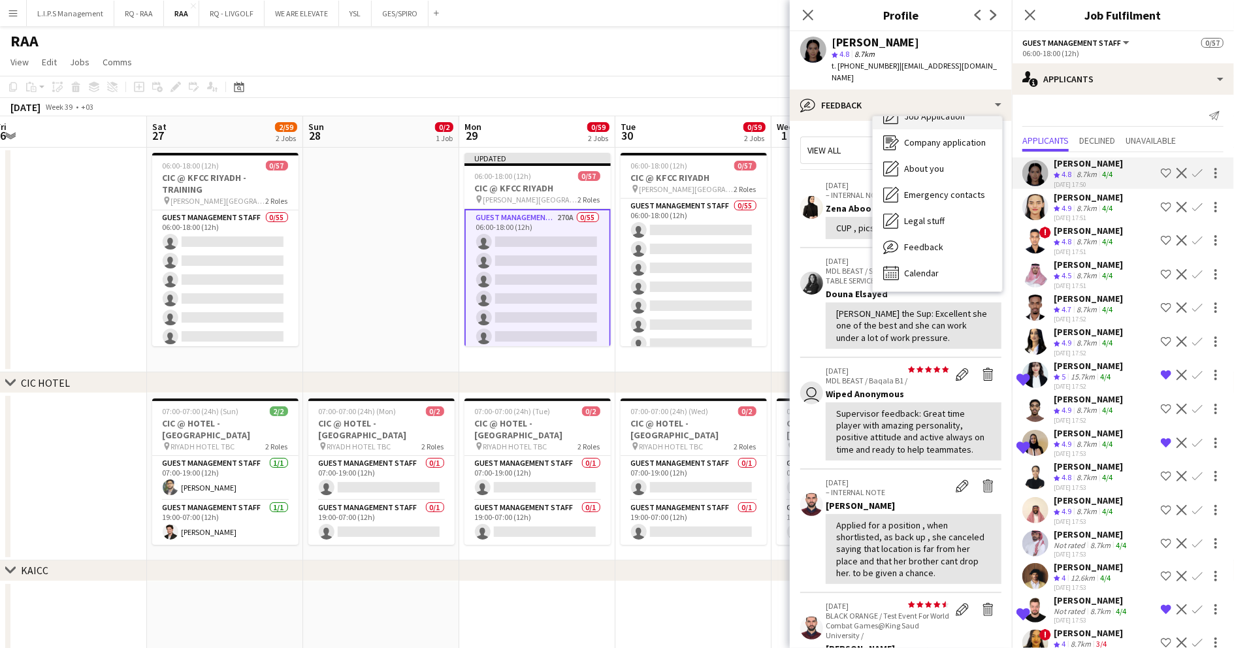
click at [941, 114] on div "Job Application Job Application" at bounding box center [937, 116] width 129 height 26
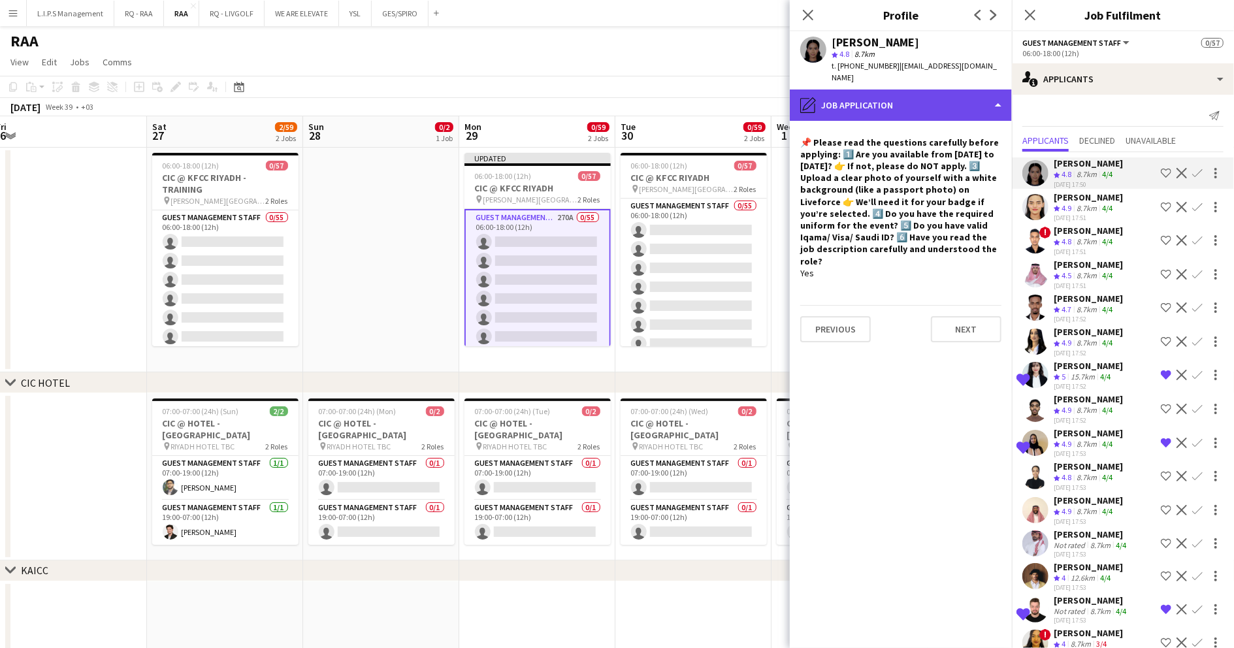
click at [955, 93] on div "pencil4 Job Application" at bounding box center [901, 104] width 222 height 31
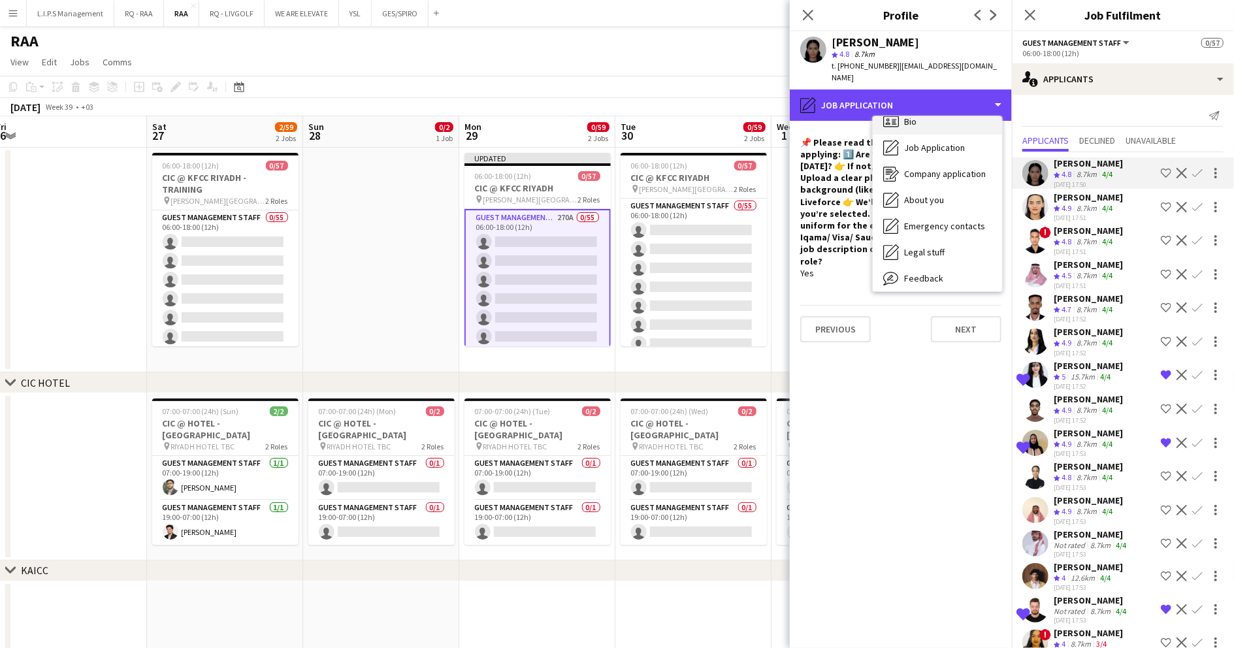
scroll to position [0, 0]
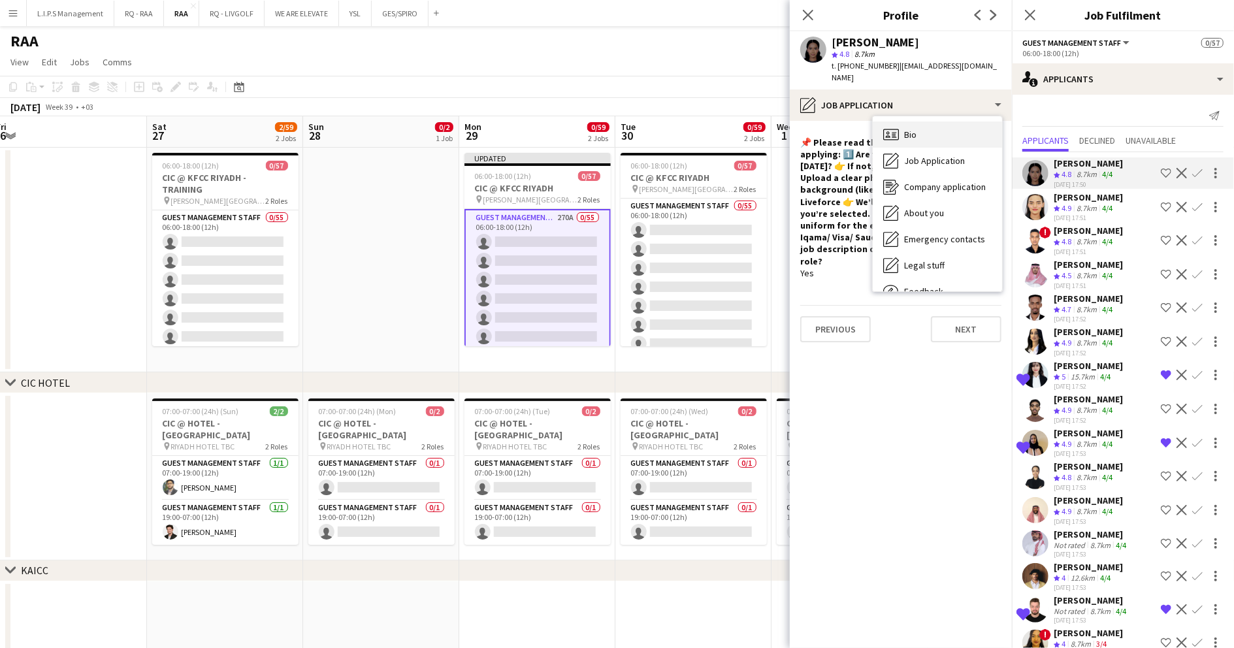
click at [912, 129] on span "Bio" at bounding box center [910, 135] width 12 height 12
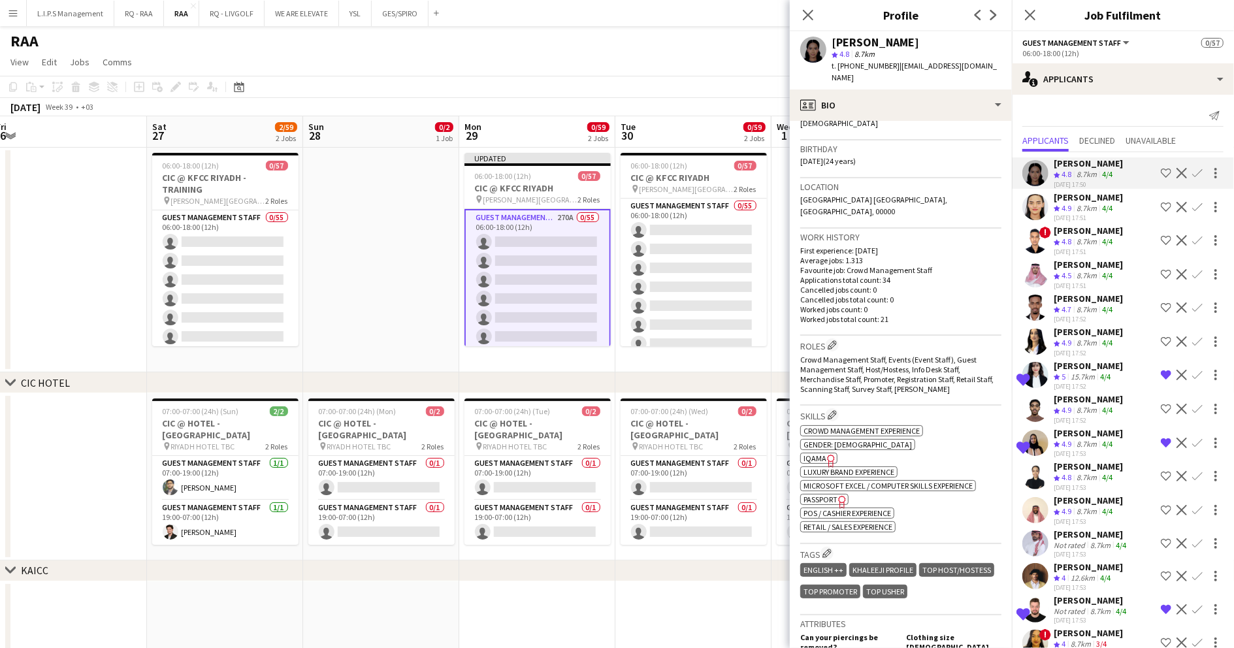
scroll to position [348, 0]
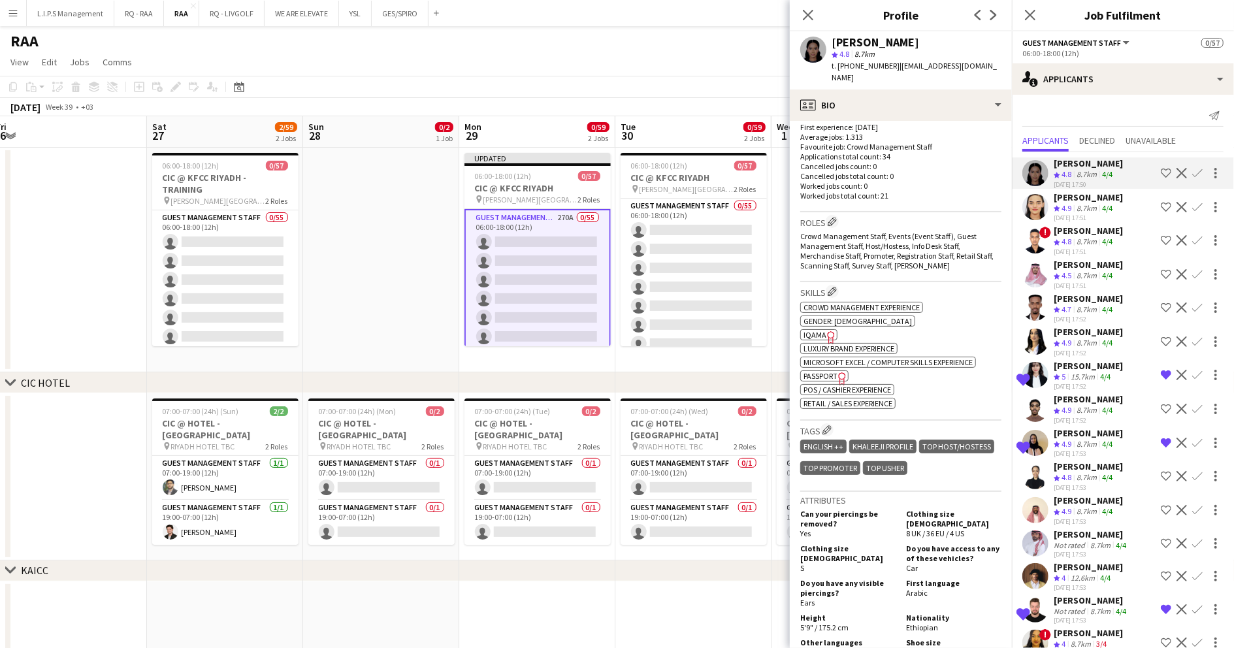
click at [817, 330] on span "IQAMA" at bounding box center [814, 335] width 23 height 10
click at [673, 31] on div "RAA" at bounding box center [617, 38] width 1234 height 25
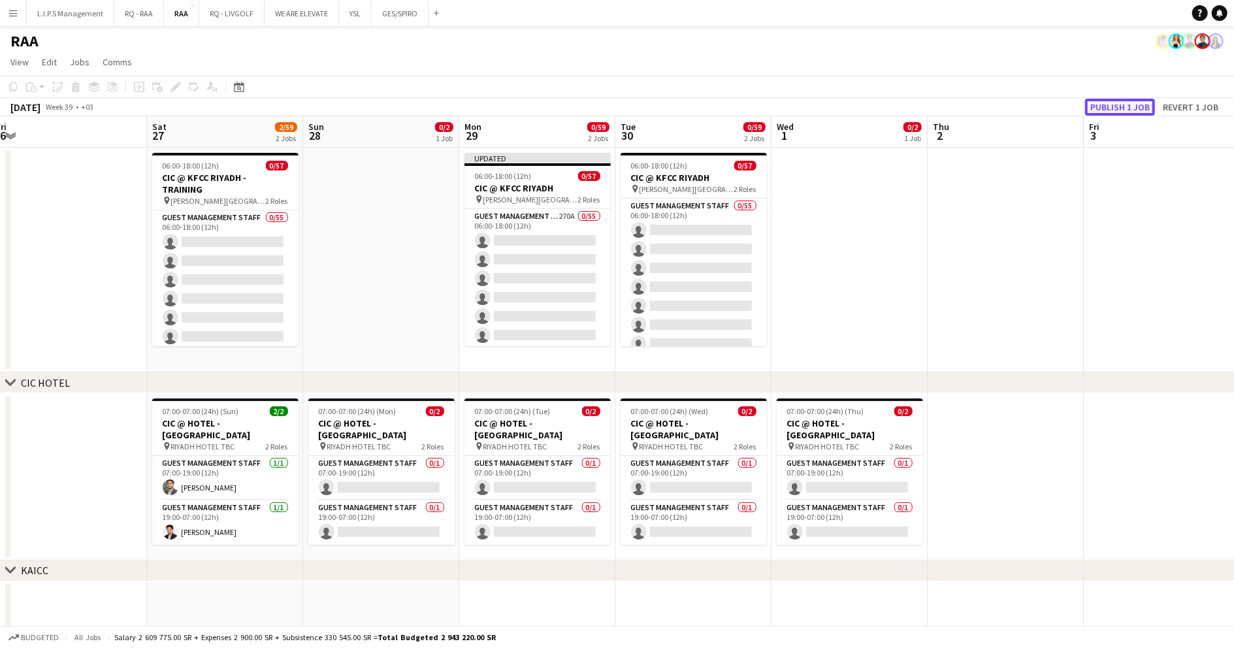
click at [1126, 108] on button "Publish 1 job" at bounding box center [1120, 107] width 70 height 17
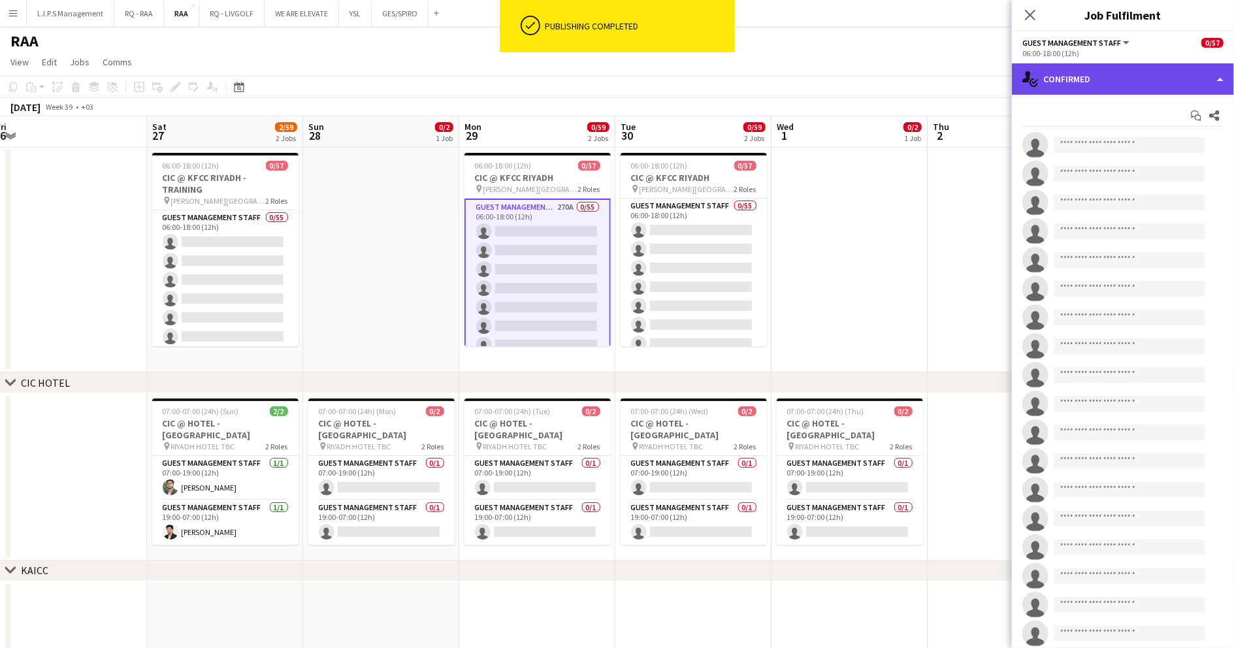
click at [1207, 65] on div "single-neutral-actions-check-2 Confirmed" at bounding box center [1123, 78] width 222 height 31
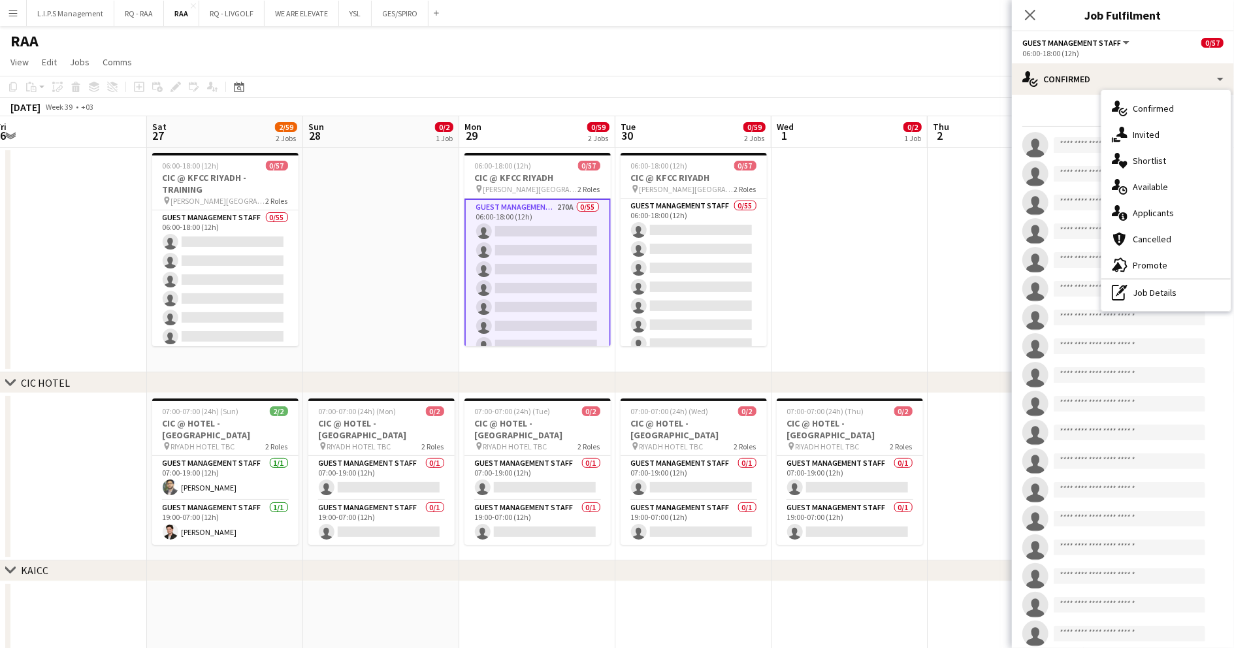
click at [1170, 169] on div "single-neutral-actions-heart Shortlist" at bounding box center [1165, 161] width 129 height 26
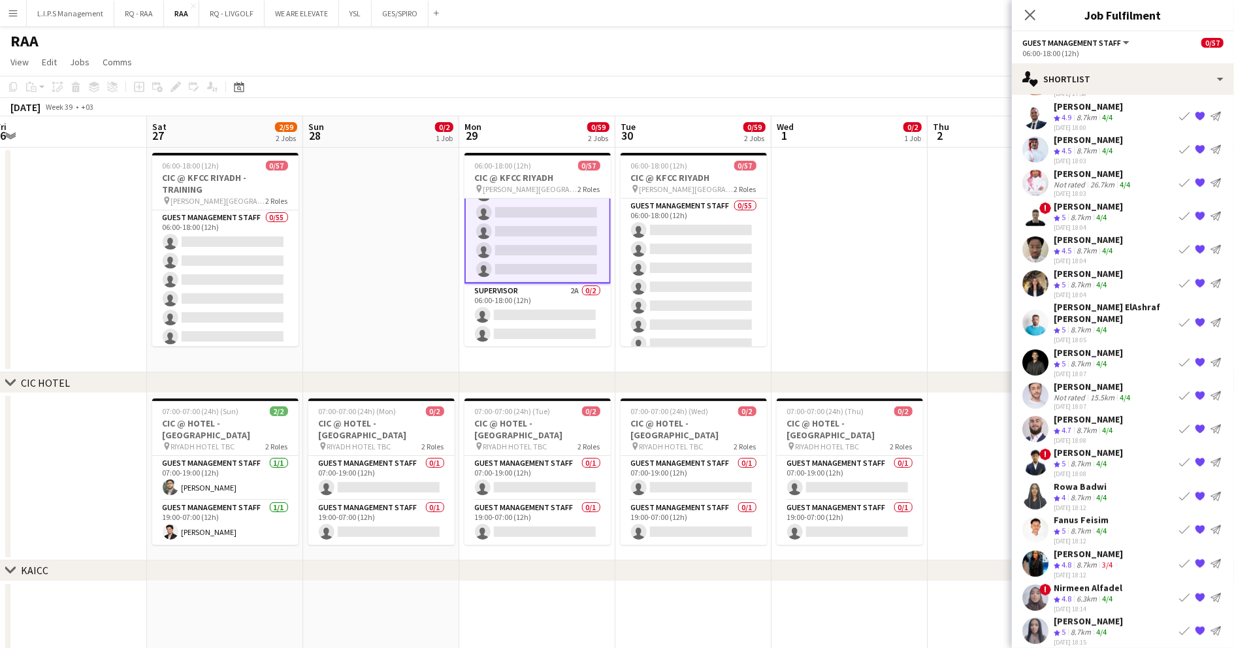
scroll to position [523, 0]
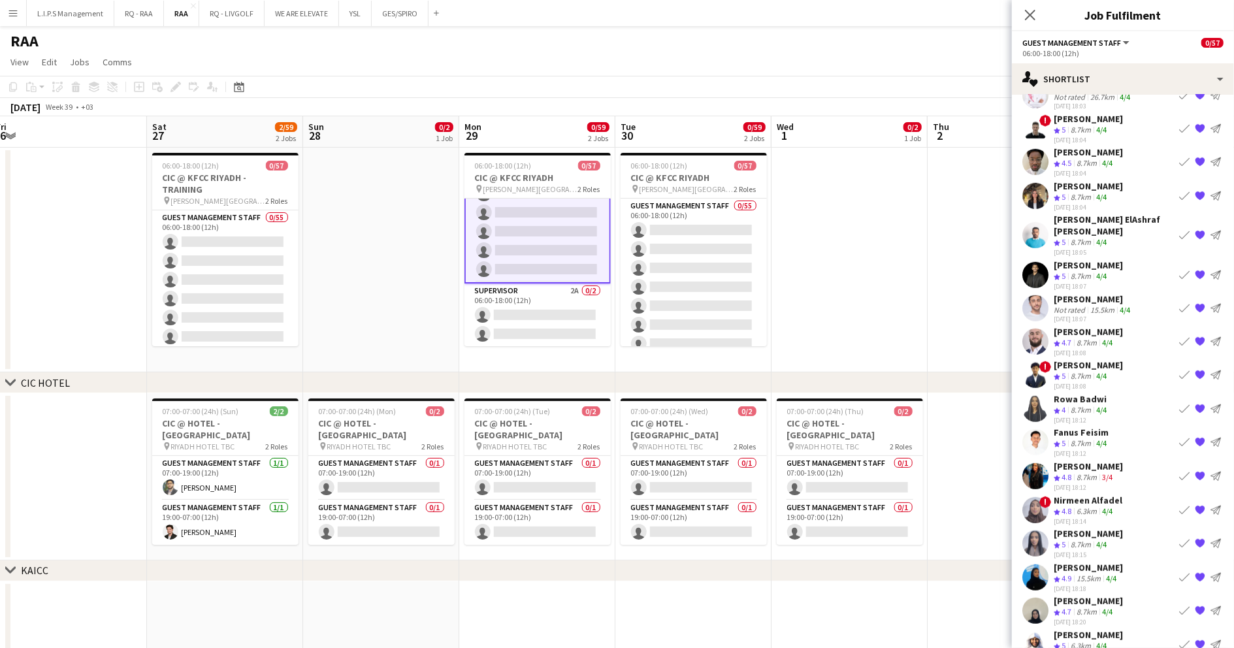
click at [1091, 393] on div "Rowa Badwi" at bounding box center [1082, 399] width 56 height 12
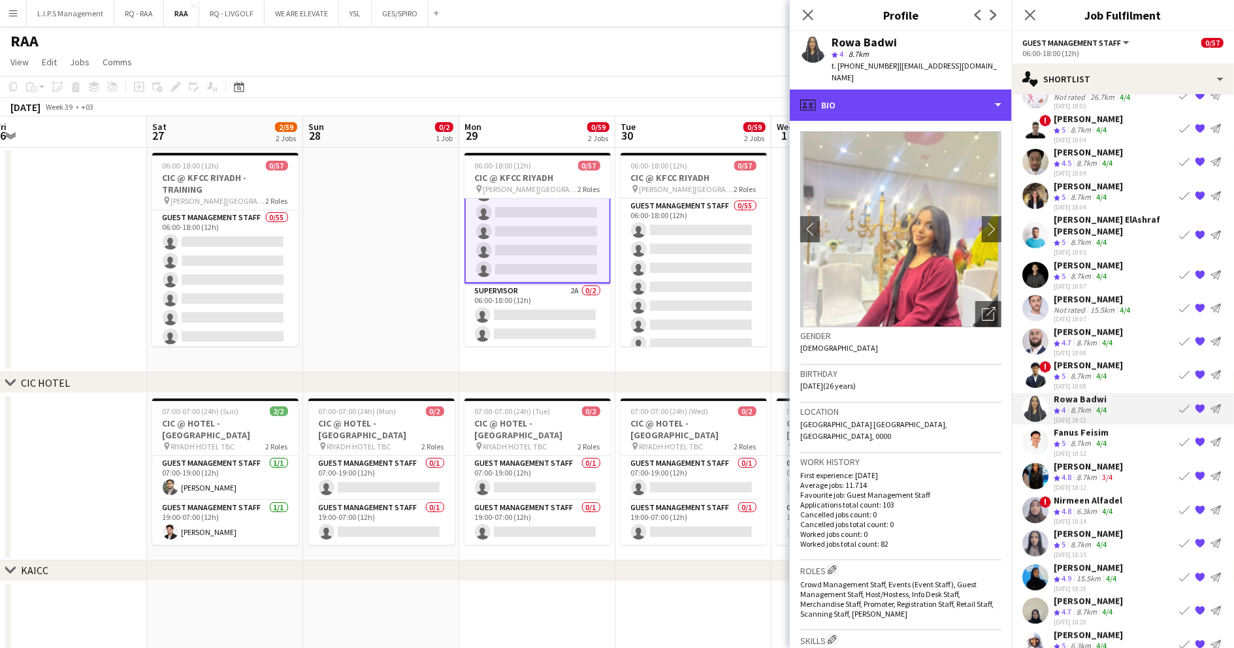
click at [922, 89] on div "profile Bio" at bounding box center [901, 104] width 222 height 31
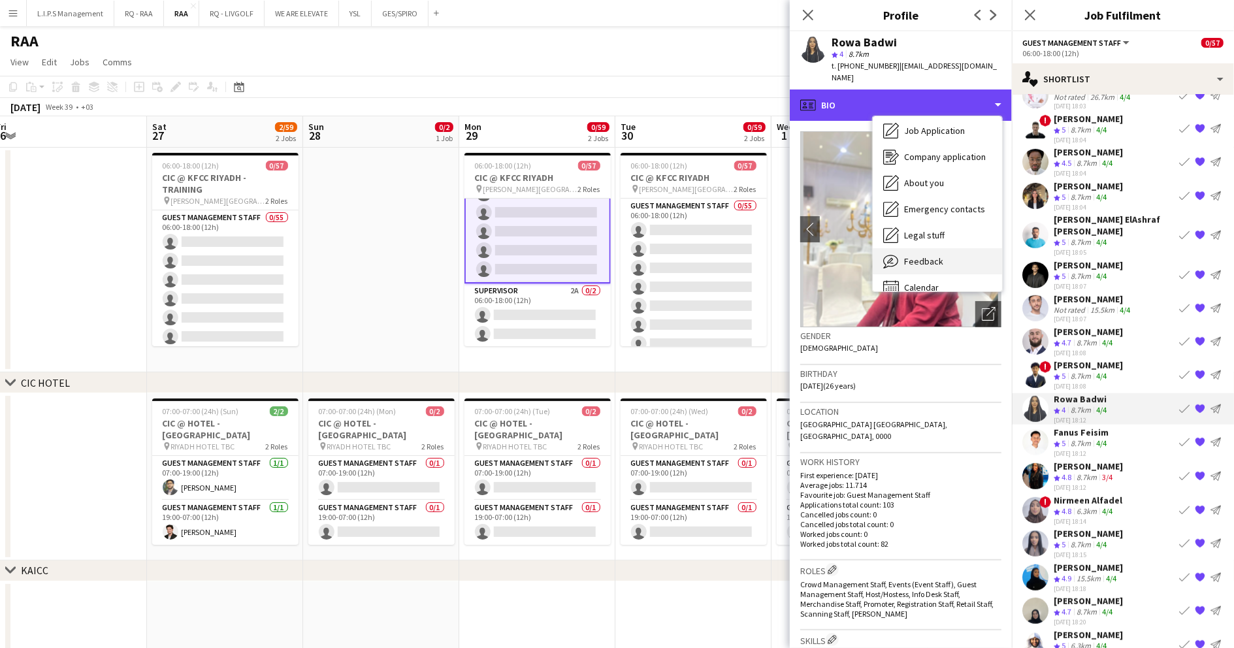
scroll to position [44, 0]
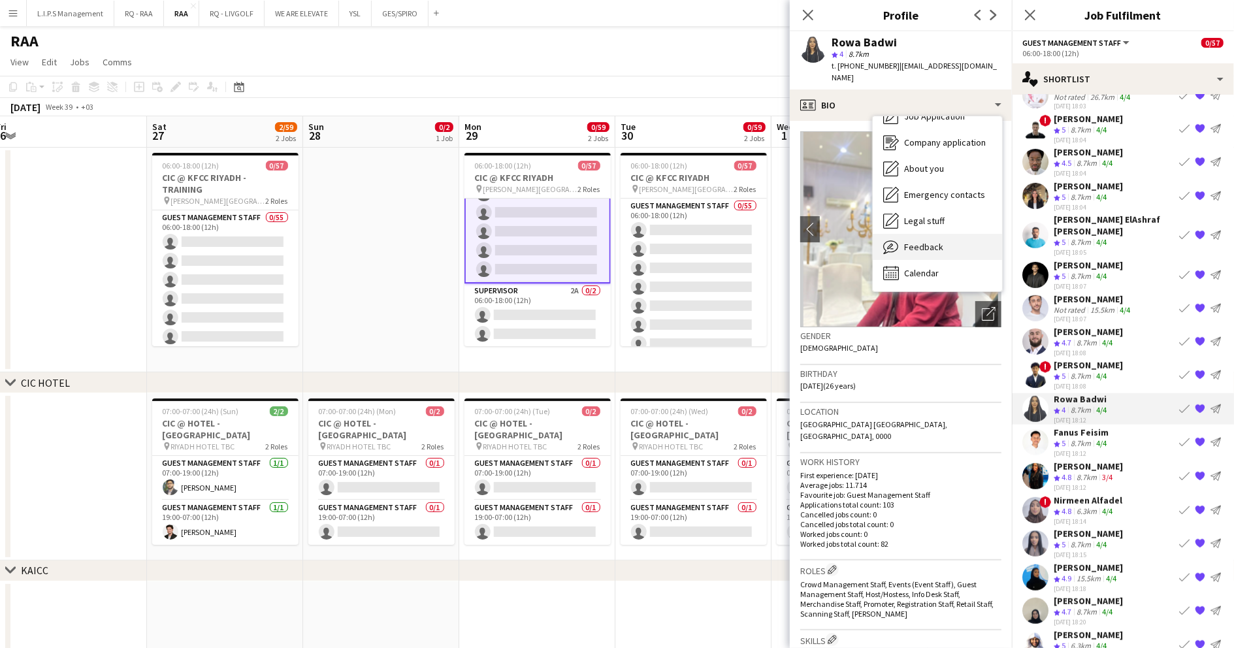
click at [935, 242] on div "Feedback Feedback" at bounding box center [937, 247] width 129 height 26
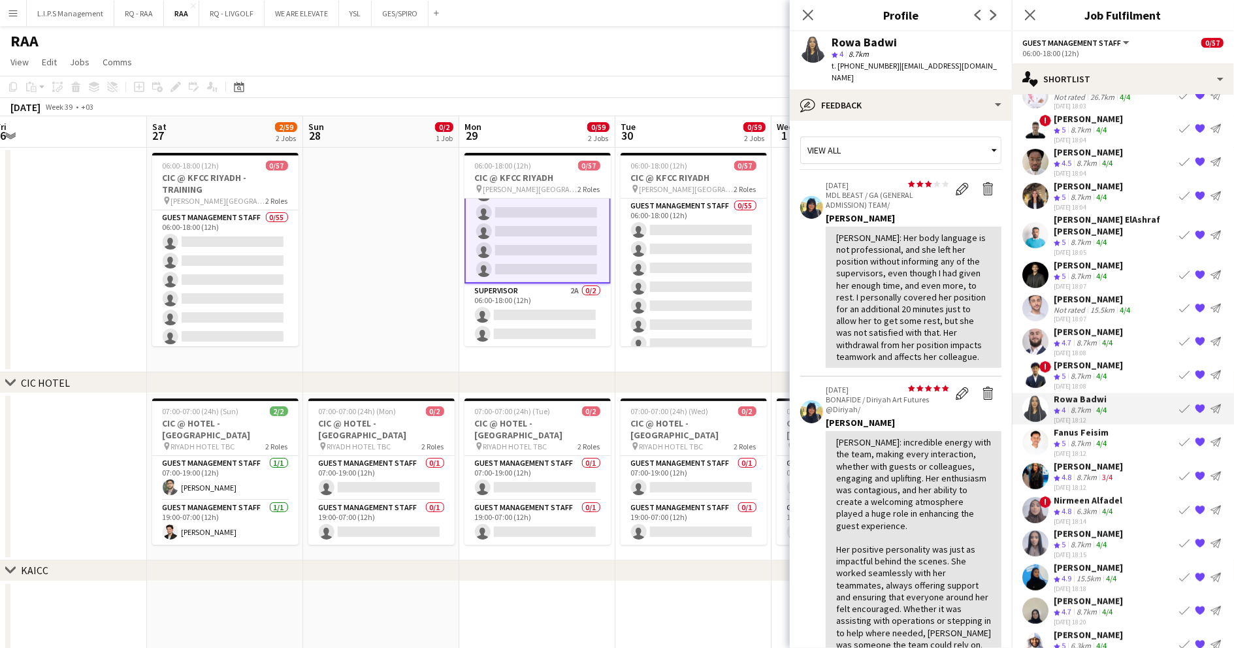
click at [1195, 403] on app-icon "{{ spriteTitle }}" at bounding box center [1200, 408] width 10 height 10
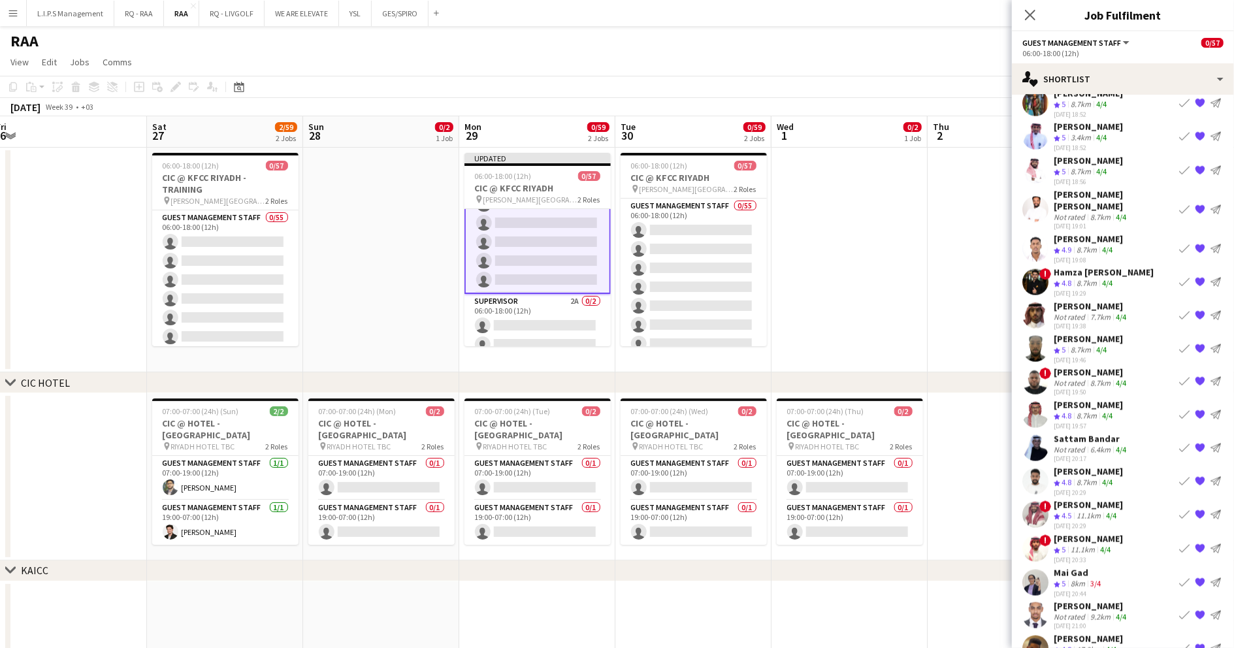
scroll to position [1393, 0]
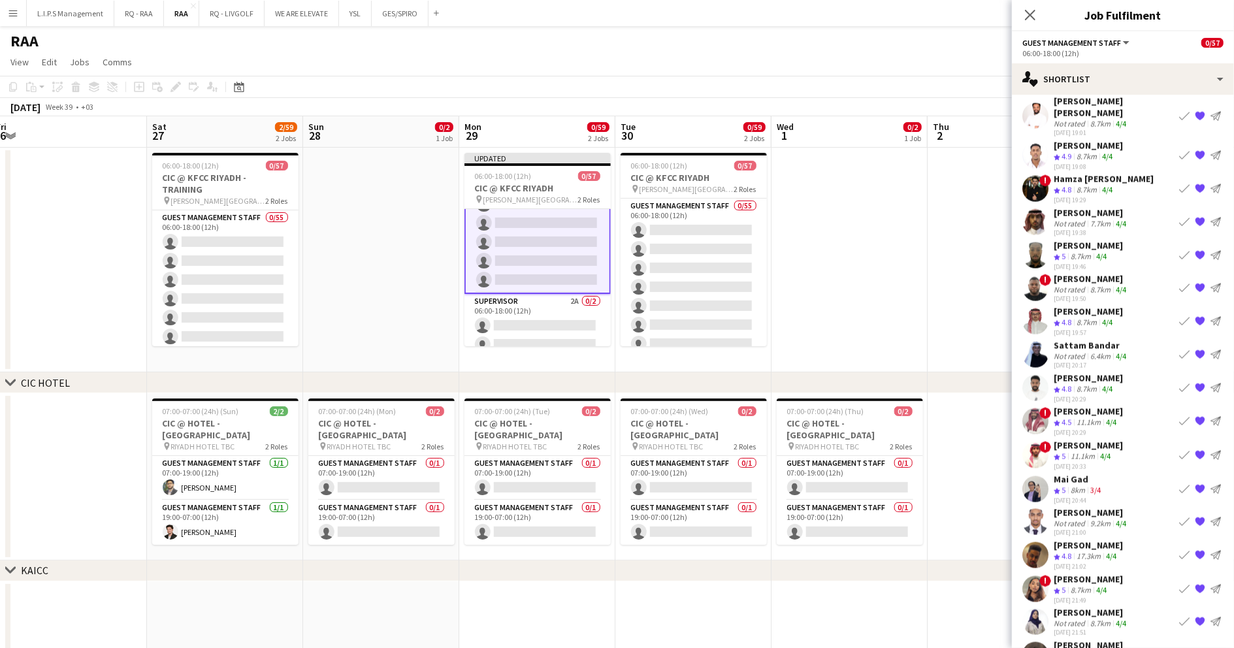
click at [1073, 285] on div "Not rated" at bounding box center [1071, 290] width 34 height 10
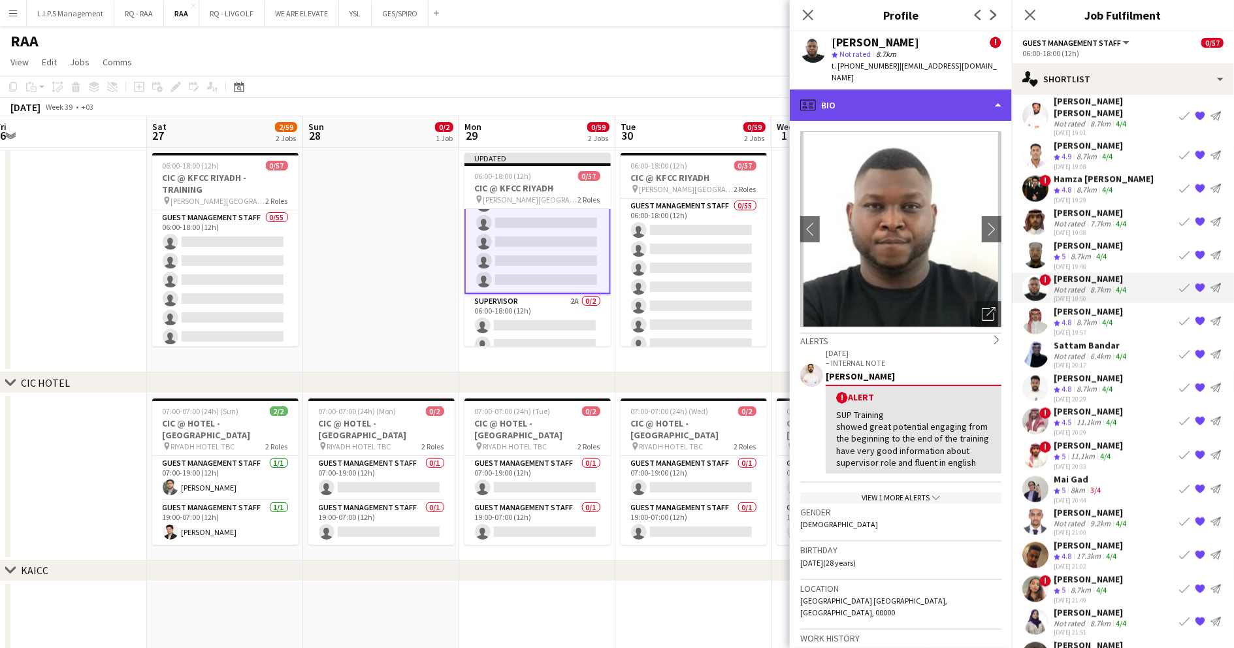
click at [897, 99] on div "profile Bio" at bounding box center [901, 104] width 222 height 31
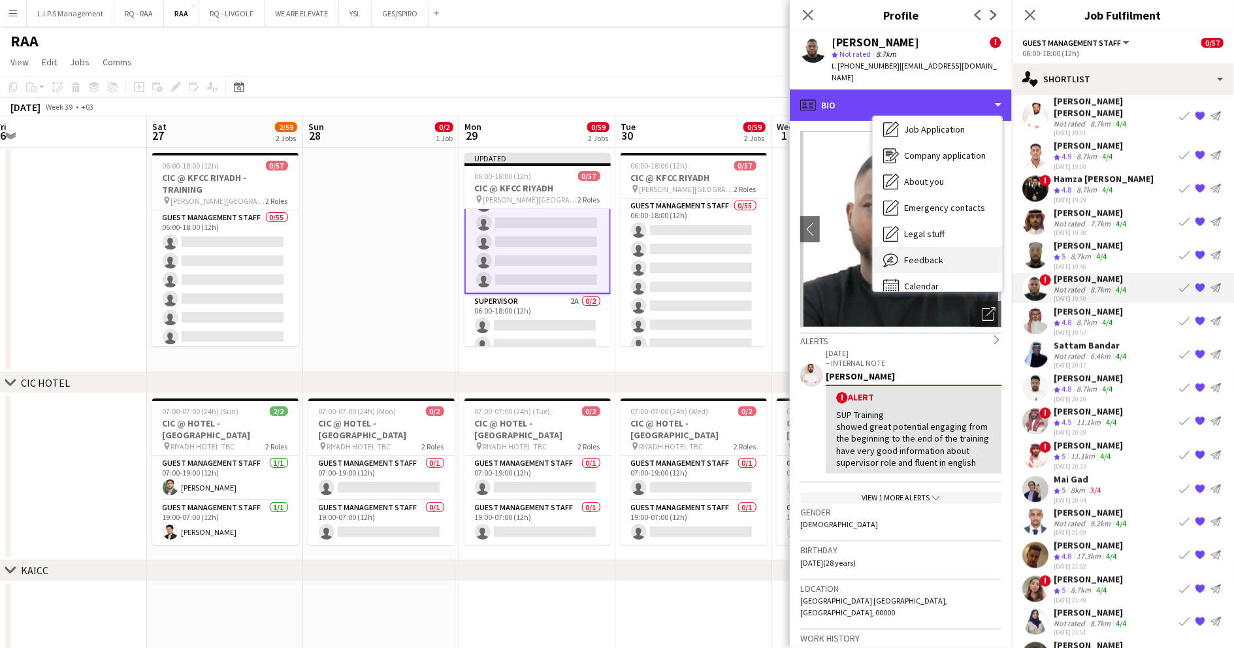
scroll to position [44, 0]
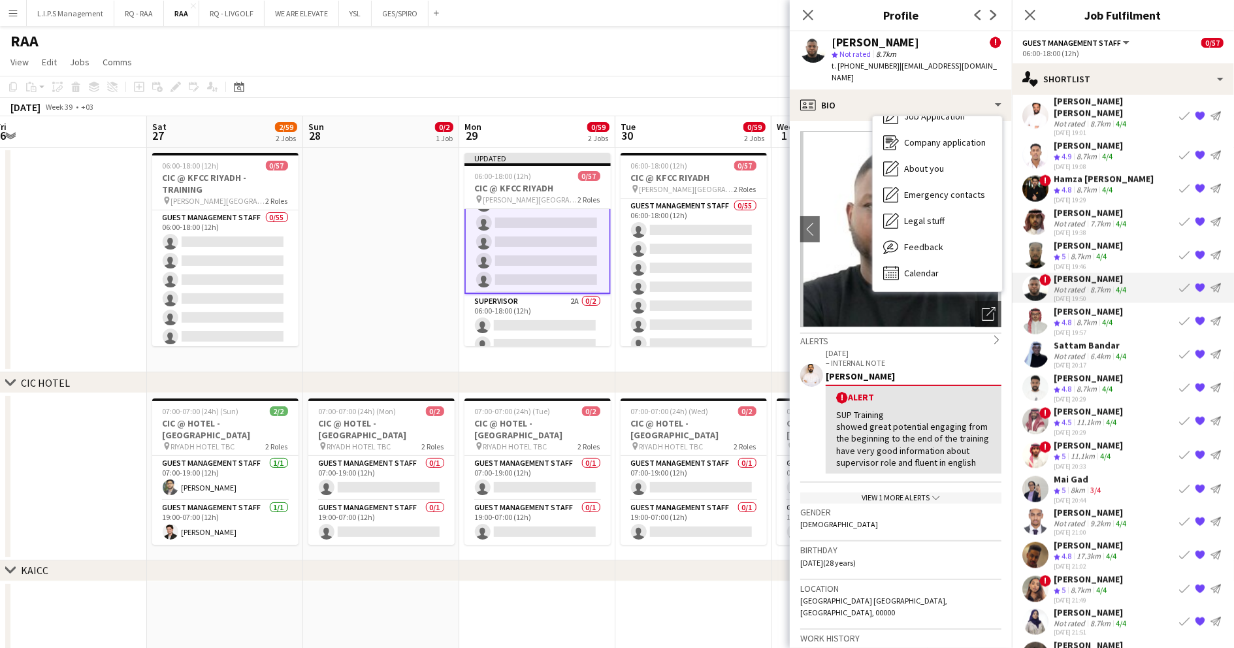
click at [995, 368] on app-crew-profile-bio "chevron-left chevron-right Open photos pop-in Alerts chevron-right [DATE] – INT…" at bounding box center [901, 384] width 222 height 527
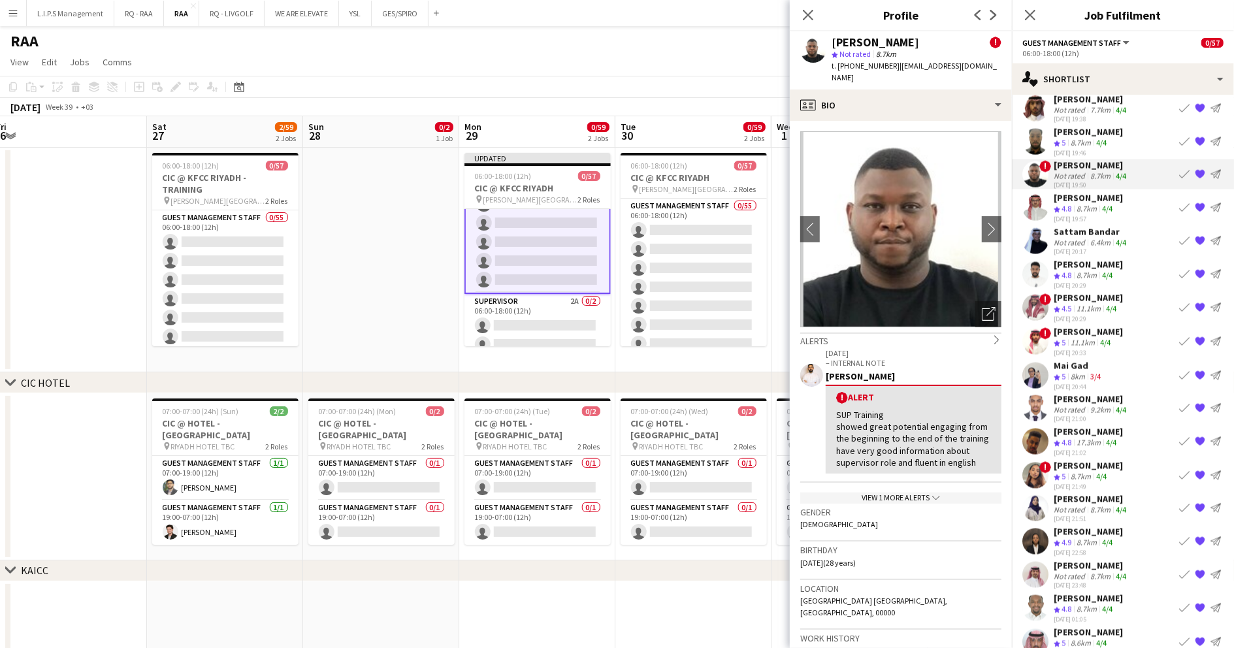
scroll to position [1517, 0]
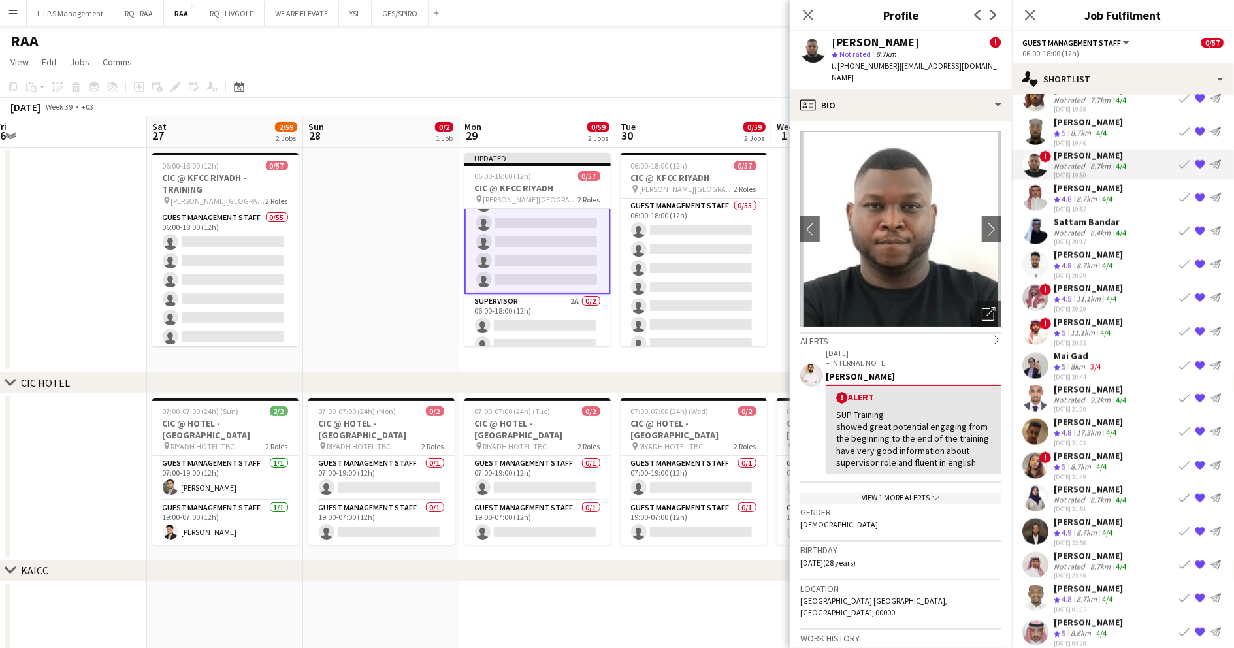
click at [1093, 495] on div "8.7km" at bounding box center [1100, 500] width 25 height 10
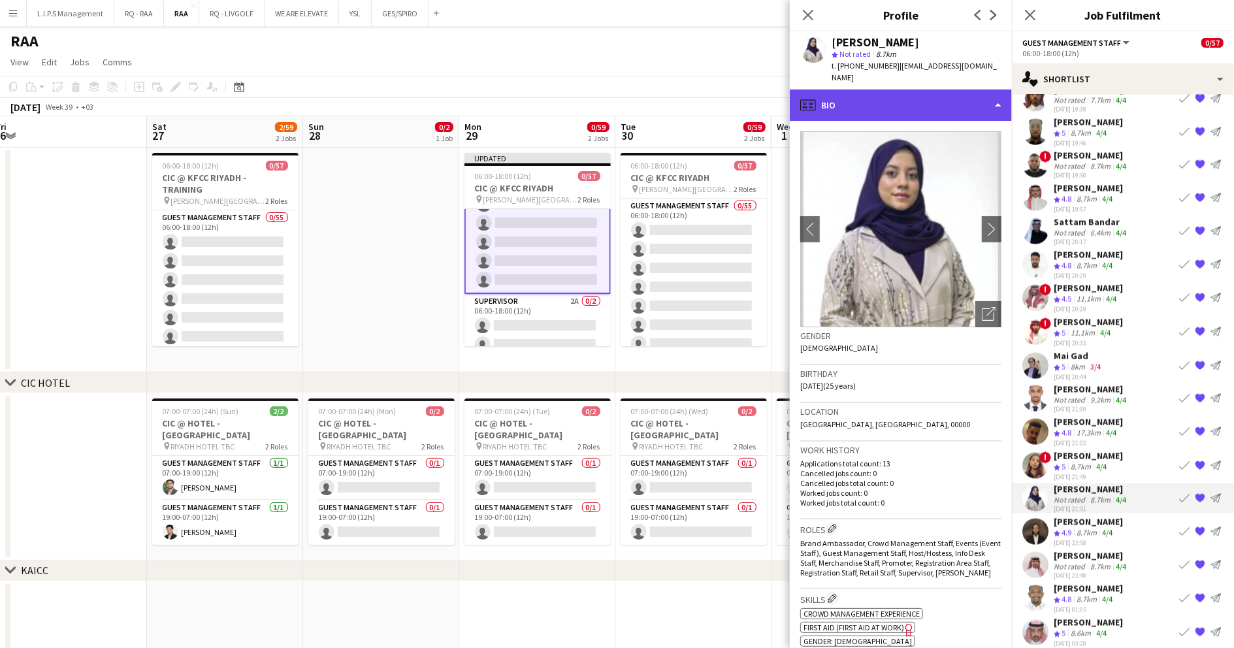
click at [907, 100] on div "profile Bio" at bounding box center [901, 104] width 222 height 31
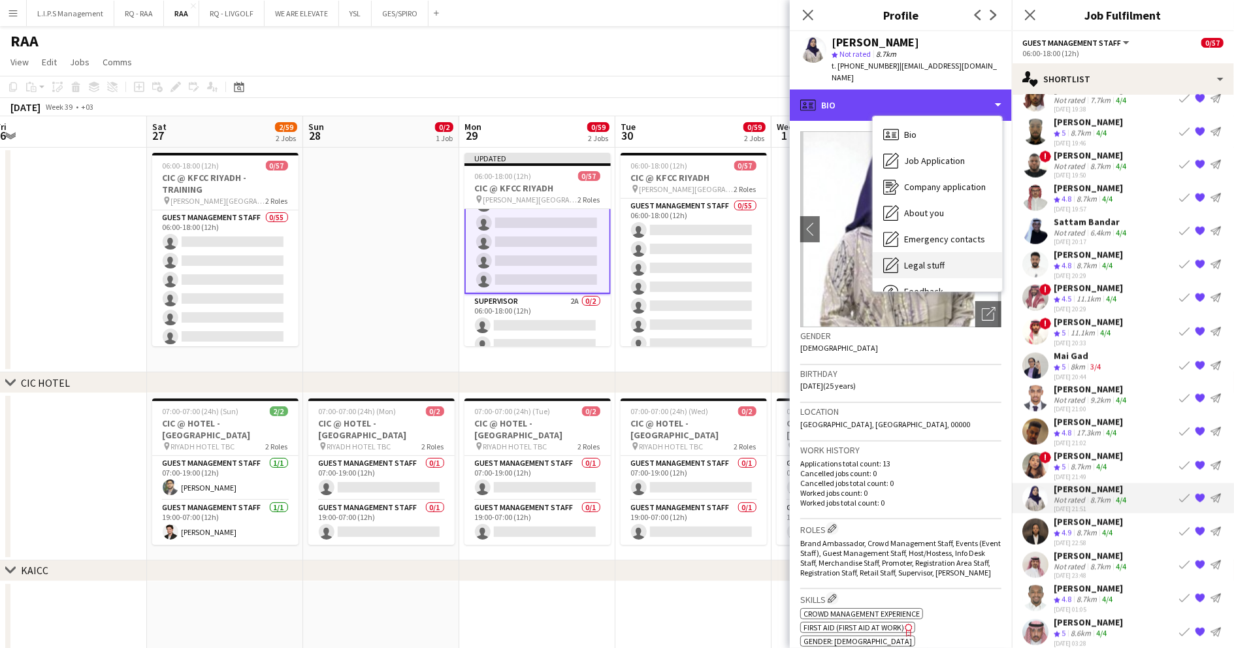
scroll to position [44, 0]
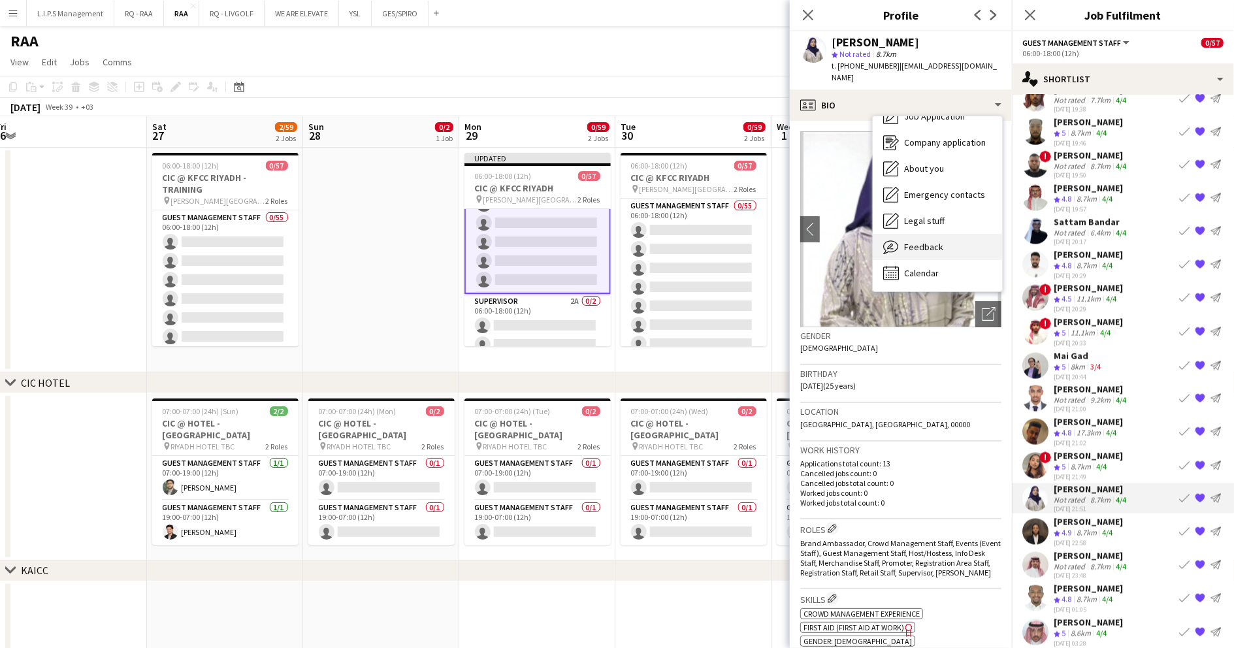
click at [935, 234] on div "Feedback Feedback" at bounding box center [937, 247] width 129 height 26
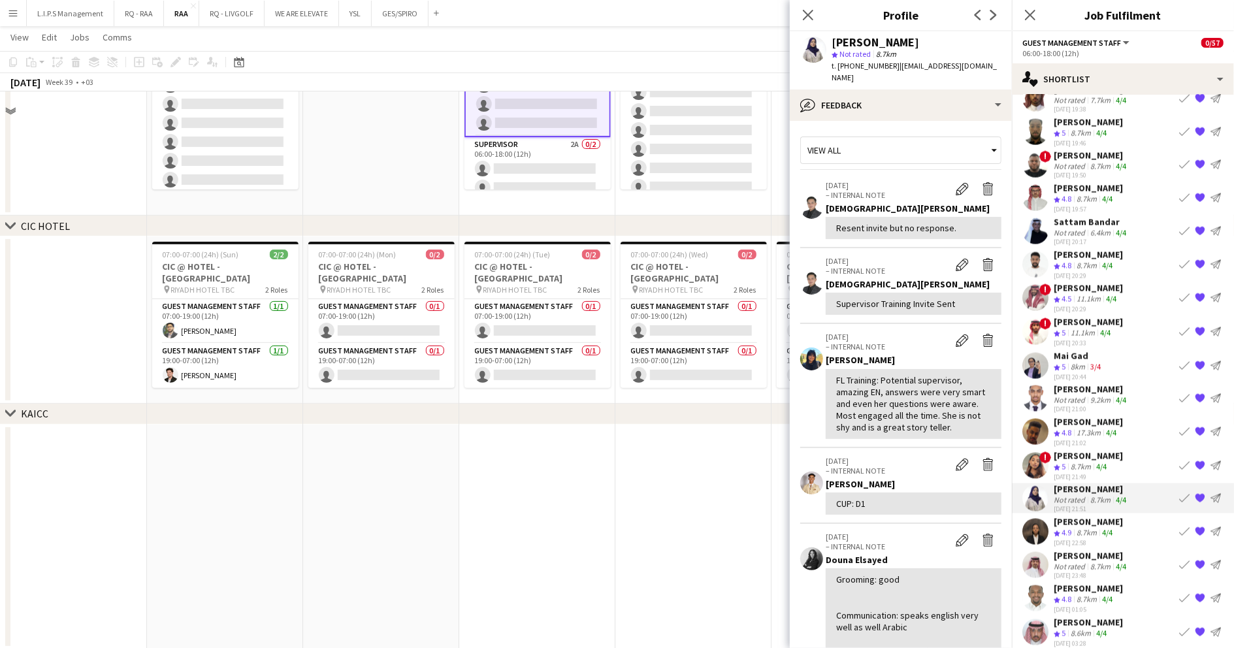
scroll to position [261, 0]
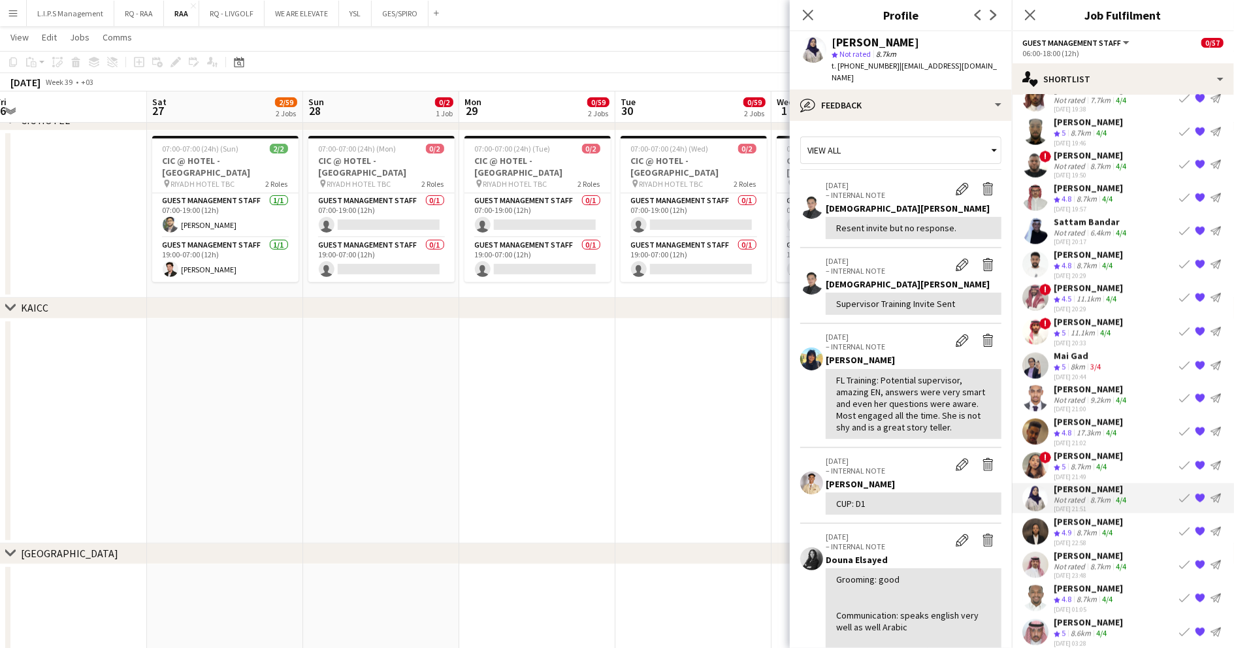
click at [1087, 516] on div "[PERSON_NAME]" at bounding box center [1088, 522] width 69 height 12
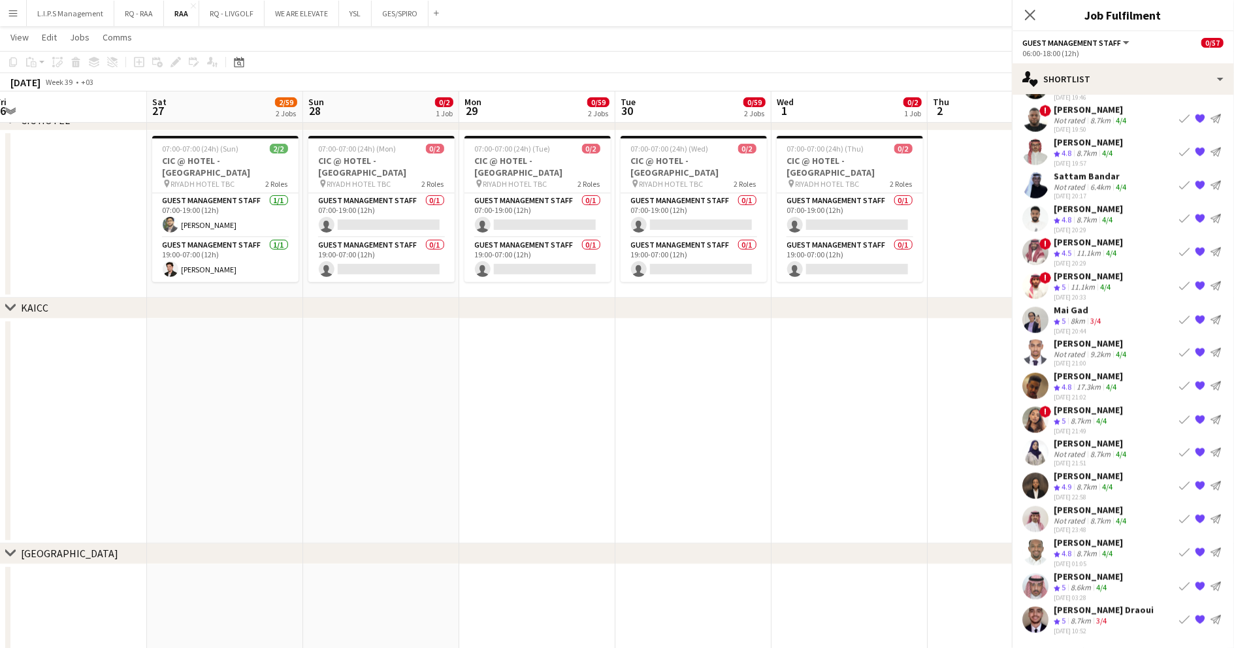
scroll to position [1517, 0]
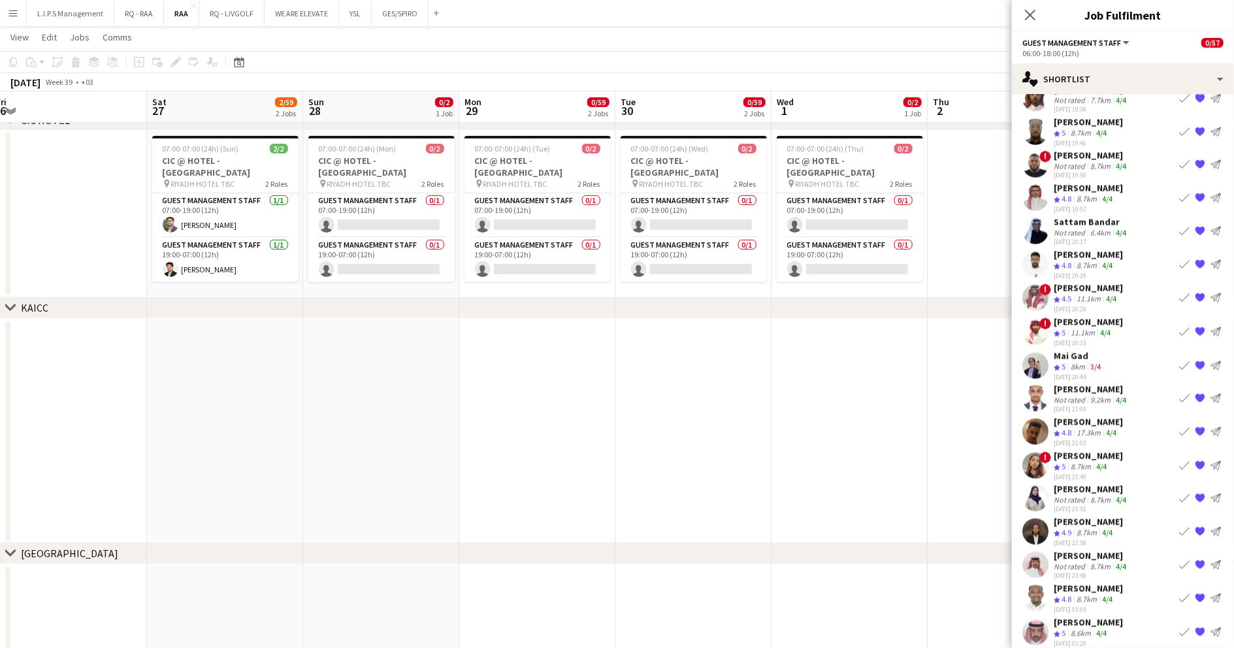
click at [1088, 562] on div "8.7km" at bounding box center [1100, 567] width 25 height 10
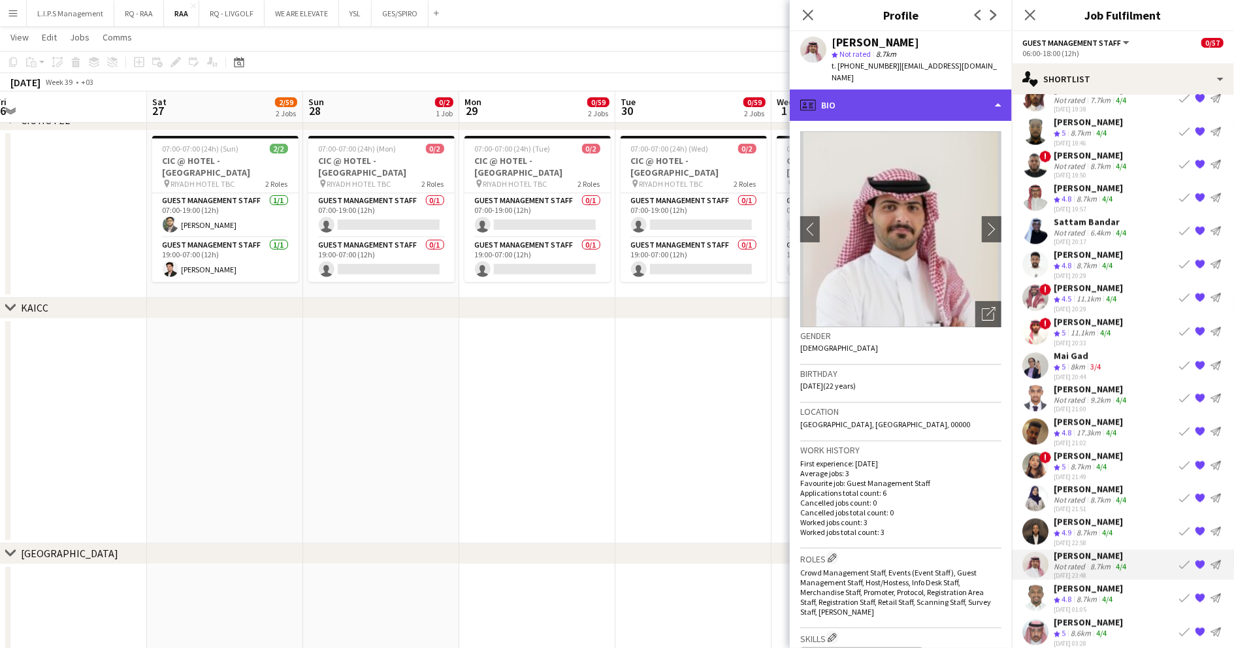
click at [912, 89] on div "profile Bio" at bounding box center [901, 104] width 222 height 31
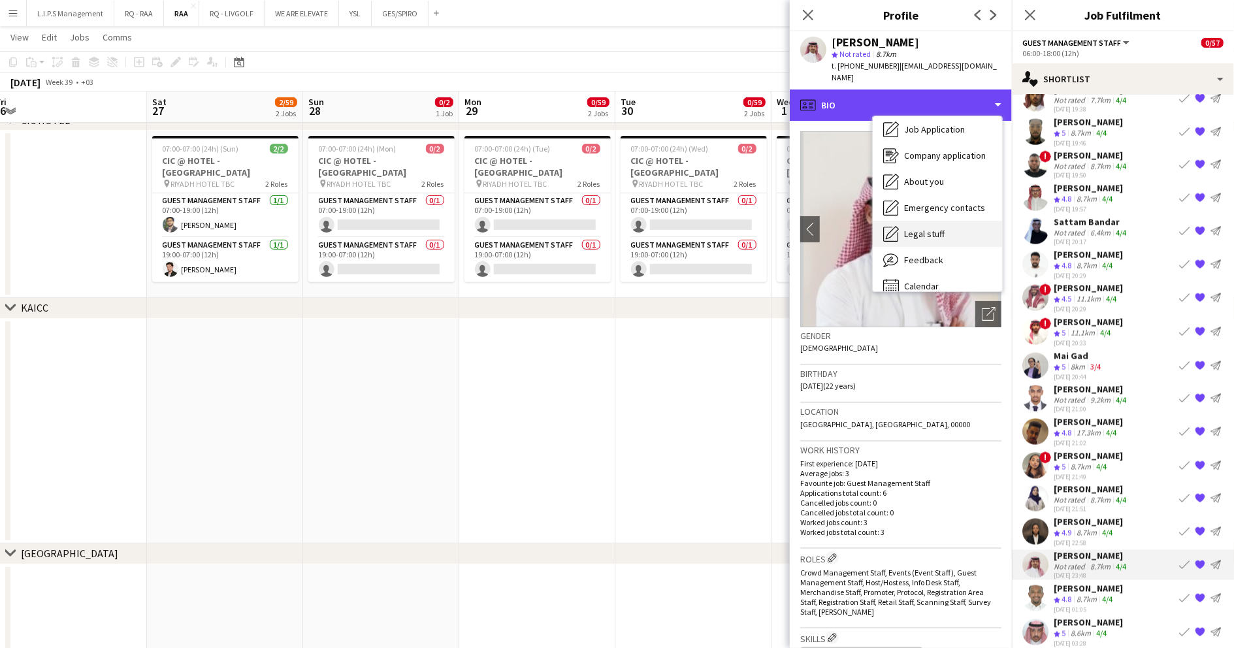
scroll to position [44, 0]
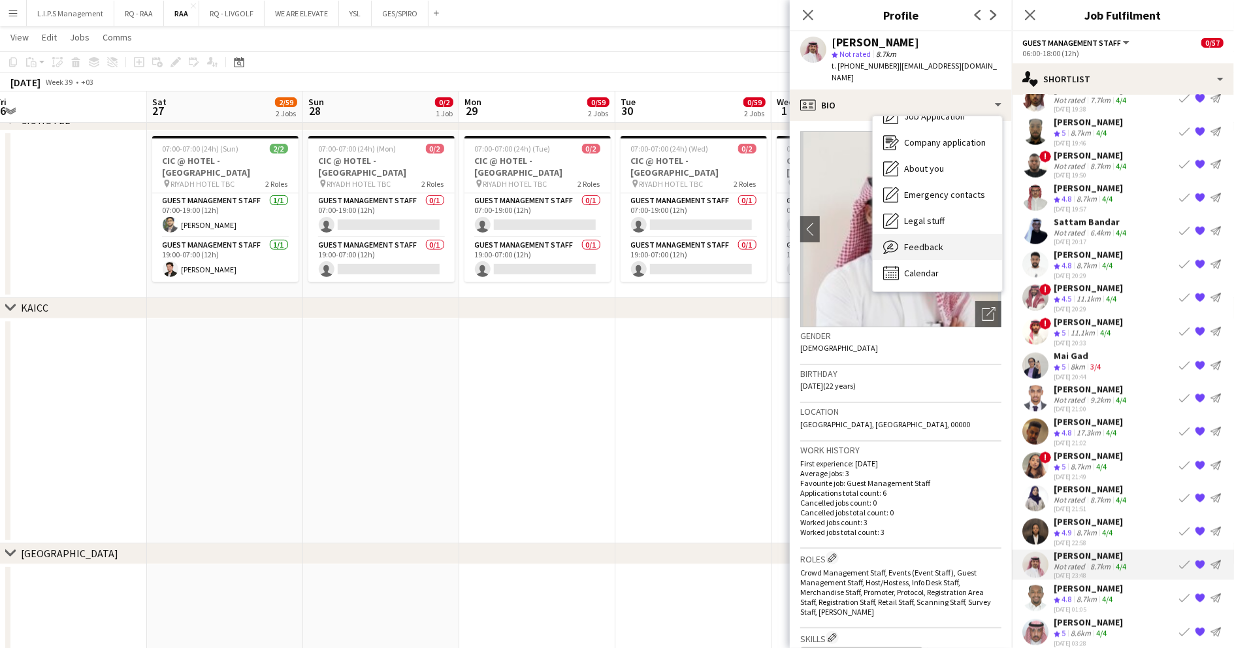
click at [925, 241] on span "Feedback" at bounding box center [923, 247] width 39 height 12
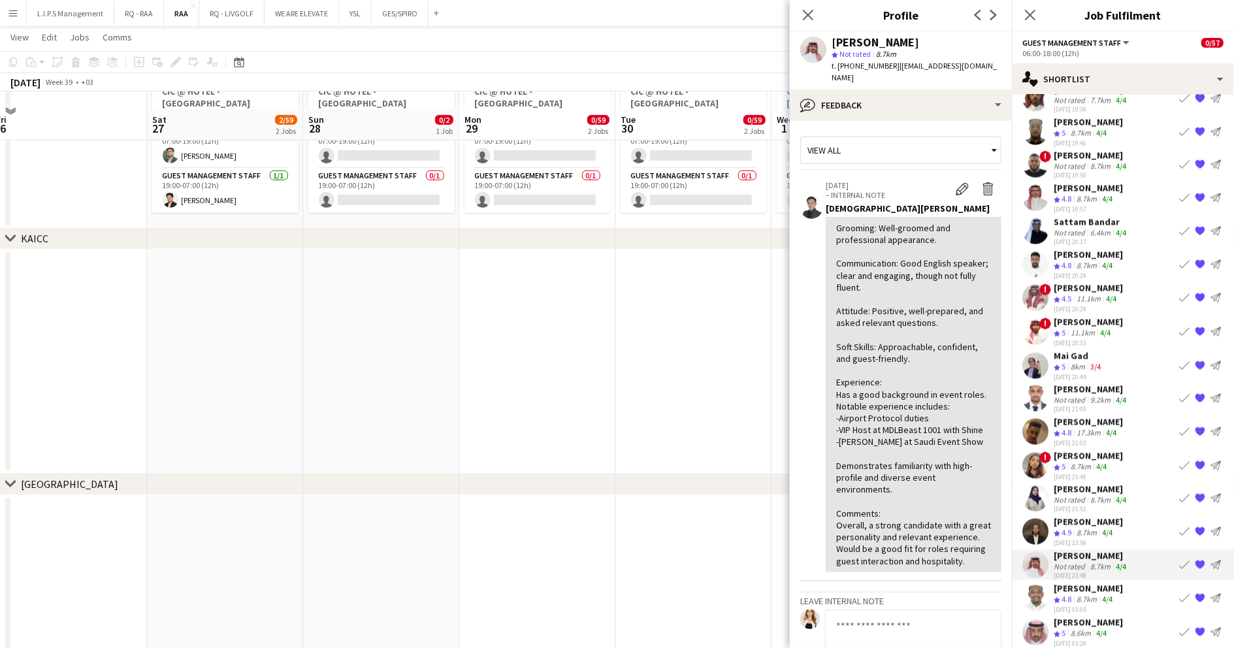
scroll to position [348, 0]
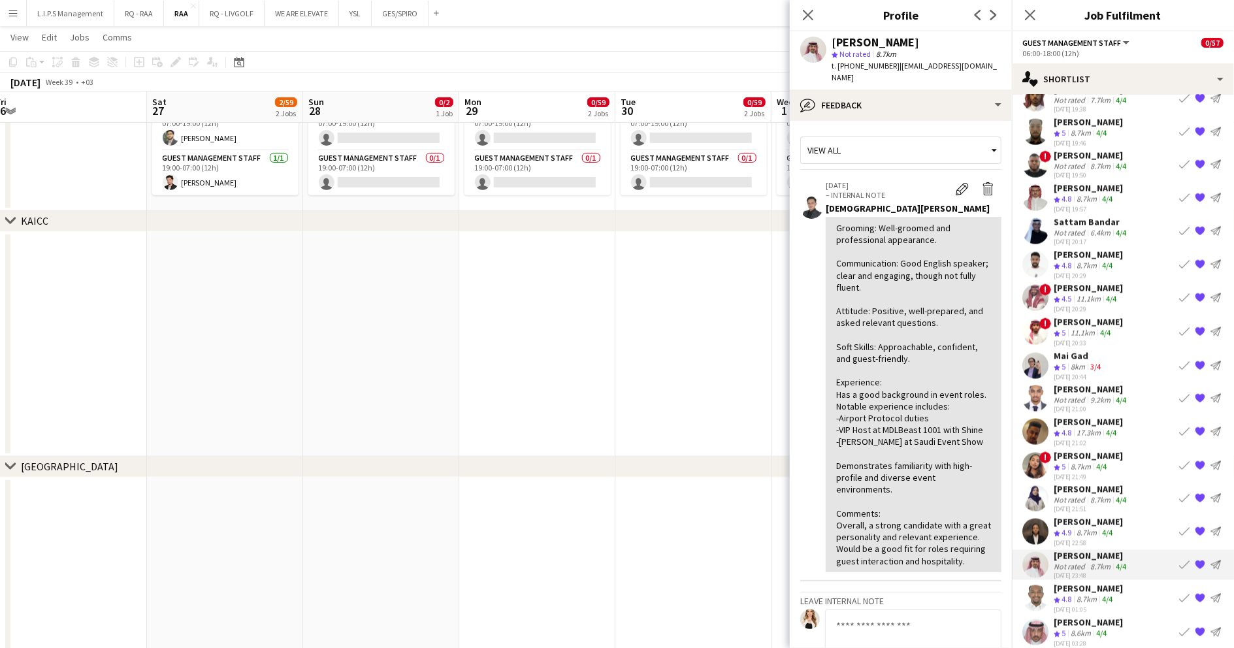
click at [1101, 628] on app-skills-label "4/4" at bounding box center [1101, 633] width 10 height 10
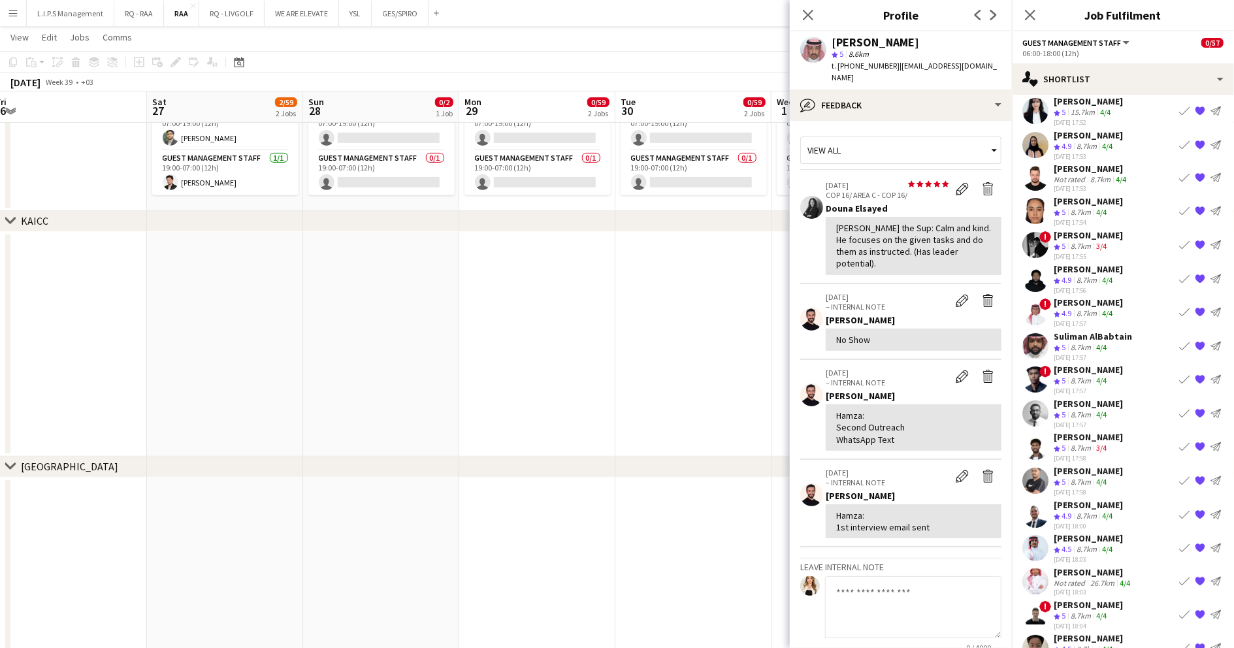
scroll to position [0, 0]
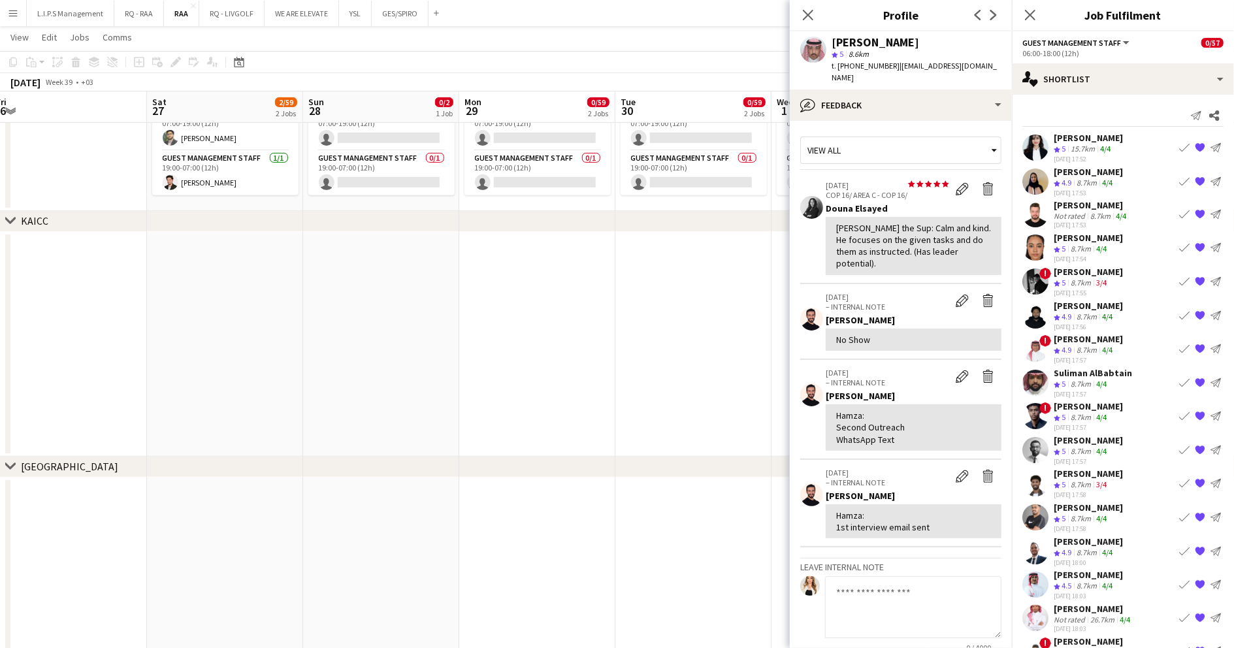
click at [1073, 238] on div "[PERSON_NAME]" at bounding box center [1088, 238] width 69 height 12
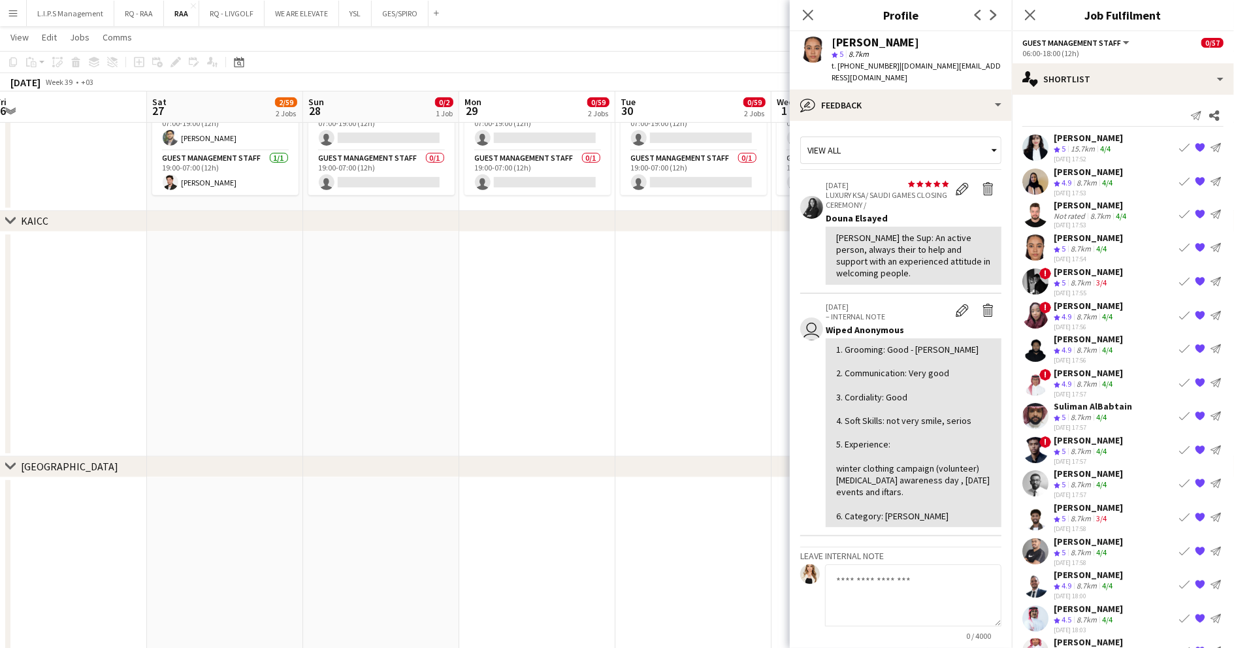
click at [759, 52] on app-toolbar "Copy Paste Paste Ctrl+V Paste with crew Ctrl+Shift+V Paste linked Job [GEOGRAPH…" at bounding box center [617, 62] width 1234 height 22
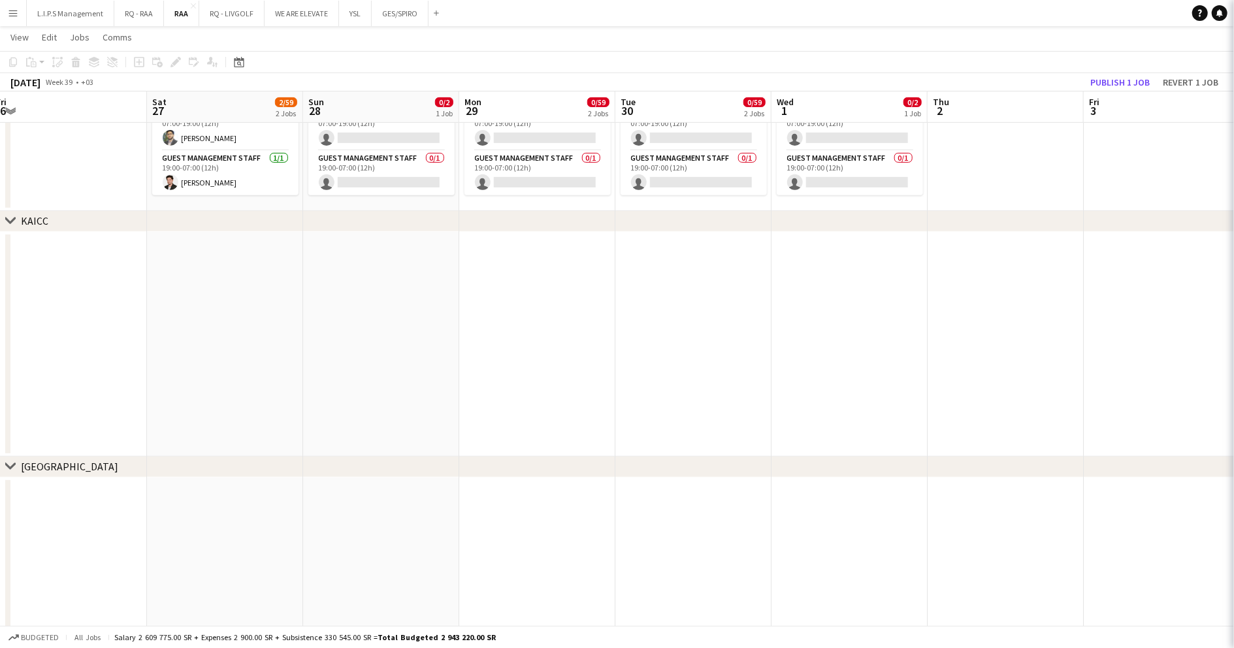
scroll to position [984, 0]
click at [1120, 82] on button "Publish 1 job" at bounding box center [1120, 82] width 70 height 17
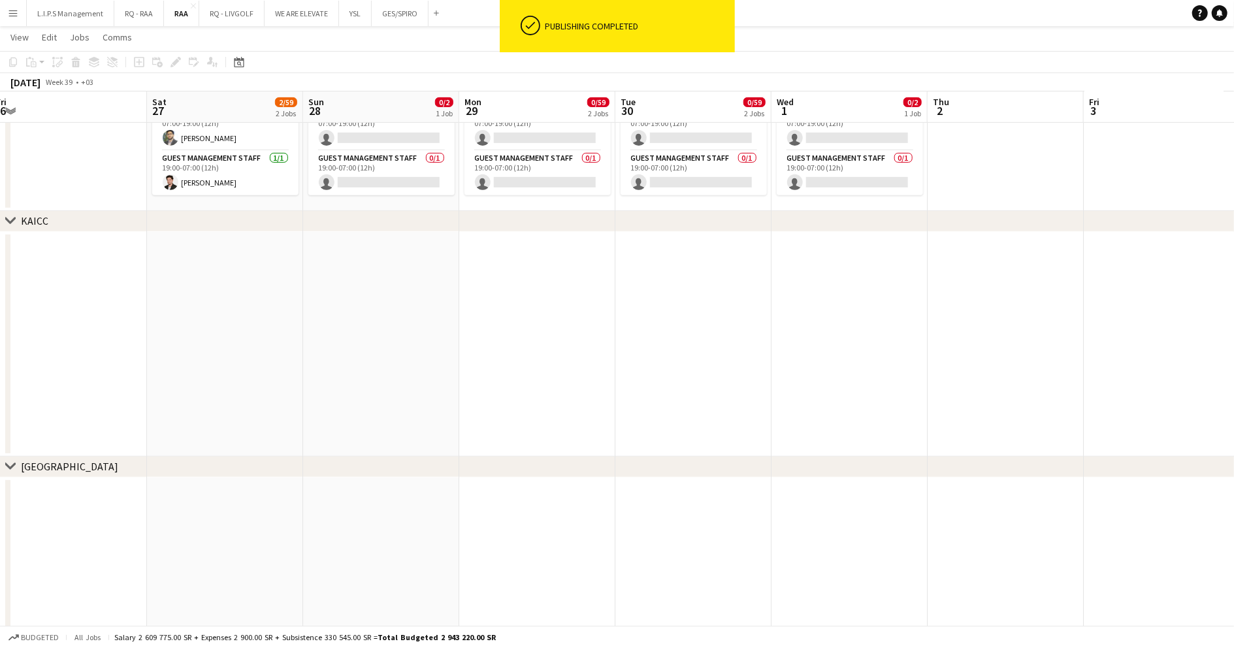
scroll to position [982, 0]
